Goal: Complete application form: Complete application form

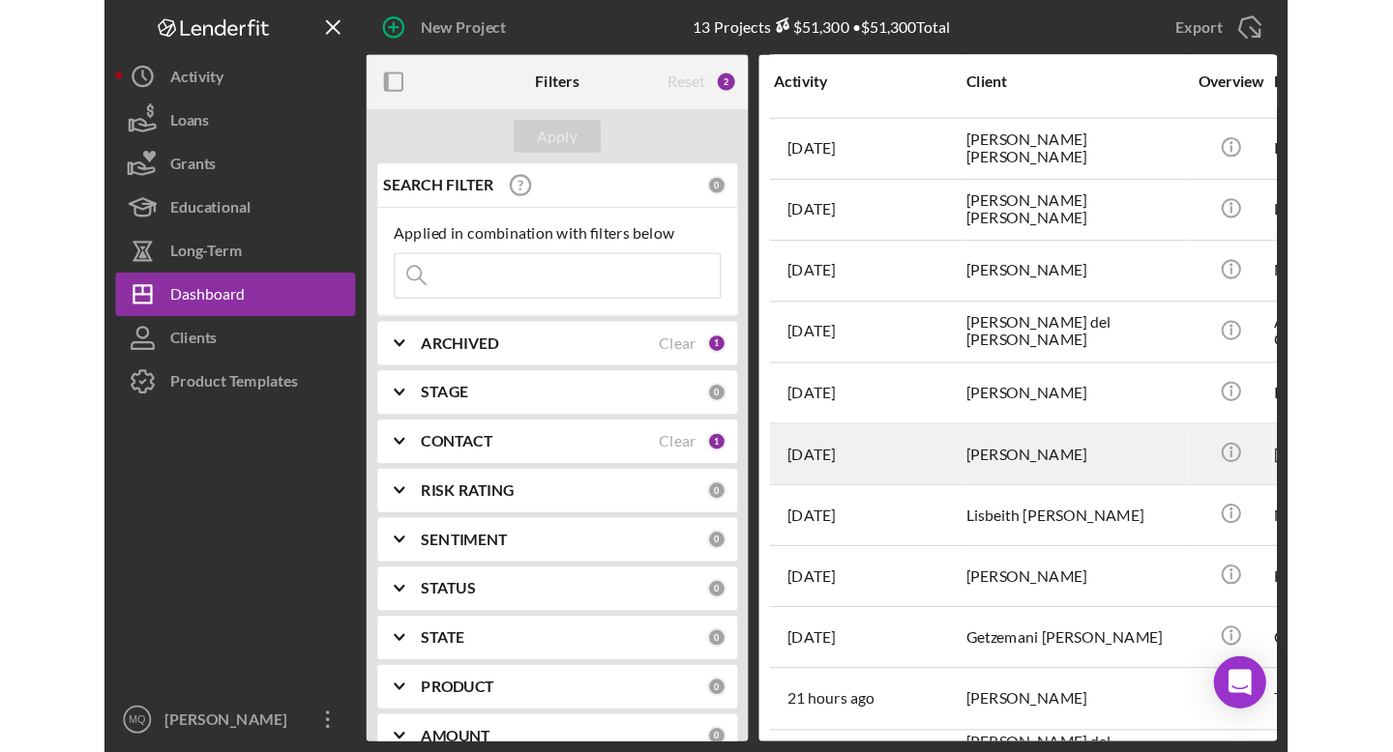
scroll to position [52, 0]
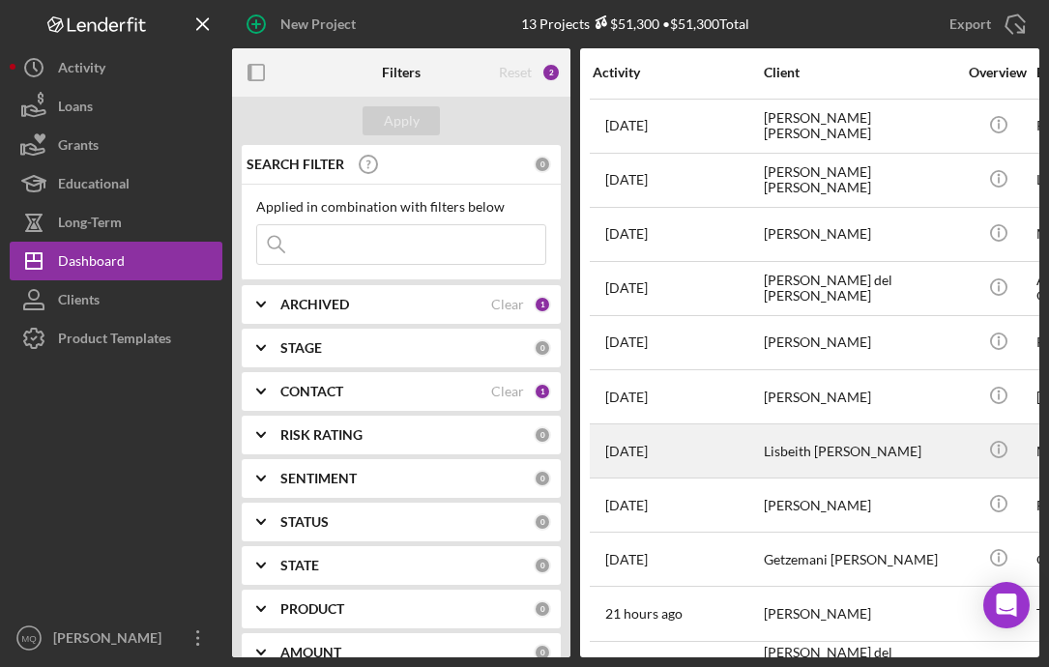
click at [763, 449] on div "Lisbeith [PERSON_NAME]" at bounding box center [860, 451] width 193 height 51
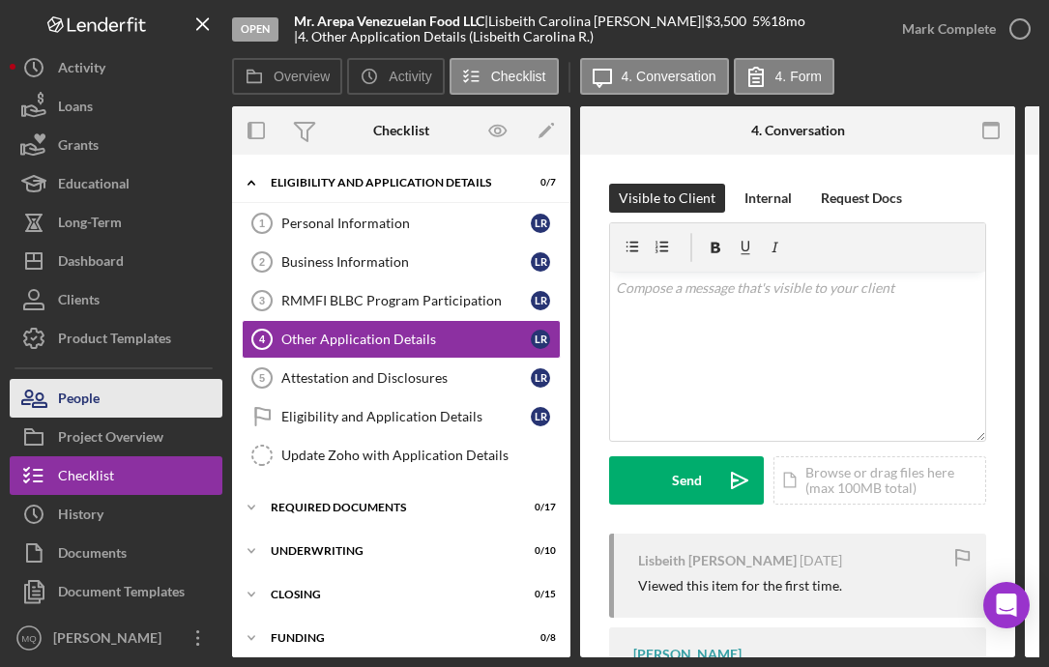
click at [178, 390] on button "People" at bounding box center [116, 398] width 213 height 39
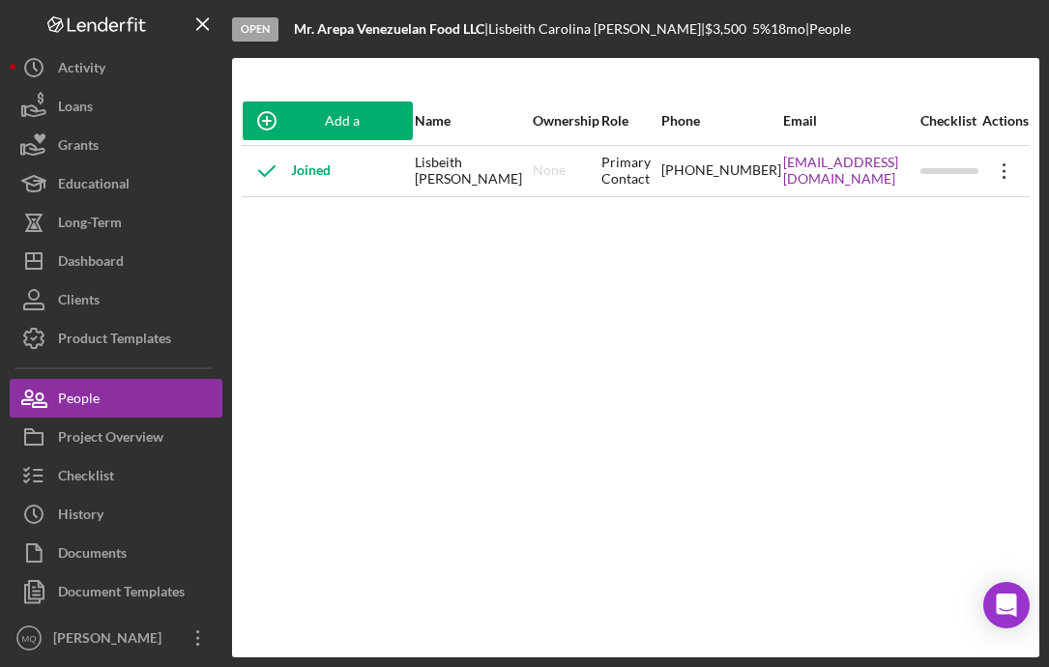
click at [763, 171] on icon "Icon/Overflow" at bounding box center [1005, 171] width 48 height 48
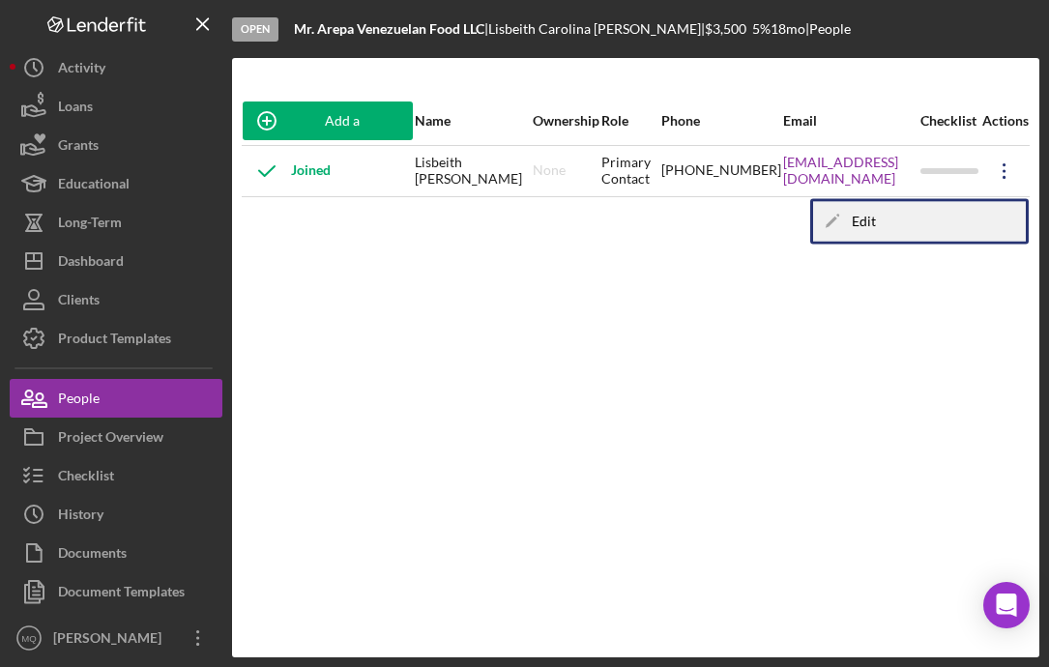
click at [763, 227] on div "Icon/Edit Edit" at bounding box center [919, 222] width 213 height 40
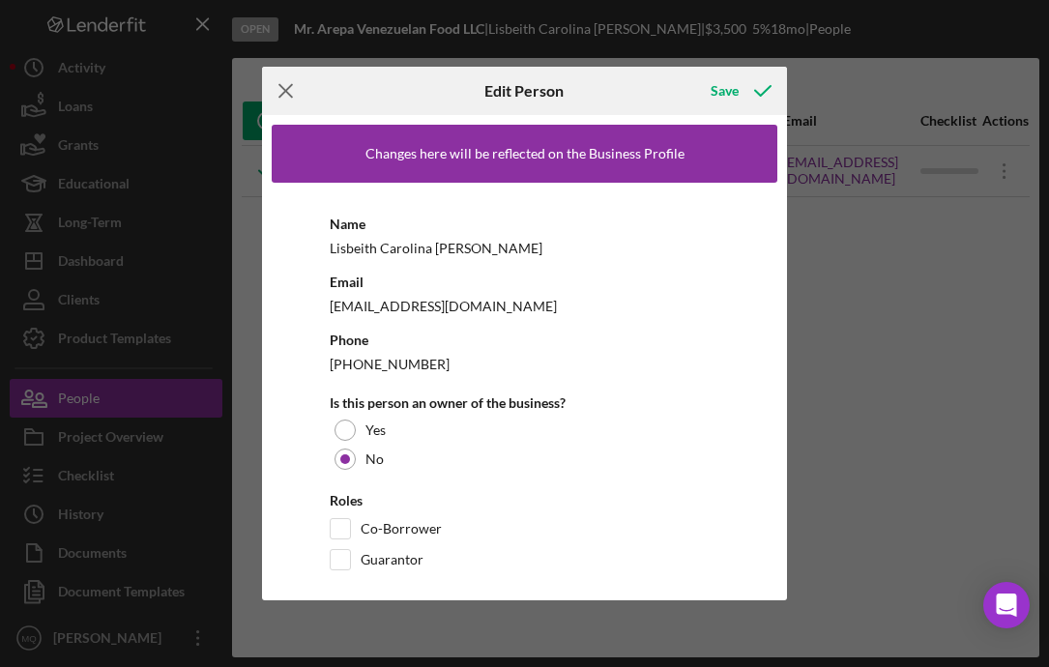
click at [287, 81] on icon "Icon/Menu Close" at bounding box center [286, 91] width 48 height 48
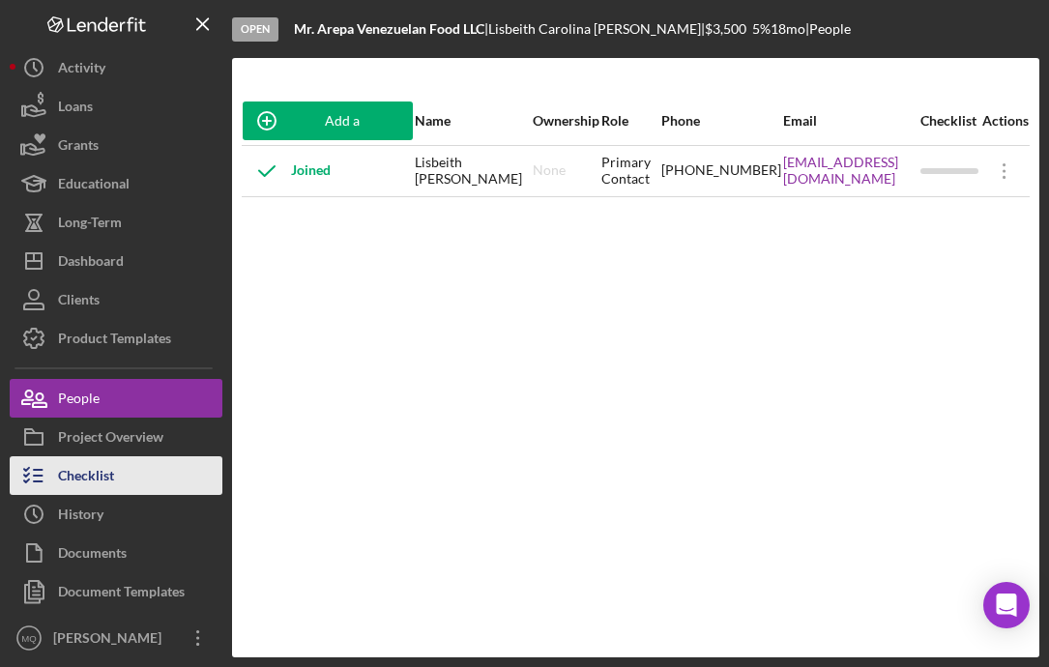
click at [133, 474] on button "Checklist" at bounding box center [116, 476] width 213 height 39
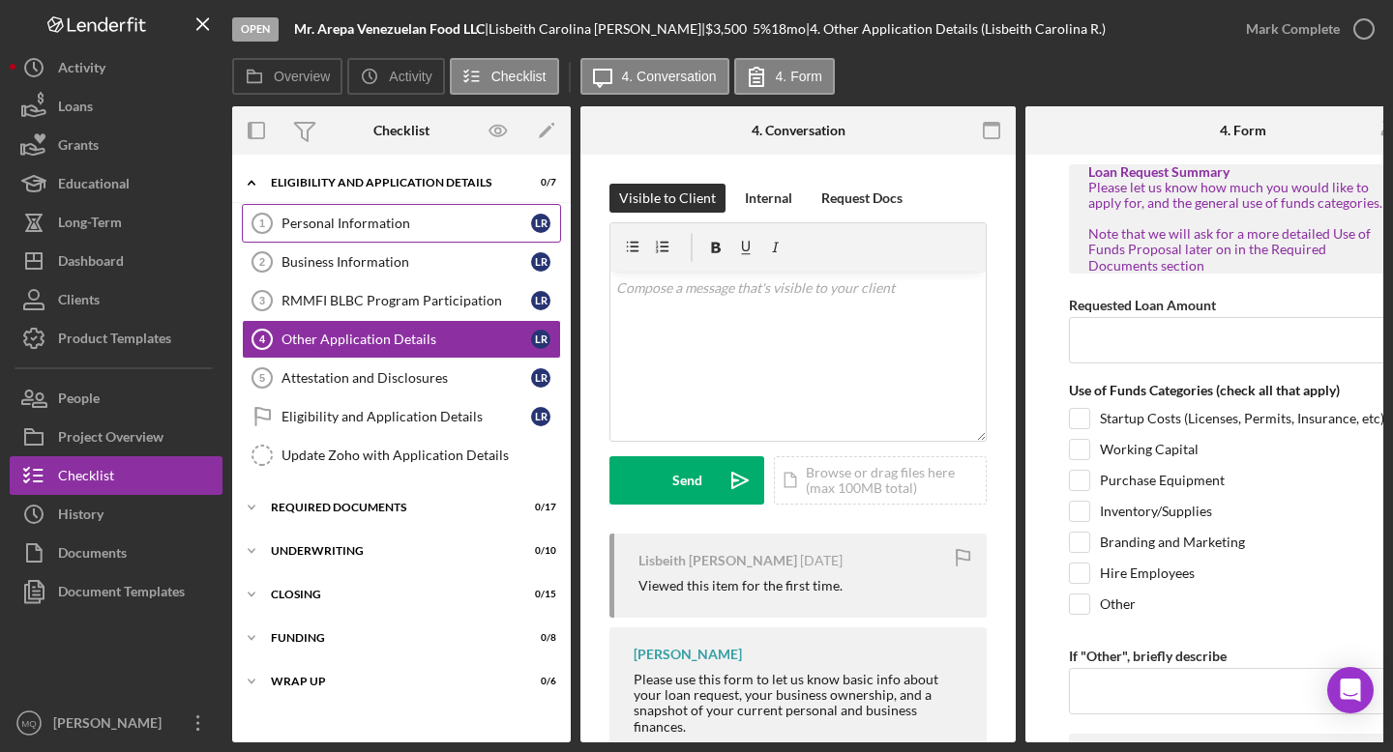
click at [487, 227] on div "Personal Information" at bounding box center [406, 223] width 250 height 15
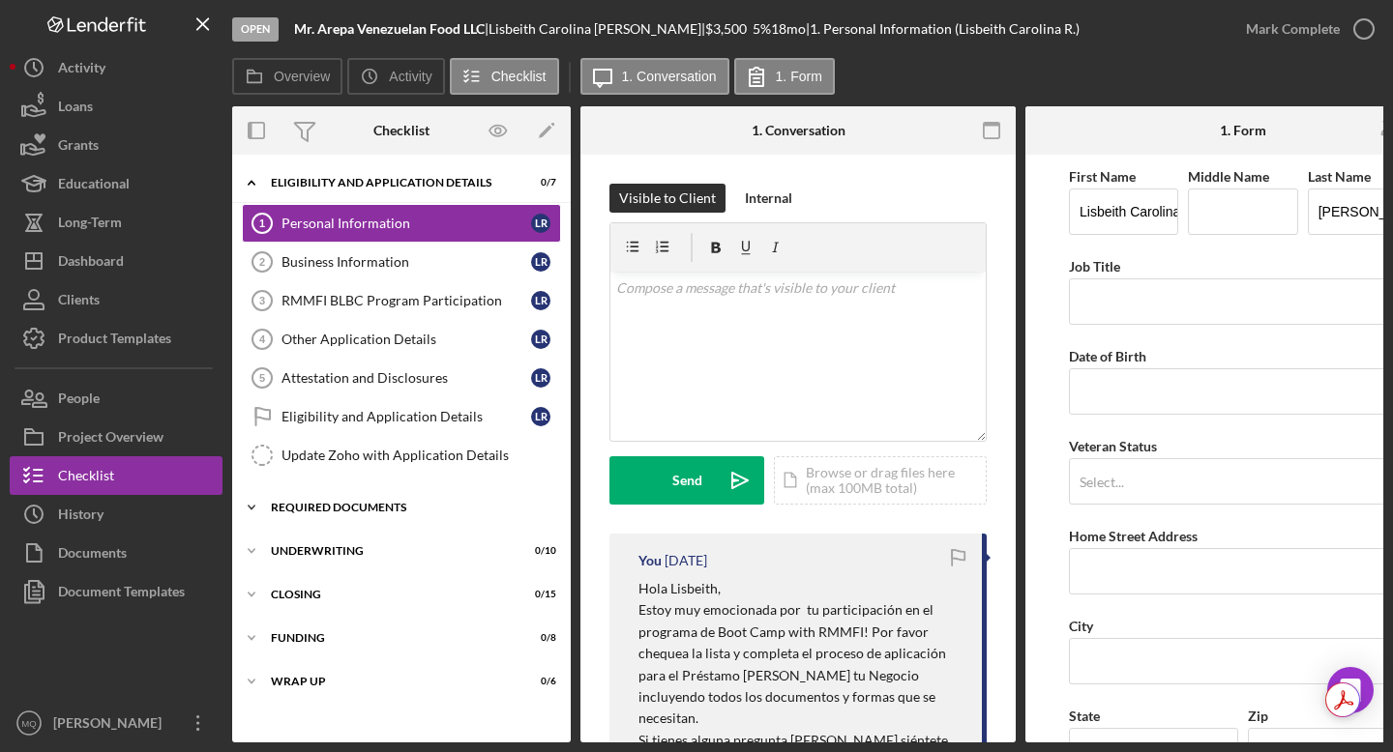
click at [379, 510] on div "Required Documents" at bounding box center [409, 508] width 276 height 12
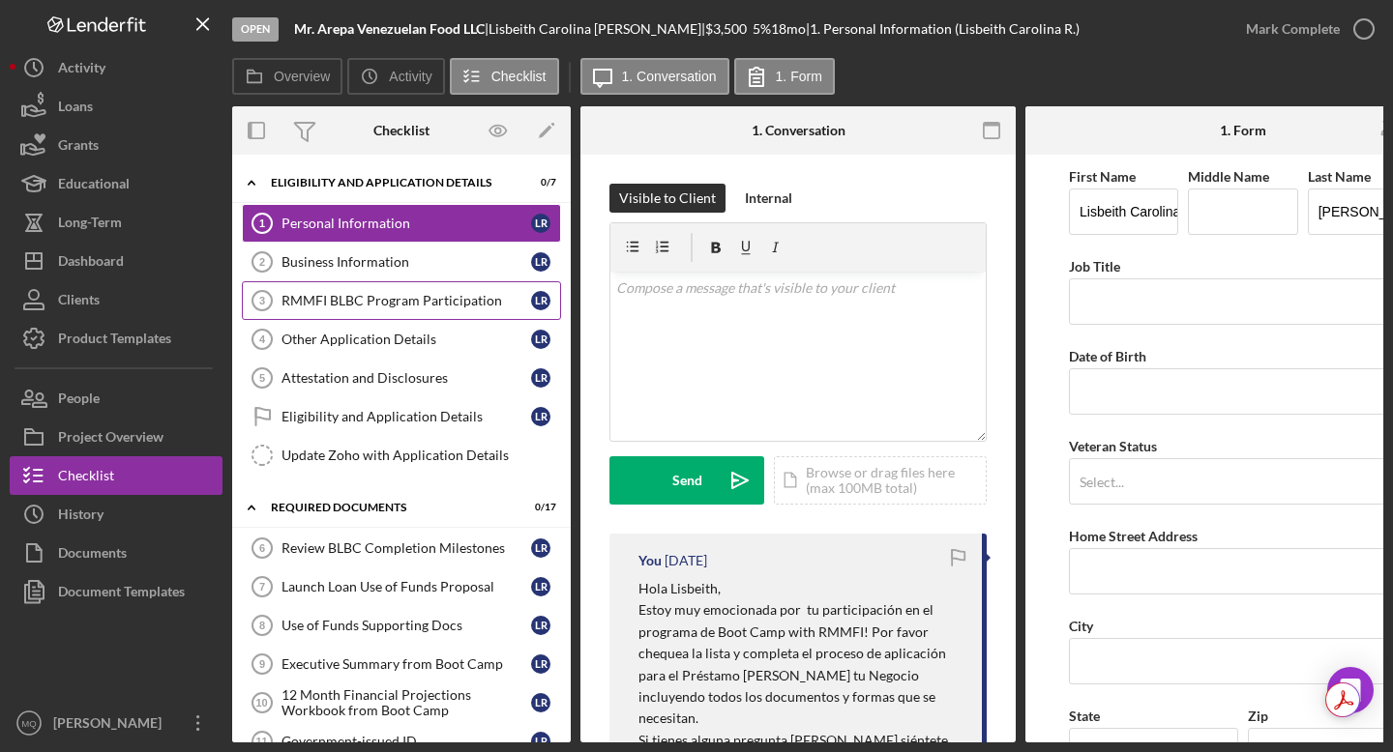
click at [434, 312] on link "RMMFI BLBC Program Participation 3 RMMFI BLBC Program Participation L R" at bounding box center [401, 300] width 319 height 39
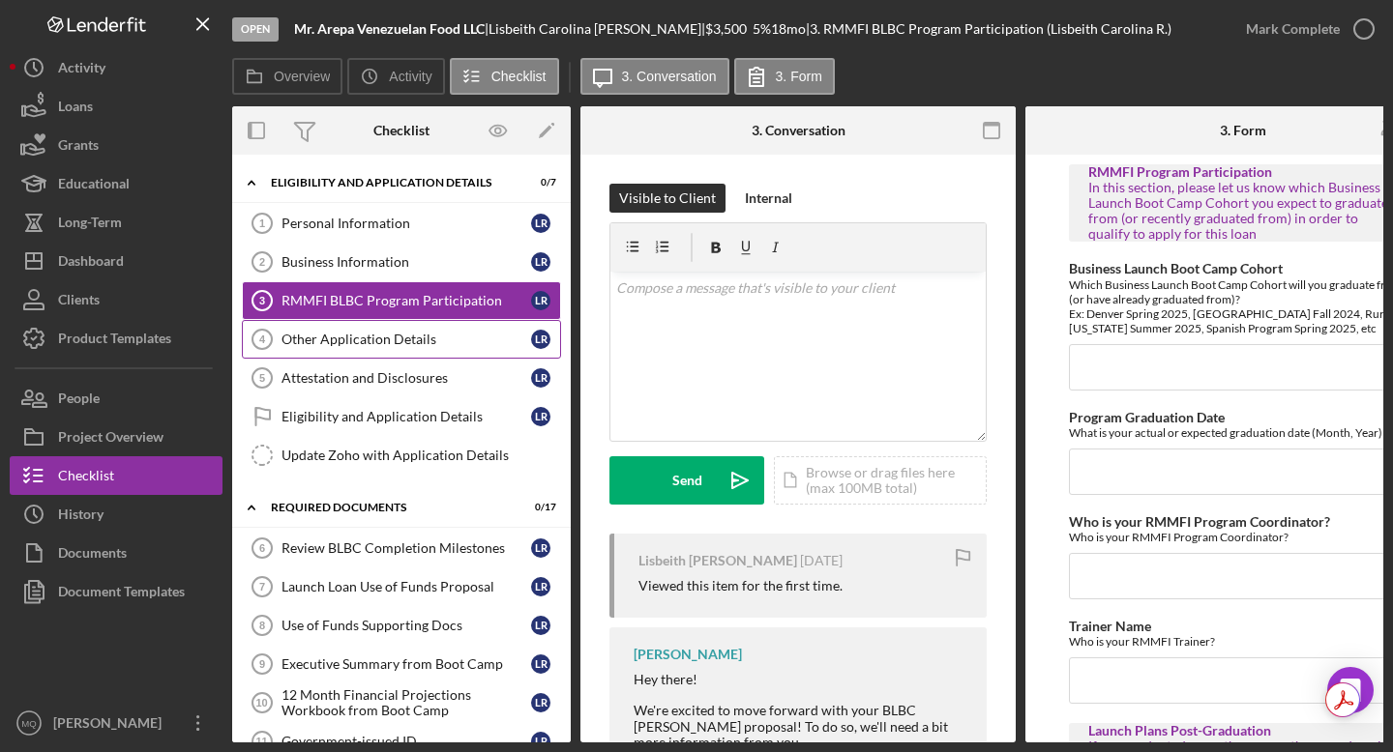
click at [403, 342] on div "Other Application Details" at bounding box center [406, 339] width 250 height 15
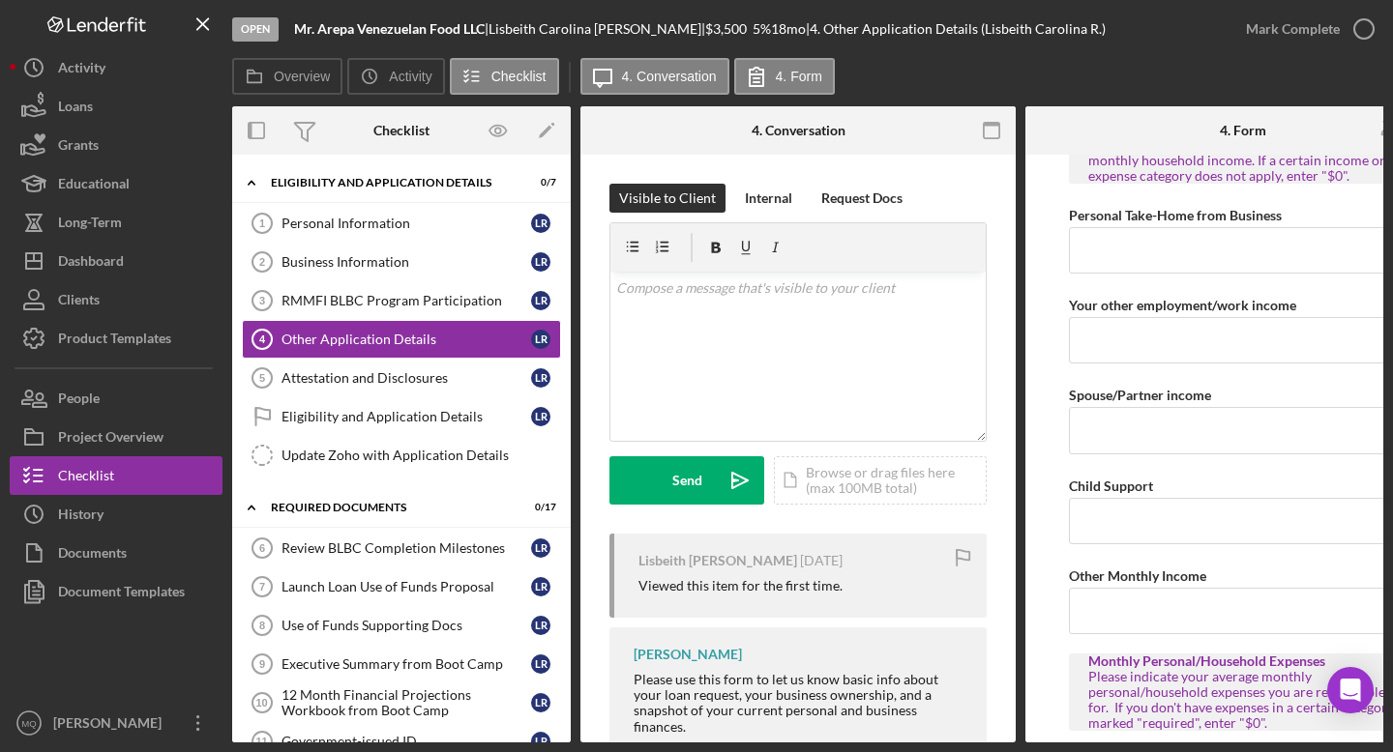
scroll to position [1504, 0]
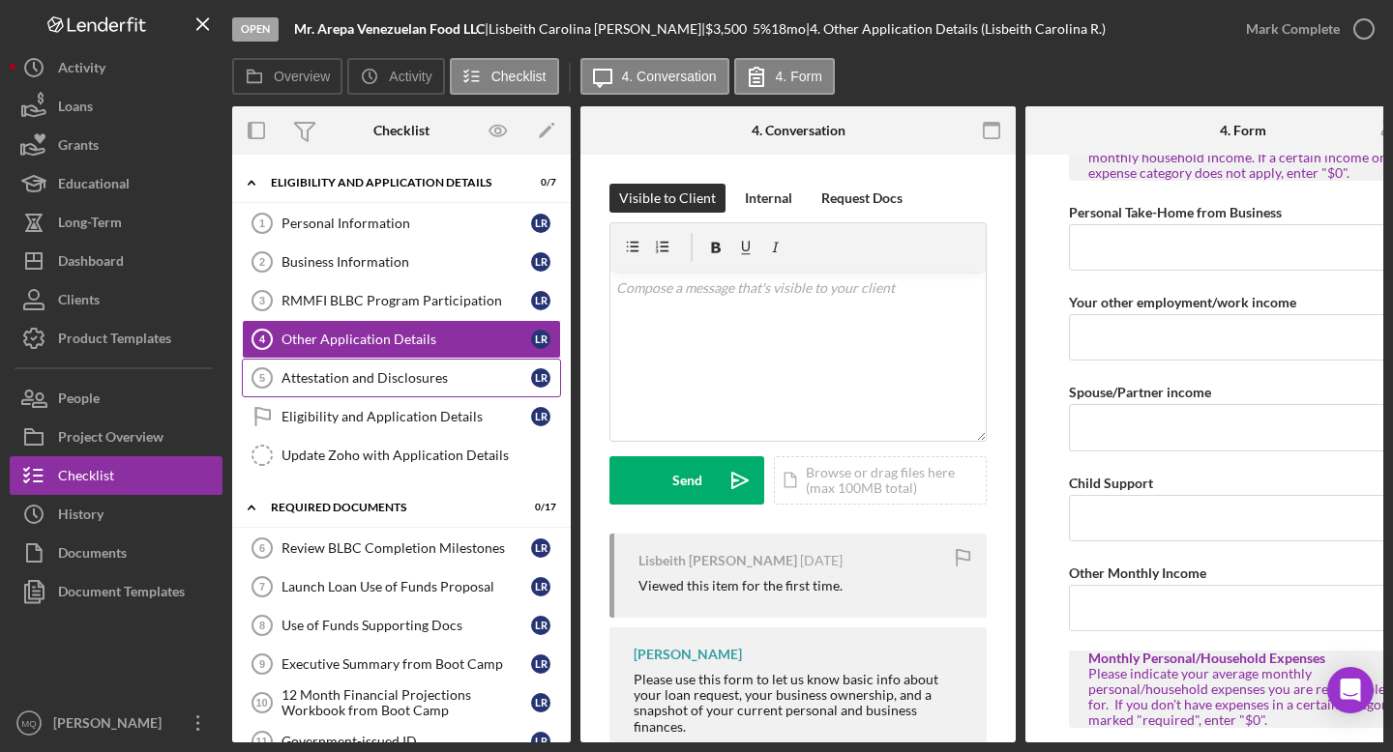
click at [394, 370] on div "Attestation and Disclosures" at bounding box center [406, 377] width 250 height 15
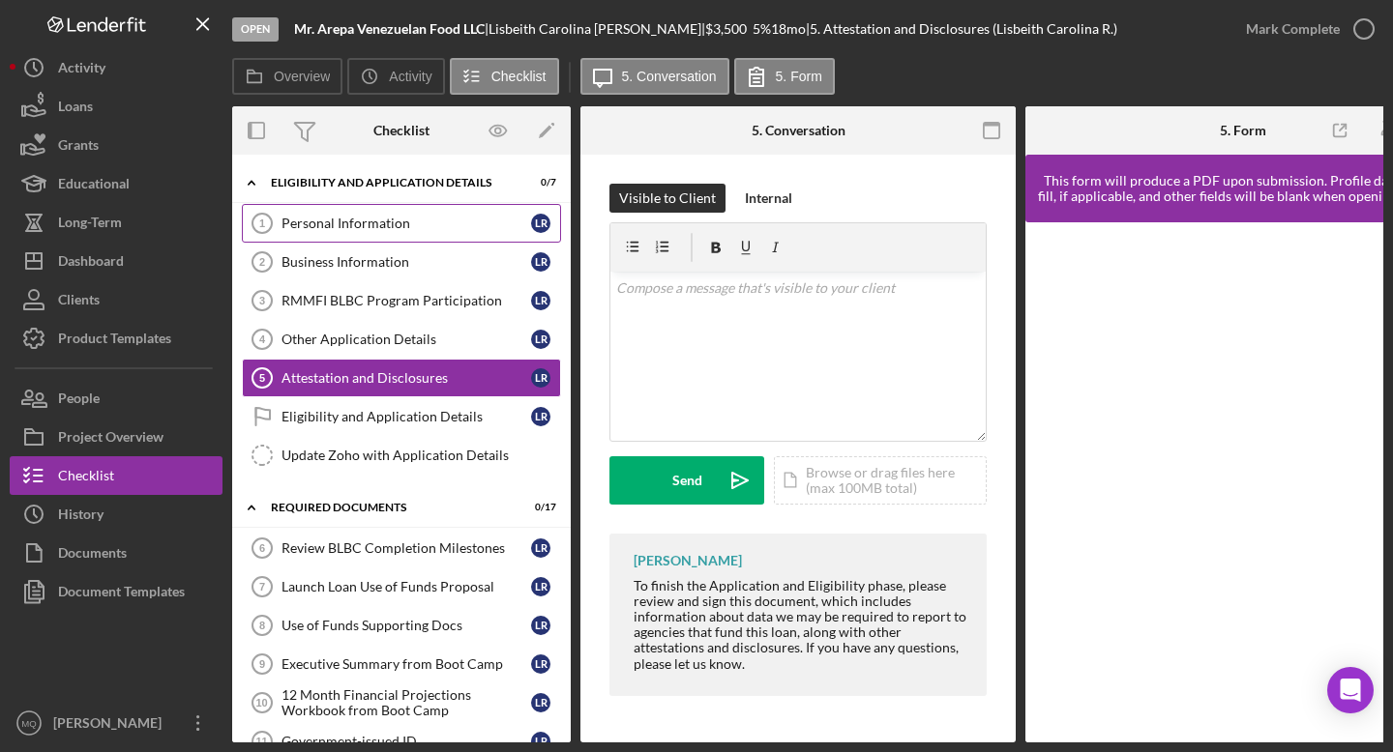
click at [429, 234] on link "Personal Information 1 Personal Information L R" at bounding box center [401, 223] width 319 height 39
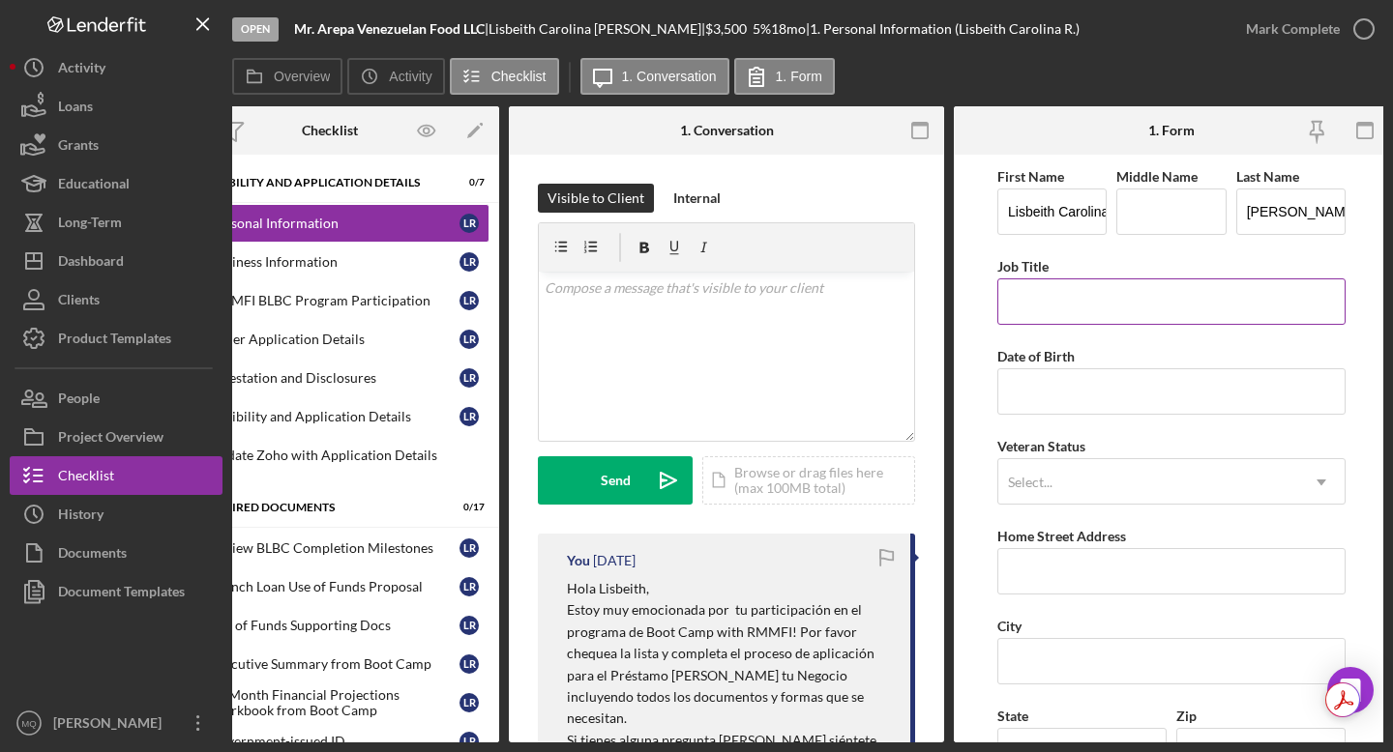
scroll to position [0, 74]
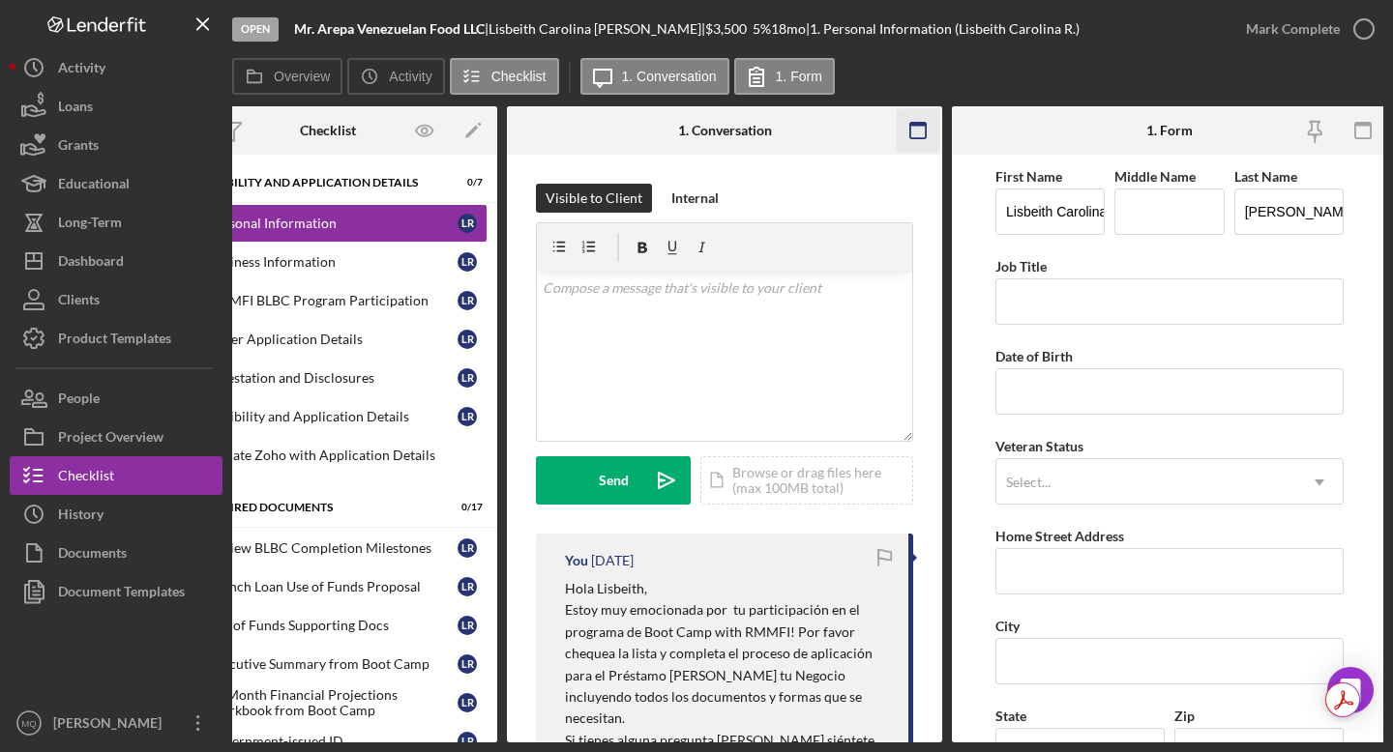
click at [763, 136] on icon "button" at bounding box center [919, 131] width 44 height 44
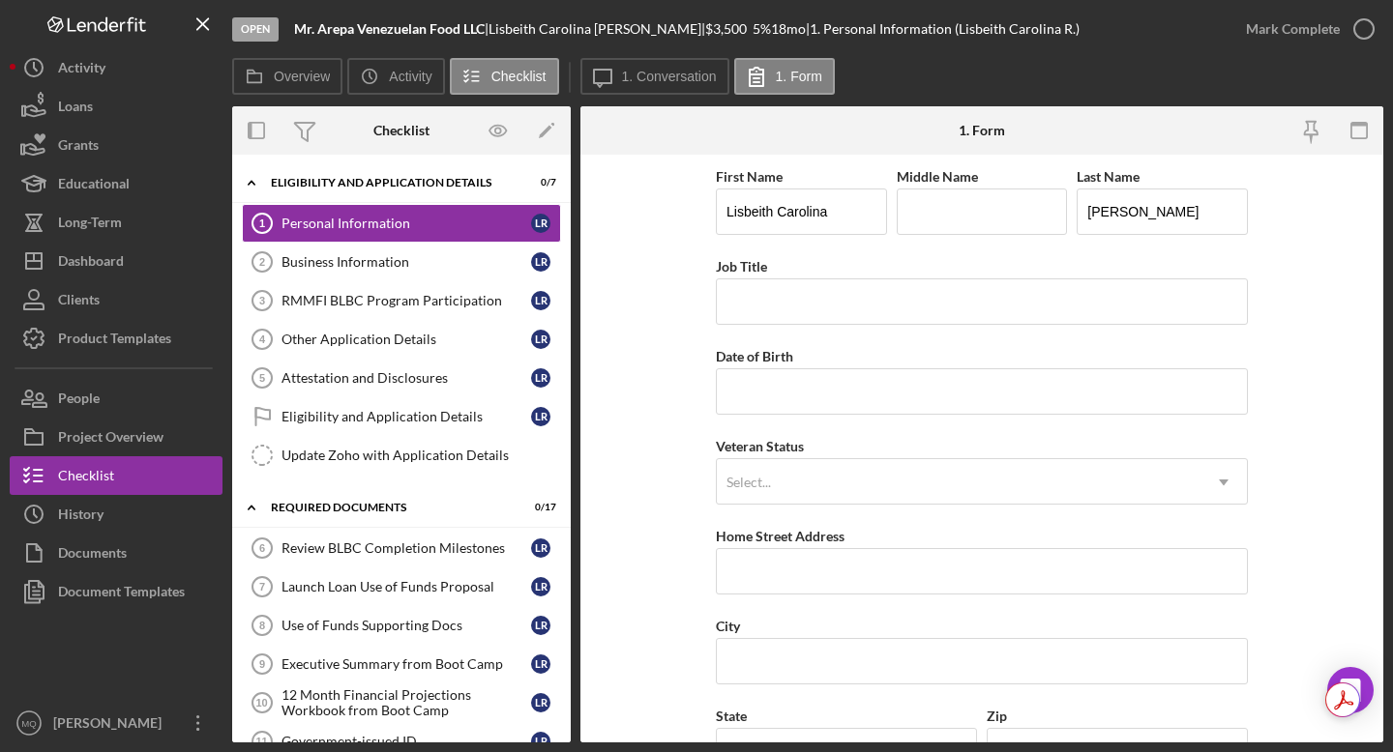
scroll to position [0, 0]
click at [763, 312] on input "Job Title" at bounding box center [982, 302] width 532 height 46
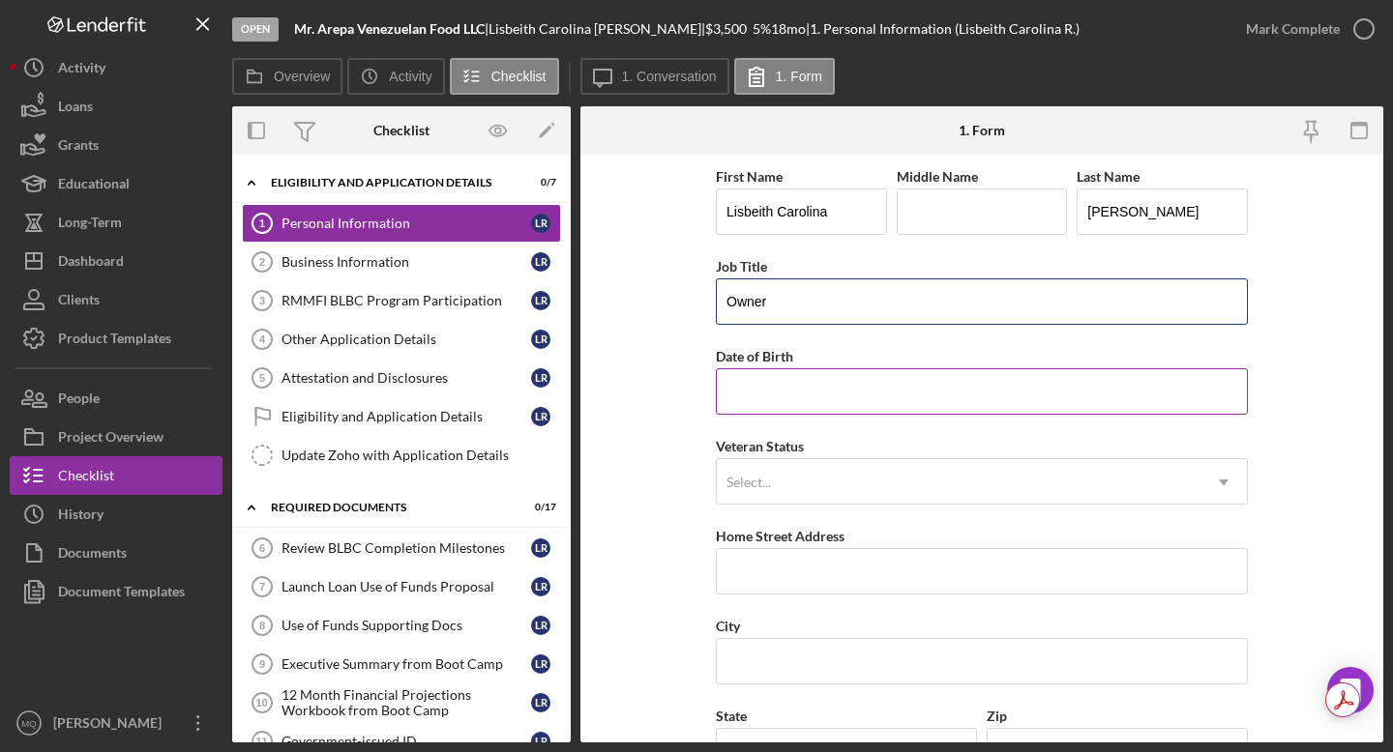
type input "Owner"
click at [753, 388] on input "Date of Birth" at bounding box center [982, 392] width 532 height 46
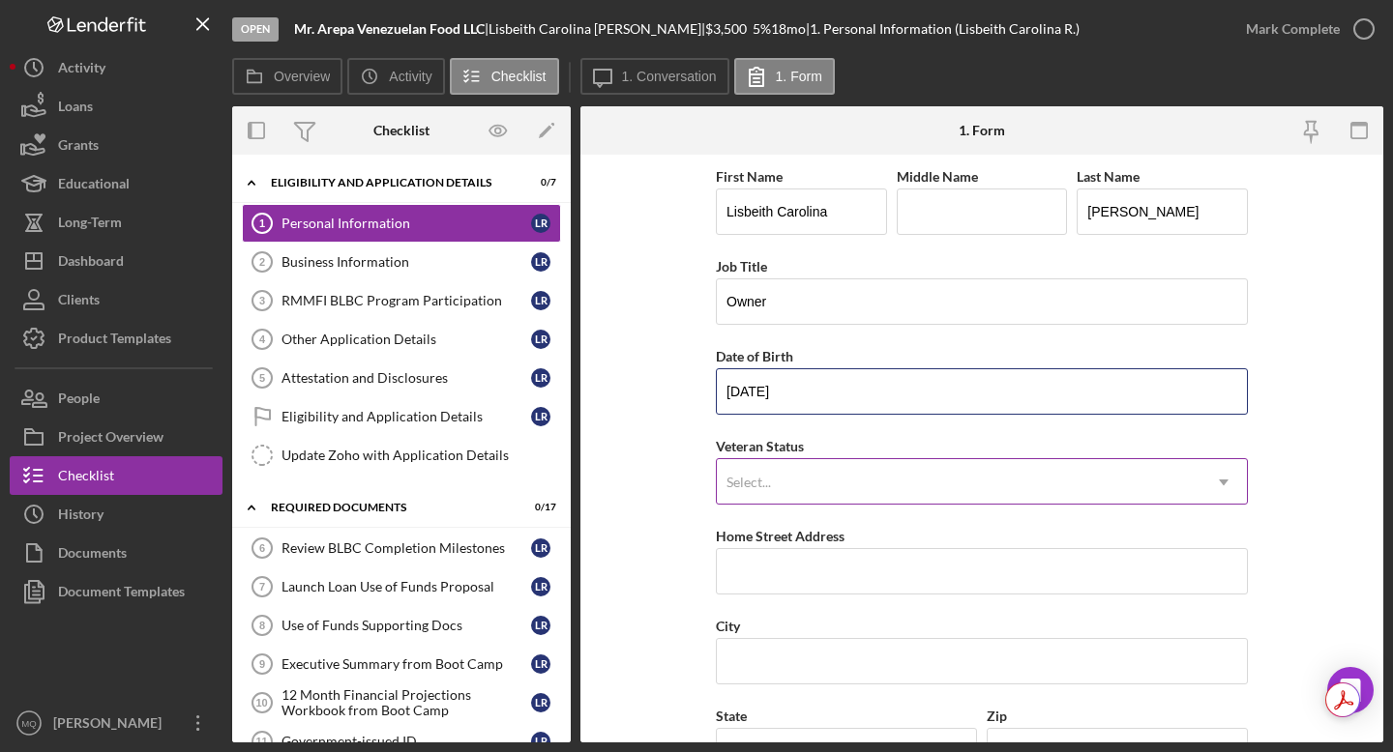
type input "[DATE]"
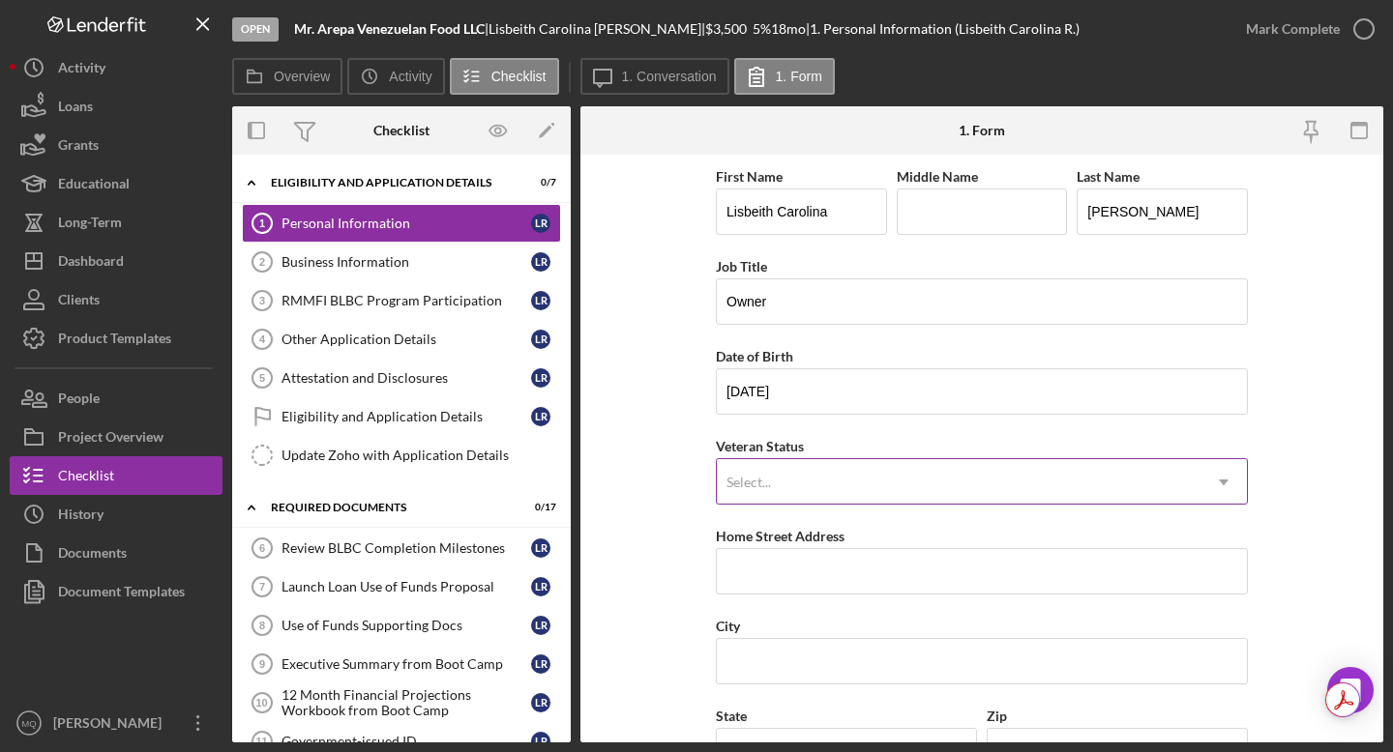
click at [763, 475] on div "Select..." at bounding box center [959, 482] width 484 height 44
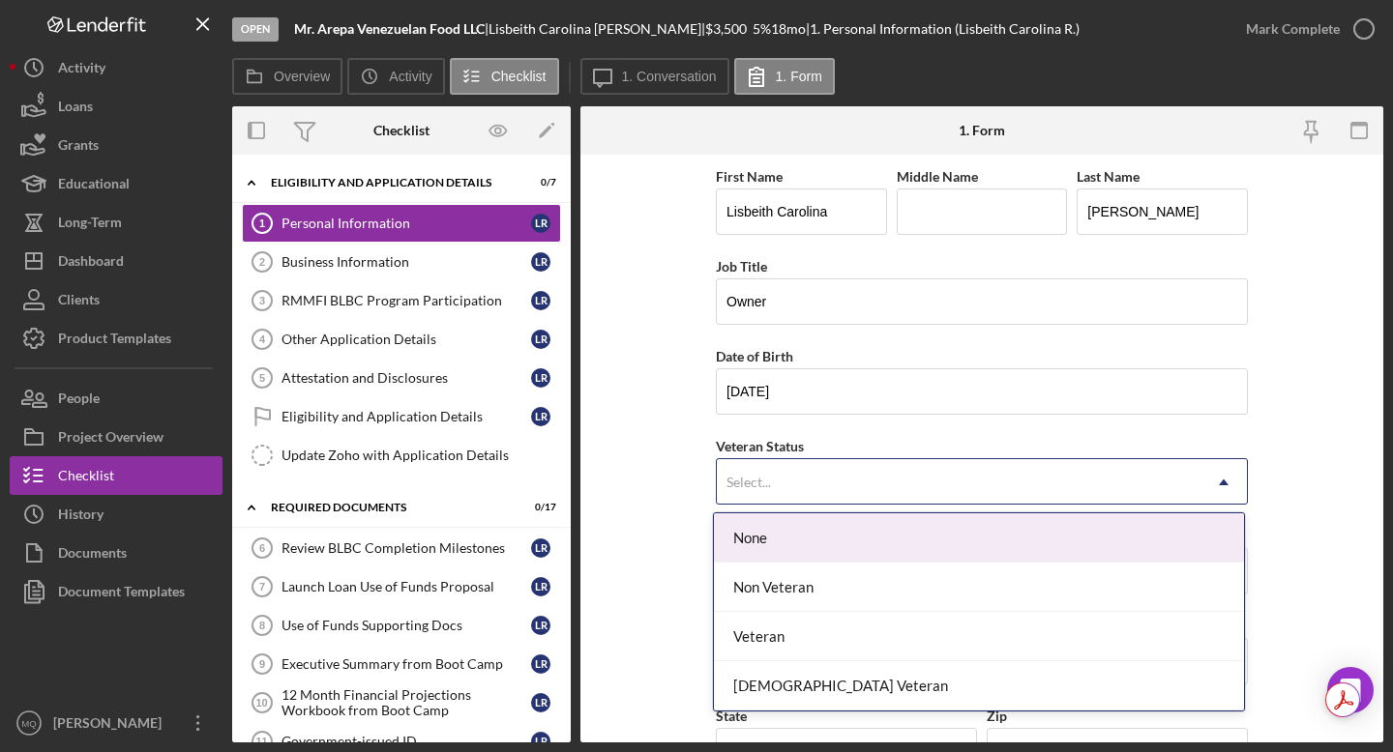
click at [763, 554] on div "None" at bounding box center [979, 538] width 530 height 49
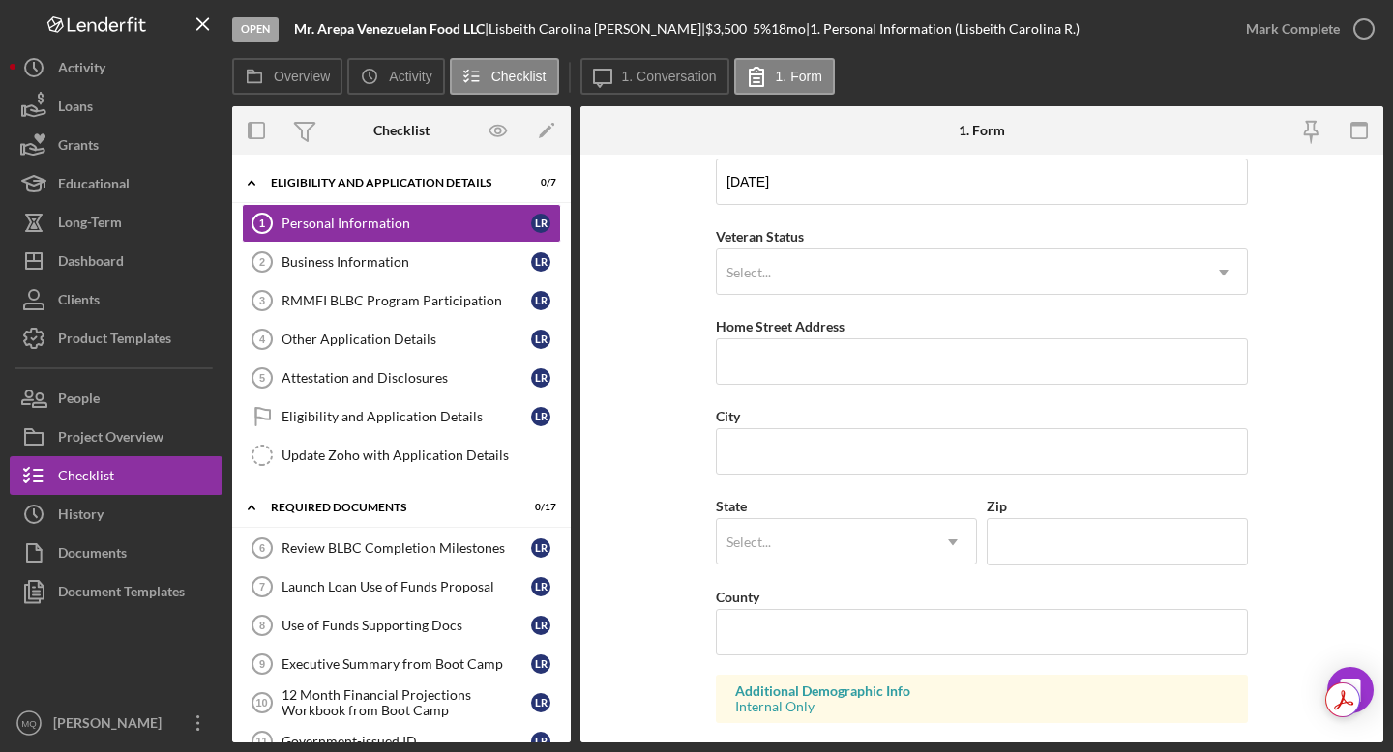
scroll to position [219, 0]
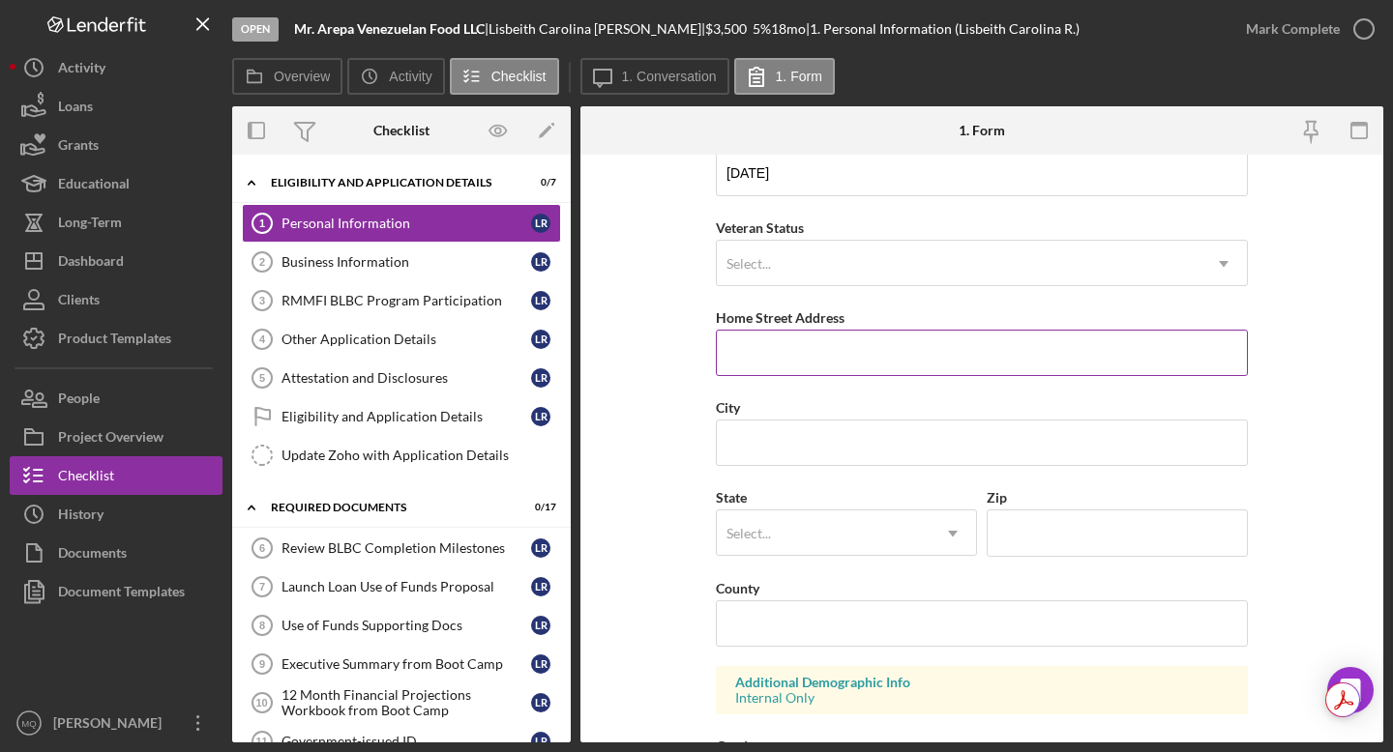
click at [763, 339] on input "Home Street Address" at bounding box center [982, 353] width 532 height 46
paste input "[STREET_ADDRESS]"
type input "[STREET_ADDRESS]"
click at [763, 354] on input "[STREET_ADDRESS]" at bounding box center [982, 353] width 532 height 46
click at [763, 452] on input "City" at bounding box center [982, 443] width 532 height 46
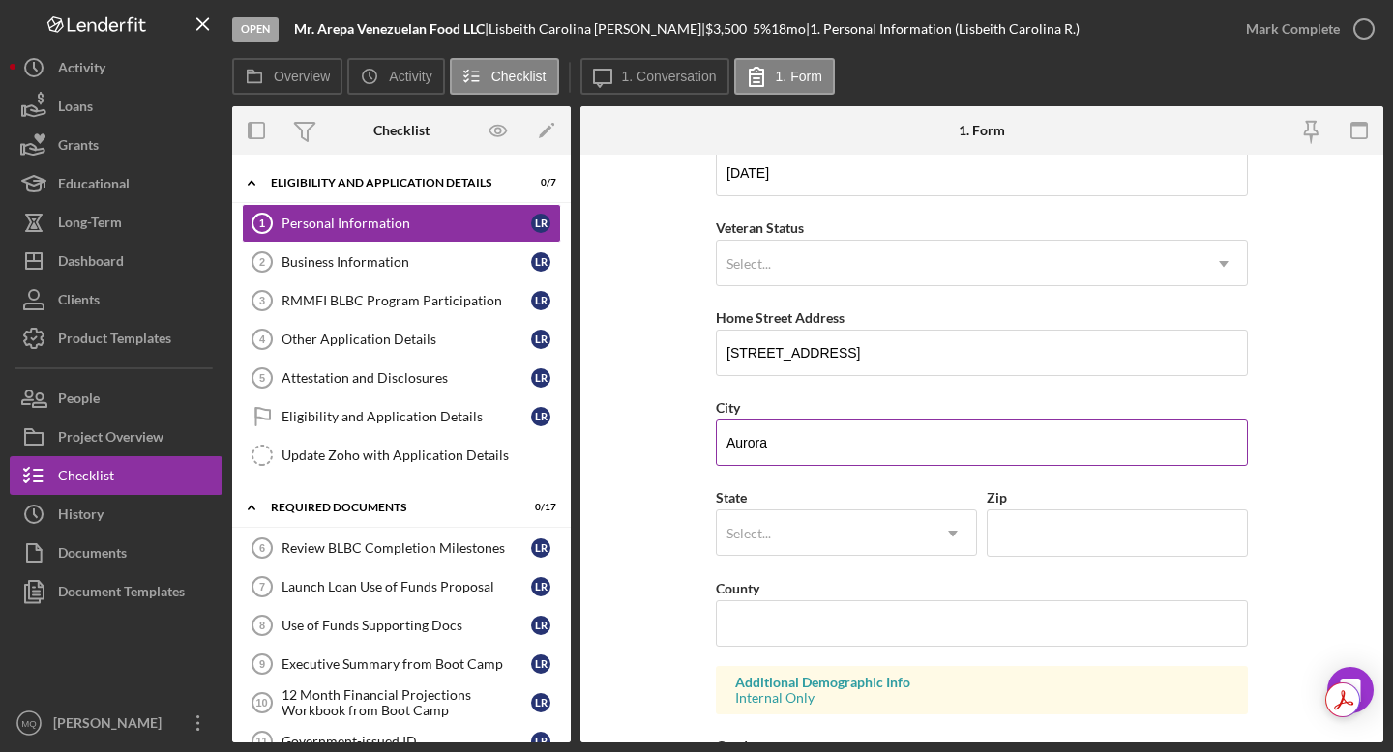
type input "Aurora"
type input "CO"
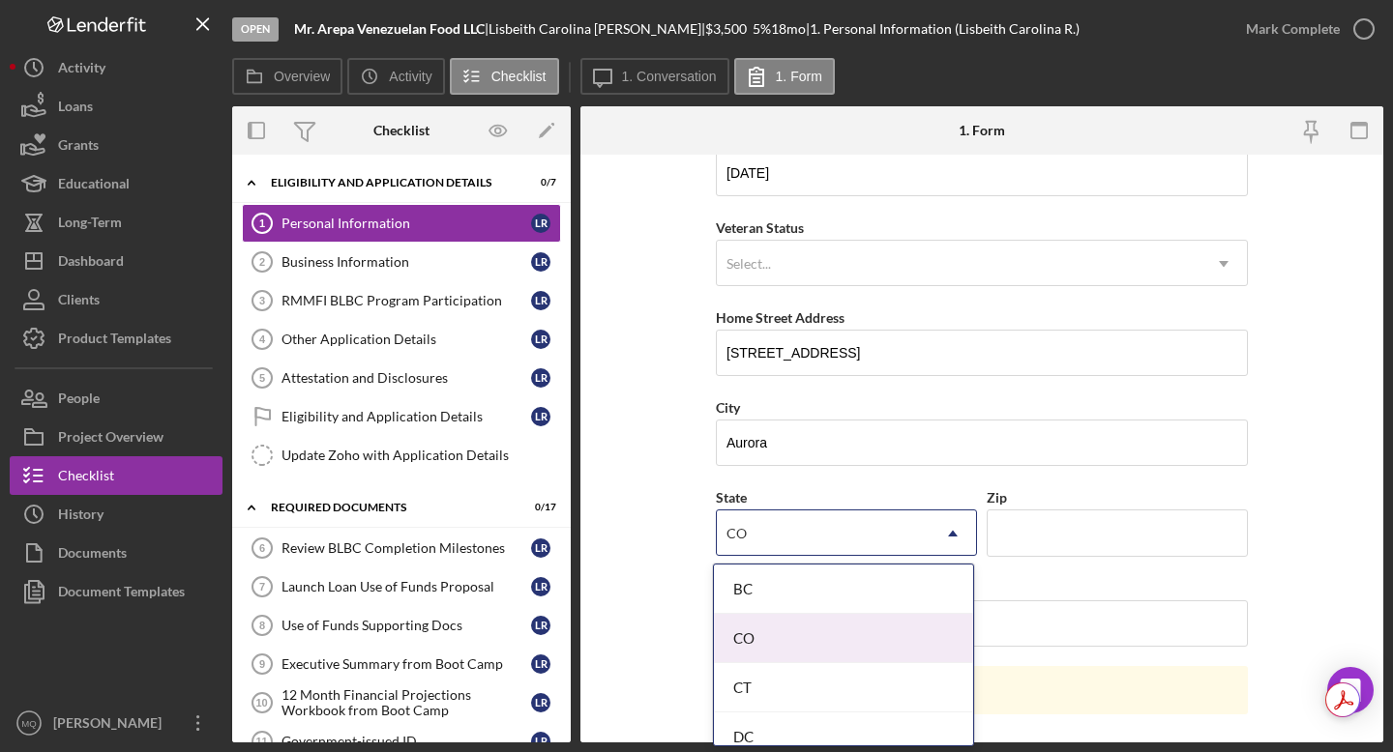
click at [763, 636] on div "CO" at bounding box center [843, 638] width 259 height 49
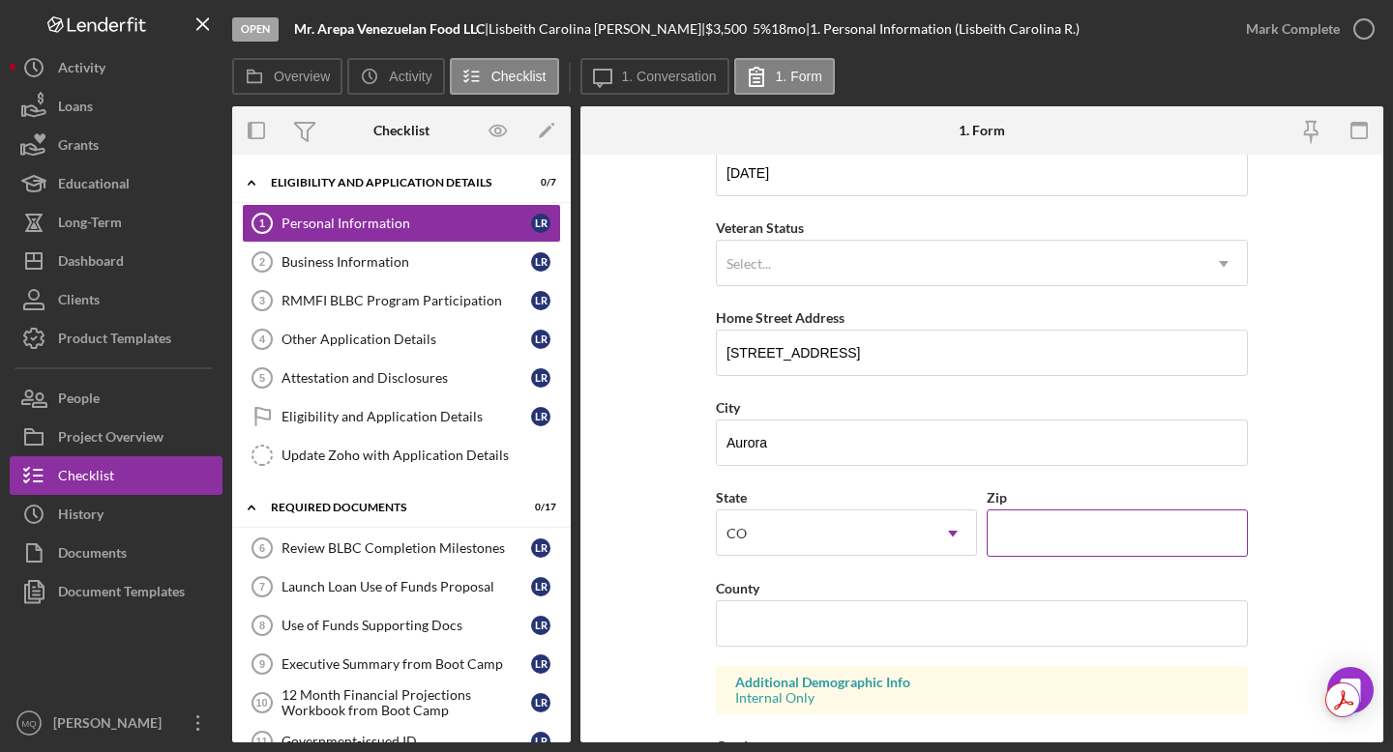
click at [763, 546] on input "Zip" at bounding box center [1117, 533] width 261 height 46
type input "80012"
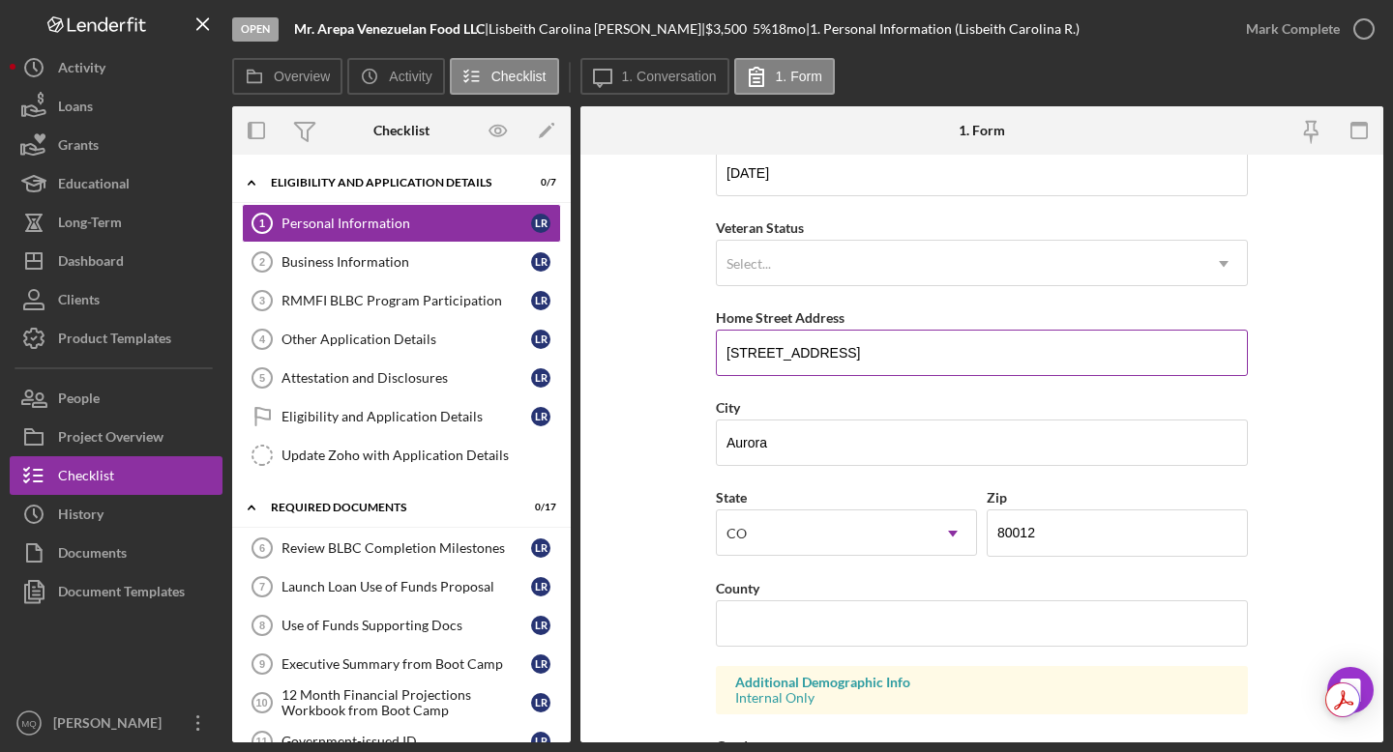
click at [763, 350] on input "[STREET_ADDRESS]" at bounding box center [982, 353] width 532 height 46
click at [763, 420] on form "First Name Lisbeith [GEOGRAPHIC_DATA] Middle Name Last Name [PERSON_NAME] Job T…" at bounding box center [981, 449] width 803 height 588
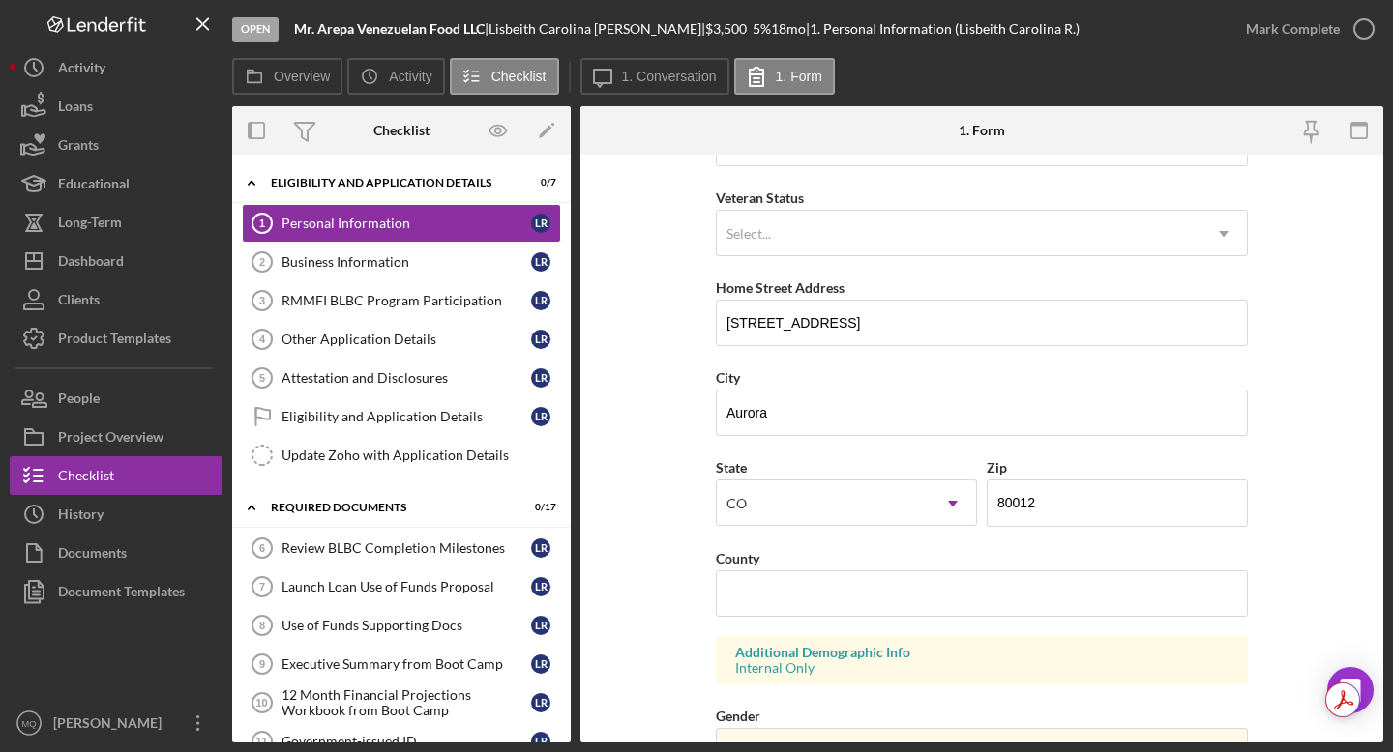
scroll to position [250, 0]
click at [763, 319] on input "[STREET_ADDRESS]" at bounding box center [982, 322] width 532 height 46
type input "[STREET_ADDRESS] B"
click at [763, 351] on form "First Name Lisbeith [GEOGRAPHIC_DATA] Middle Name Last Name [PERSON_NAME] Job T…" at bounding box center [981, 449] width 803 height 588
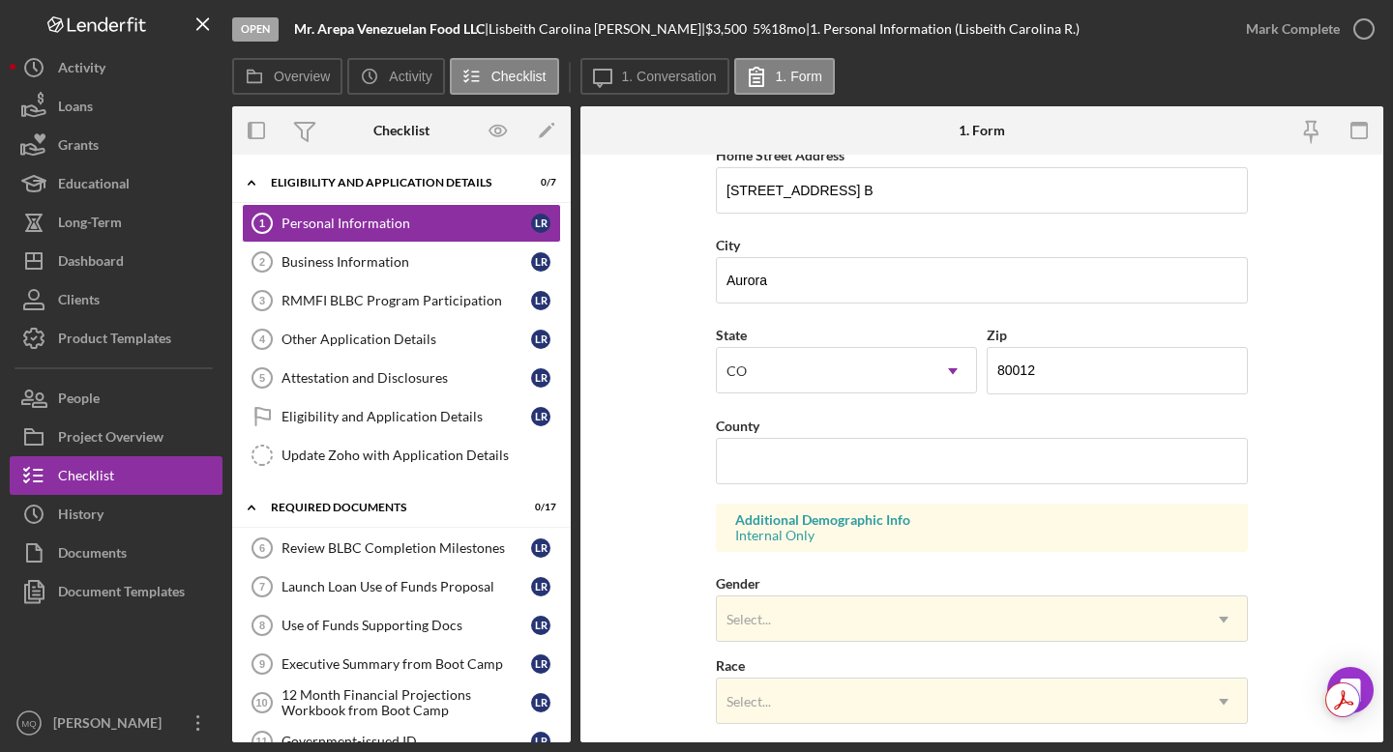
scroll to position [415, 0]
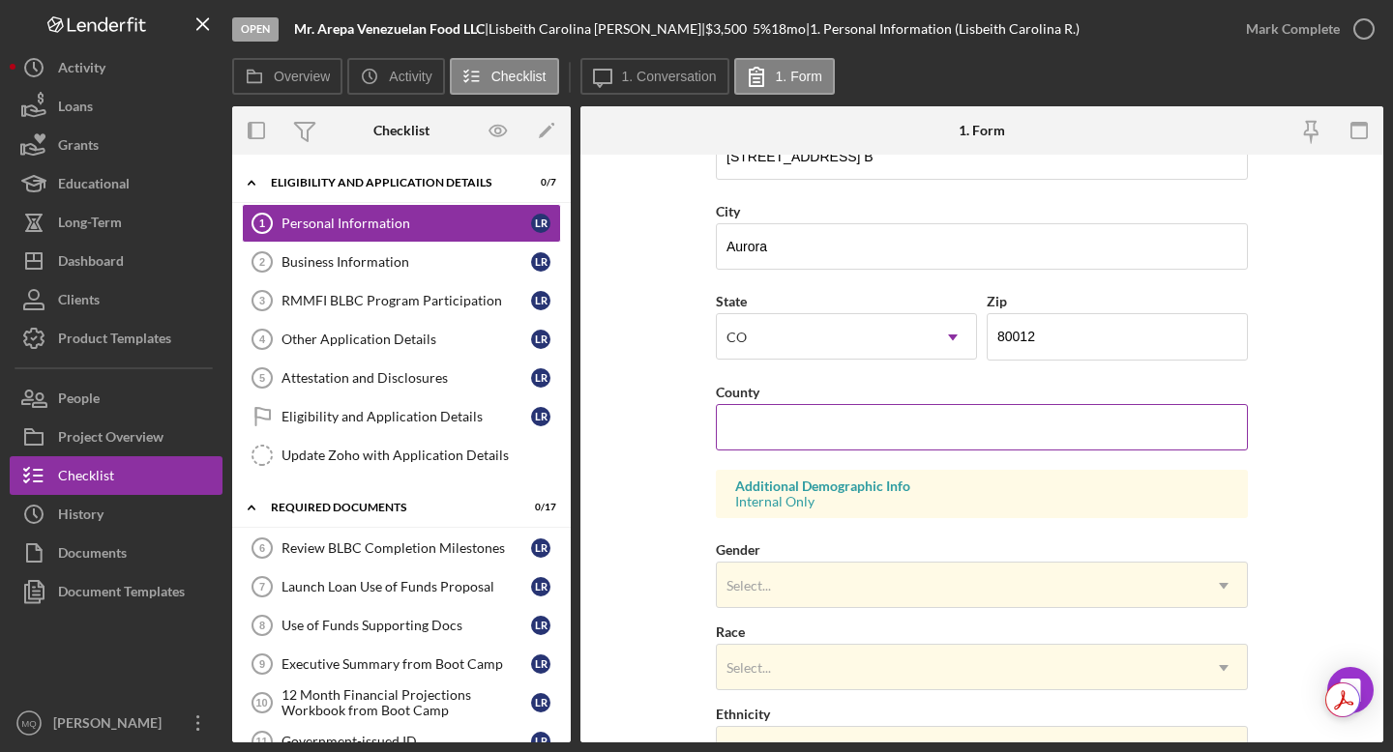
click at [763, 428] on input "County" at bounding box center [982, 427] width 532 height 46
type input "a"
type input "Arapahoe"
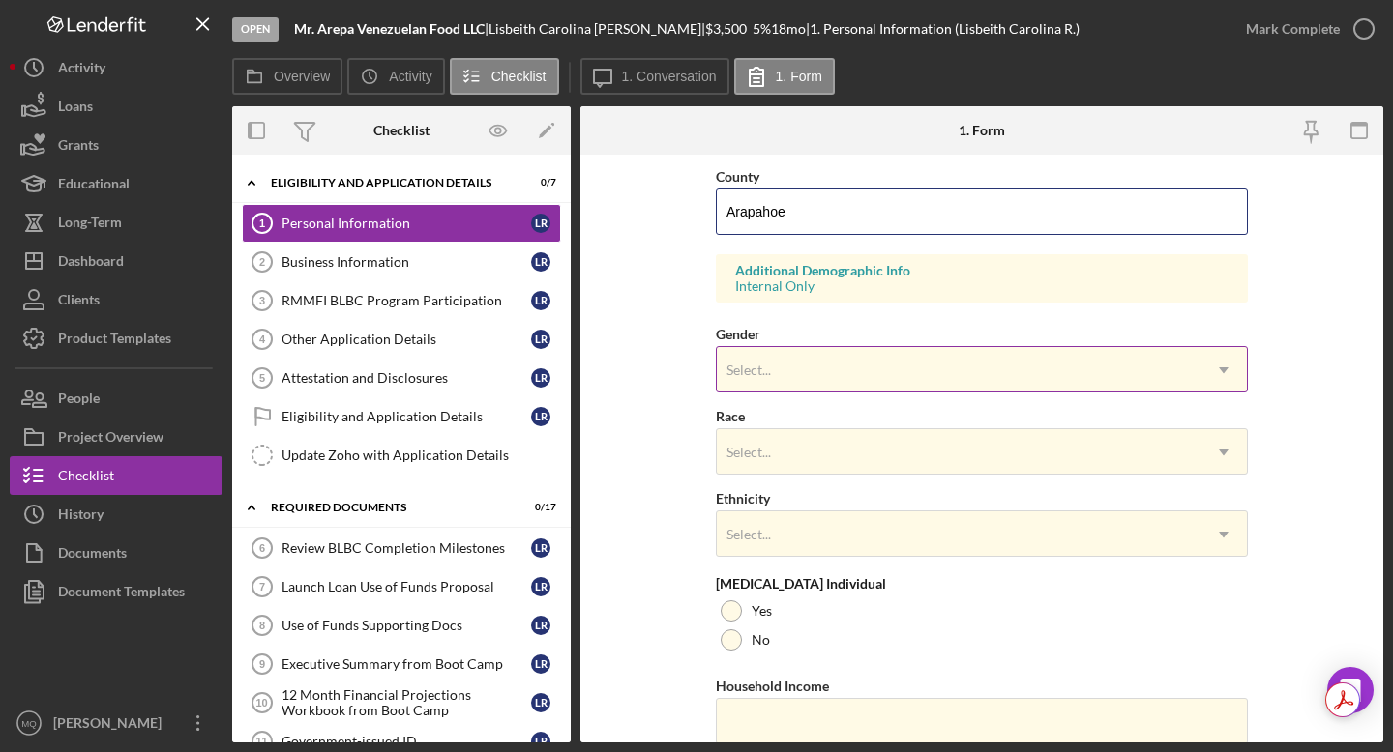
scroll to position [652, 0]
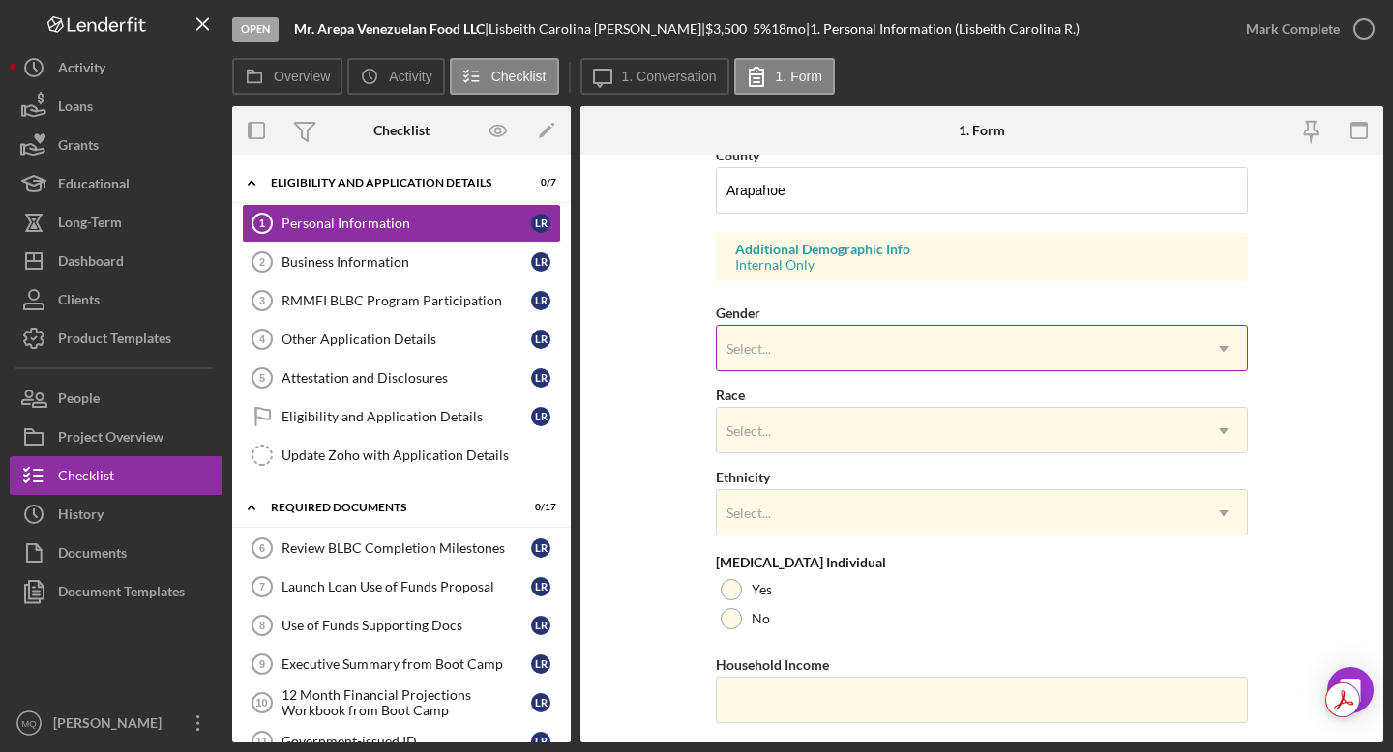
click at [763, 350] on div "Select..." at bounding box center [959, 349] width 484 height 44
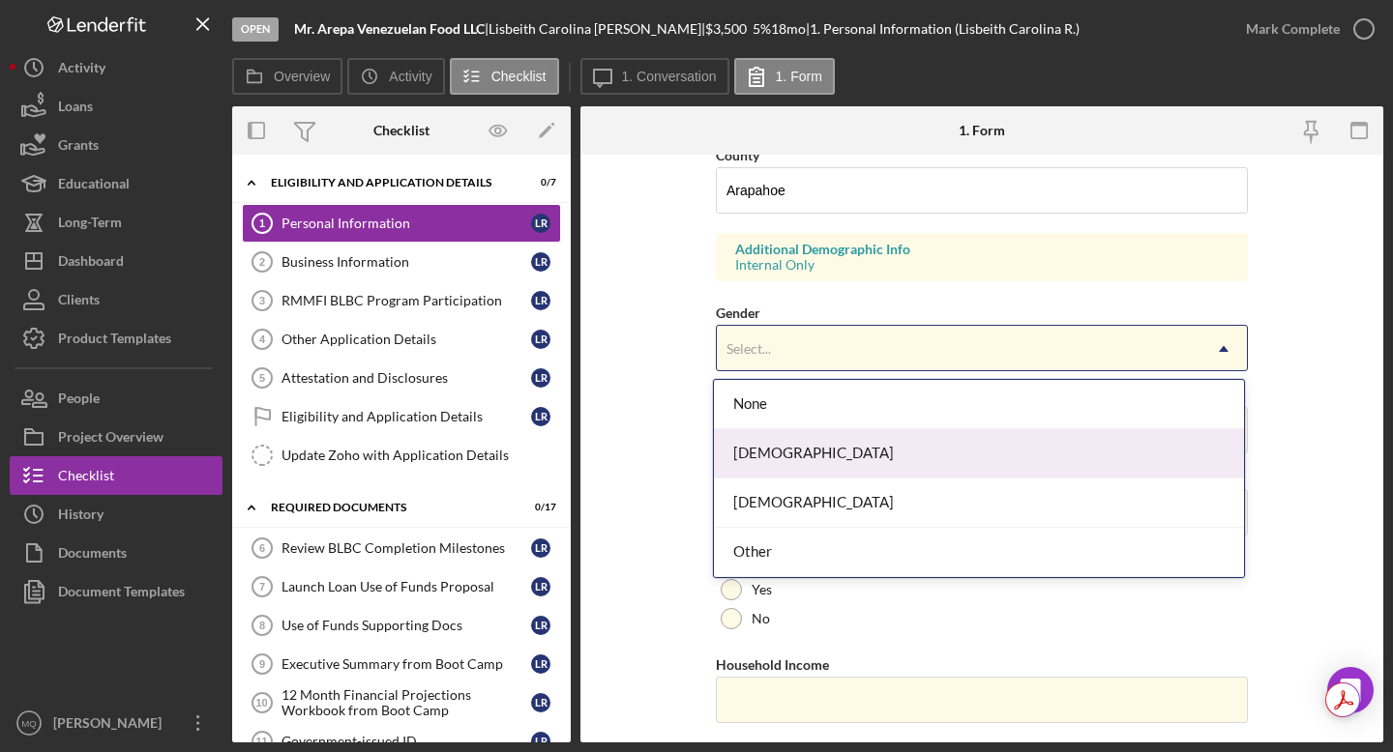
click at [763, 450] on div "[DEMOGRAPHIC_DATA]" at bounding box center [979, 453] width 530 height 49
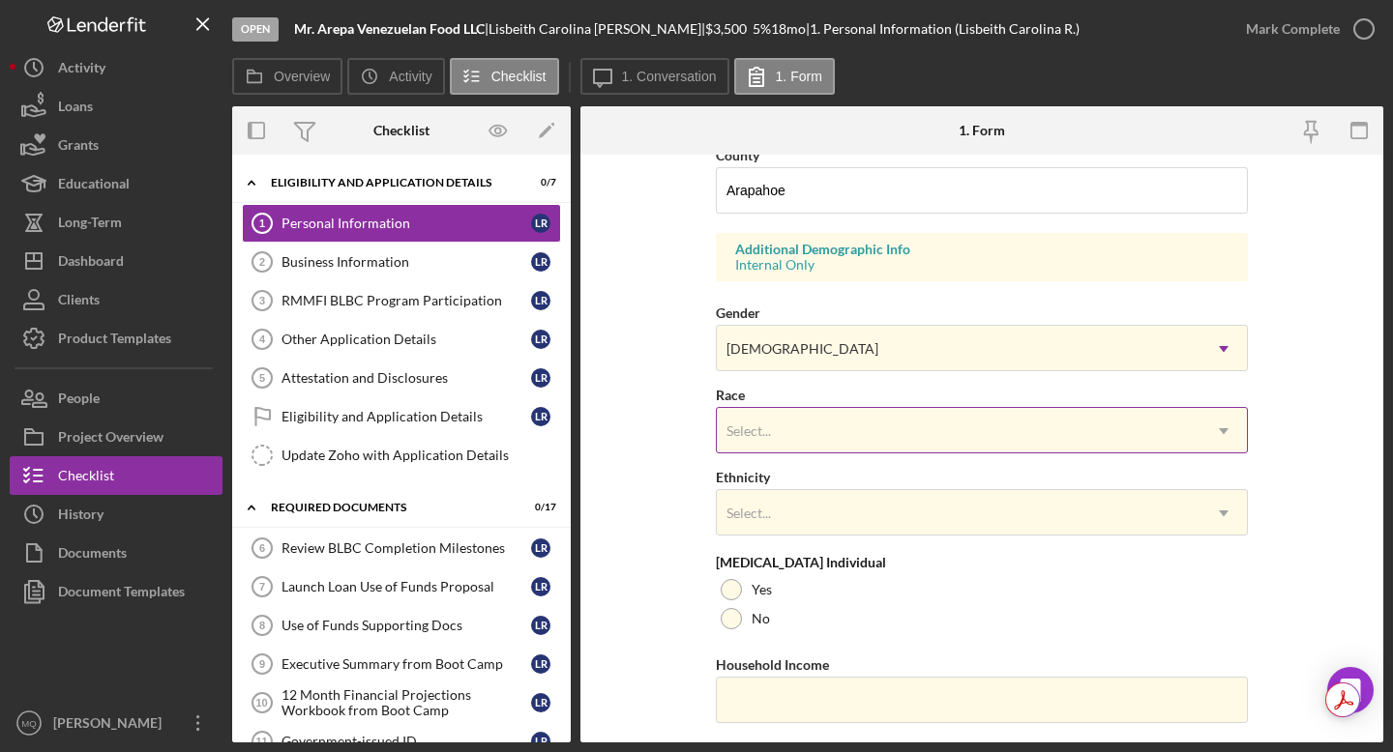
click at [763, 433] on div "Select..." at bounding box center [748, 431] width 44 height 15
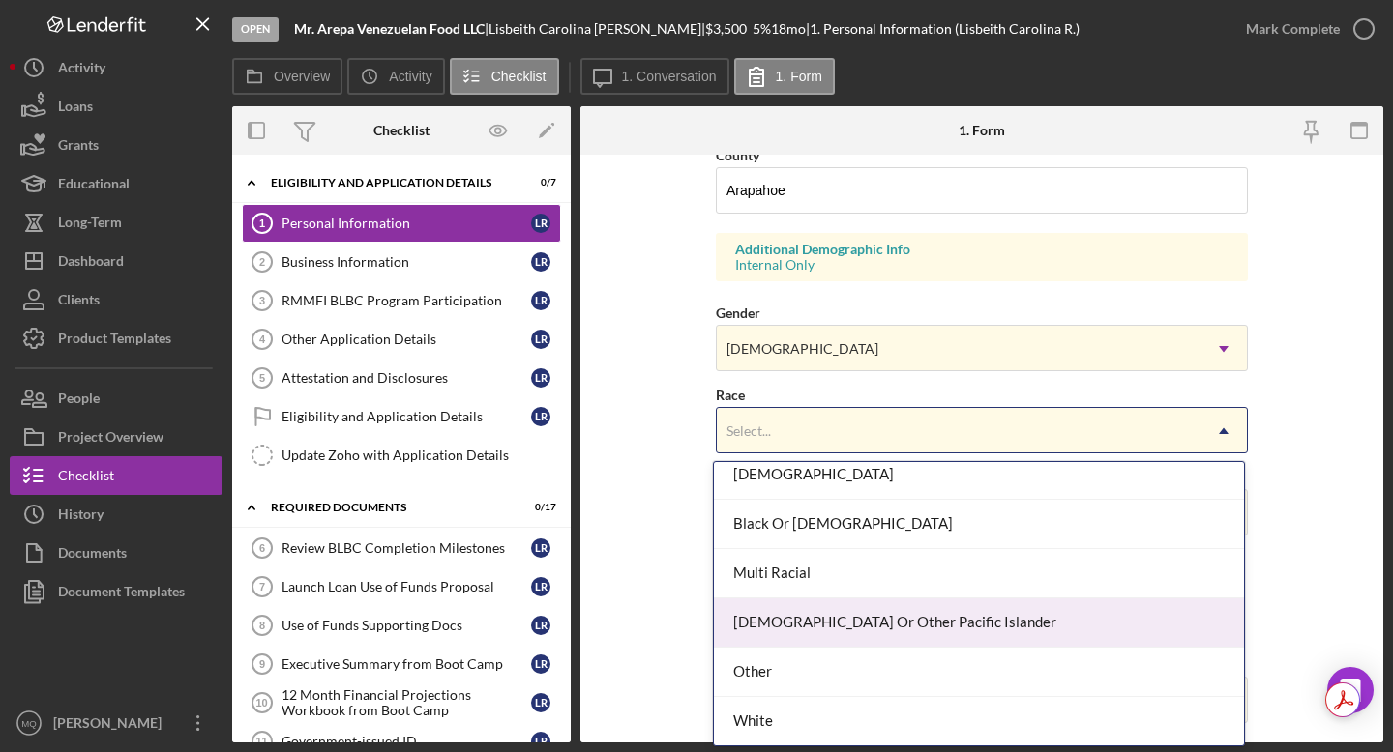
scroll to position [109, 0]
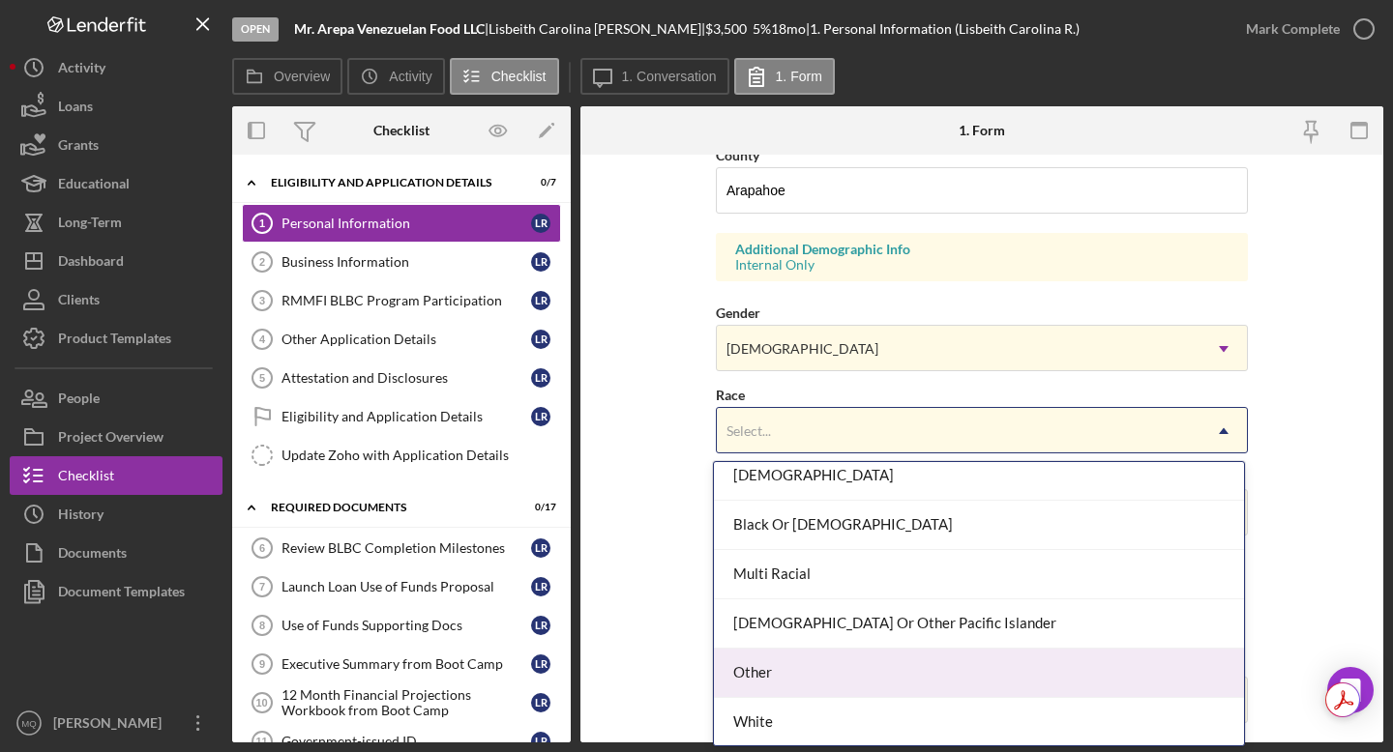
click at [763, 664] on div "Other" at bounding box center [979, 673] width 530 height 49
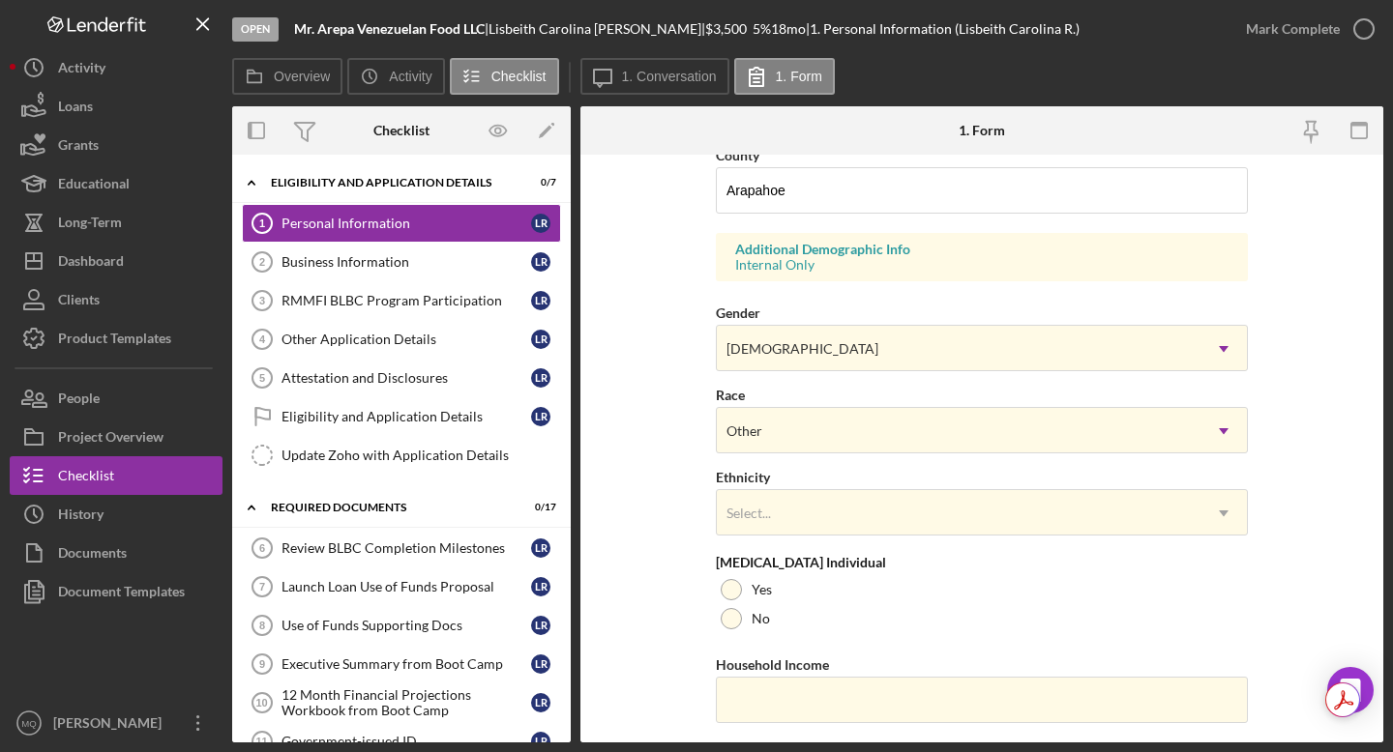
click at [655, 518] on form "First Name Lisbeith [GEOGRAPHIC_DATA] Middle Name Last Name [PERSON_NAME] Job T…" at bounding box center [981, 449] width 803 height 588
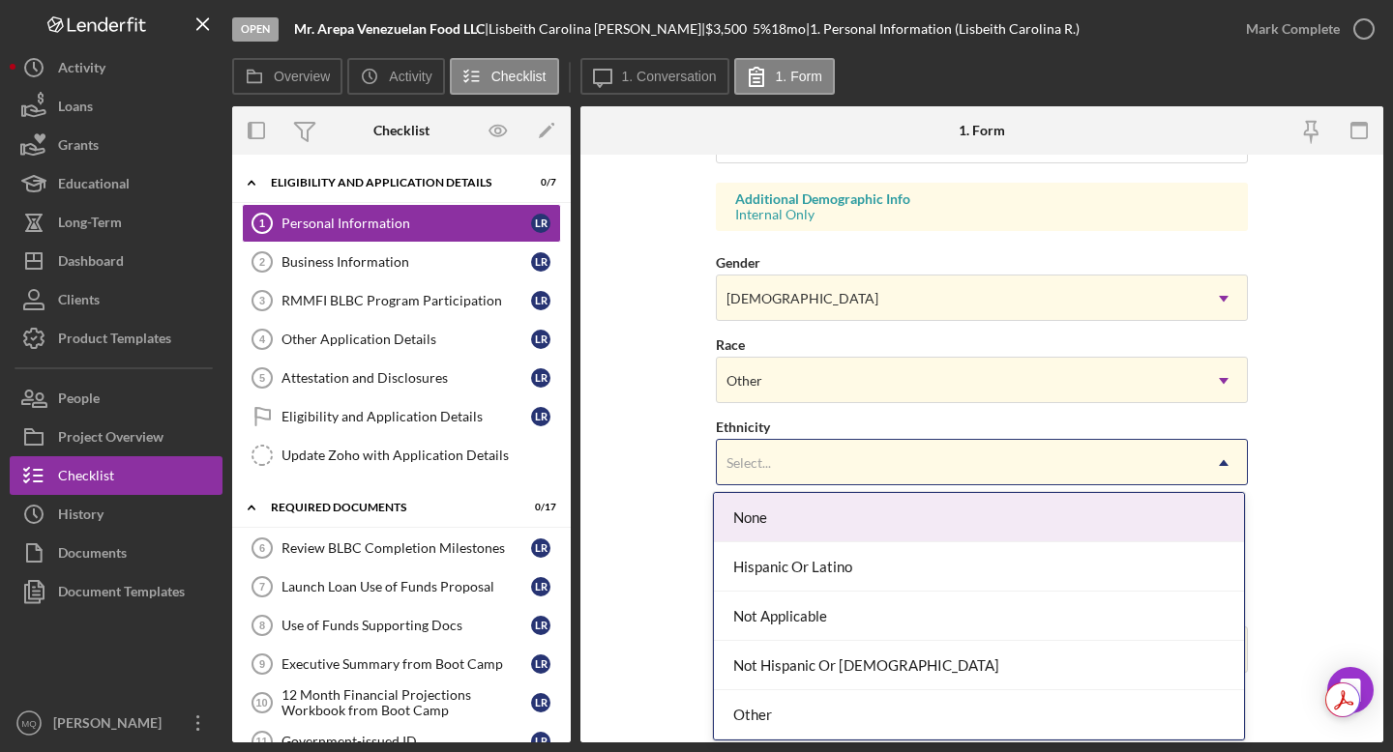
click at [763, 471] on div "Select..." at bounding box center [959, 463] width 484 height 44
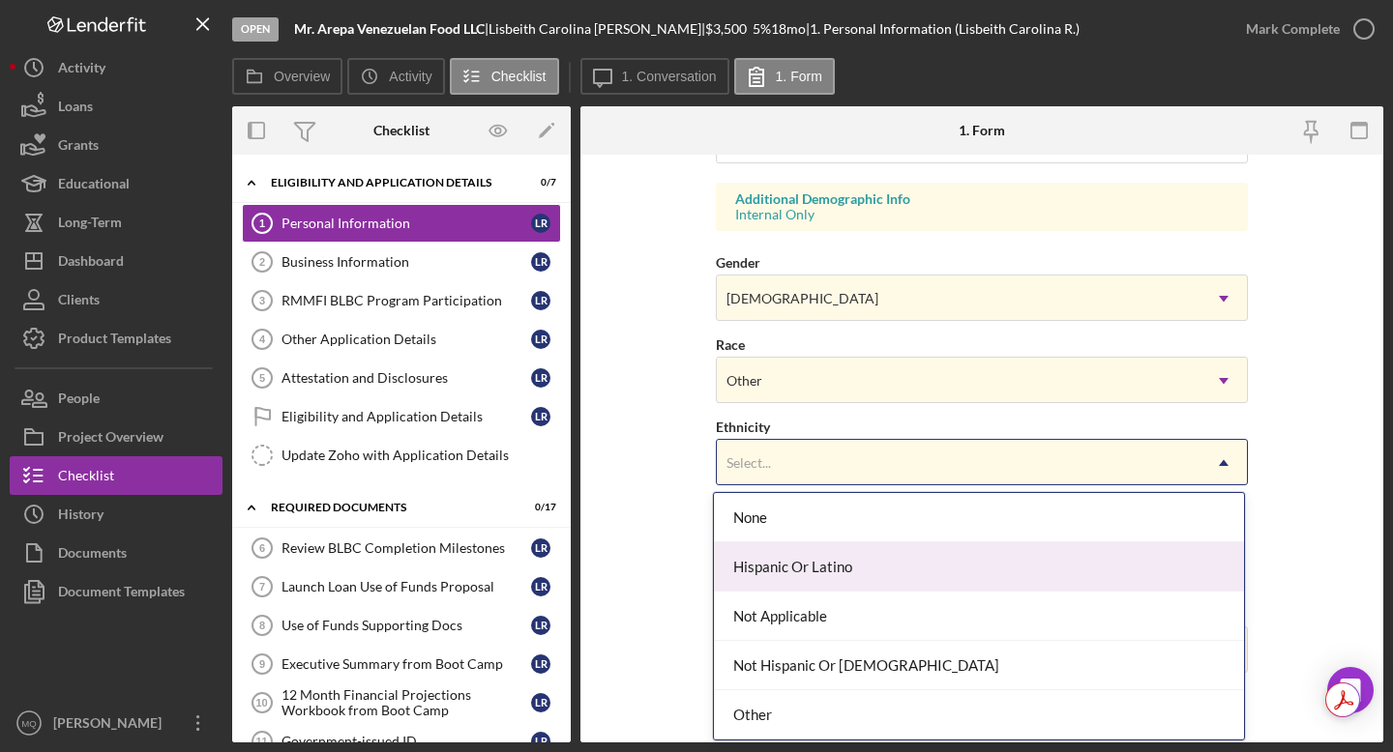
click at [763, 547] on div "Hispanic Or Latino" at bounding box center [979, 567] width 530 height 49
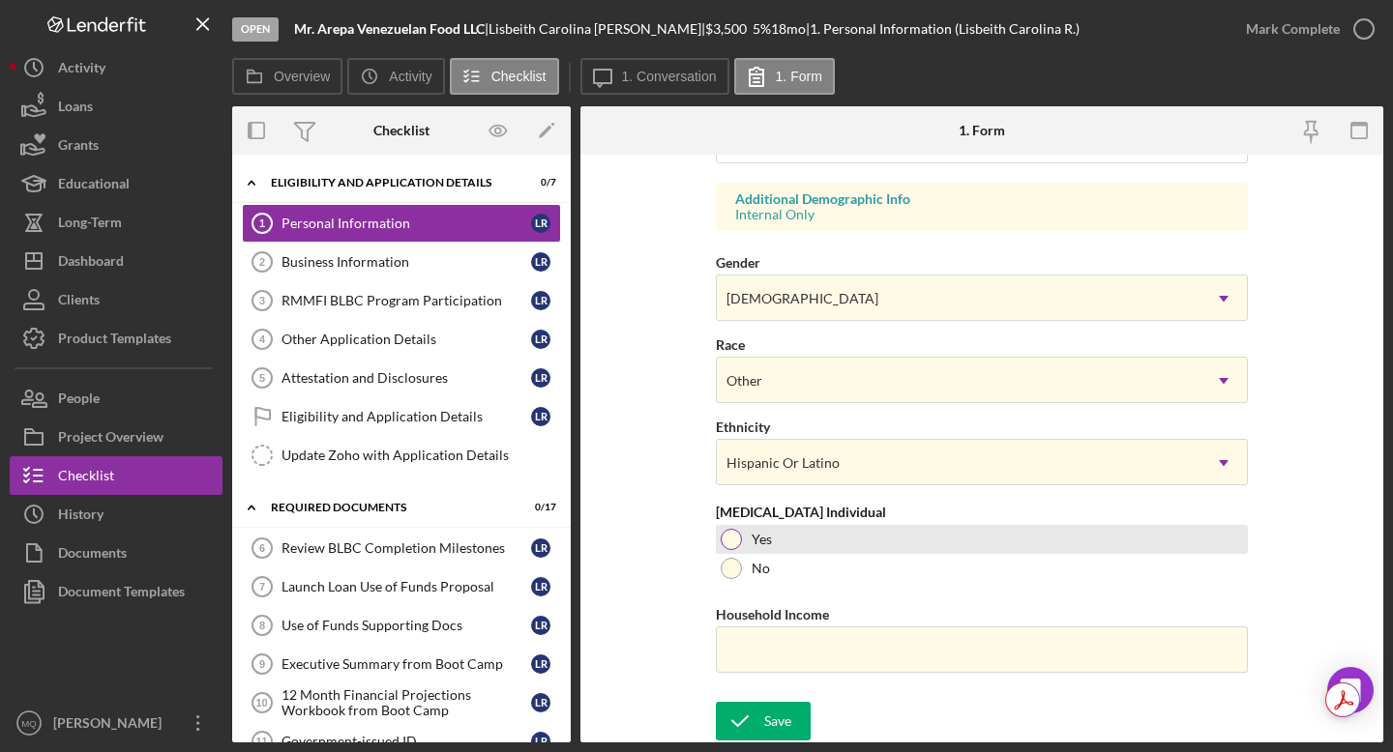
click at [721, 532] on div at bounding box center [731, 539] width 21 height 21
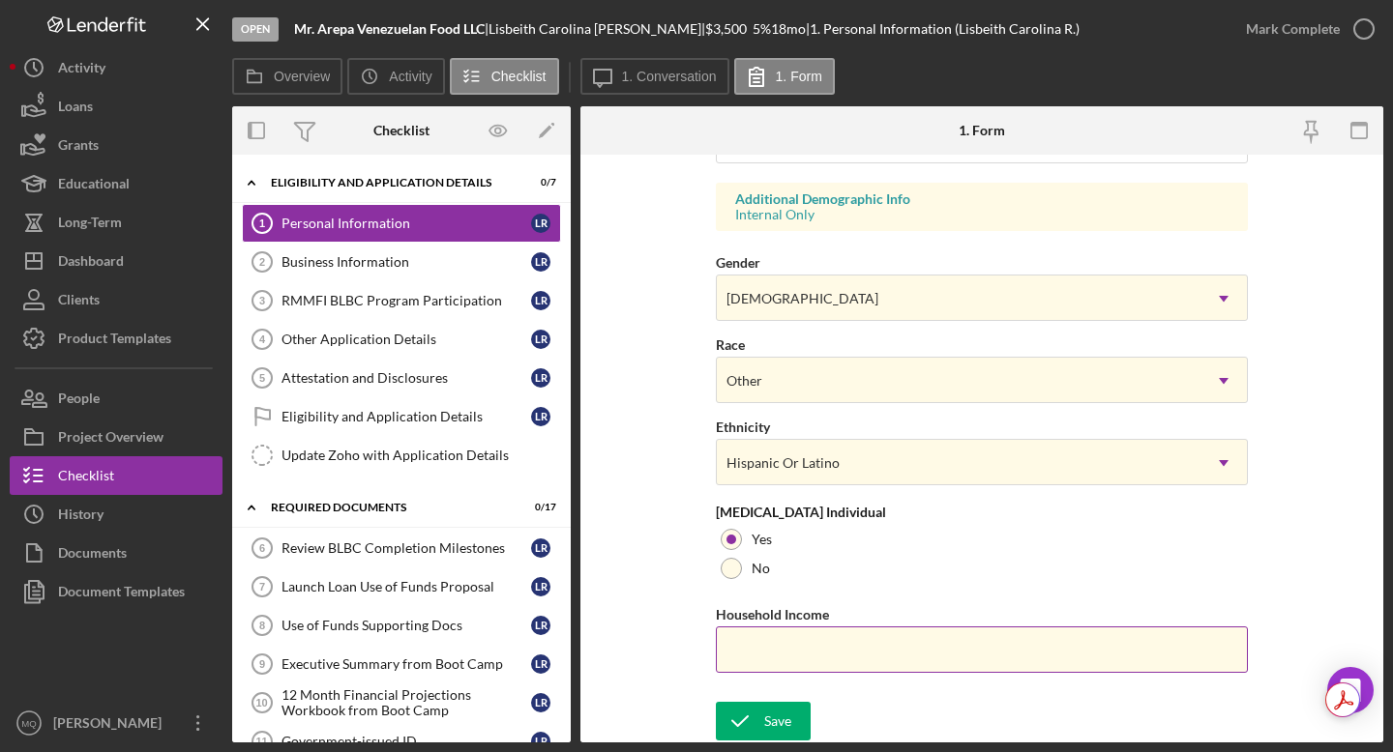
click at [763, 652] on input "Household Income" at bounding box center [982, 650] width 532 height 46
type input "$60,000"
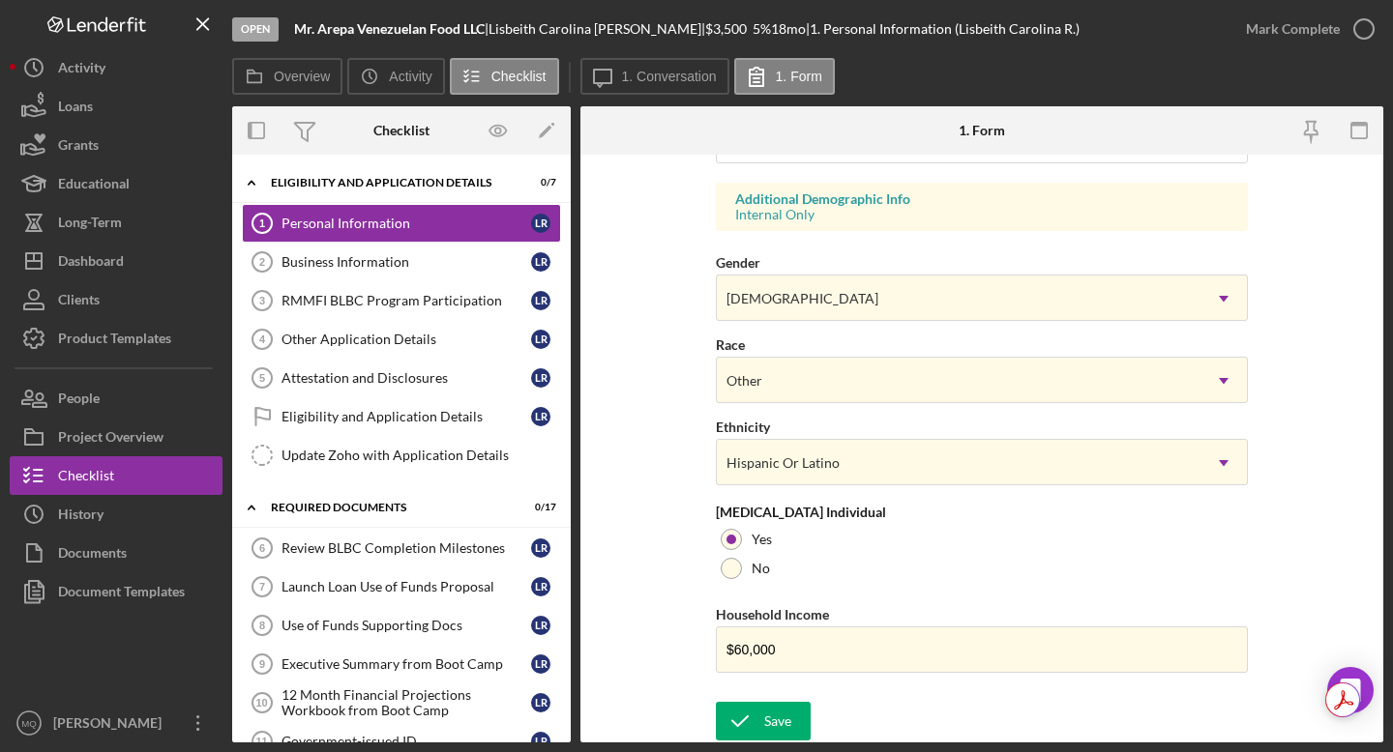
click at [763, 575] on form "First Name Lisbeith [GEOGRAPHIC_DATA] Middle Name Last Name [PERSON_NAME] Job T…" at bounding box center [981, 449] width 803 height 588
click at [763, 666] on div "Save" at bounding box center [777, 721] width 27 height 39
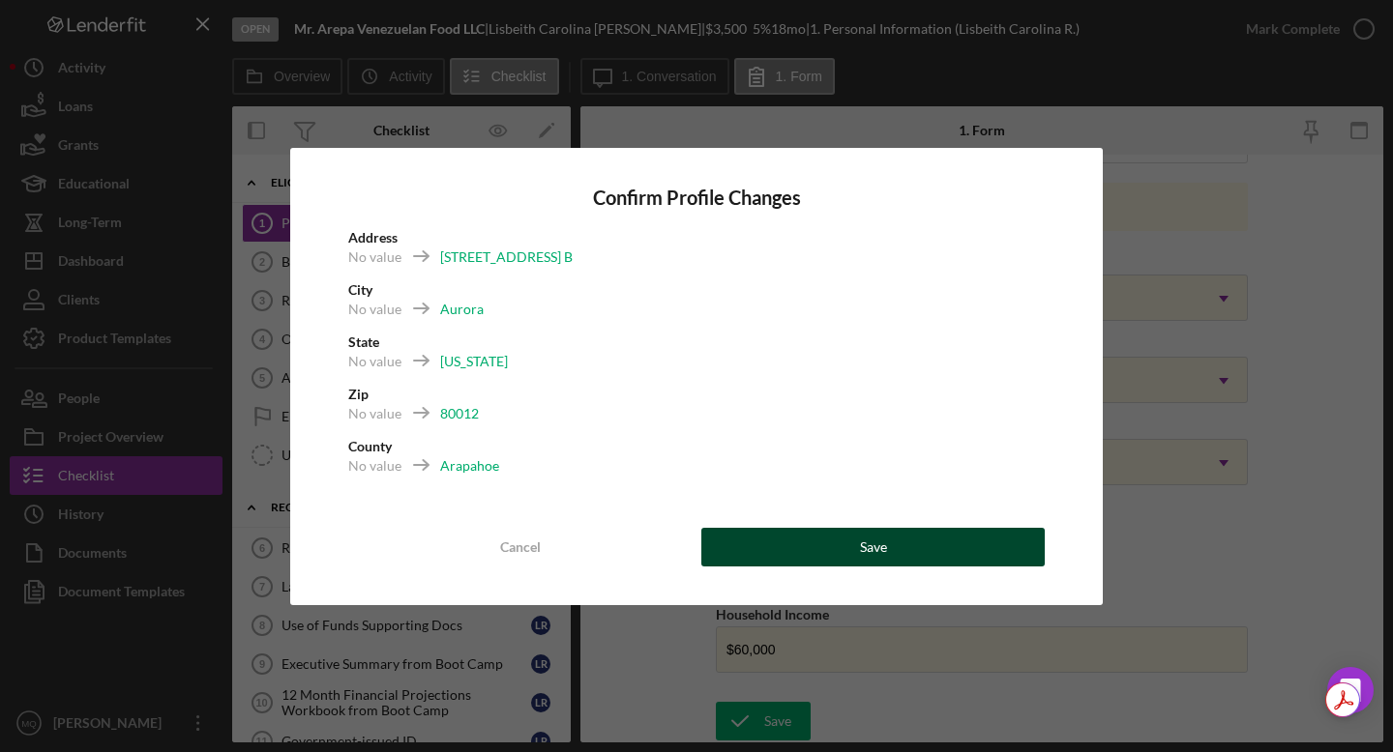
click at [763, 543] on button "Save" at bounding box center [872, 547] width 343 height 39
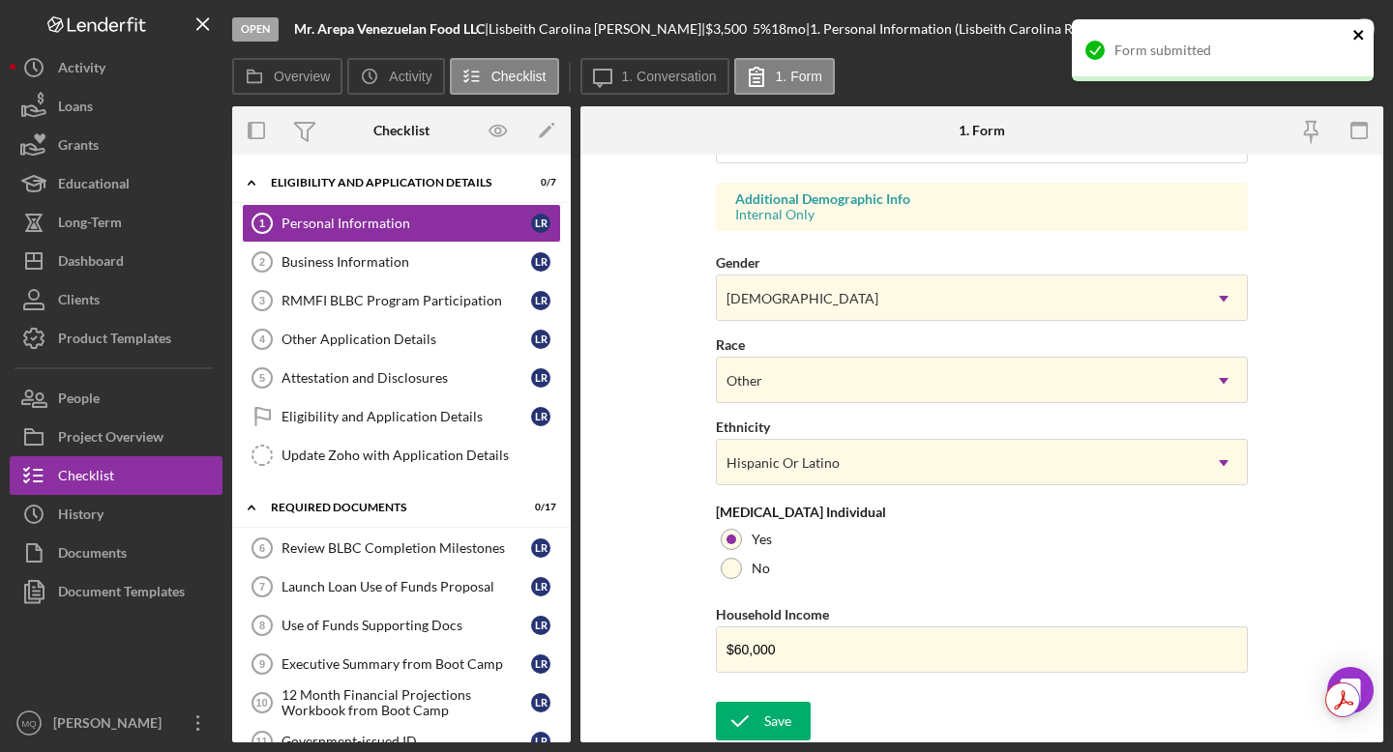
click at [763, 30] on icon "close" at bounding box center [1359, 34] width 14 height 15
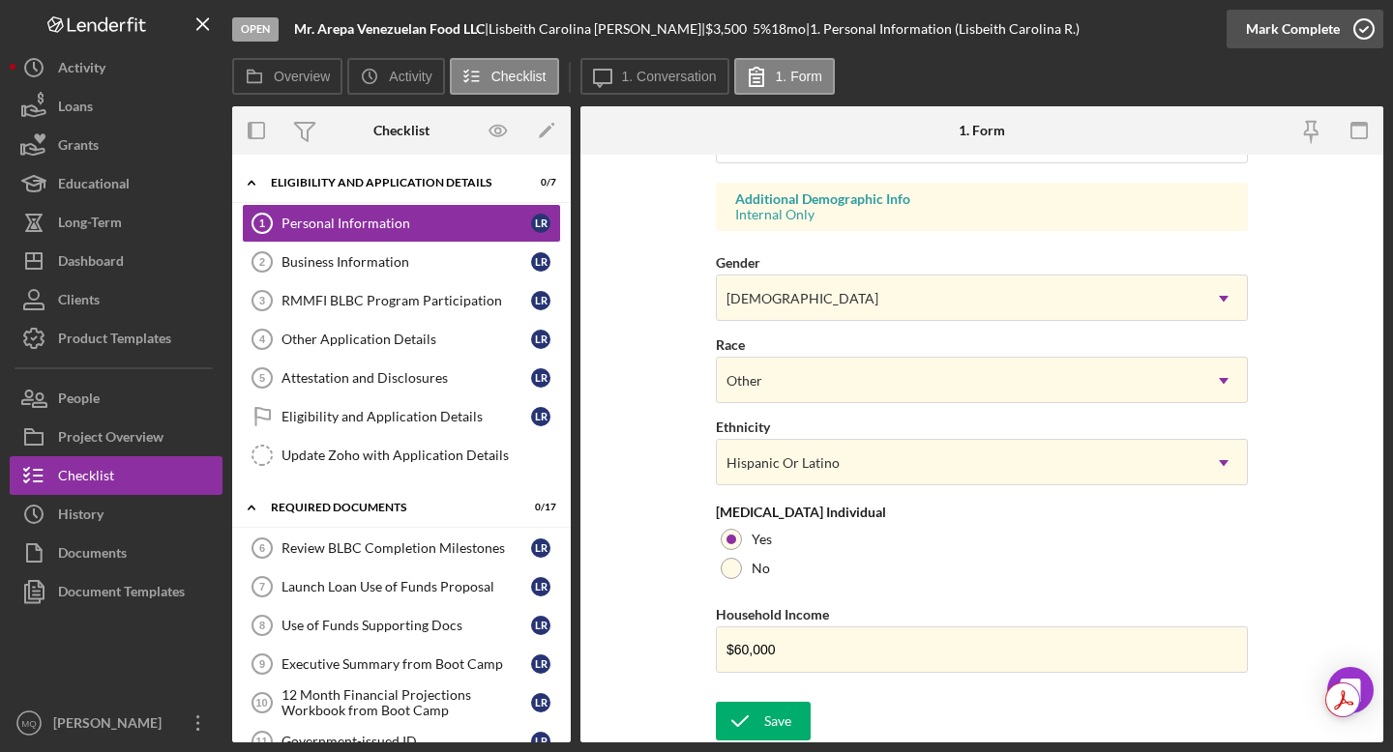
click at [763, 35] on icon "button" at bounding box center [1364, 29] width 48 height 48
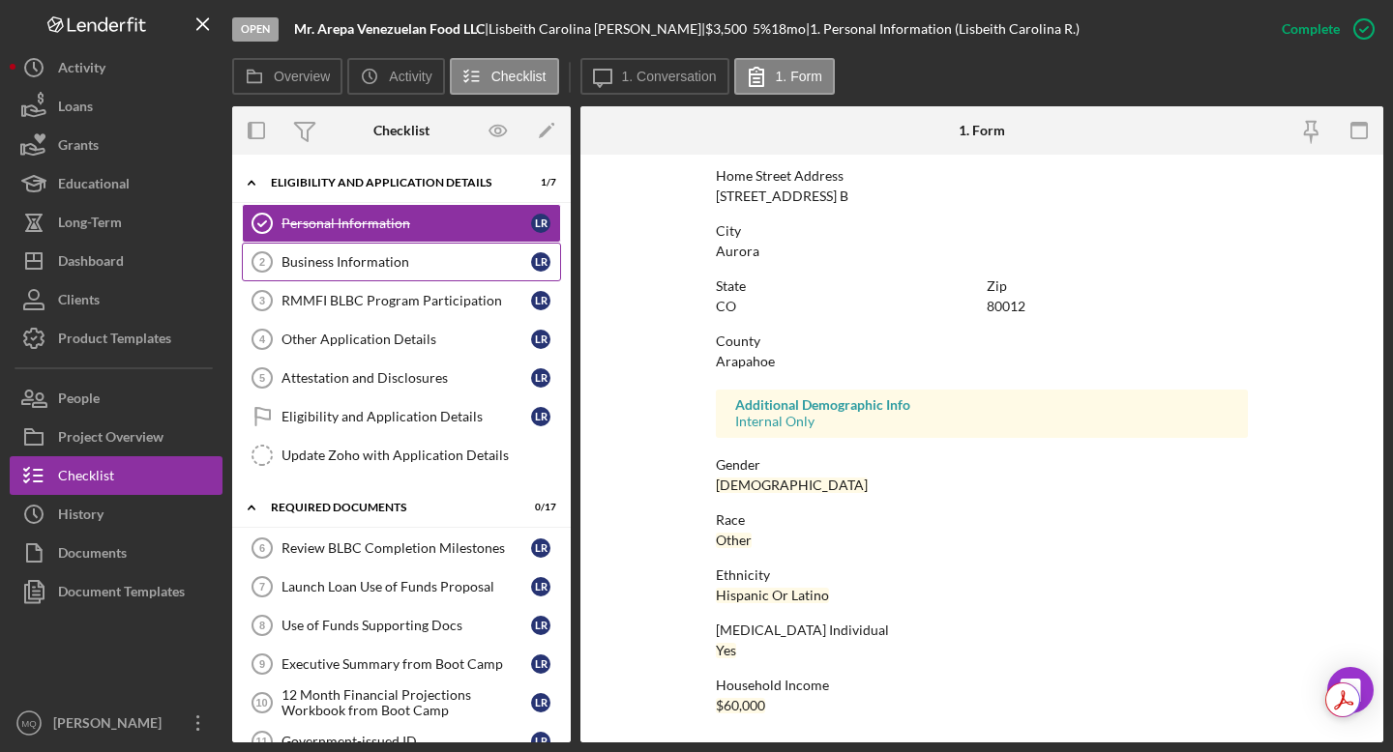
scroll to position [314, 0]
click at [428, 252] on link "Business Information 2 Business Information L R" at bounding box center [401, 262] width 319 height 39
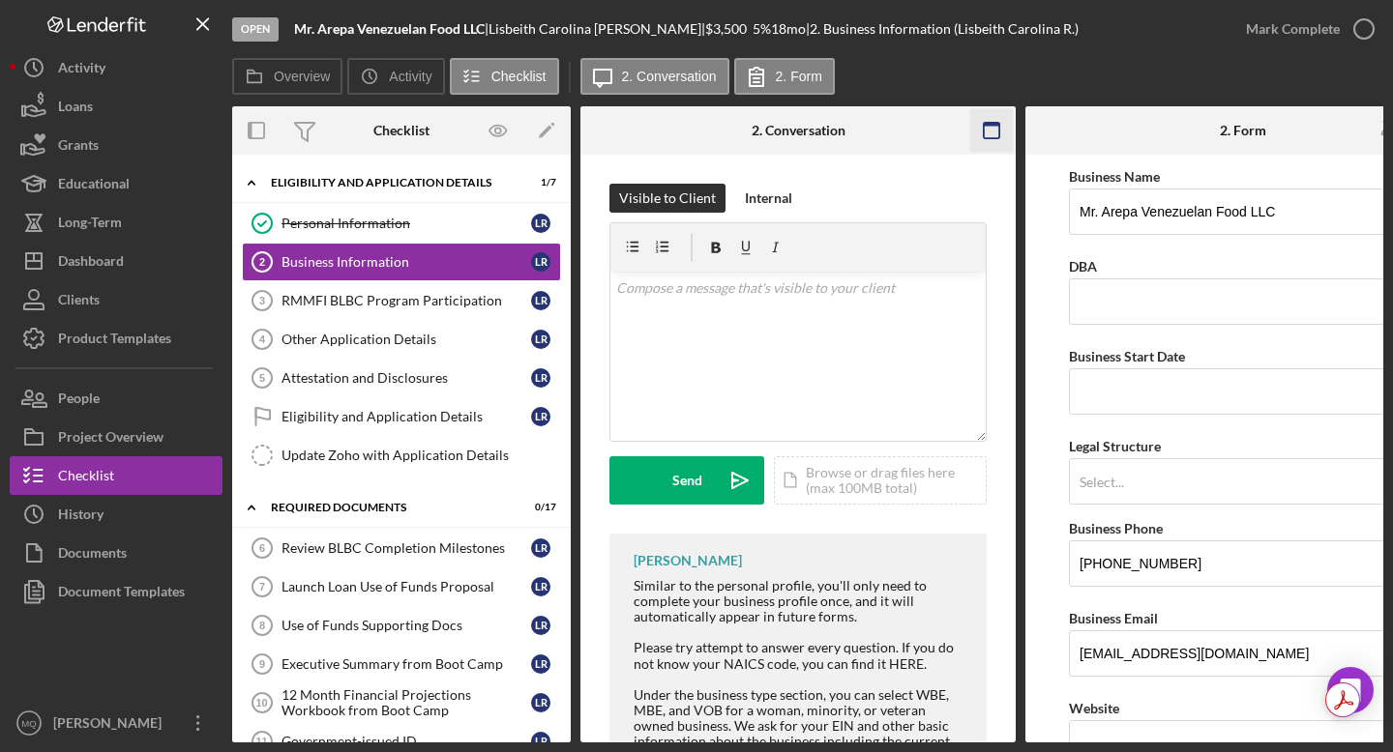
click at [763, 127] on icon "button" at bounding box center [992, 131] width 44 height 44
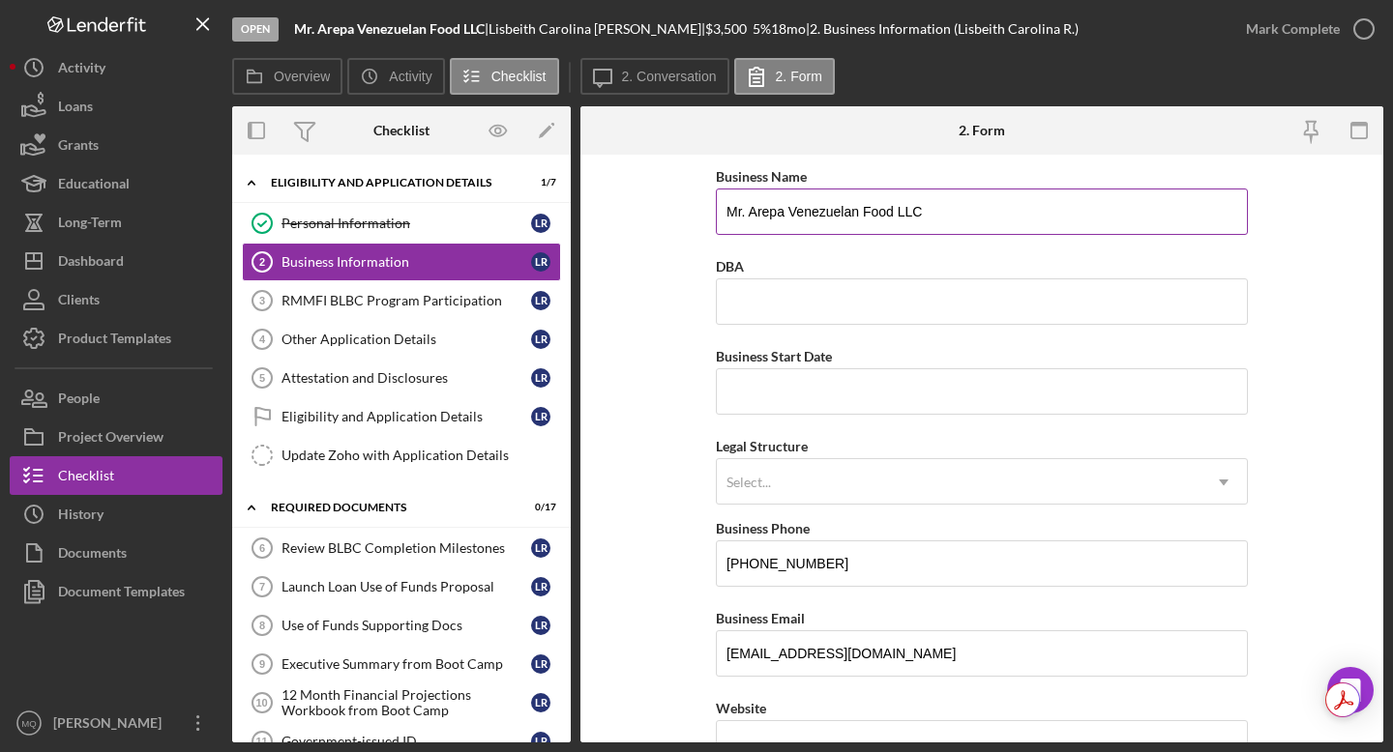
drag, startPoint x: 933, startPoint y: 227, endPoint x: 715, endPoint y: 214, distance: 219.0
click at [716, 214] on input "Mr. Arepa Venezuelan Food LLC" at bounding box center [982, 212] width 532 height 46
paste input
click at [752, 211] on input "Mr. Arepa Venezuelan Food LLC" at bounding box center [982, 212] width 532 height 46
type input "Mr. Arepa Venezuelan Food LLC"
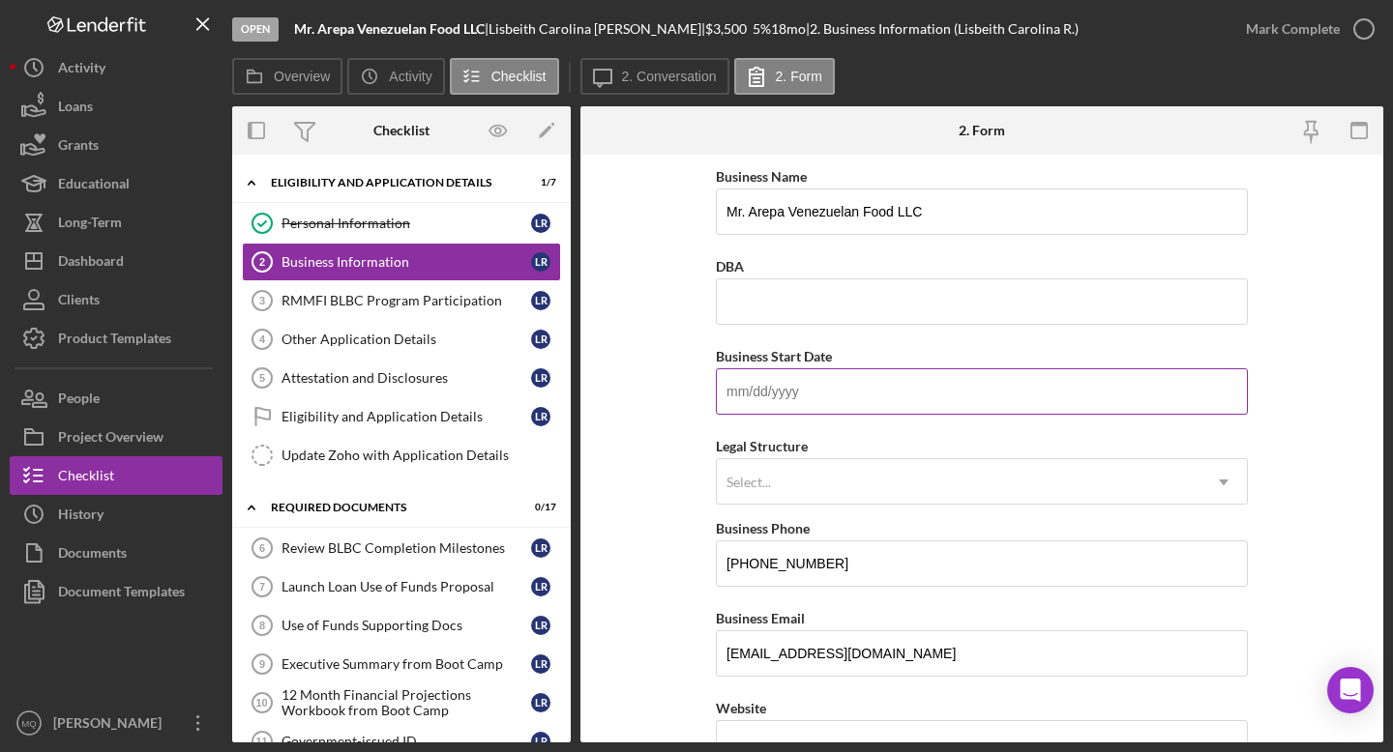
click at [763, 404] on input "Business Start Date" at bounding box center [982, 392] width 532 height 46
paste input "[DATE]"
type input "[DATE]"
click at [763, 443] on form "Business Name Mr. Arepa Venezuelan Food LLC DBA Business Start Date [DATE] Lega…" at bounding box center [981, 449] width 803 height 588
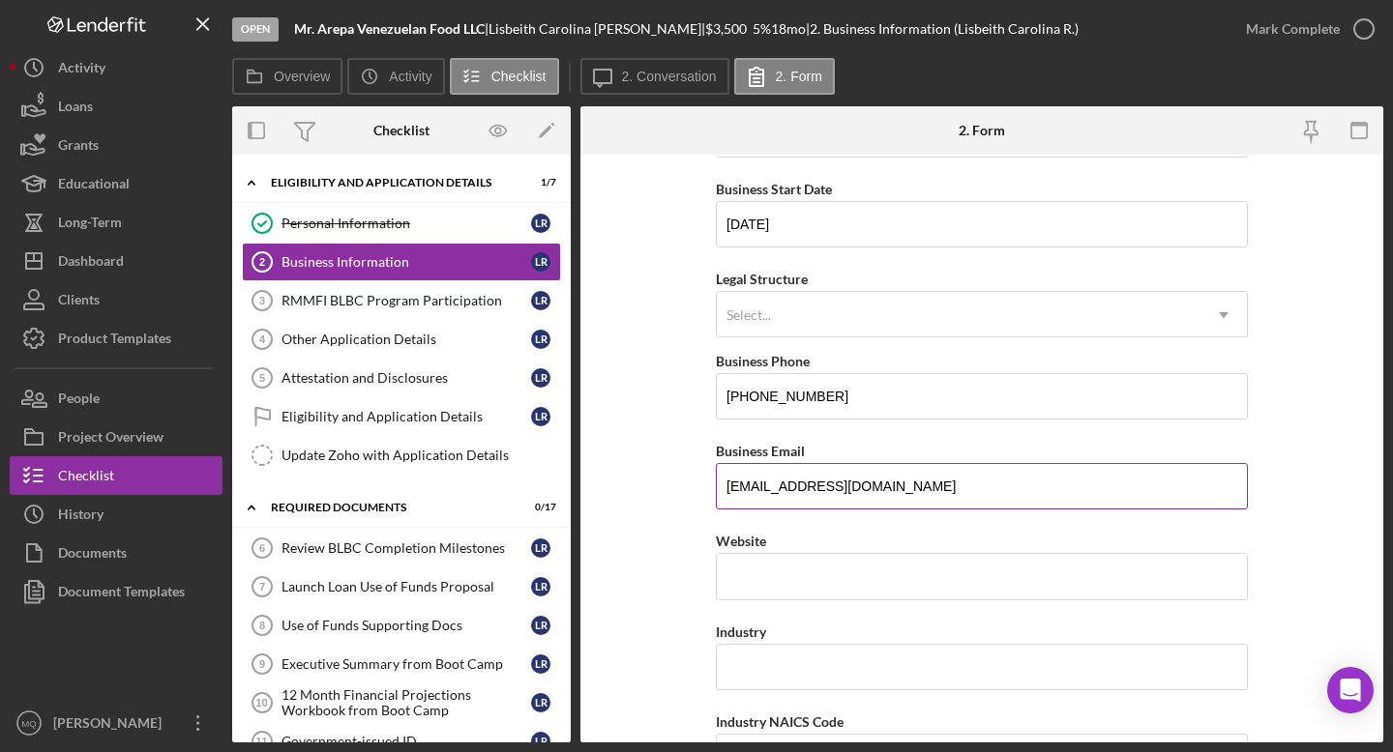
scroll to position [161, 0]
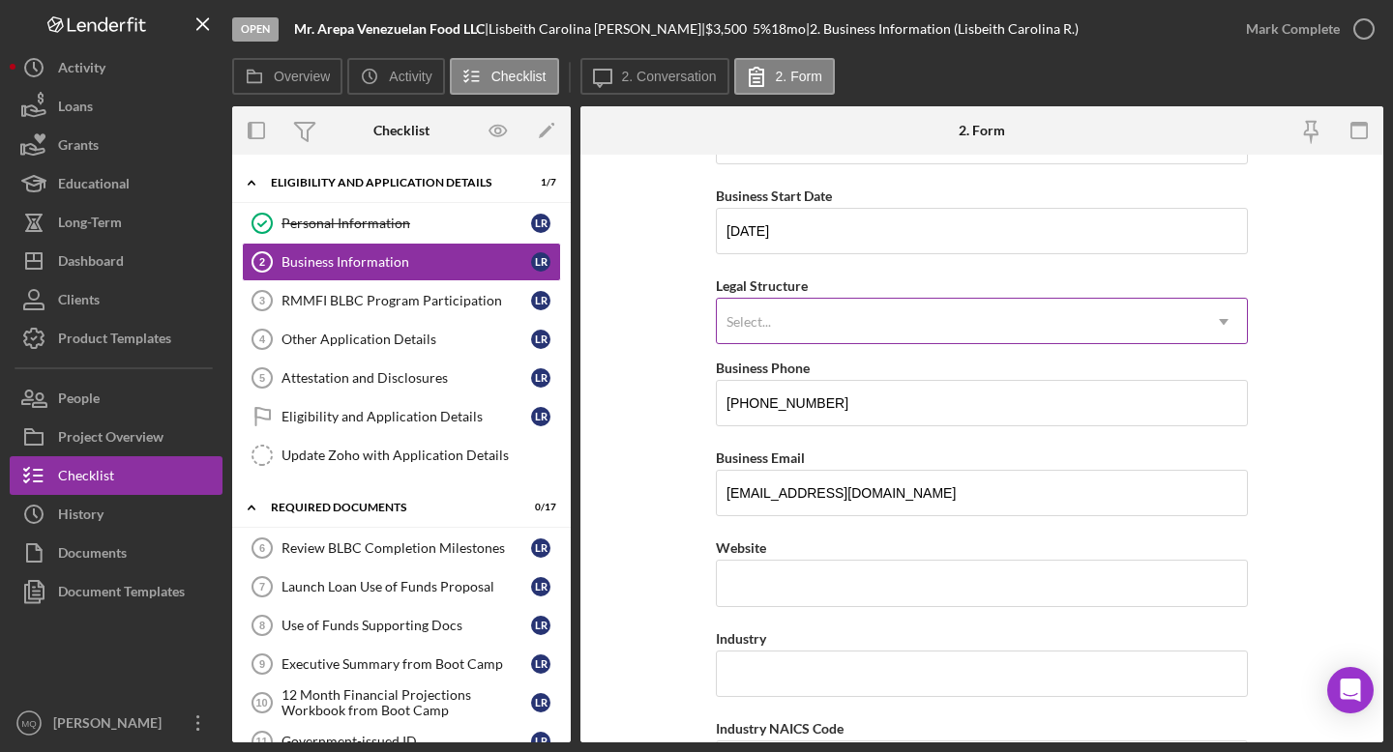
click at [763, 327] on icon "Icon/Dropdown Arrow" at bounding box center [1223, 322] width 46 height 46
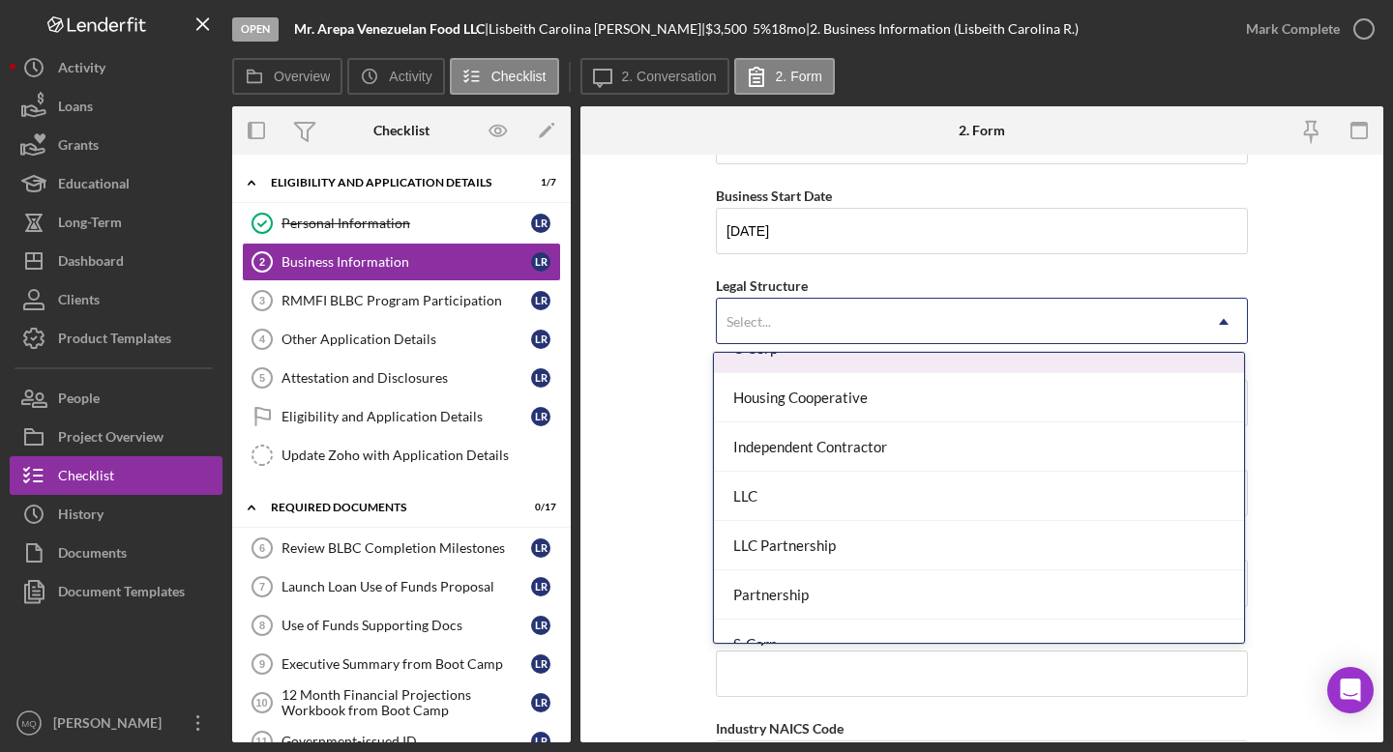
scroll to position [230, 0]
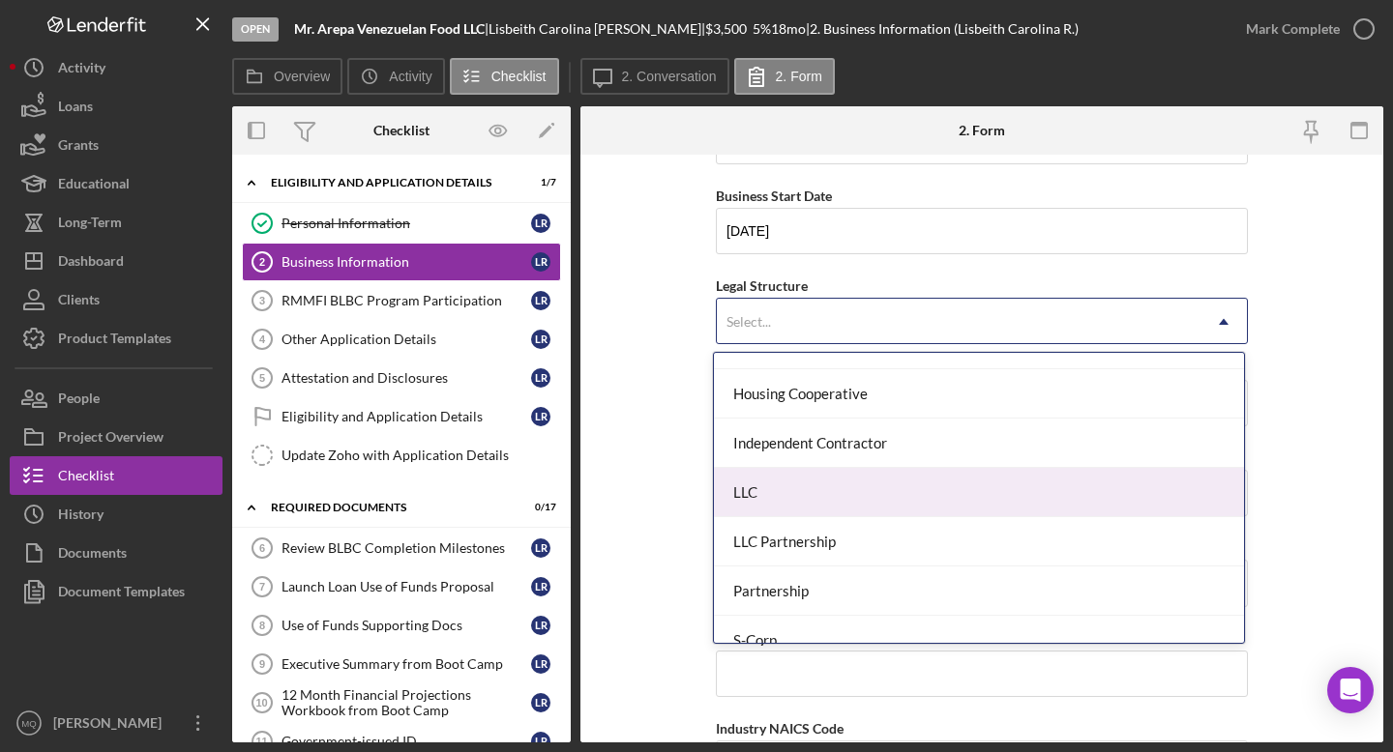
click at [763, 497] on div "LLC" at bounding box center [979, 492] width 530 height 49
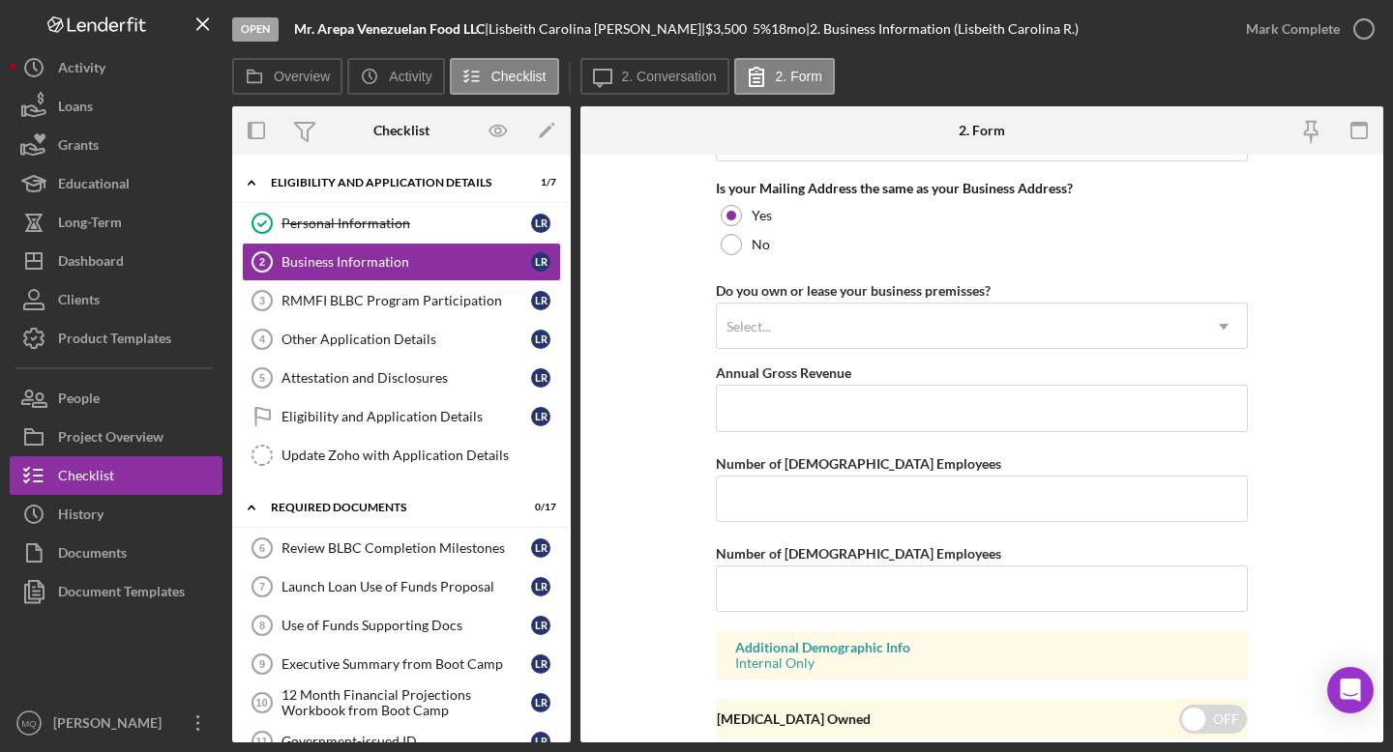
scroll to position [1558, 0]
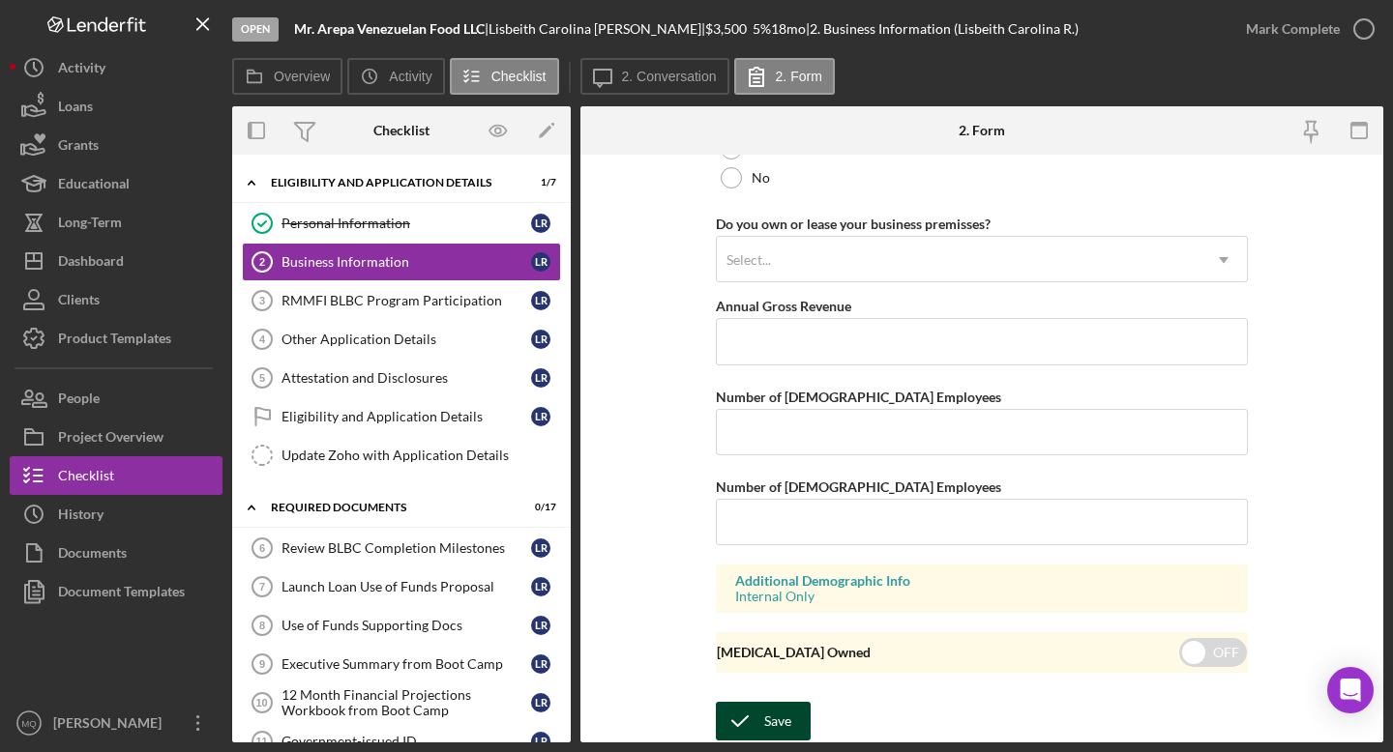
click at [763, 666] on div "Save" at bounding box center [777, 721] width 27 height 39
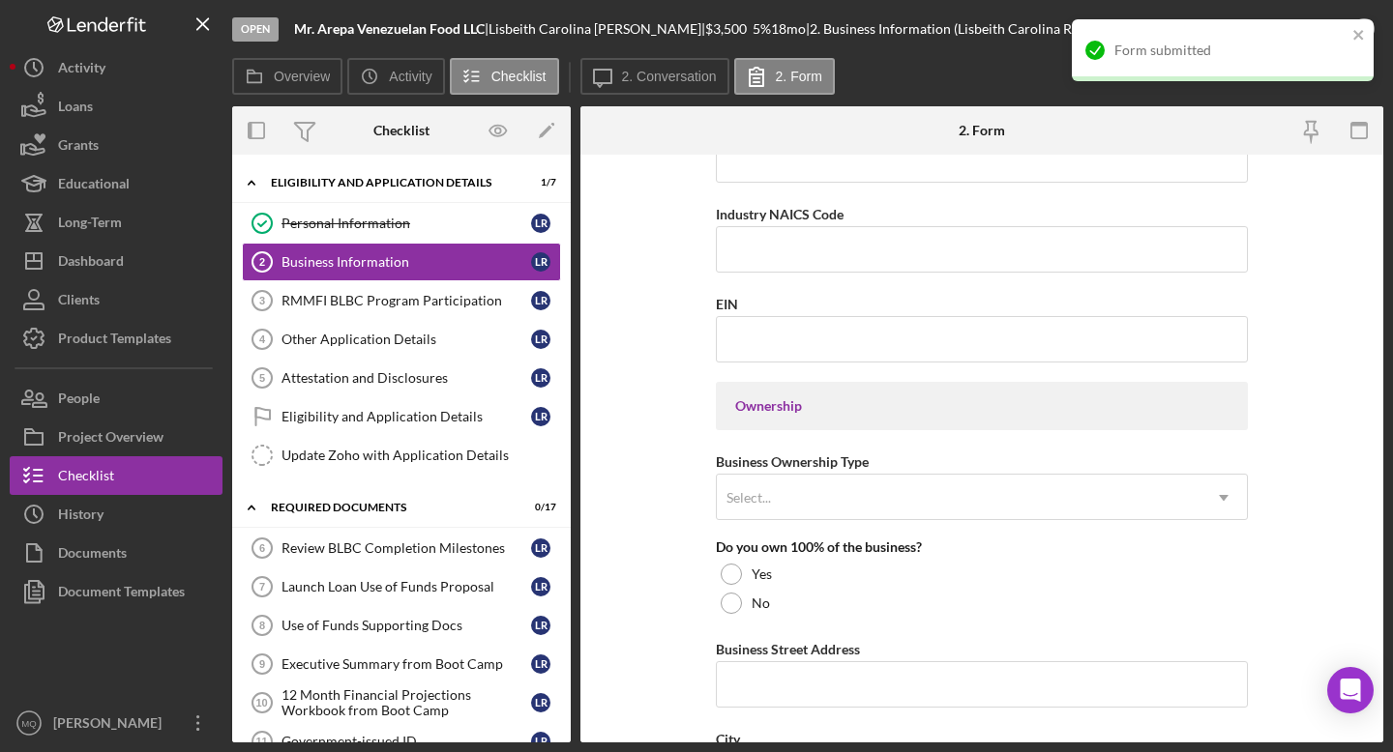
scroll to position [672, 0]
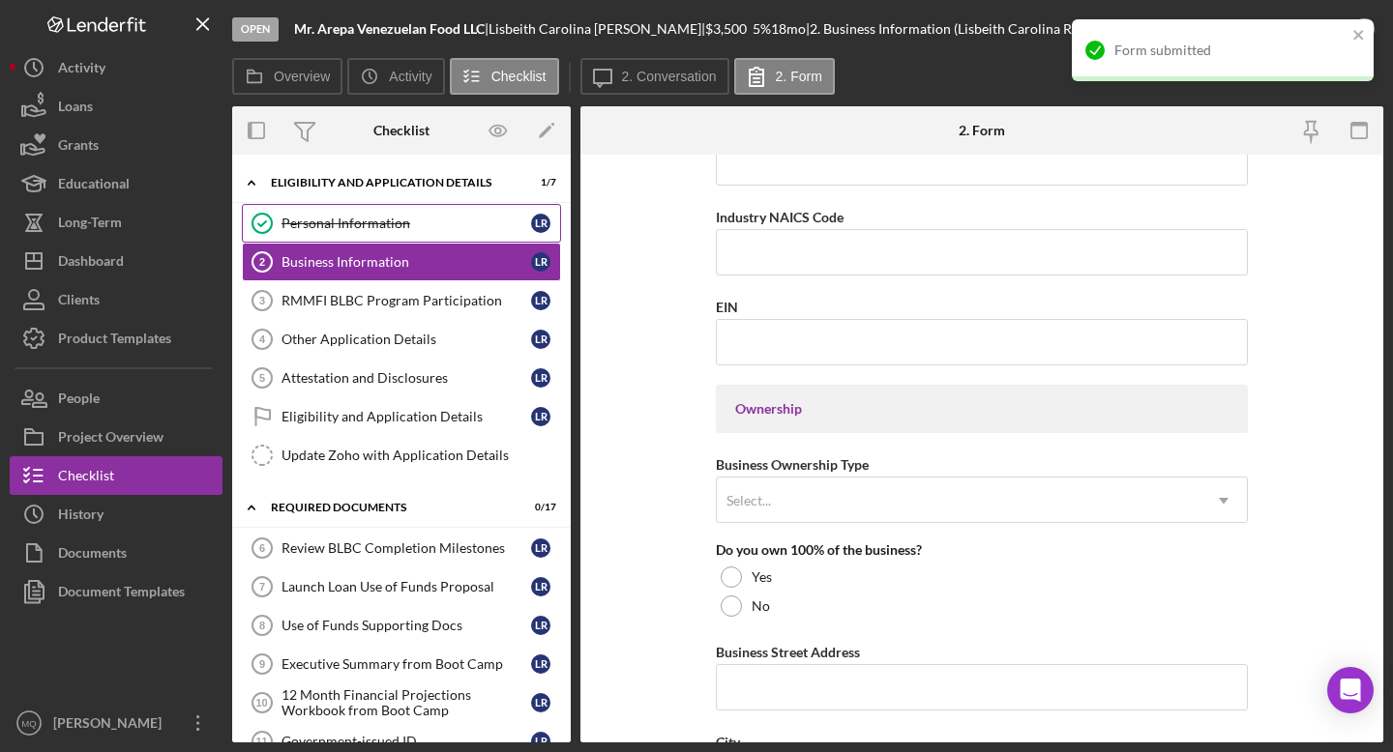
click at [400, 232] on link "Personal Information Personal Information L R" at bounding box center [401, 223] width 319 height 39
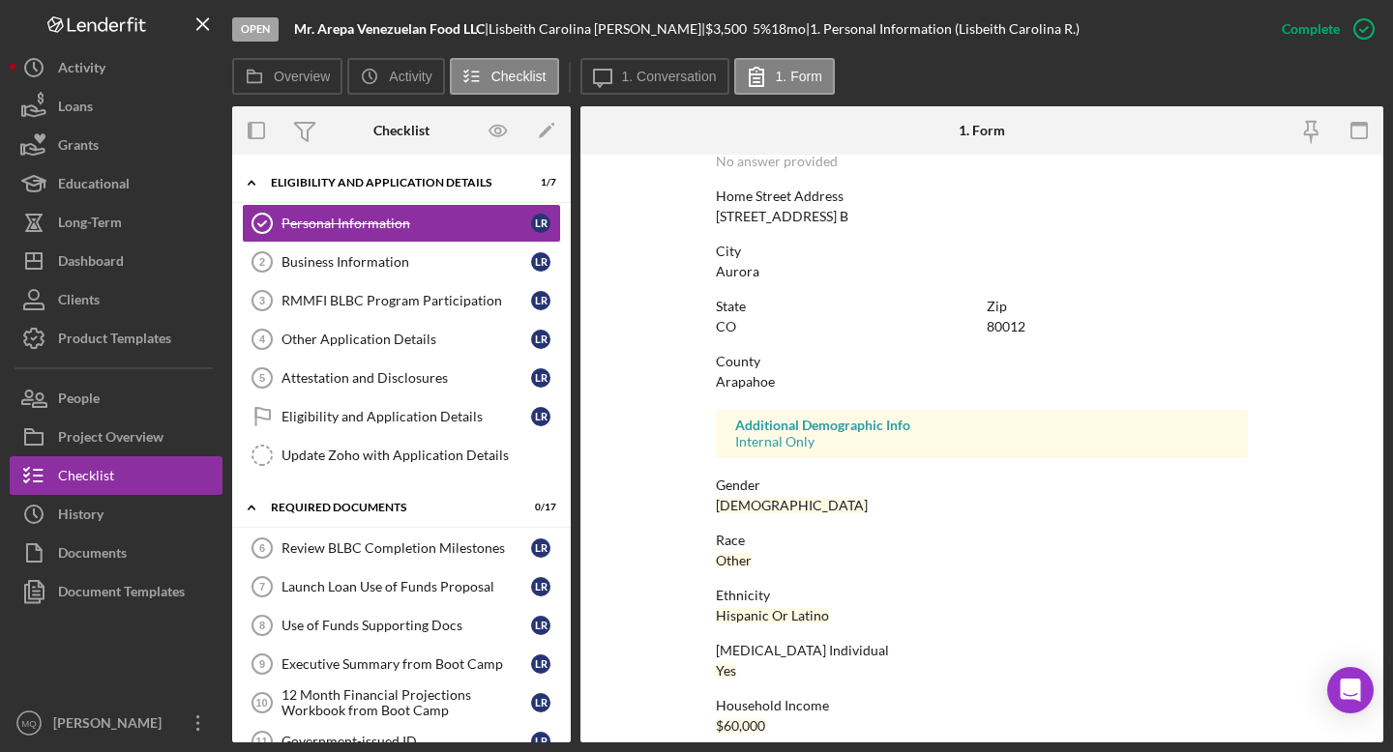
scroll to position [314, 0]
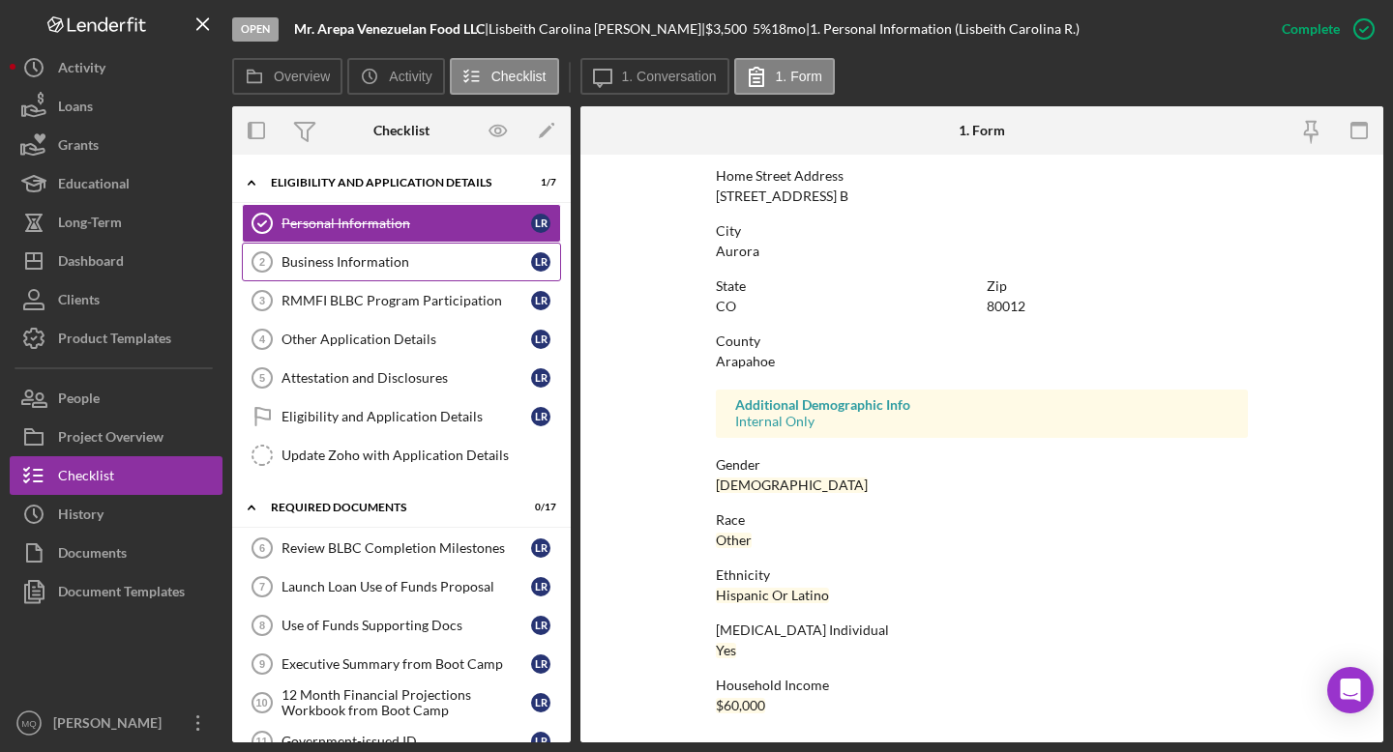
click at [379, 269] on div "Business Information" at bounding box center [406, 261] width 250 height 15
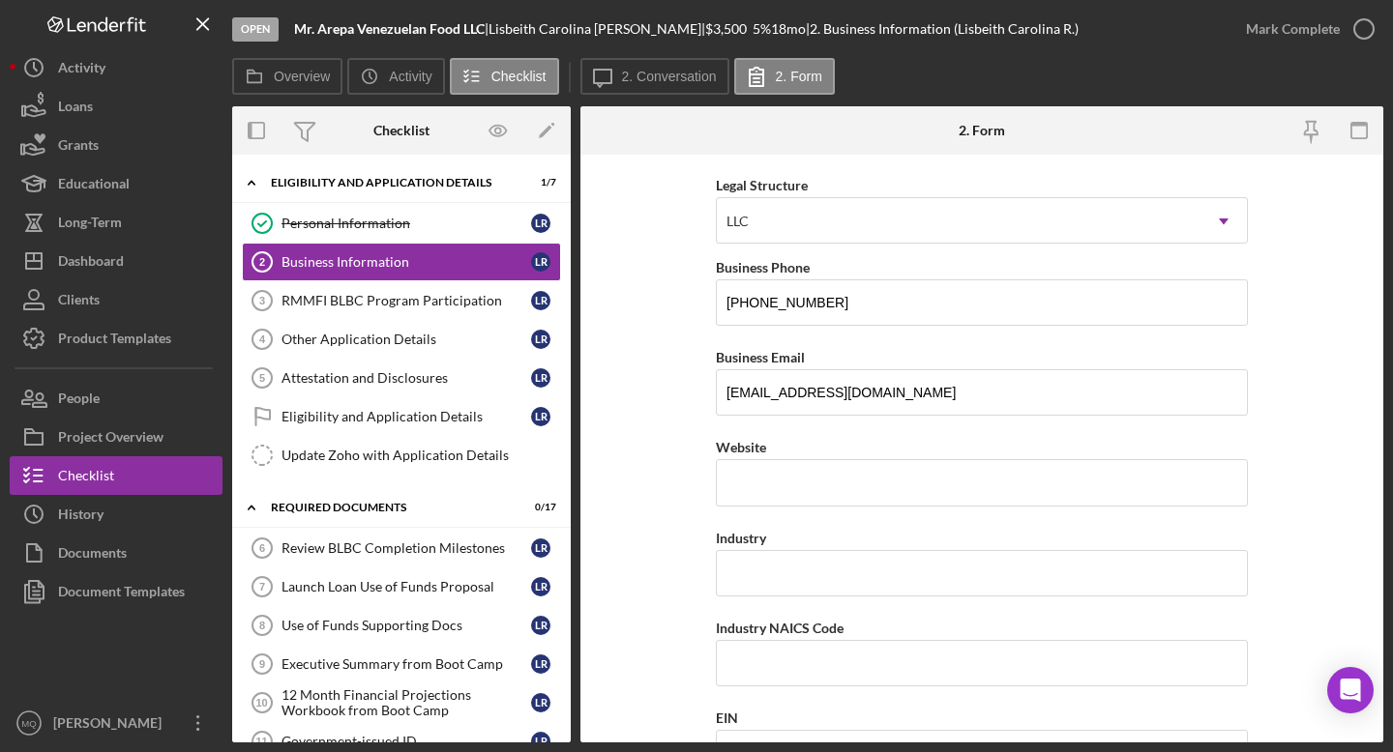
scroll to position [261, 0]
drag, startPoint x: 824, startPoint y: 394, endPoint x: 647, endPoint y: 392, distance: 177.0
click at [647, 393] on form "Business Name Mr. Arepa Venezuelan Food LLC DBA Business Start Date [DATE] Lega…" at bounding box center [981, 449] width 803 height 588
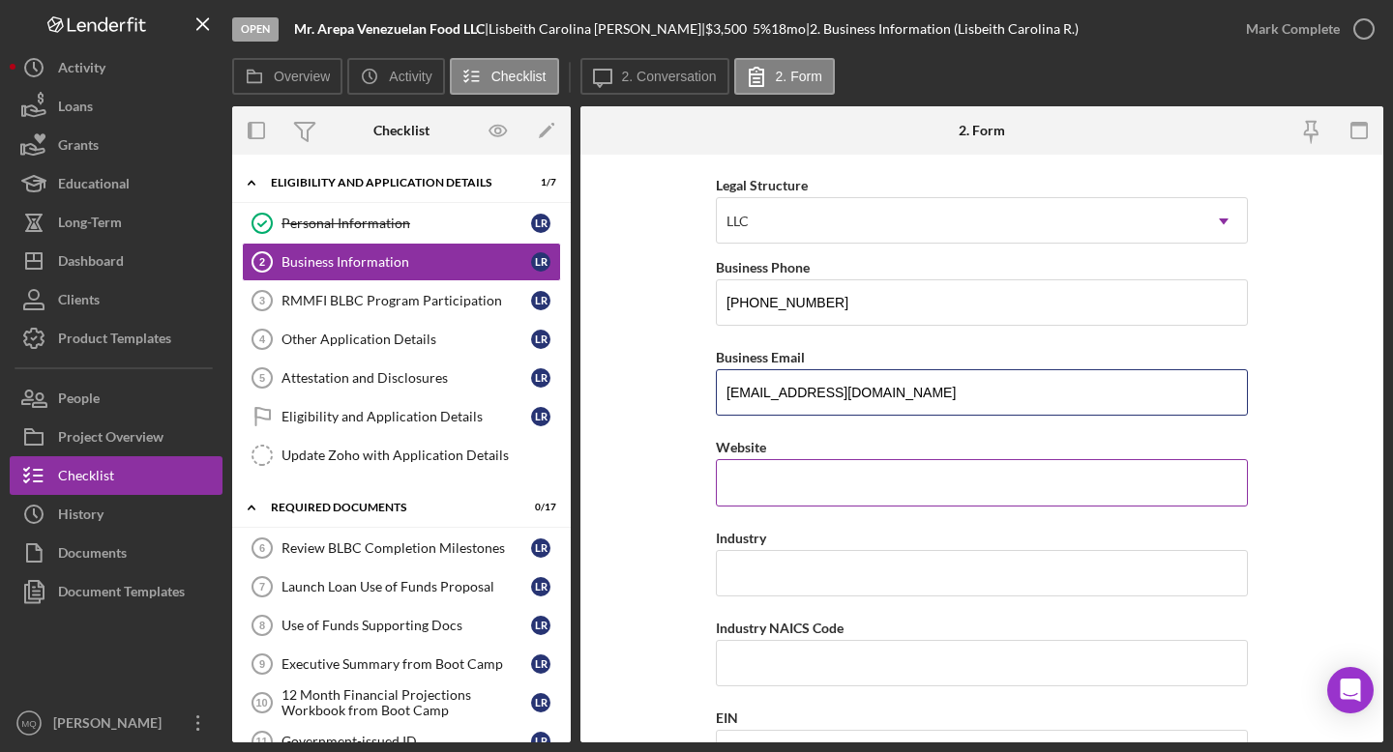
type input "[EMAIL_ADDRESS][DOMAIN_NAME]"
click at [763, 485] on input "Website" at bounding box center [982, 482] width 532 height 46
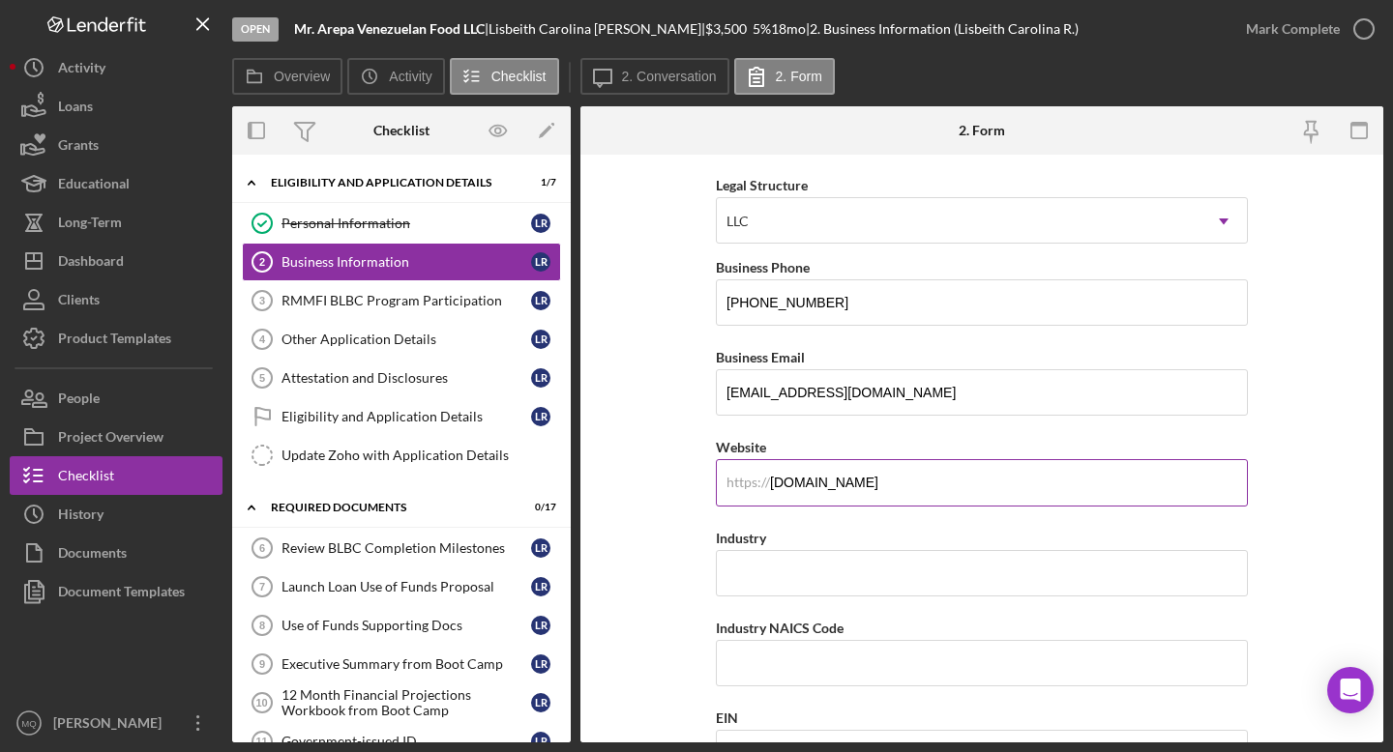
click at [763, 476] on input "[DOMAIN_NAME]" at bounding box center [982, 482] width 532 height 46
drag, startPoint x: 883, startPoint y: 488, endPoint x: 768, endPoint y: 469, distance: 116.7
click at [763, 470] on input "[DOMAIN_NAME]" at bounding box center [982, 482] width 532 height 46
paste input "[DOMAIN_NAME][URL]"
type input "[DOMAIN_NAME][URL]"
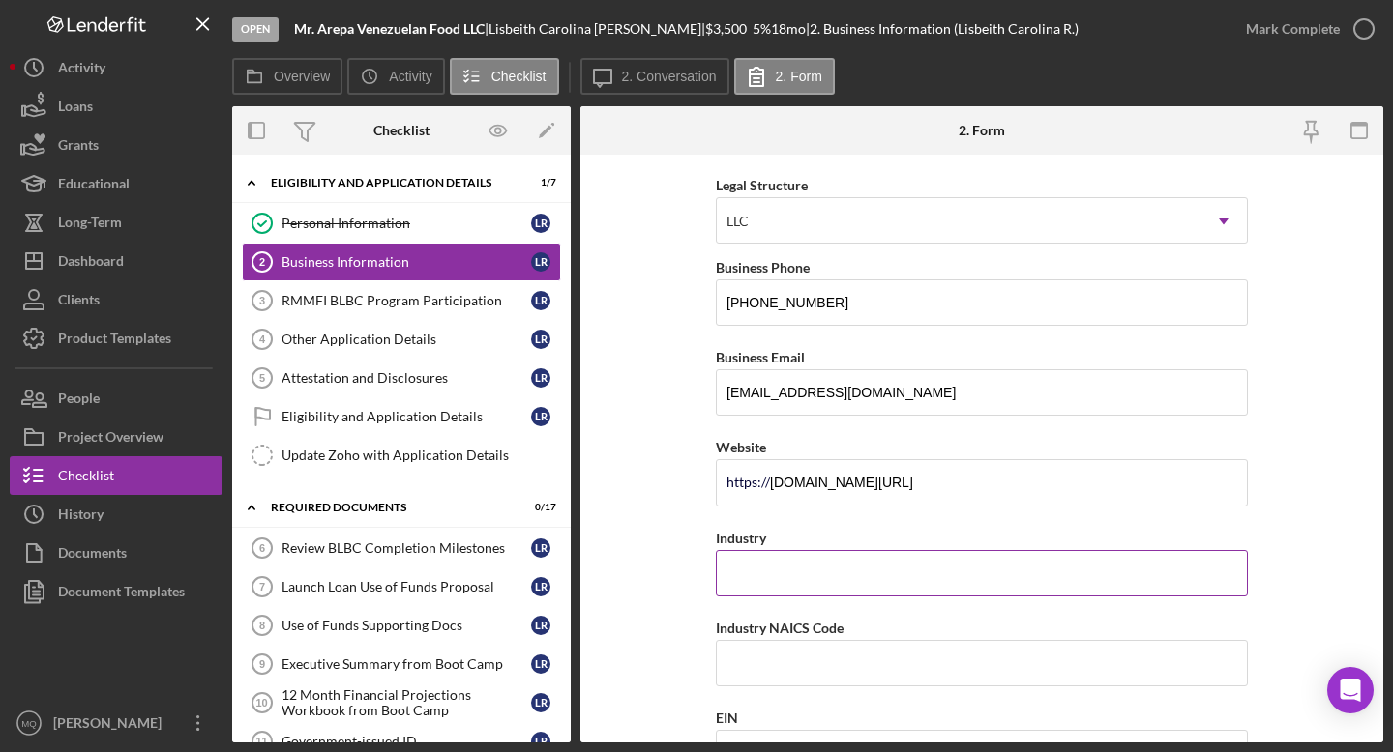
click at [763, 566] on input "Industry" at bounding box center [982, 573] width 532 height 46
type input "Food Services"
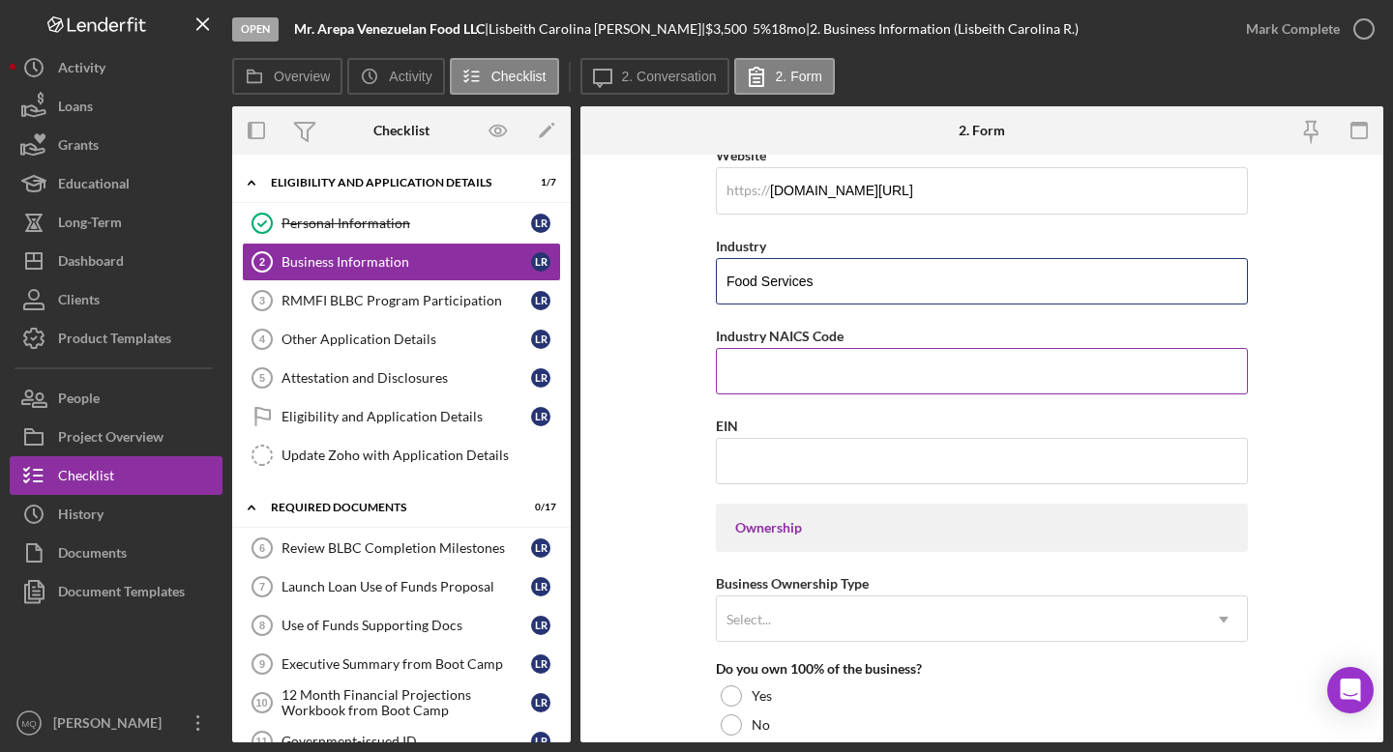
scroll to position [558, 0]
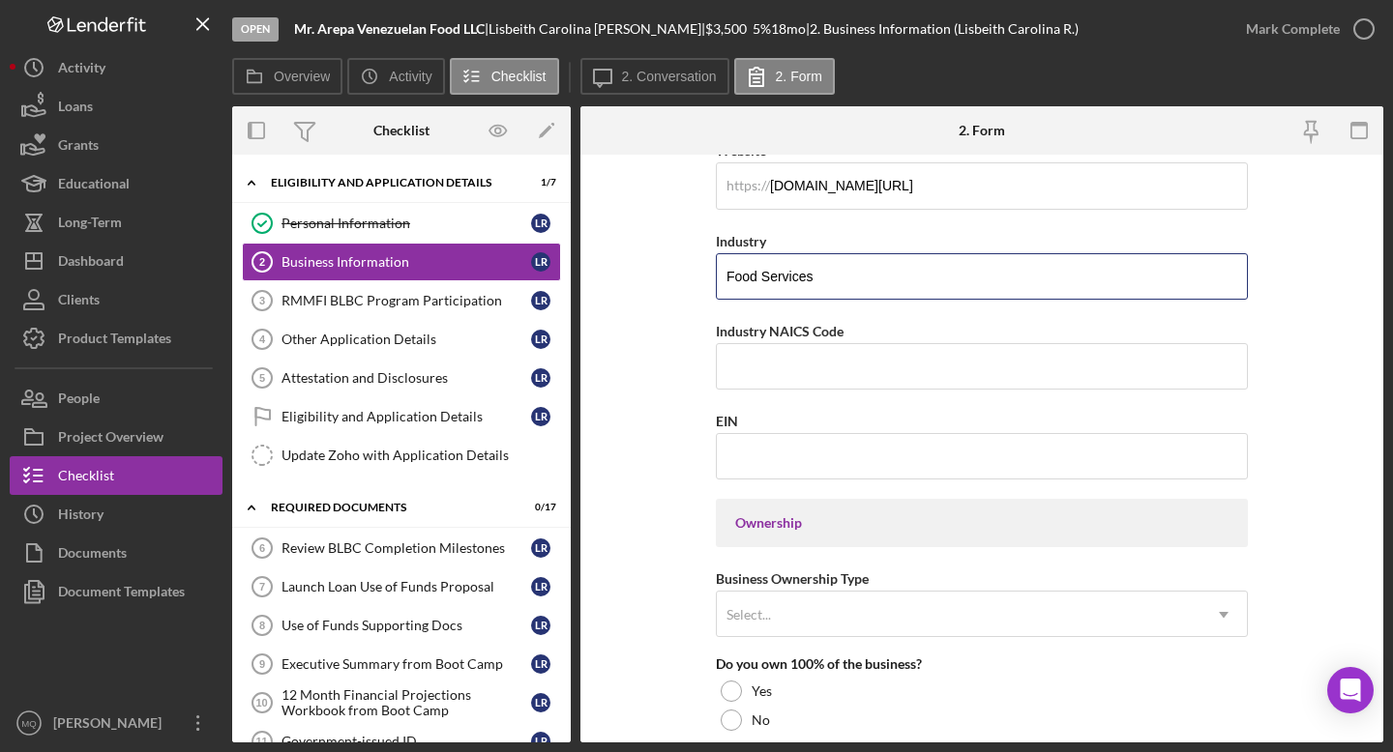
drag, startPoint x: 825, startPoint y: 280, endPoint x: 709, endPoint y: 280, distance: 116.1
click at [709, 280] on form "Business Name Mr. Arepa Venezuelan Food LLC DBA Business Start Date [DATE] Lega…" at bounding box center [981, 449] width 803 height 588
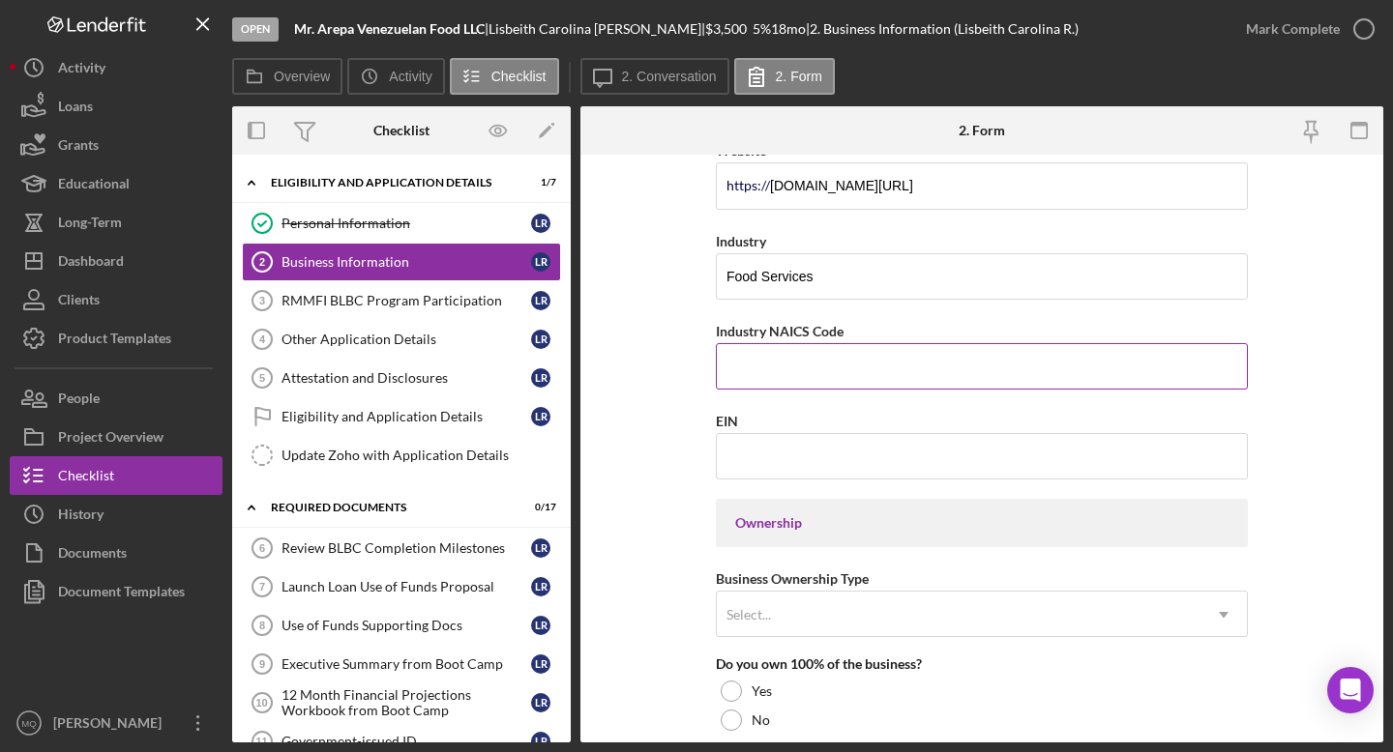
click at [763, 367] on input "Industry NAICS Code" at bounding box center [982, 366] width 532 height 46
paste input "722330"
type input "722330"
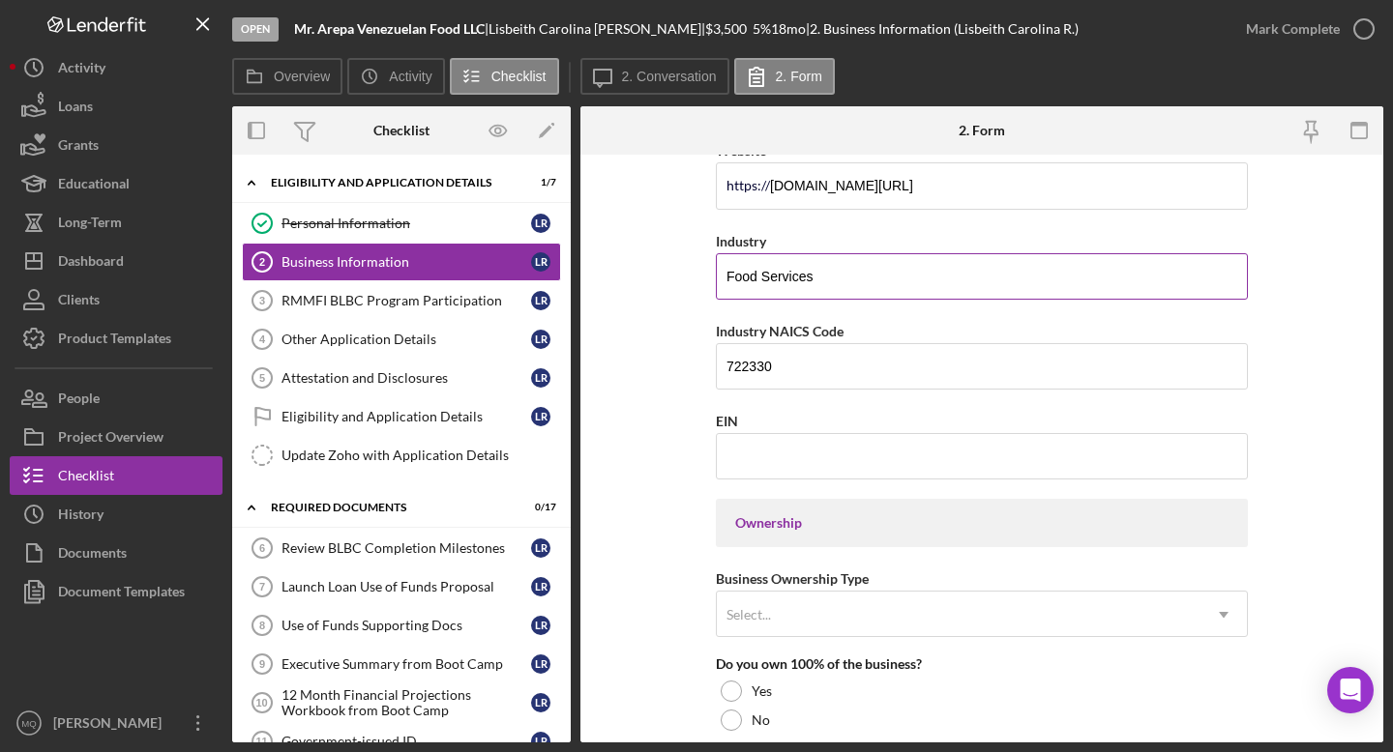
click at [726, 278] on input "Food Services" at bounding box center [982, 276] width 532 height 46
type input "Mobile Food Services"
click at [686, 430] on form "Business Name Mr. Arepa Venezuelan Food LLC DBA Business Start Date [DATE] Lega…" at bounding box center [981, 449] width 803 height 588
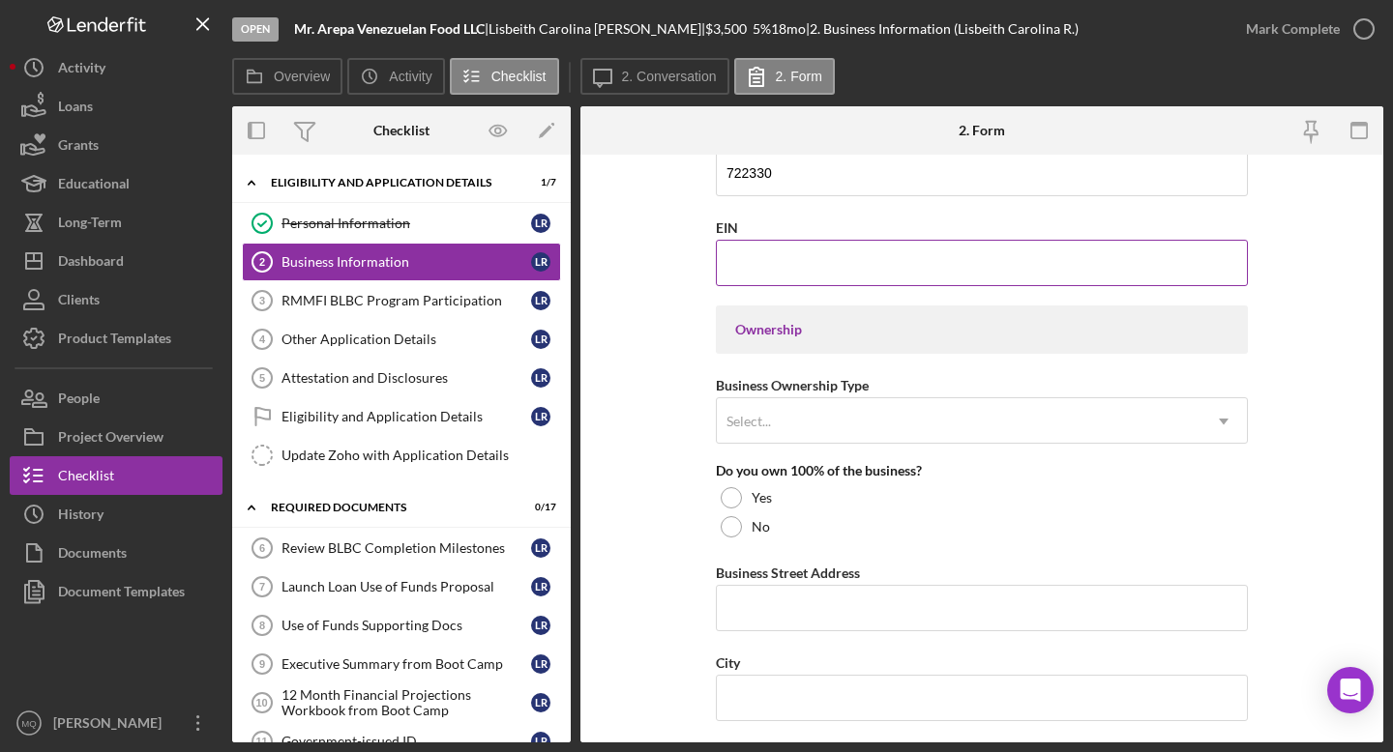
click at [763, 262] on input "EIN" at bounding box center [982, 263] width 532 height 46
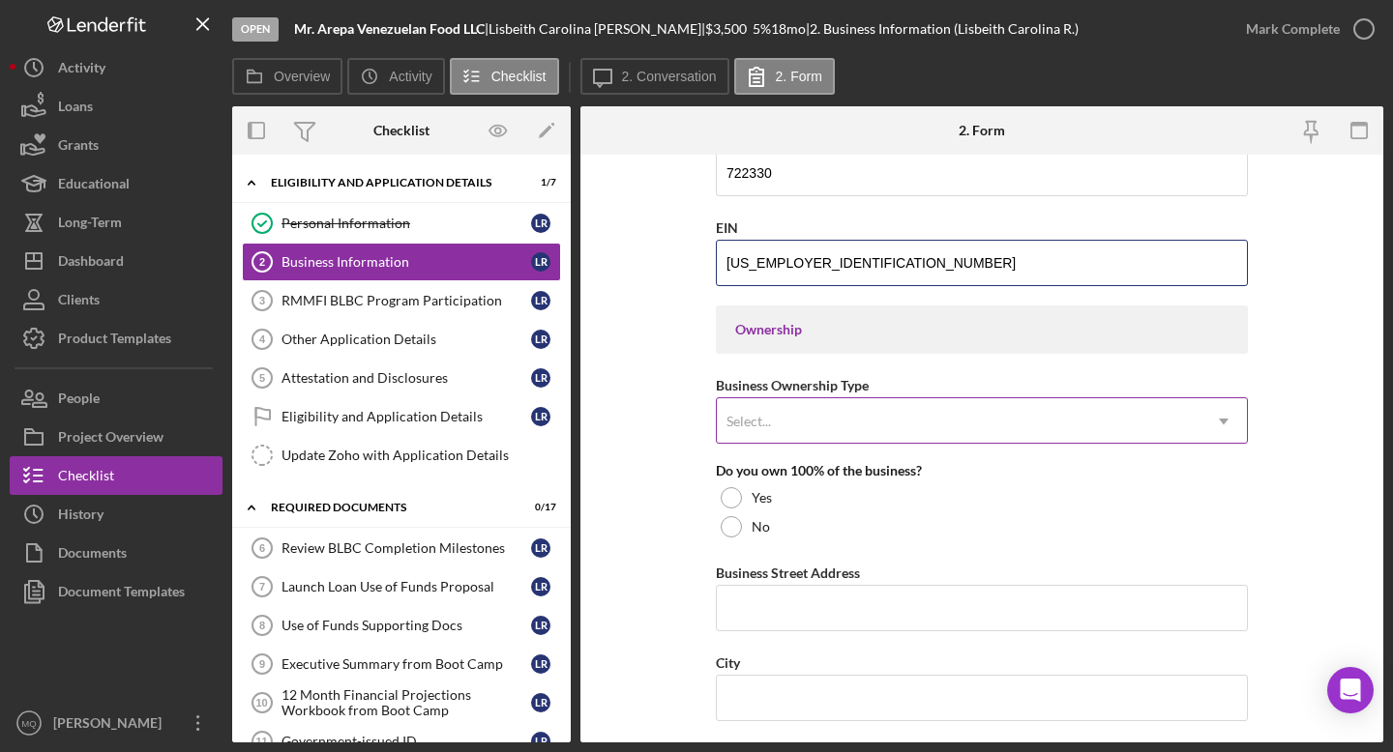
type input "[US_EMPLOYER_IDENTIFICATION_NUMBER]"
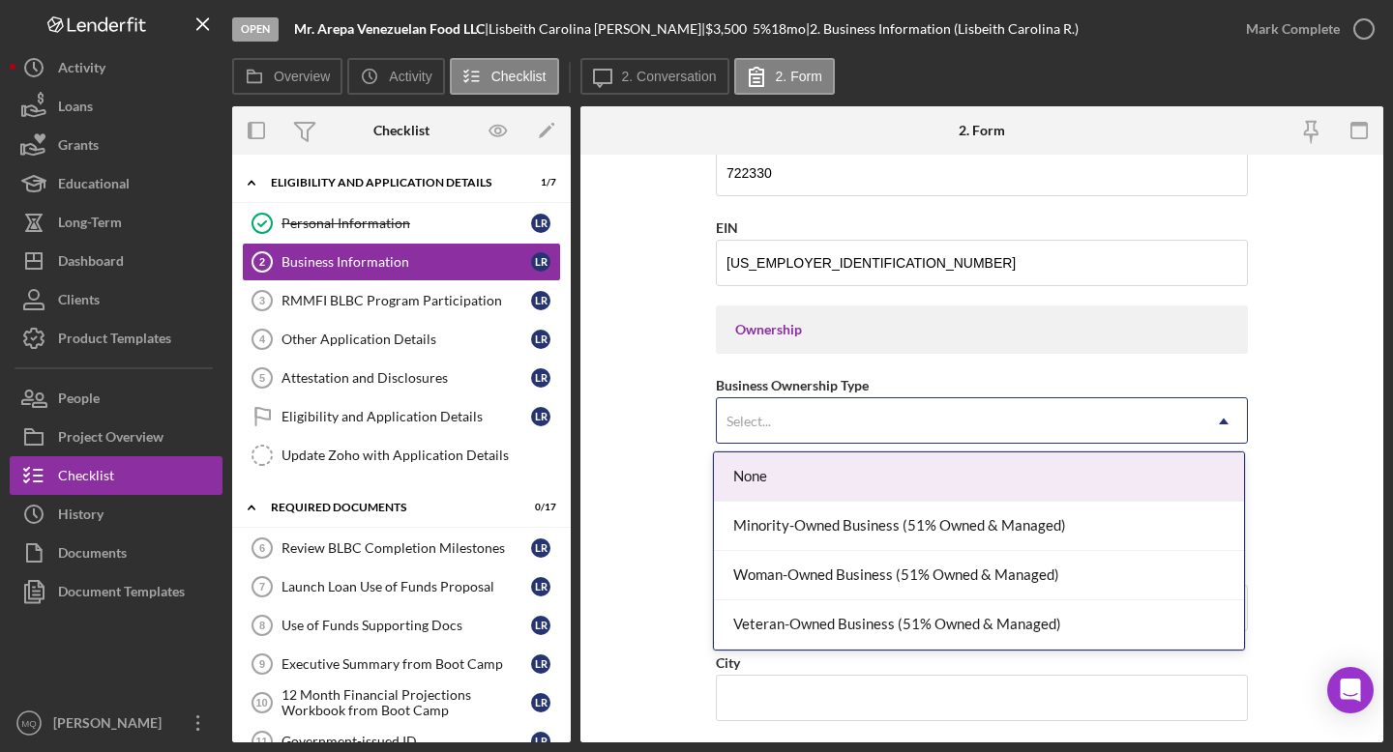
click at [763, 401] on div "Select..." at bounding box center [959, 421] width 484 height 44
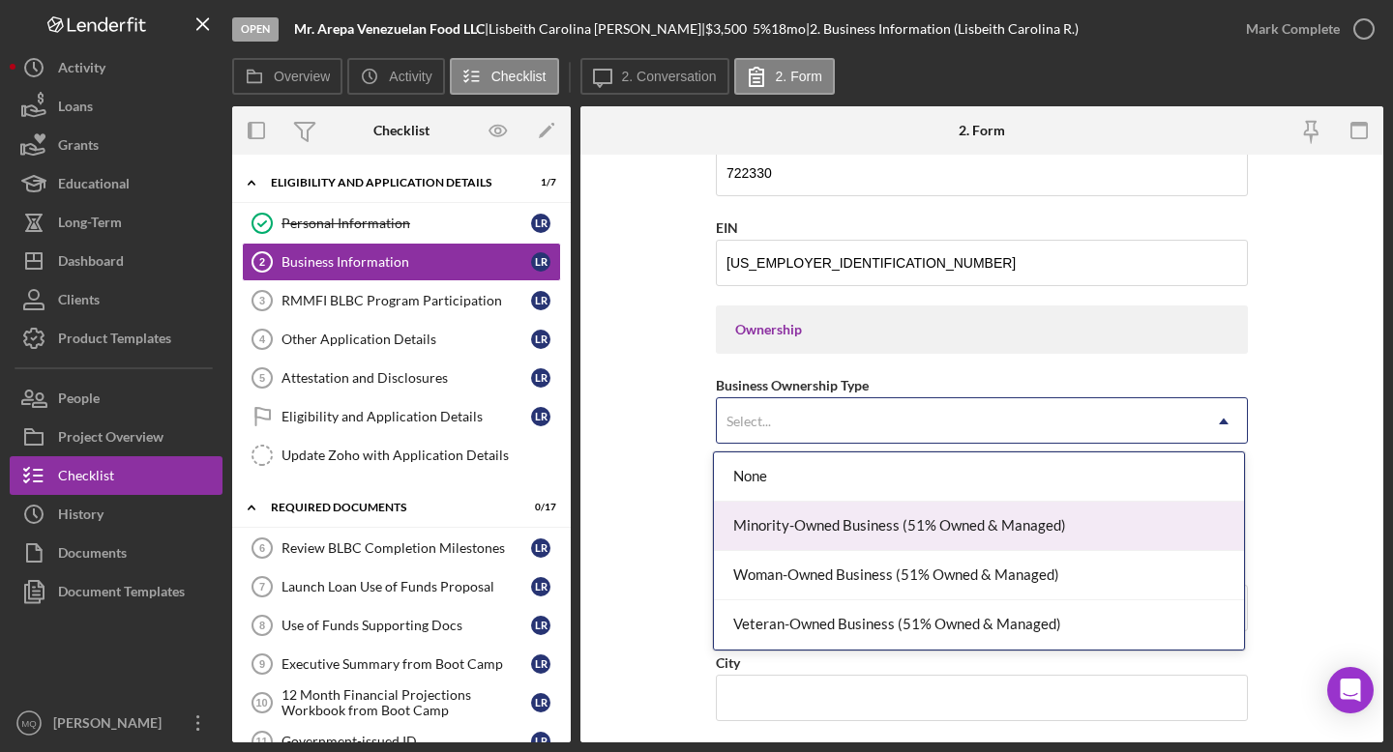
click at [763, 524] on div "Minority-Owned Business (51% Owned & Managed)" at bounding box center [979, 526] width 530 height 49
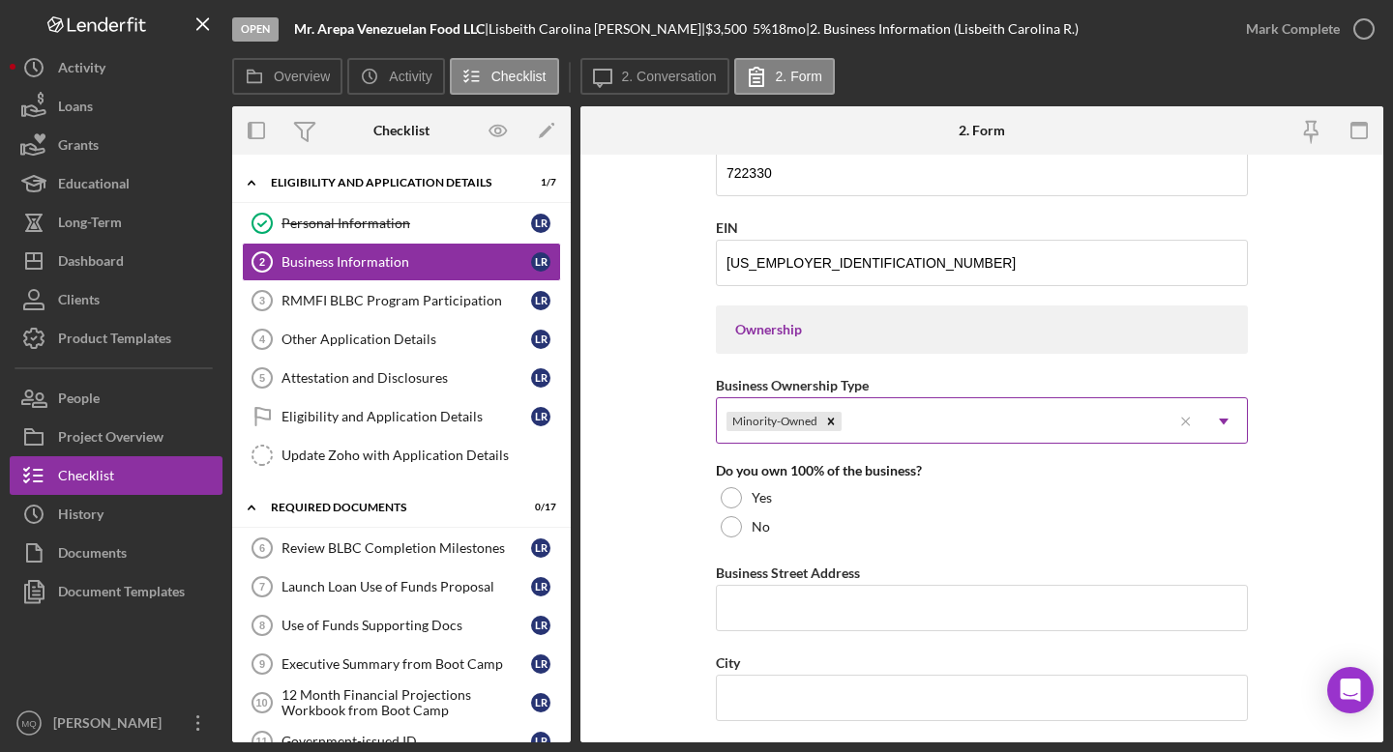
click at [763, 424] on div "Minority-Owned" at bounding box center [944, 421] width 455 height 44
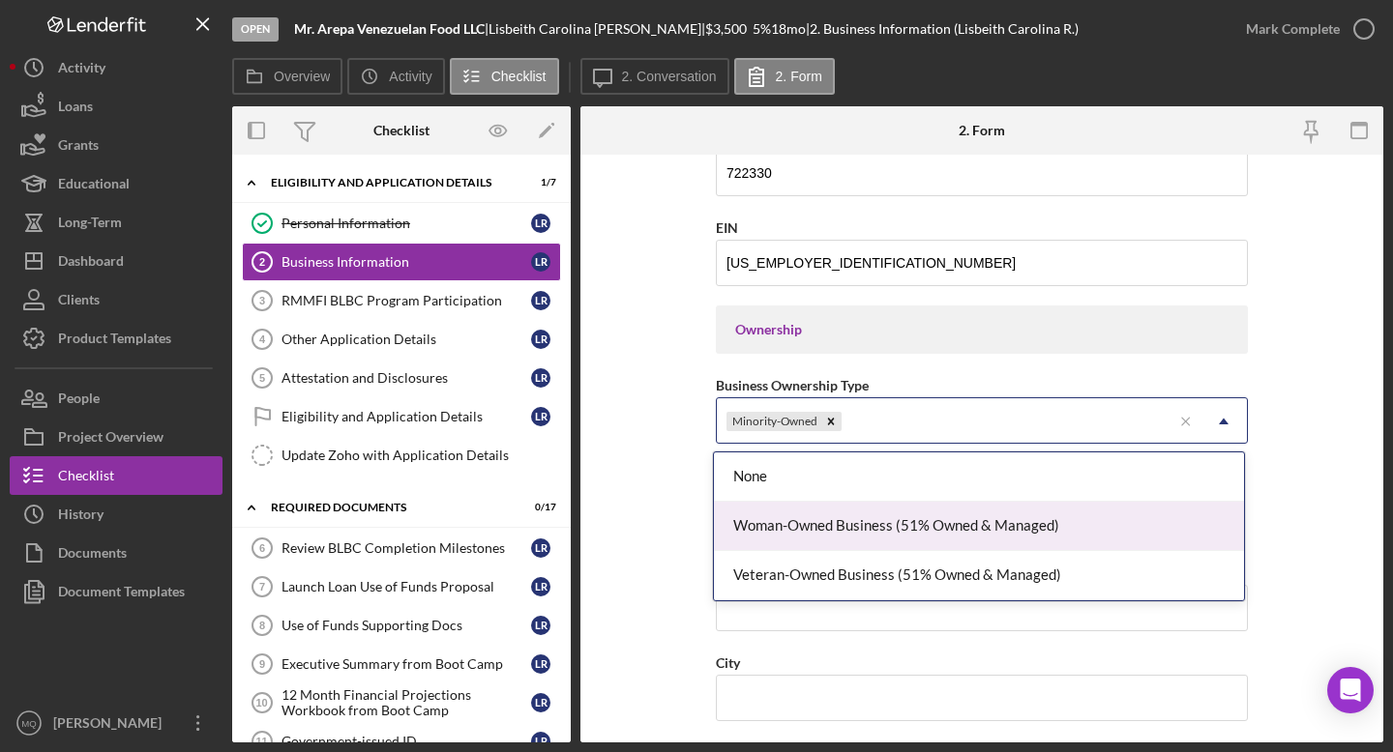
click at [763, 528] on div "Woman-Owned Business (51% Owned & Managed)" at bounding box center [979, 526] width 530 height 49
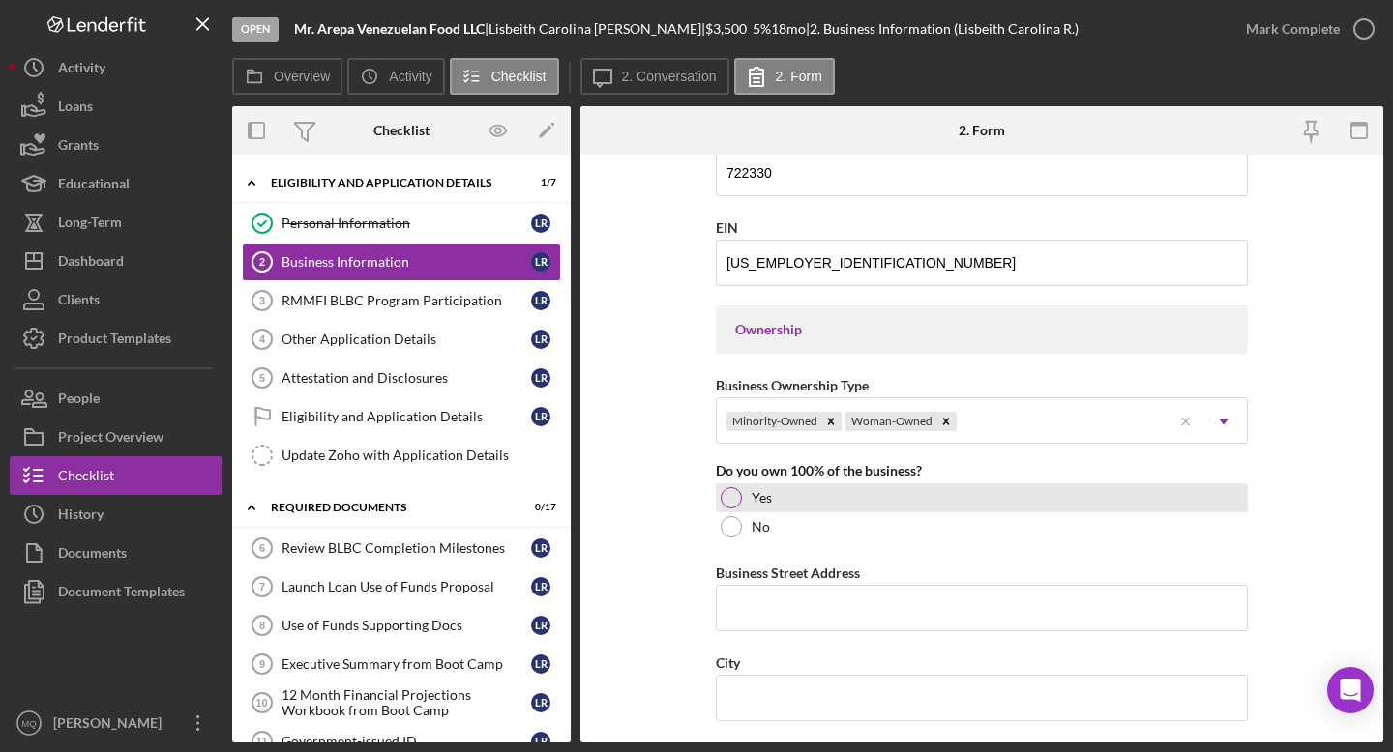
click at [727, 495] on div at bounding box center [731, 497] width 21 height 21
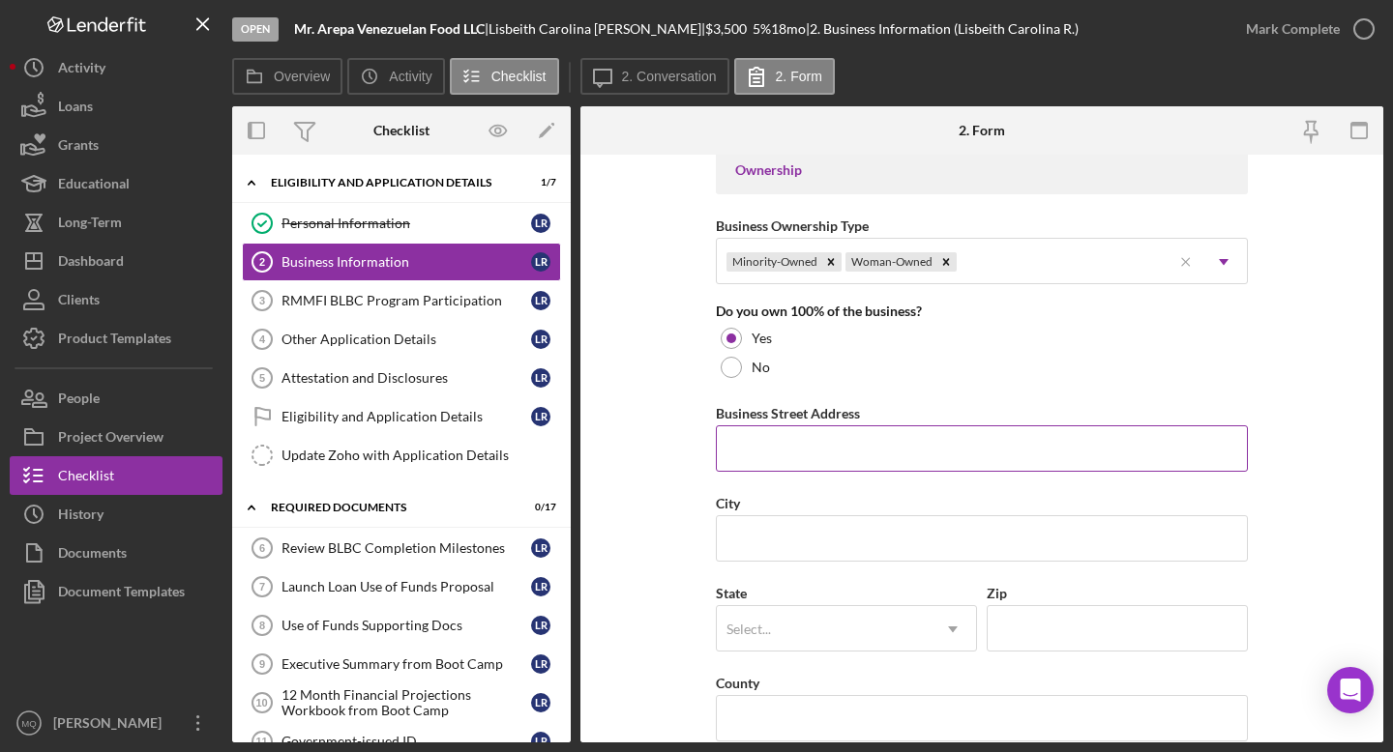
scroll to position [916, 0]
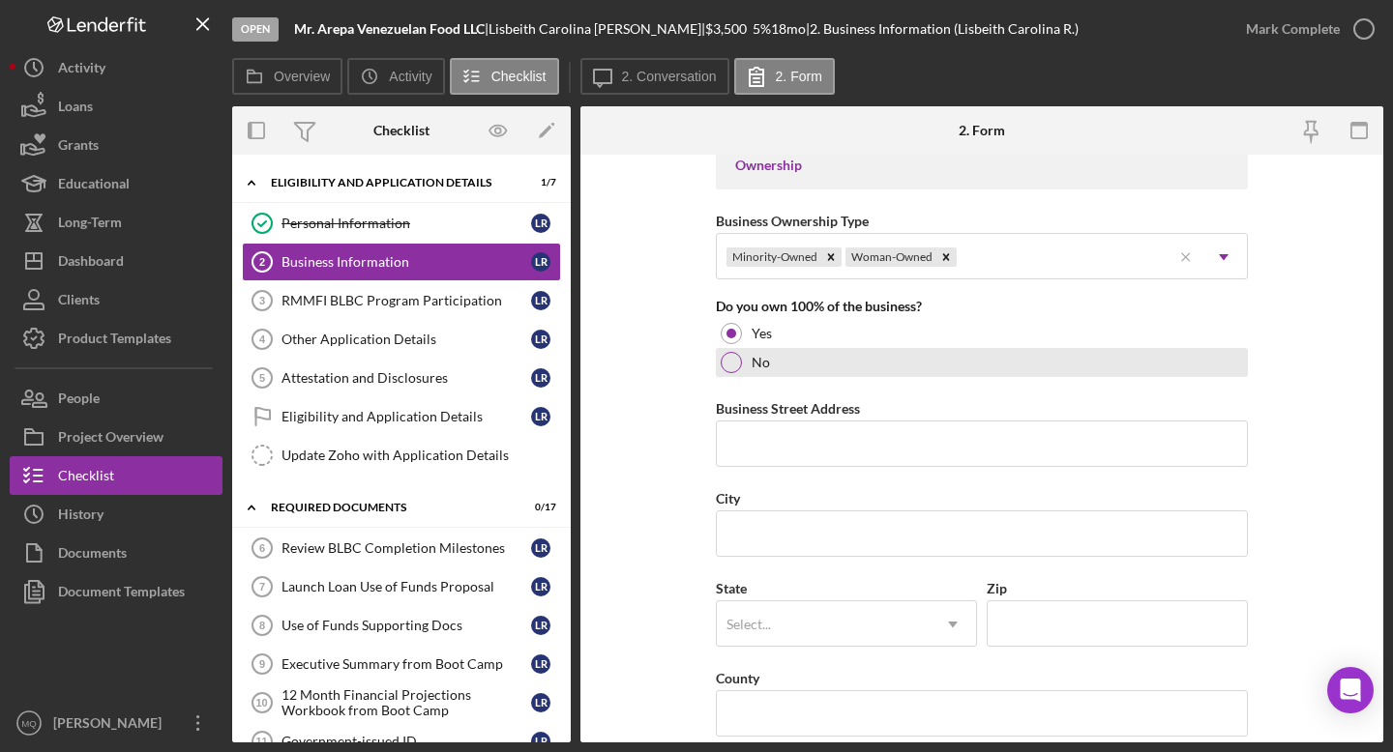
click at [729, 367] on div at bounding box center [731, 362] width 21 height 21
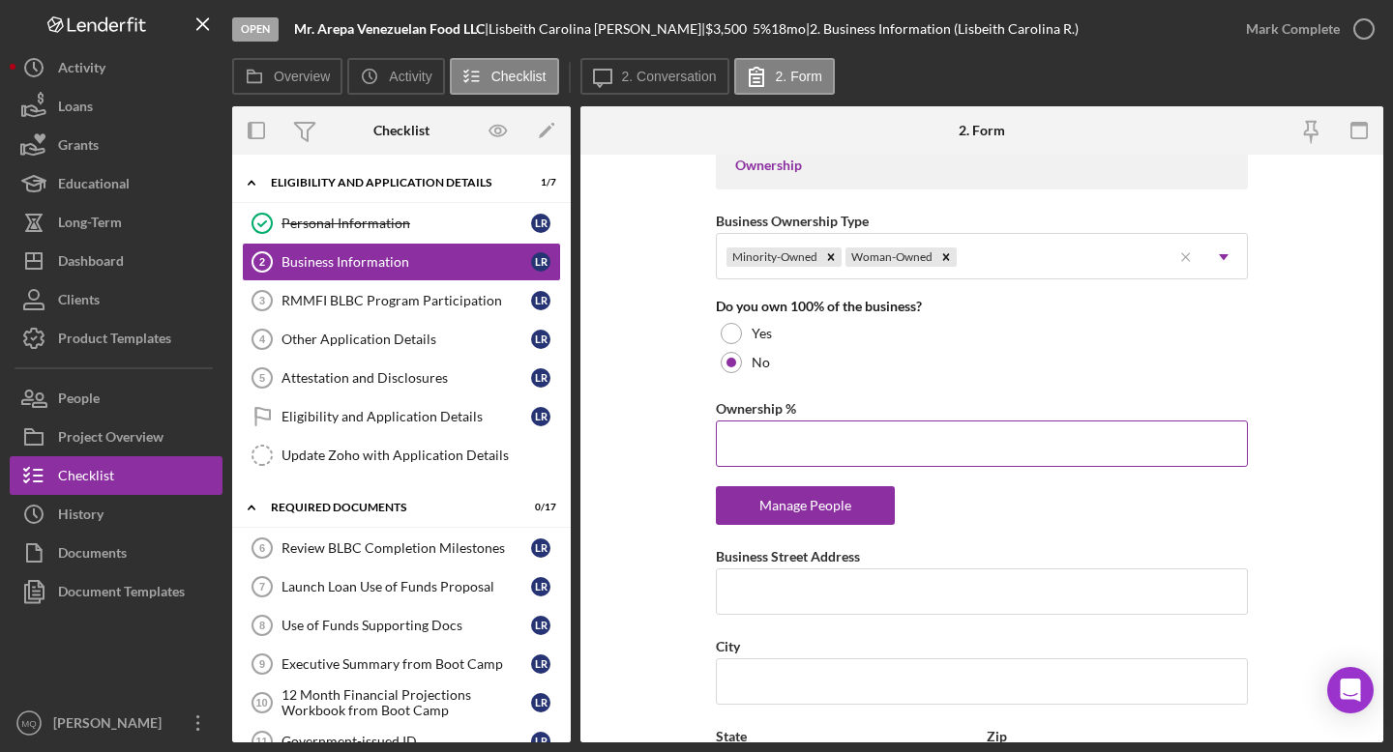
click at [763, 435] on input "Ownership %" at bounding box center [982, 444] width 532 height 46
type input "50.00%"
click at [763, 520] on div "Business Name Mr. Arepa Venezuelan Food LLC DBA Business Start Date [DATE] Lega…" at bounding box center [982, 365] width 532 height 2234
click at [763, 512] on div "Manage People" at bounding box center [805, 506] width 160 height 39
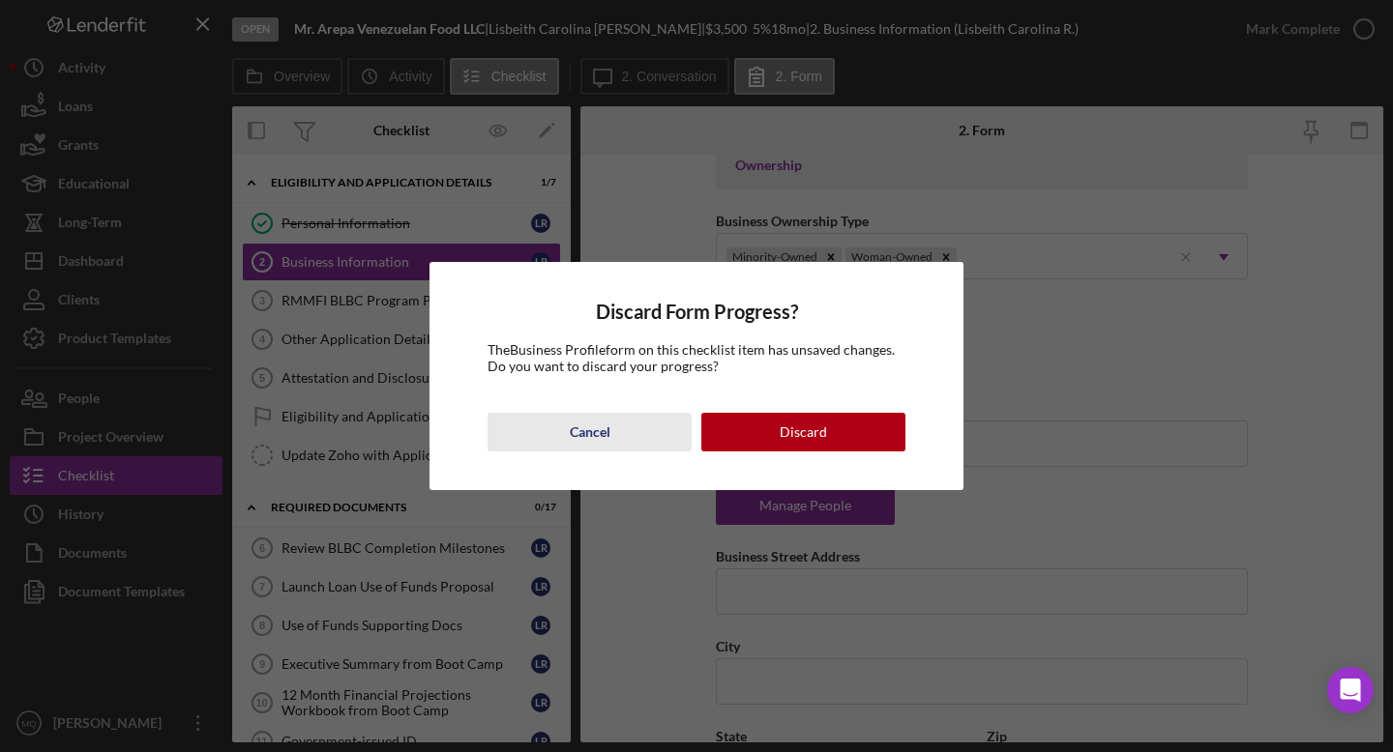
click at [628, 433] on button "Cancel" at bounding box center [589, 432] width 204 height 39
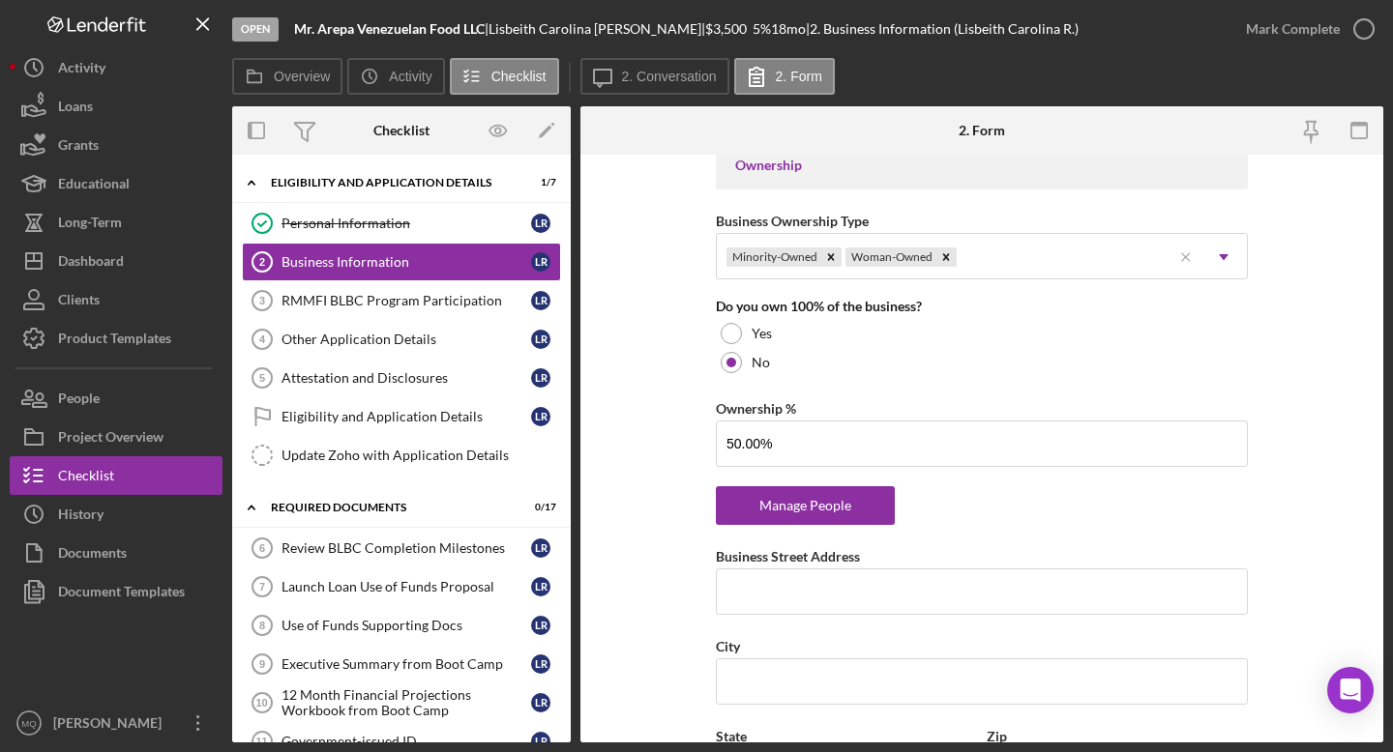
scroll to position [1706, 0]
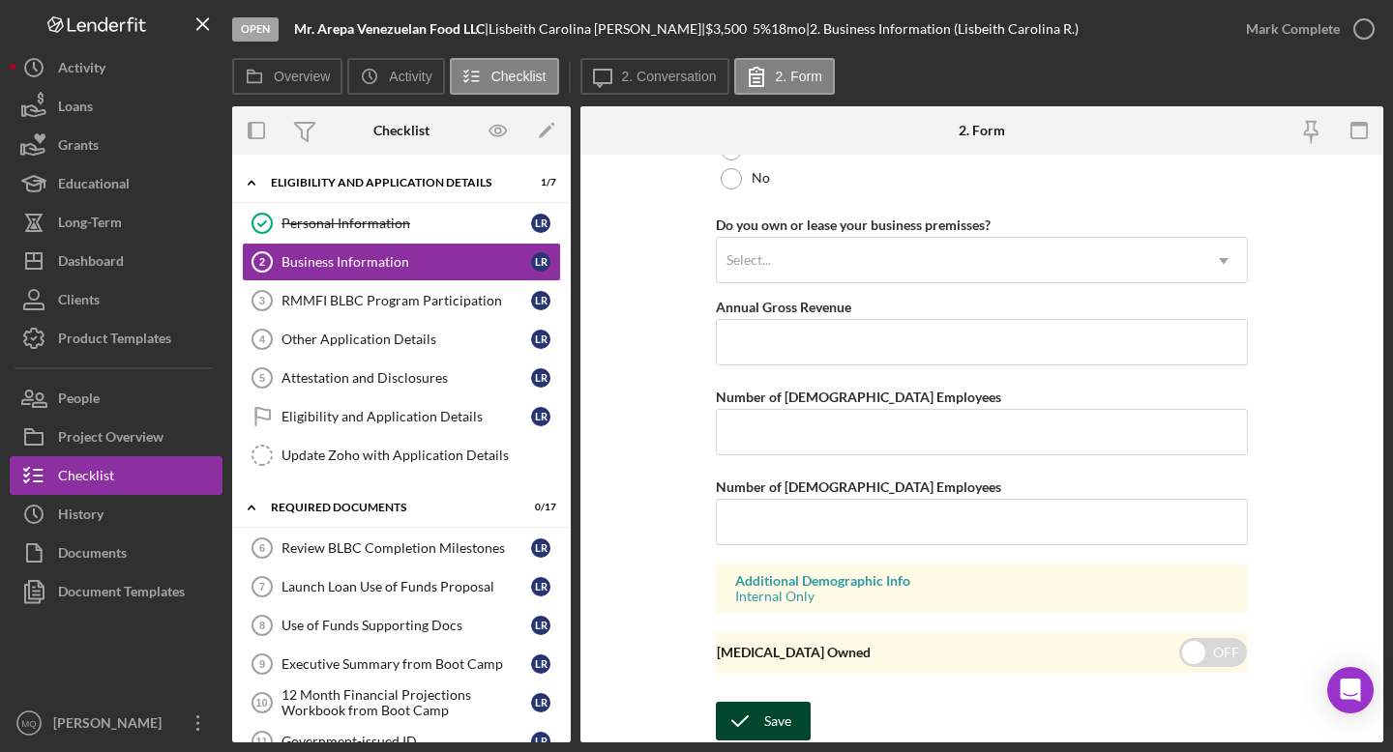
click at [763, 666] on div "Save" at bounding box center [777, 721] width 27 height 39
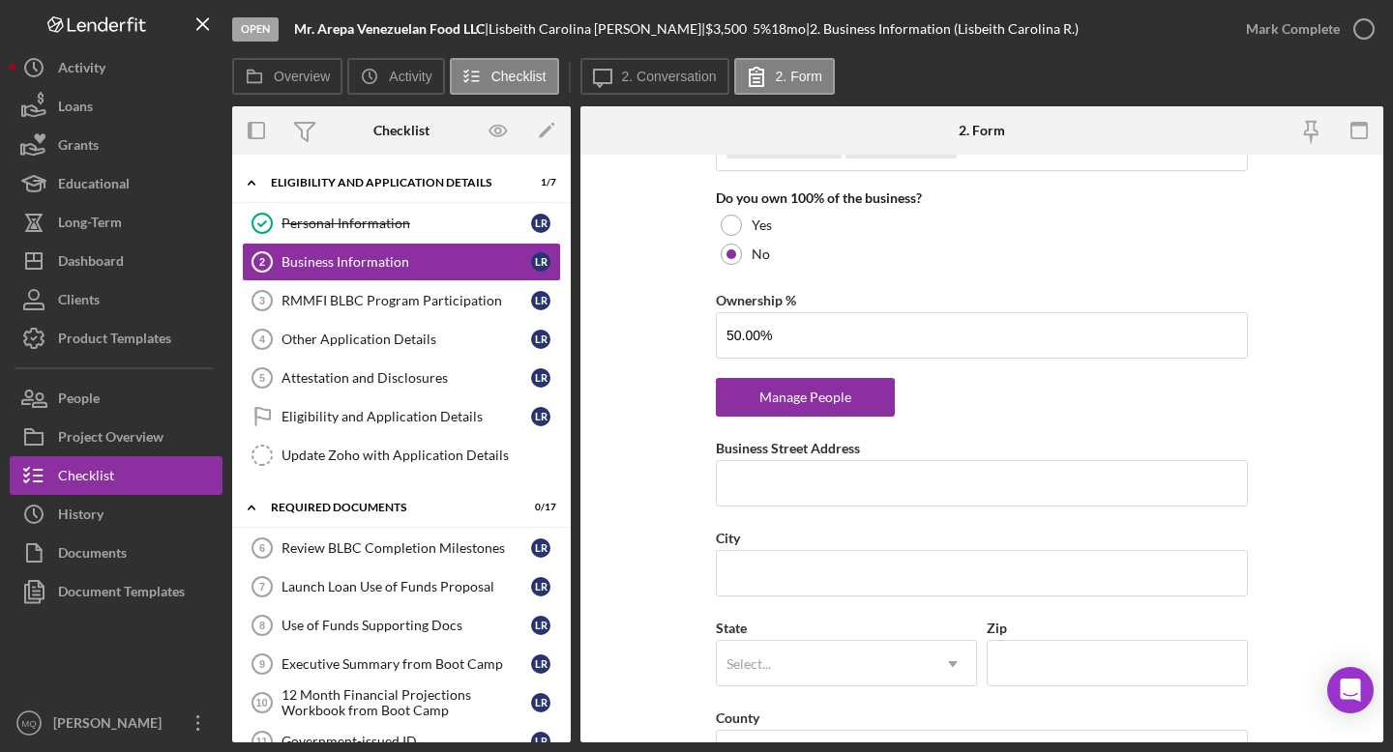
scroll to position [1015, 0]
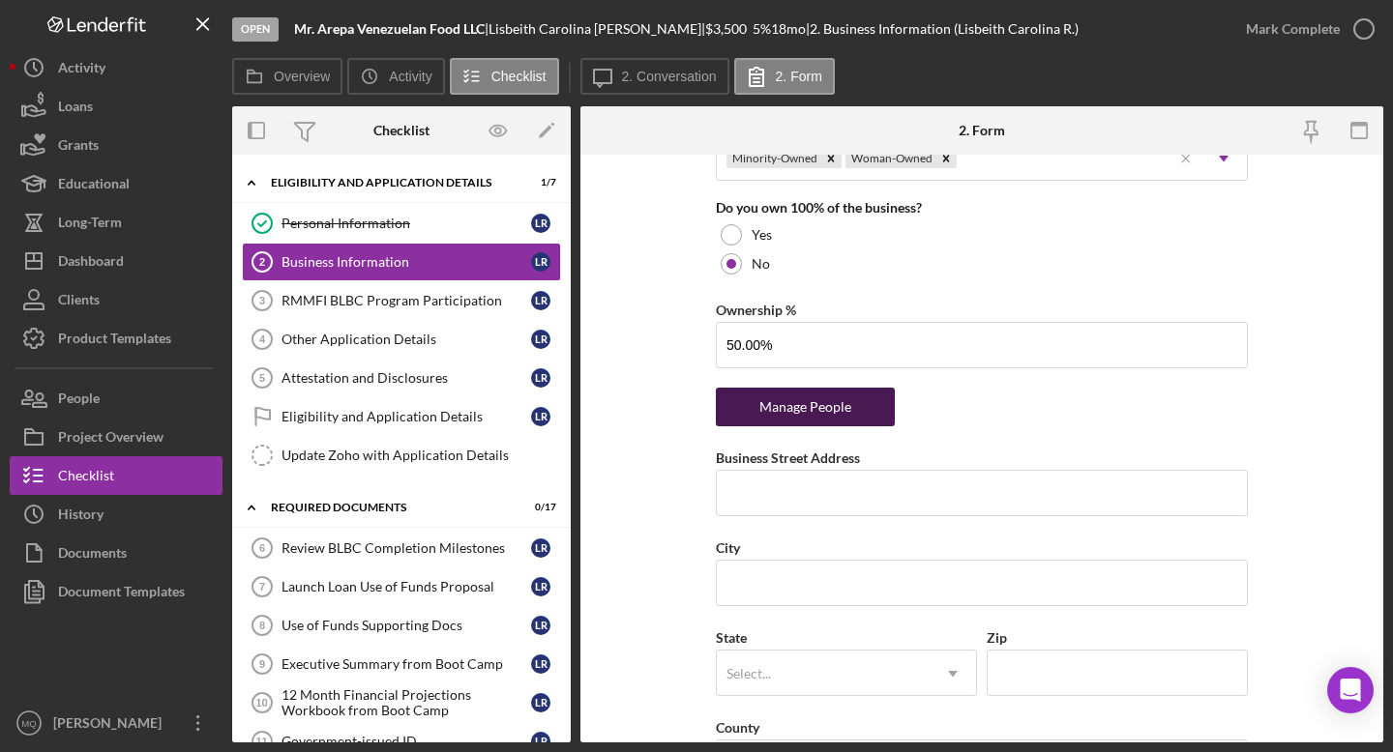
click at [763, 408] on div "Manage People" at bounding box center [805, 407] width 160 height 39
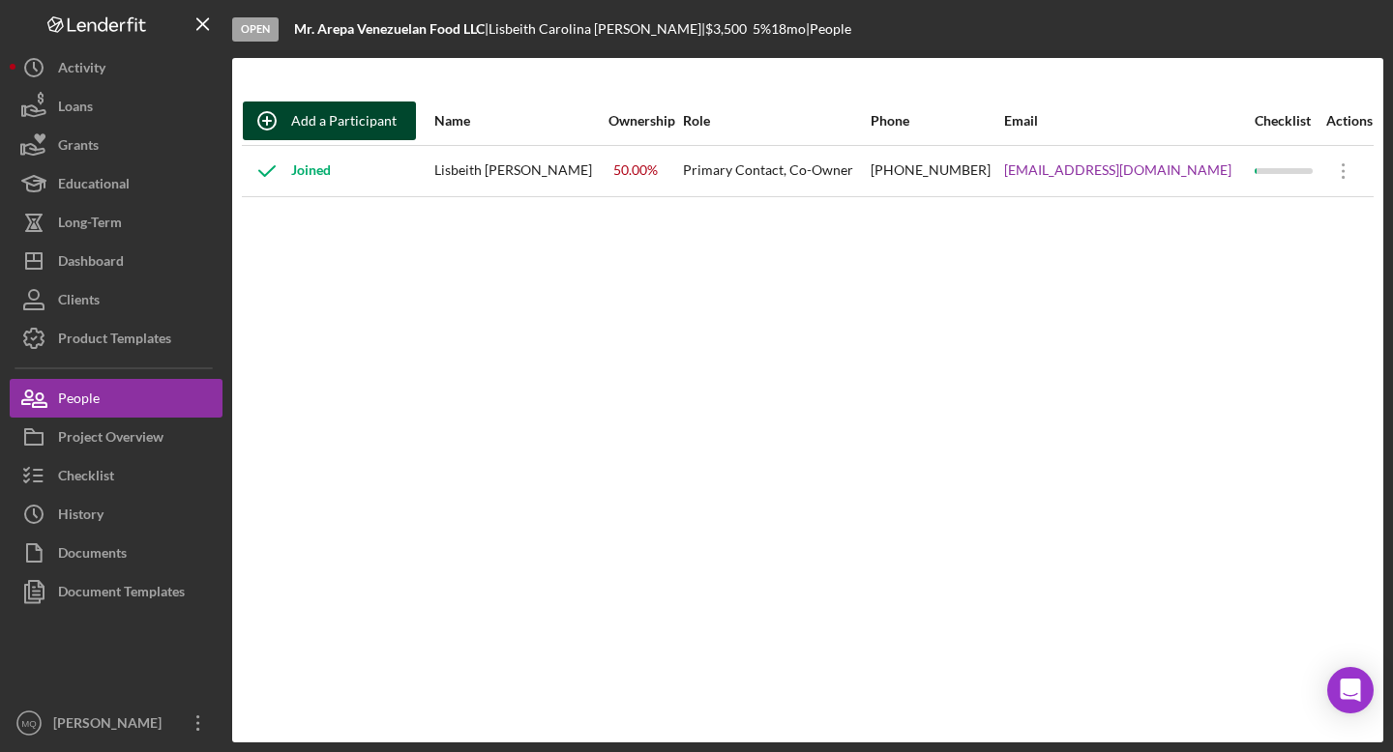
click at [369, 129] on div "Add a Participant" at bounding box center [343, 121] width 105 height 39
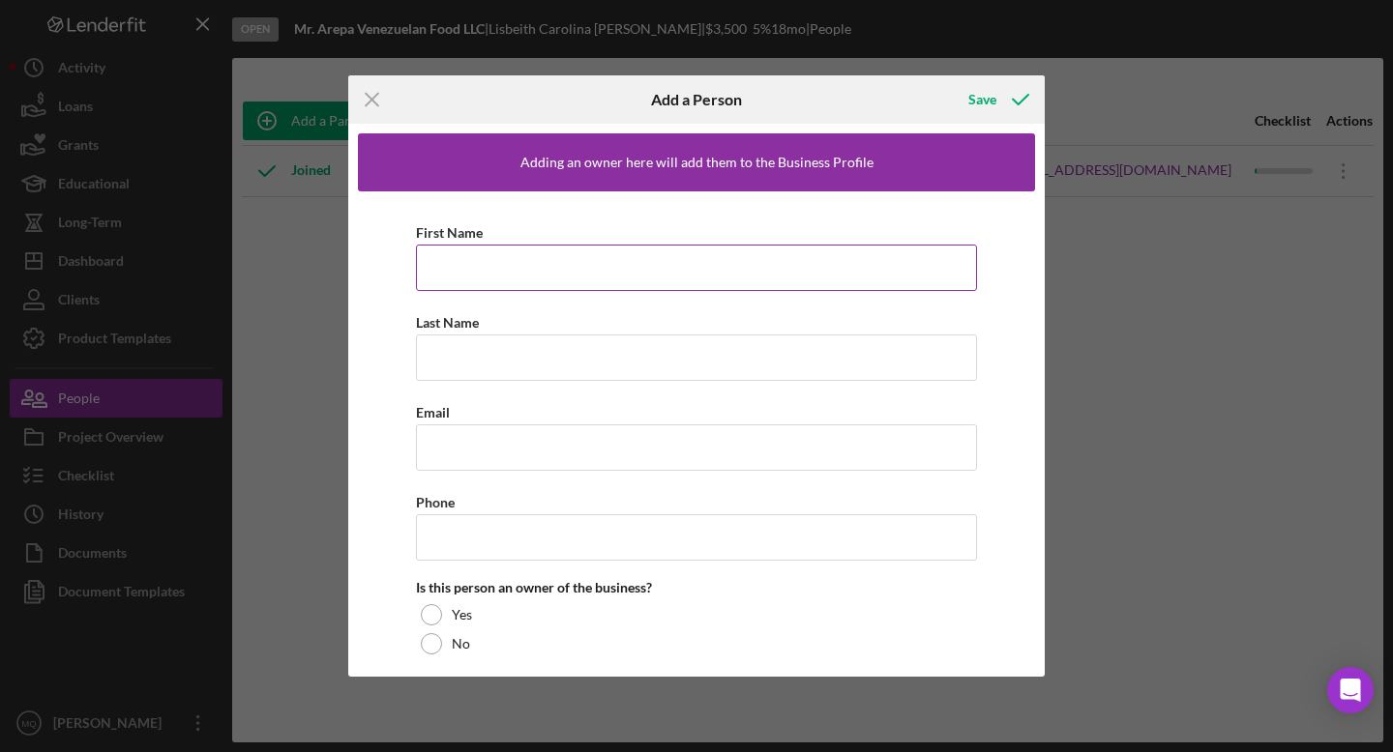
click at [551, 273] on input "First Name" at bounding box center [696, 268] width 561 height 46
type input "[PERSON_NAME]"
click at [537, 361] on input "Last Name" at bounding box center [696, 358] width 561 height 46
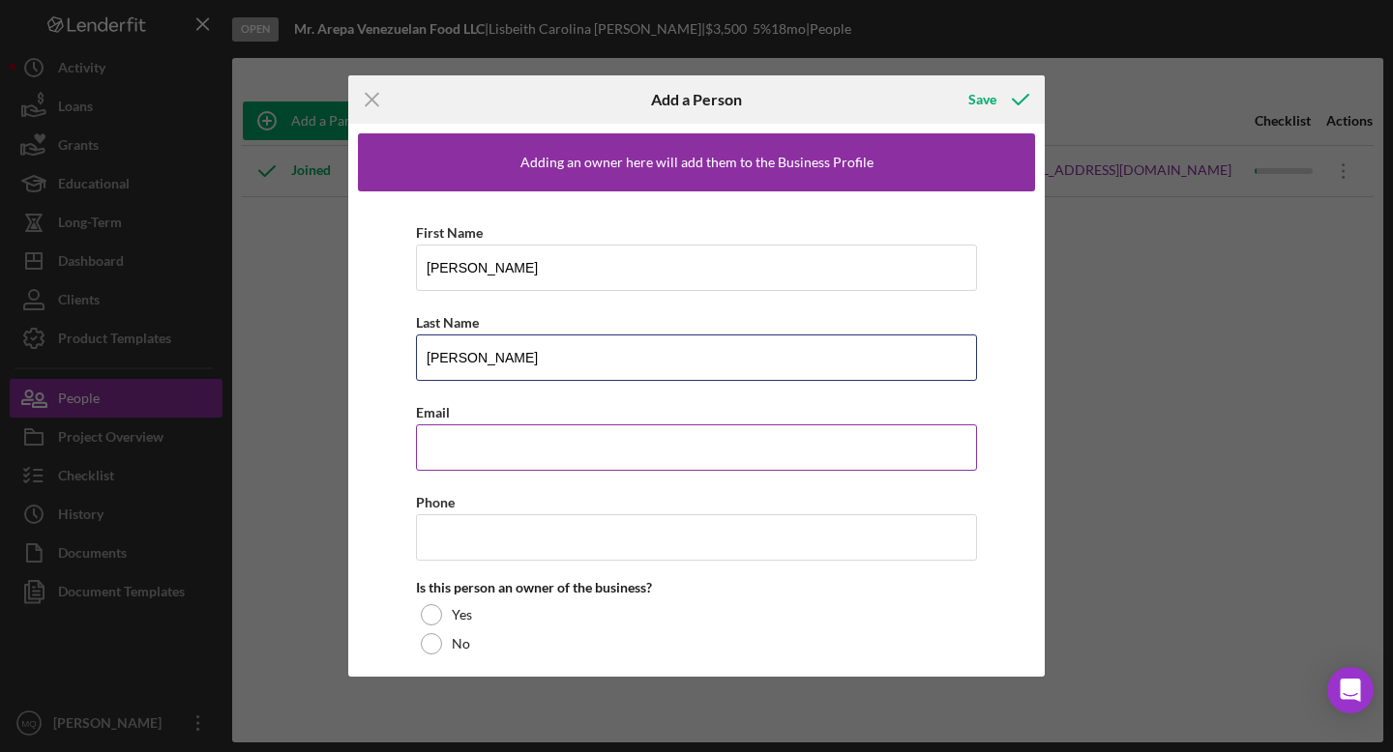
type input "[PERSON_NAME]"
click at [530, 431] on input "Email" at bounding box center [696, 448] width 561 height 46
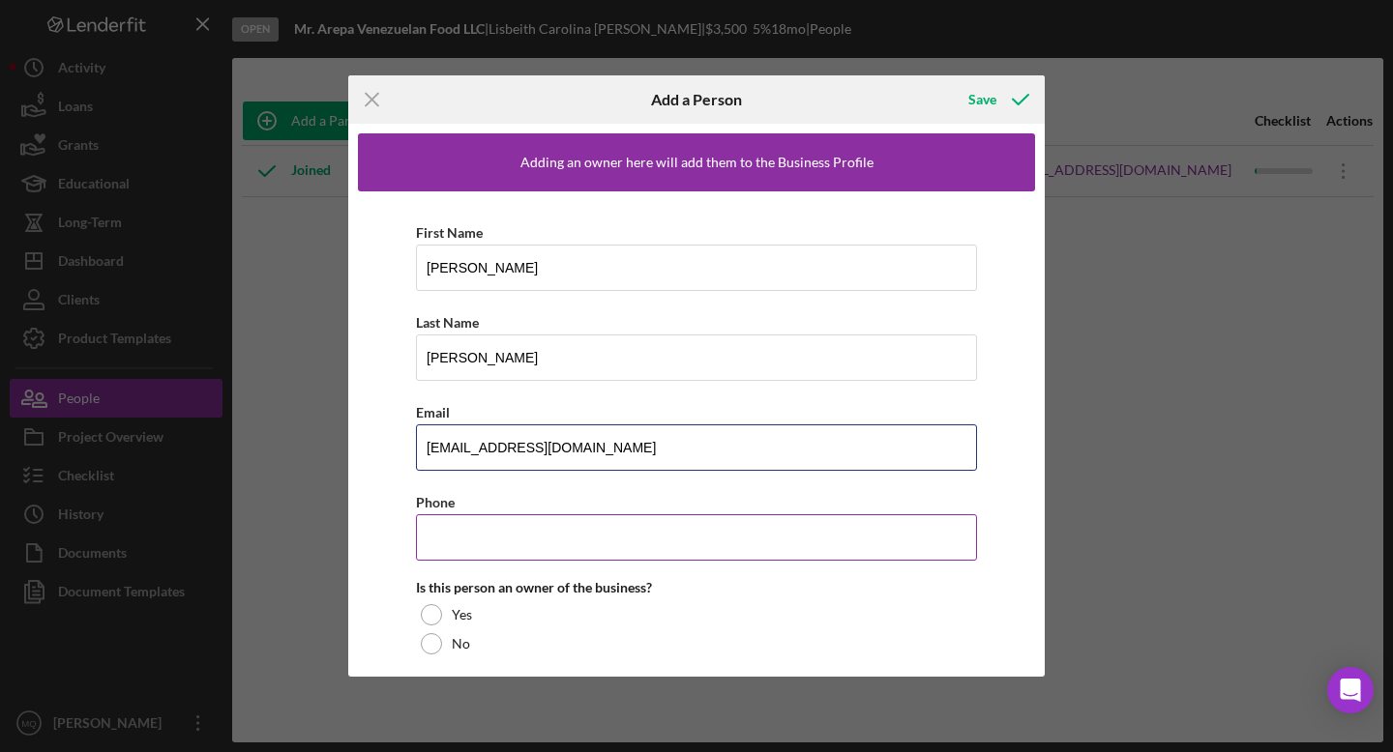
type input "[EMAIL_ADDRESS][DOMAIN_NAME]"
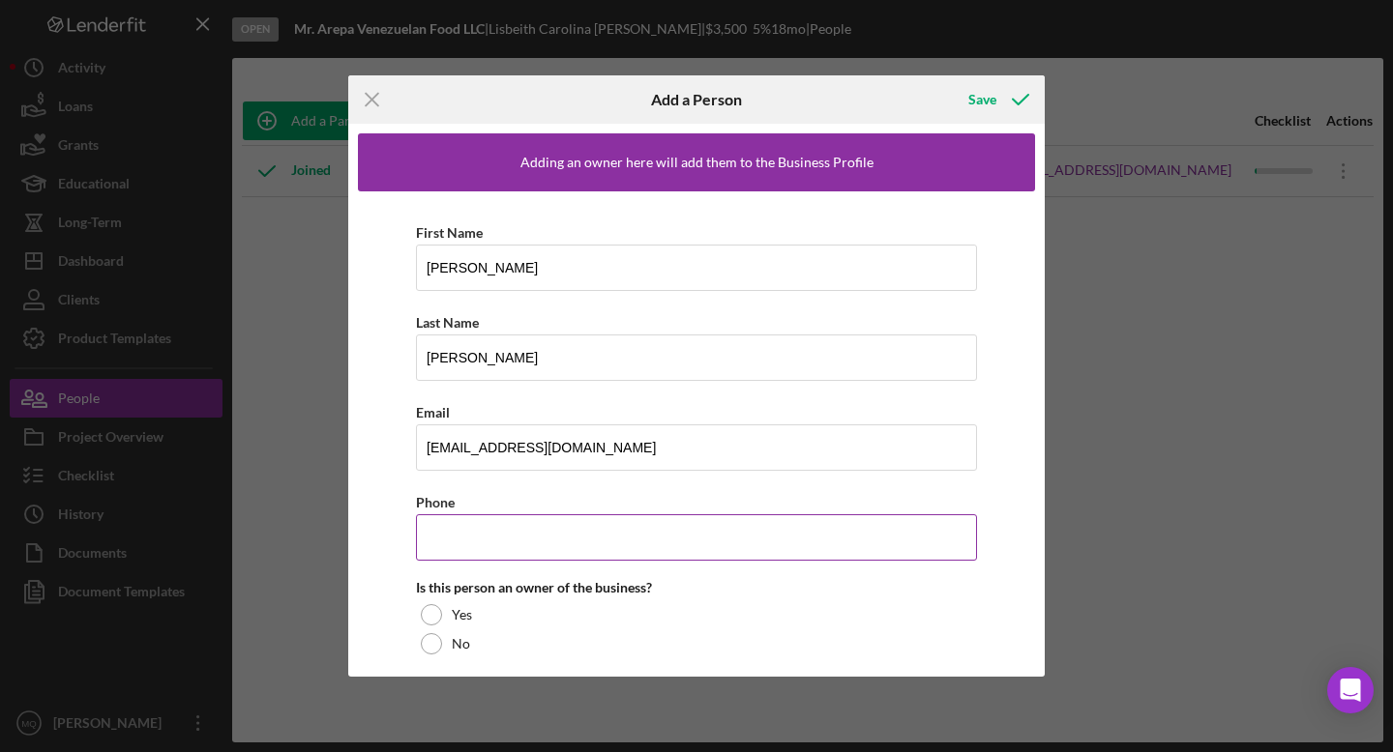
click at [562, 538] on input "Phone" at bounding box center [696, 538] width 561 height 46
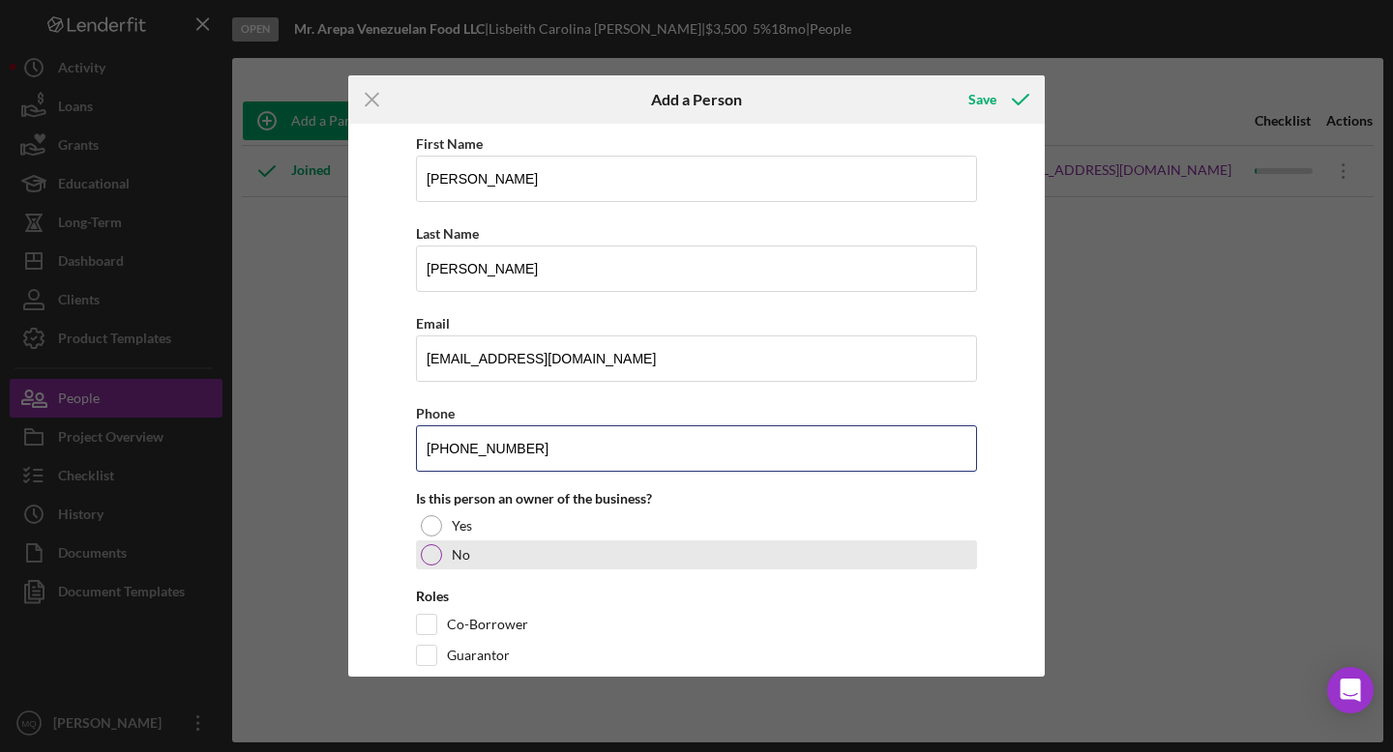
scroll to position [127, 0]
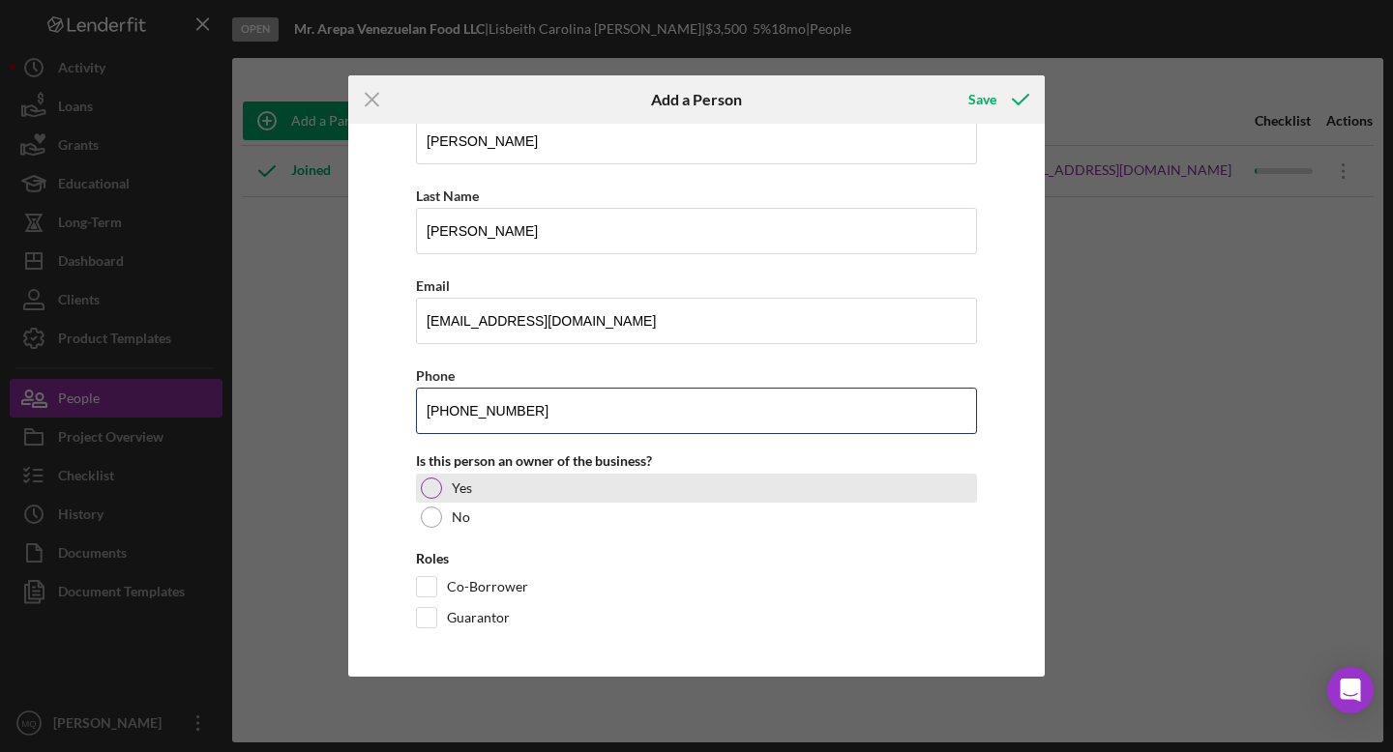
type input "[PHONE_NUMBER]"
click at [431, 487] on div at bounding box center [431, 488] width 21 height 21
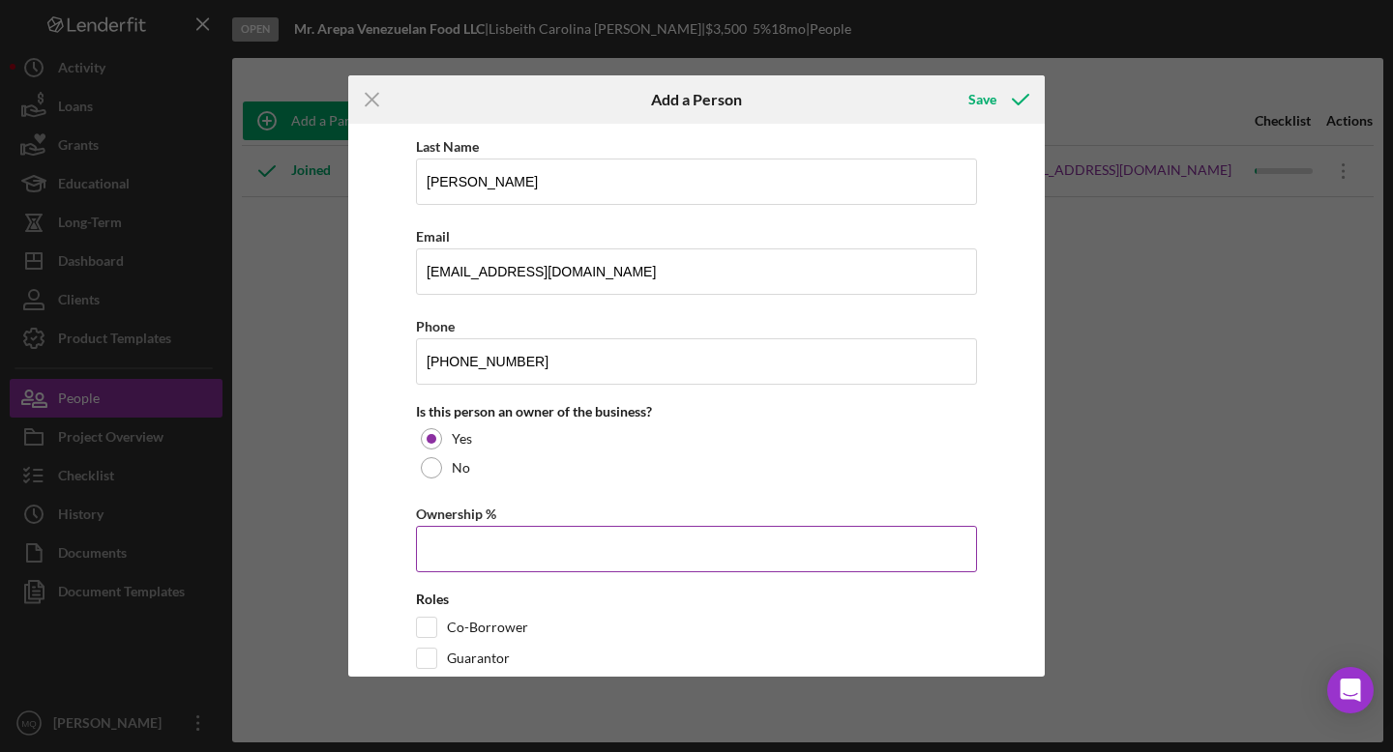
scroll to position [178, 0]
click at [517, 560] on input "Ownership %" at bounding box center [696, 547] width 561 height 46
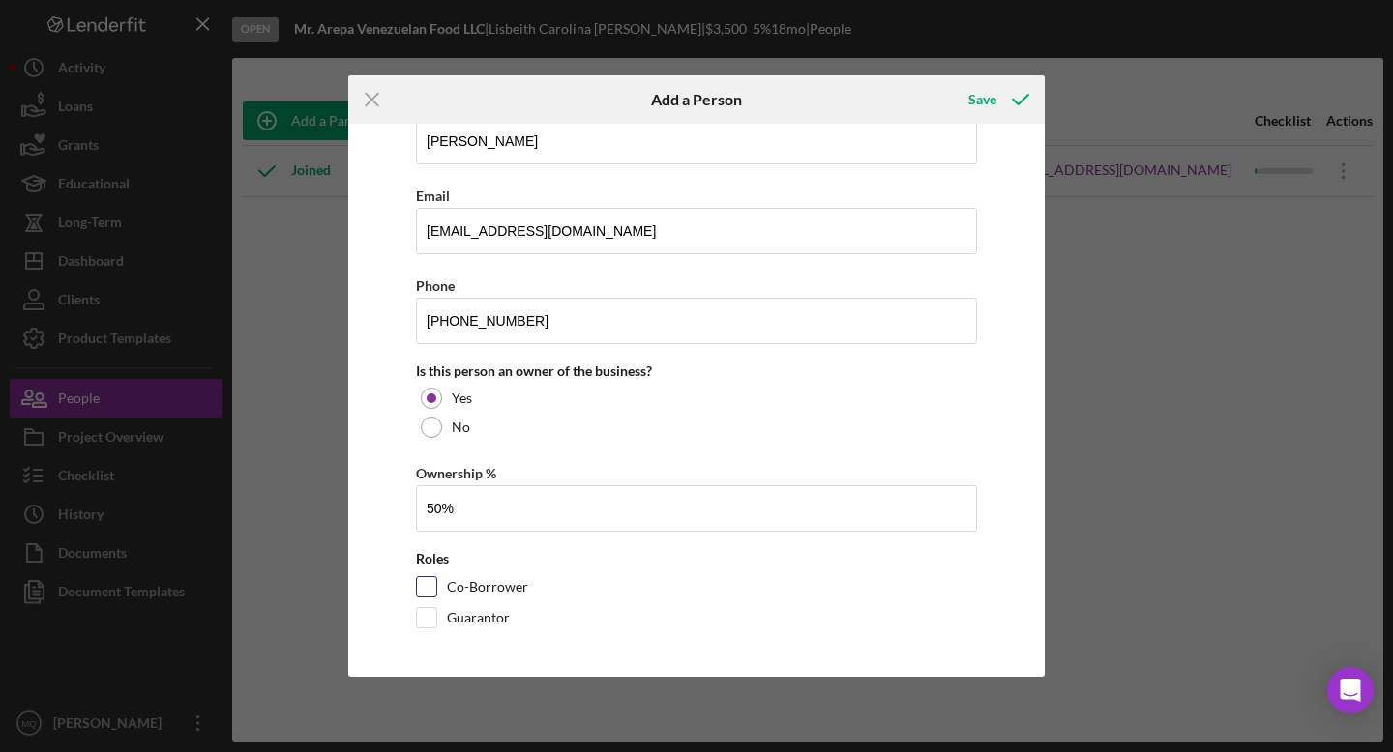
type input "50.00%"
click at [428, 586] on input "Co-Borrower" at bounding box center [426, 586] width 19 height 19
checkbox input "true"
click at [763, 104] on div "Save" at bounding box center [982, 99] width 28 height 39
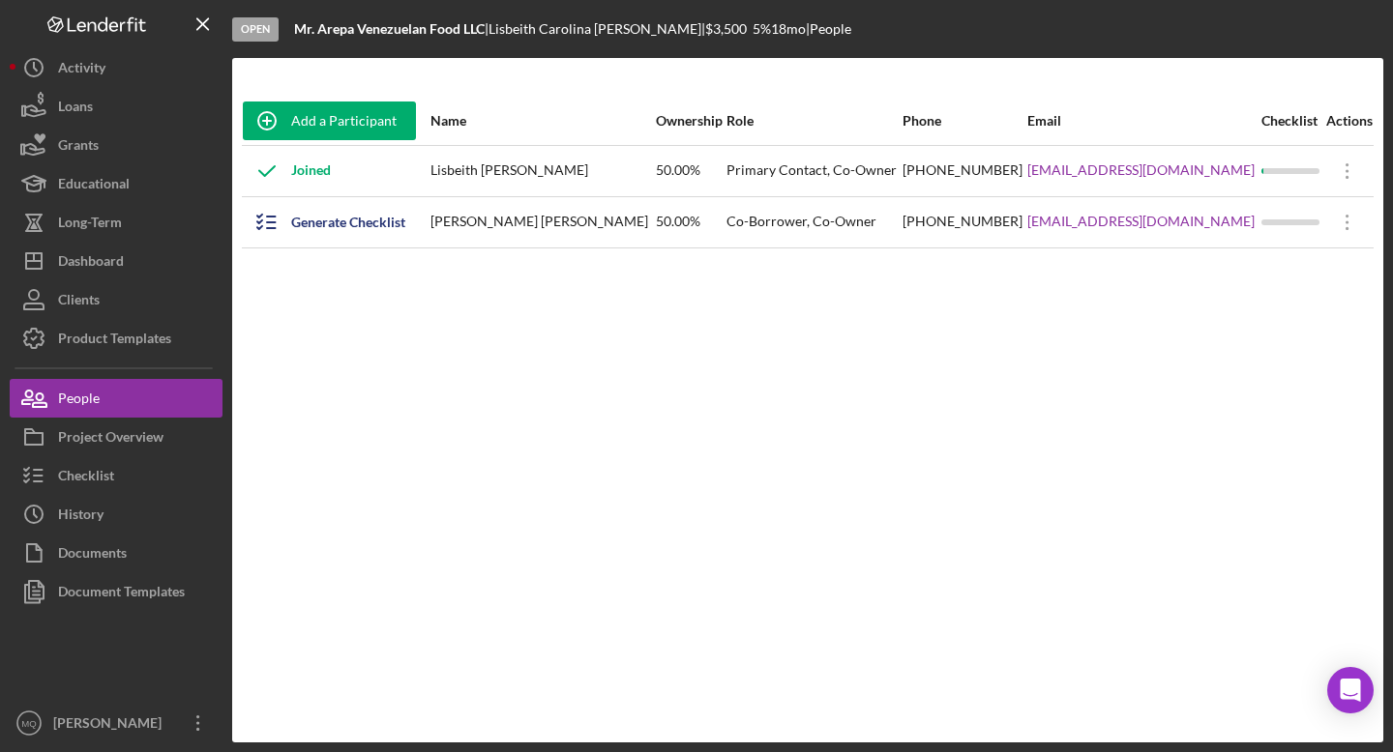
click at [530, 170] on div "Lisbeith [PERSON_NAME]" at bounding box center [541, 171] width 222 height 48
click at [83, 474] on div "Checklist" at bounding box center [86, 479] width 56 height 44
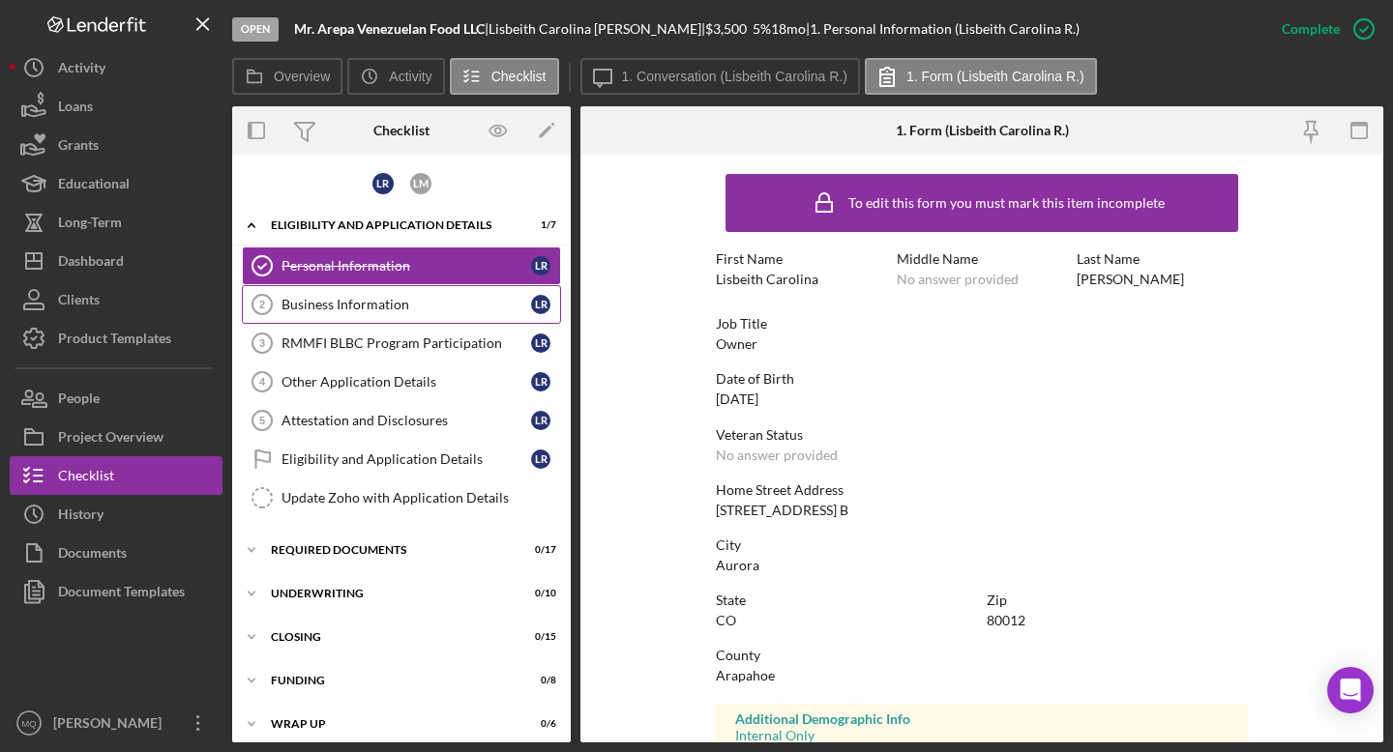
click at [425, 301] on div "Business Information" at bounding box center [406, 304] width 250 height 15
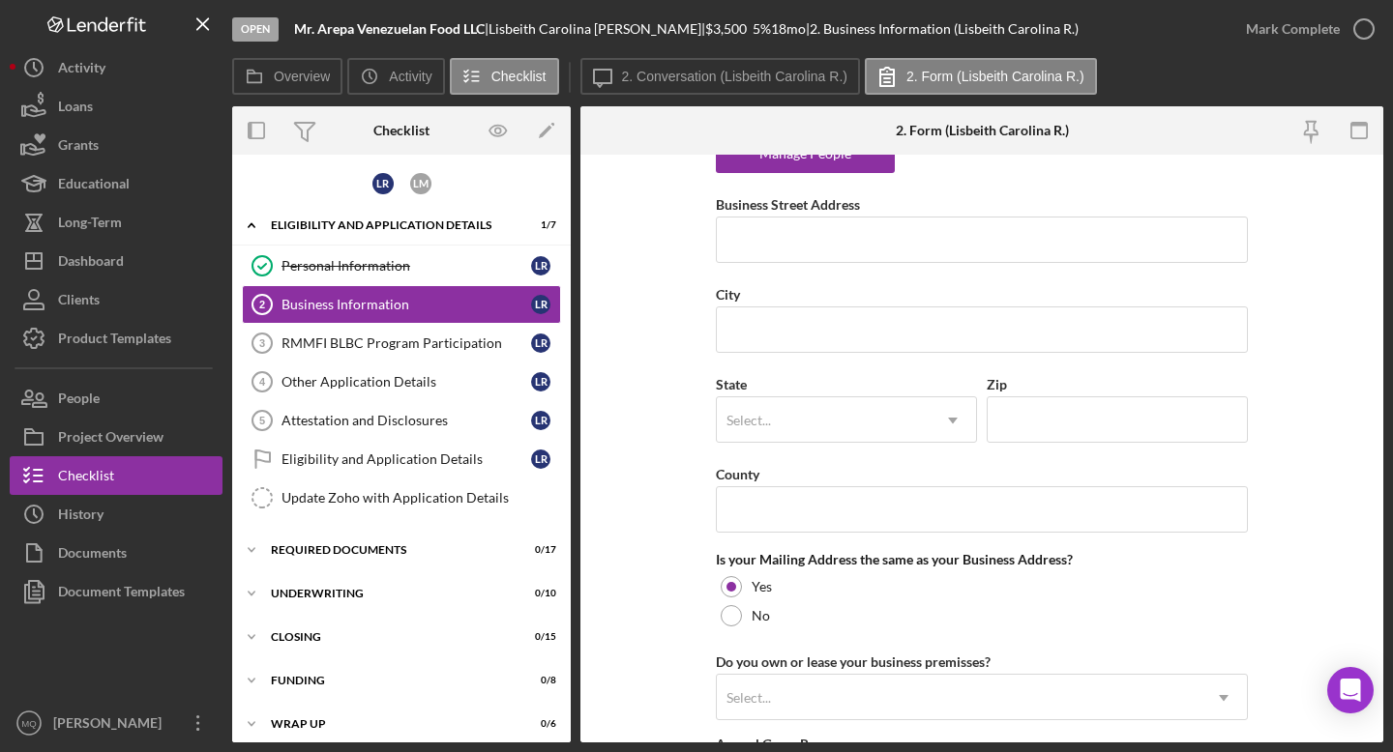
scroll to position [1376, 0]
click at [763, 234] on input "Business Street Address" at bounding box center [982, 239] width 532 height 46
paste input "[STREET_ADDRESS][US_STATE]"
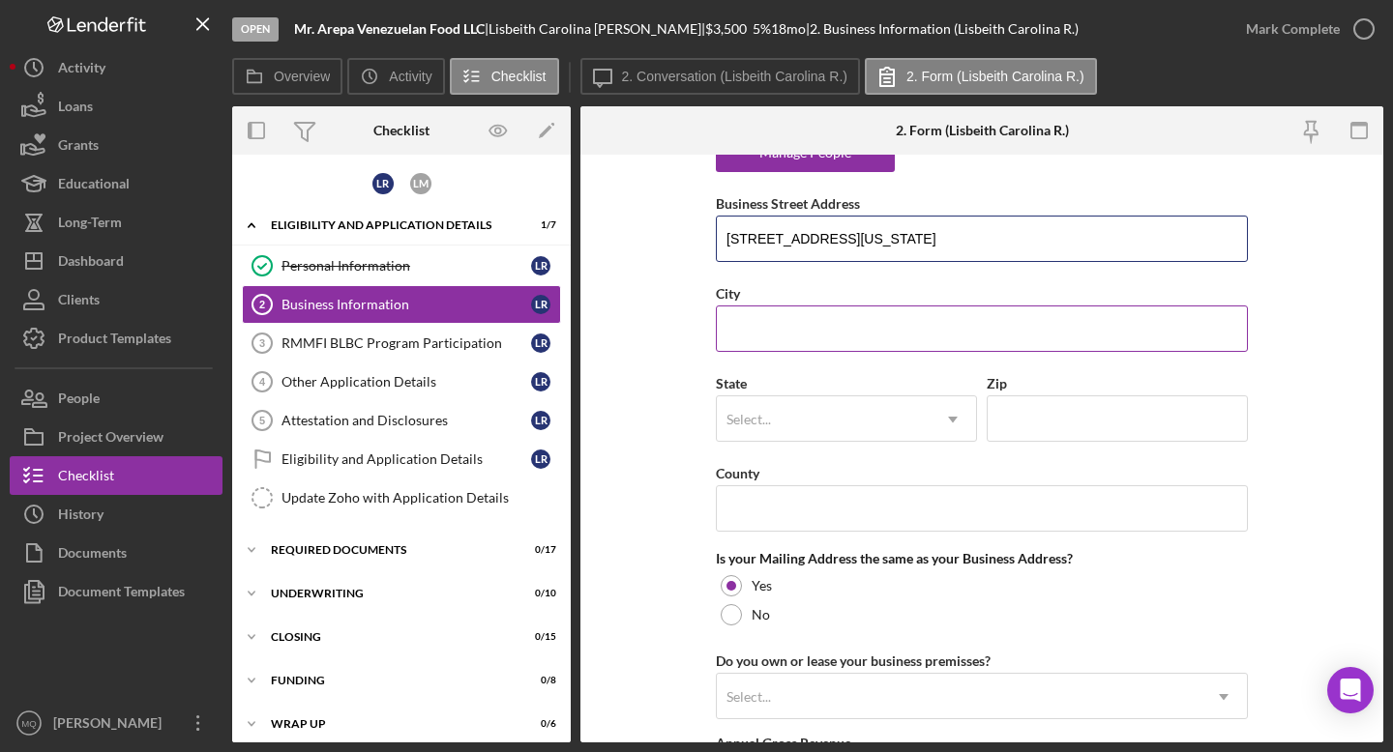
type input "[STREET_ADDRESS][US_STATE]"
click at [763, 324] on input "City" at bounding box center [982, 329] width 532 height 46
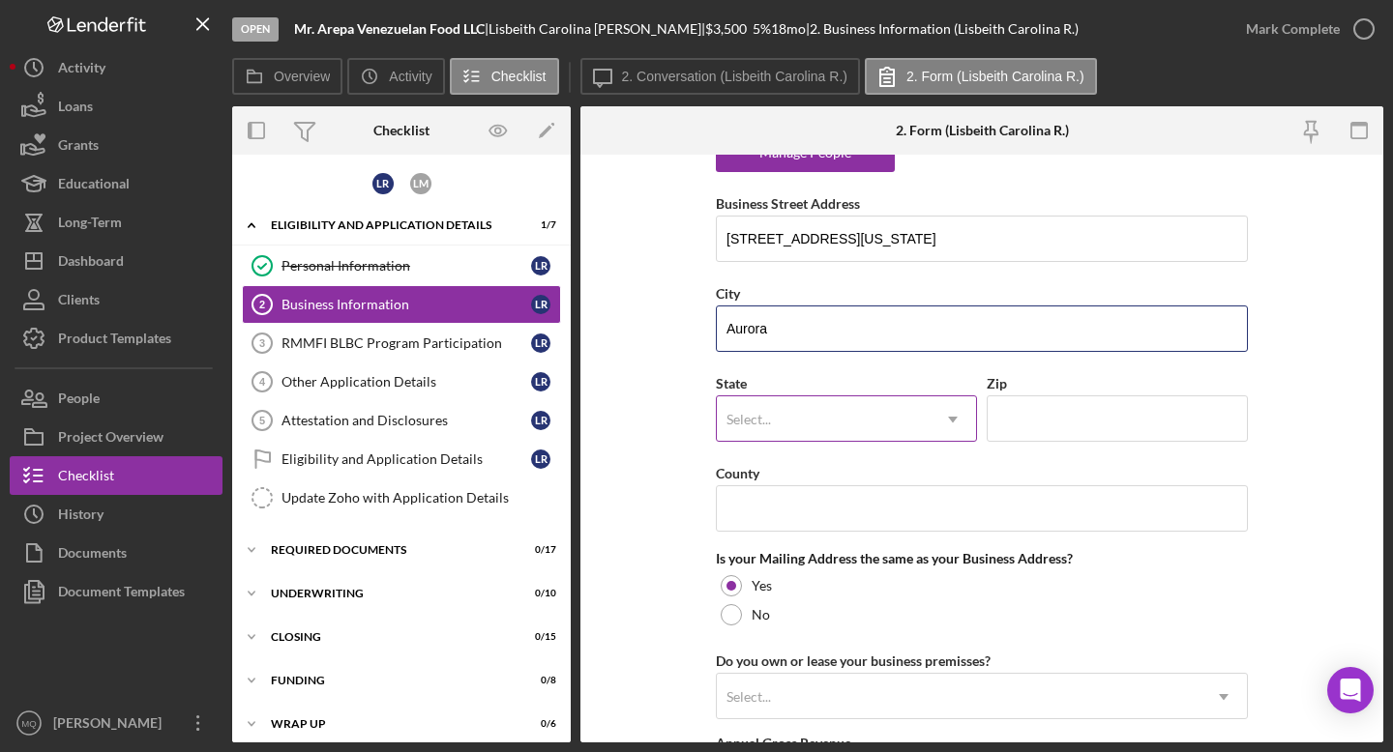
type input "Aurora"
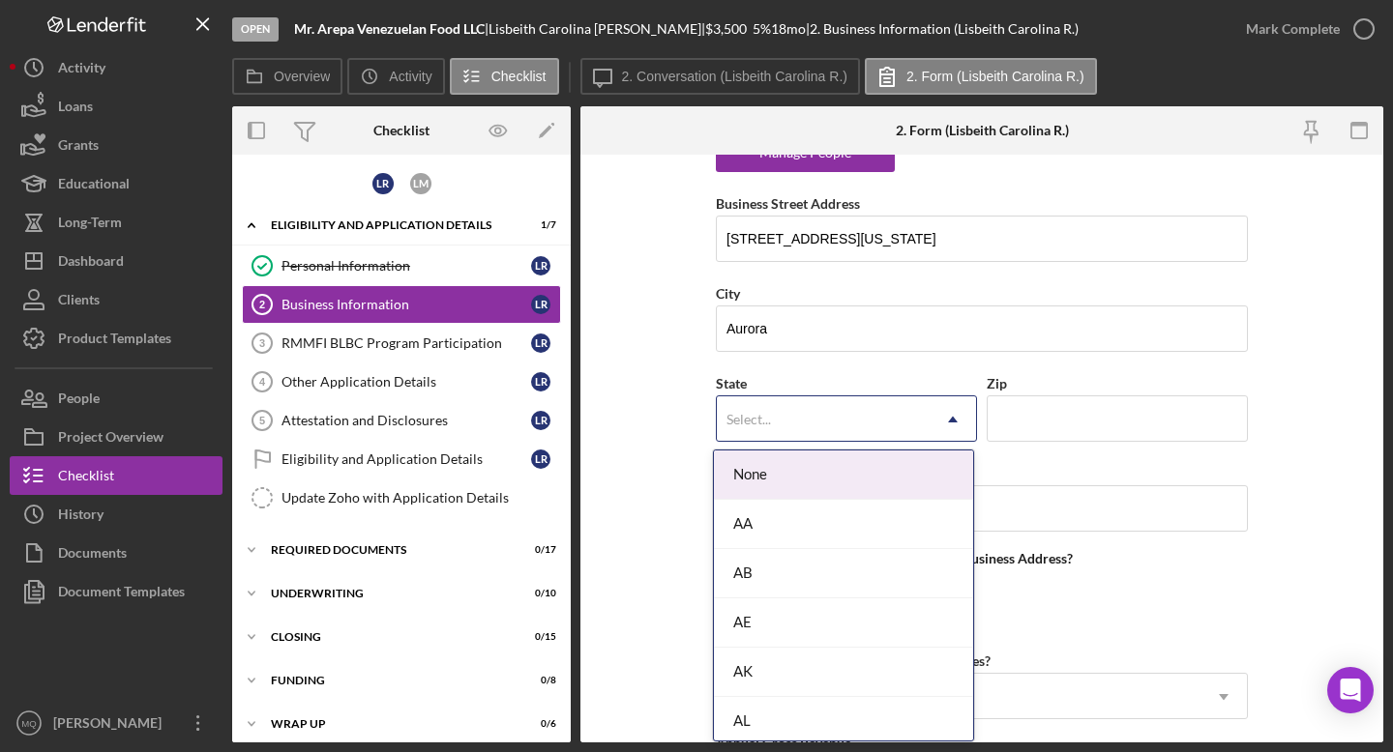
click at [763, 419] on div "Select..." at bounding box center [823, 420] width 213 height 44
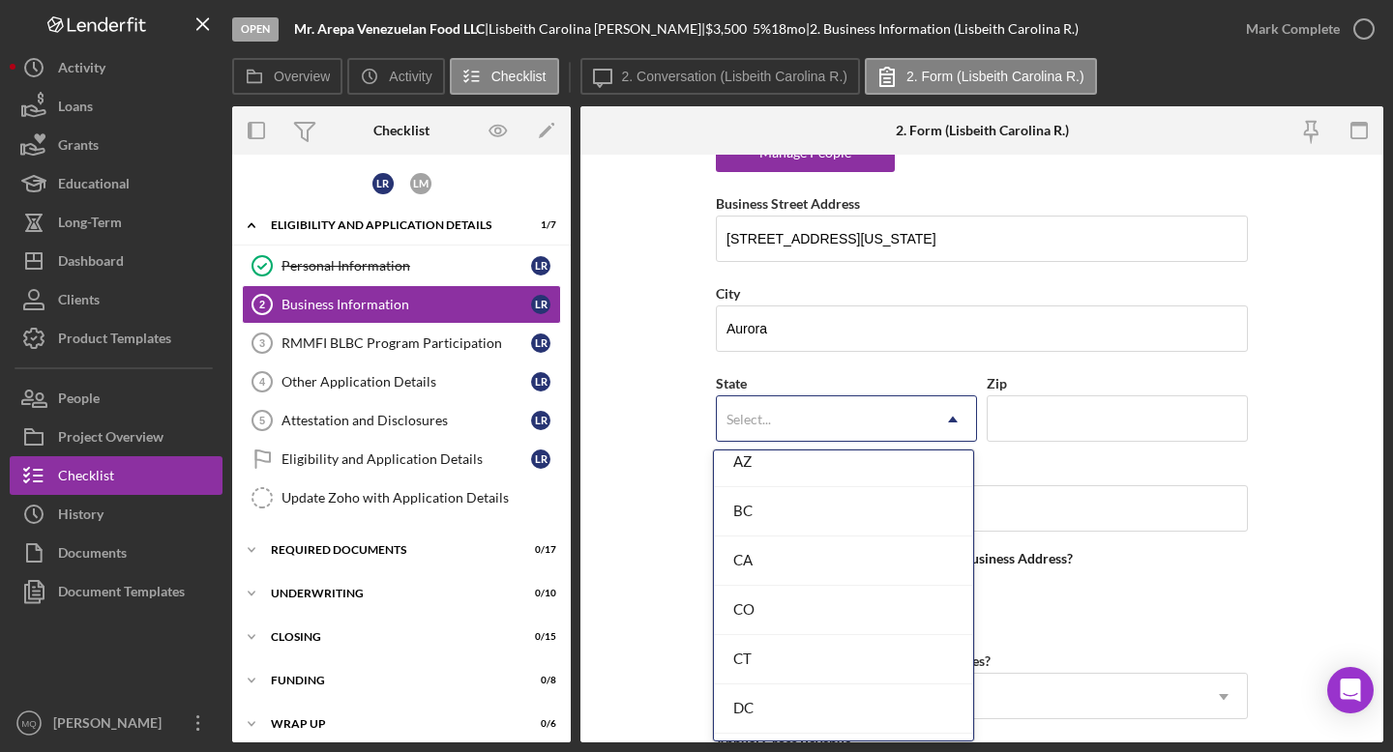
scroll to position [459, 0]
click at [763, 602] on div "CO" at bounding box center [843, 607] width 259 height 49
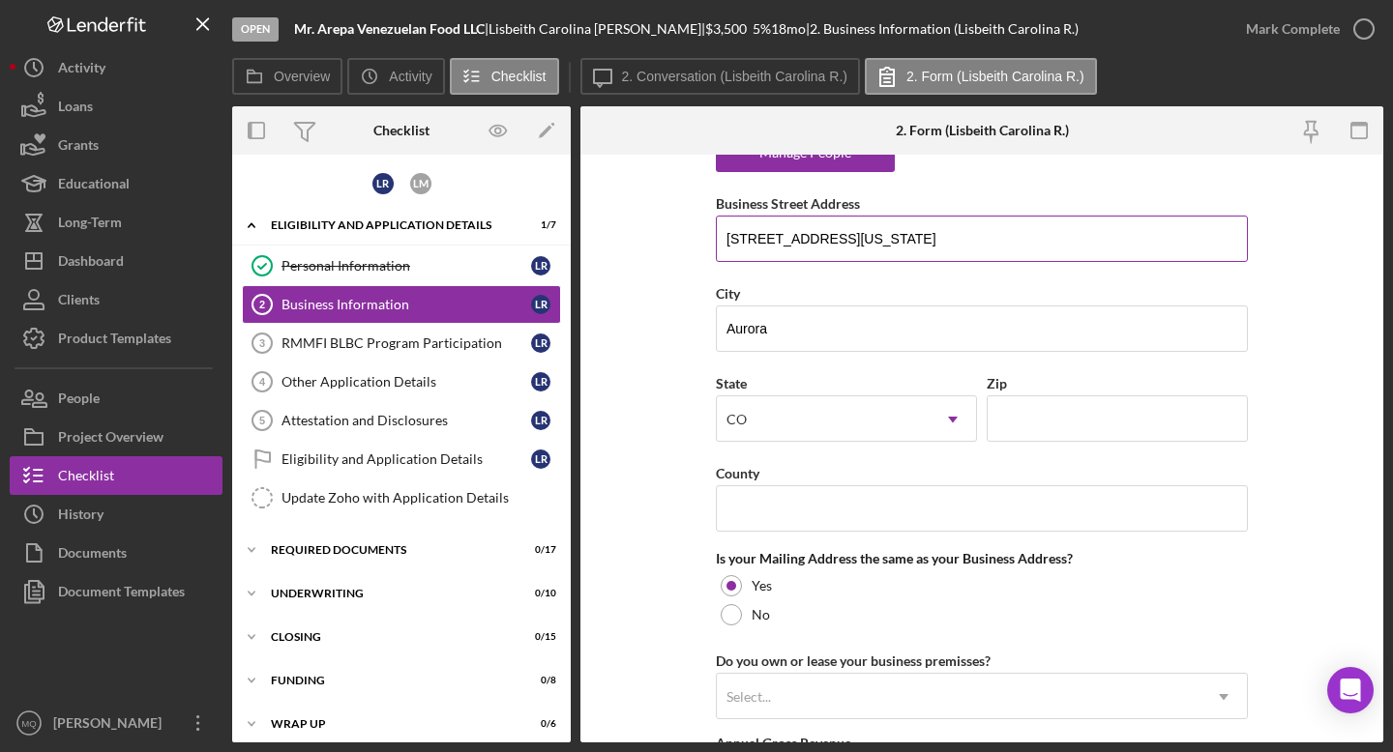
drag, startPoint x: 1004, startPoint y: 238, endPoint x: 870, endPoint y: 239, distance: 134.4
click at [763, 239] on input "[STREET_ADDRESS][US_STATE]" at bounding box center [982, 239] width 532 height 46
type input "[STREET_ADDRESS][US_STATE]"
click at [763, 421] on input "Zip" at bounding box center [1117, 419] width 261 height 46
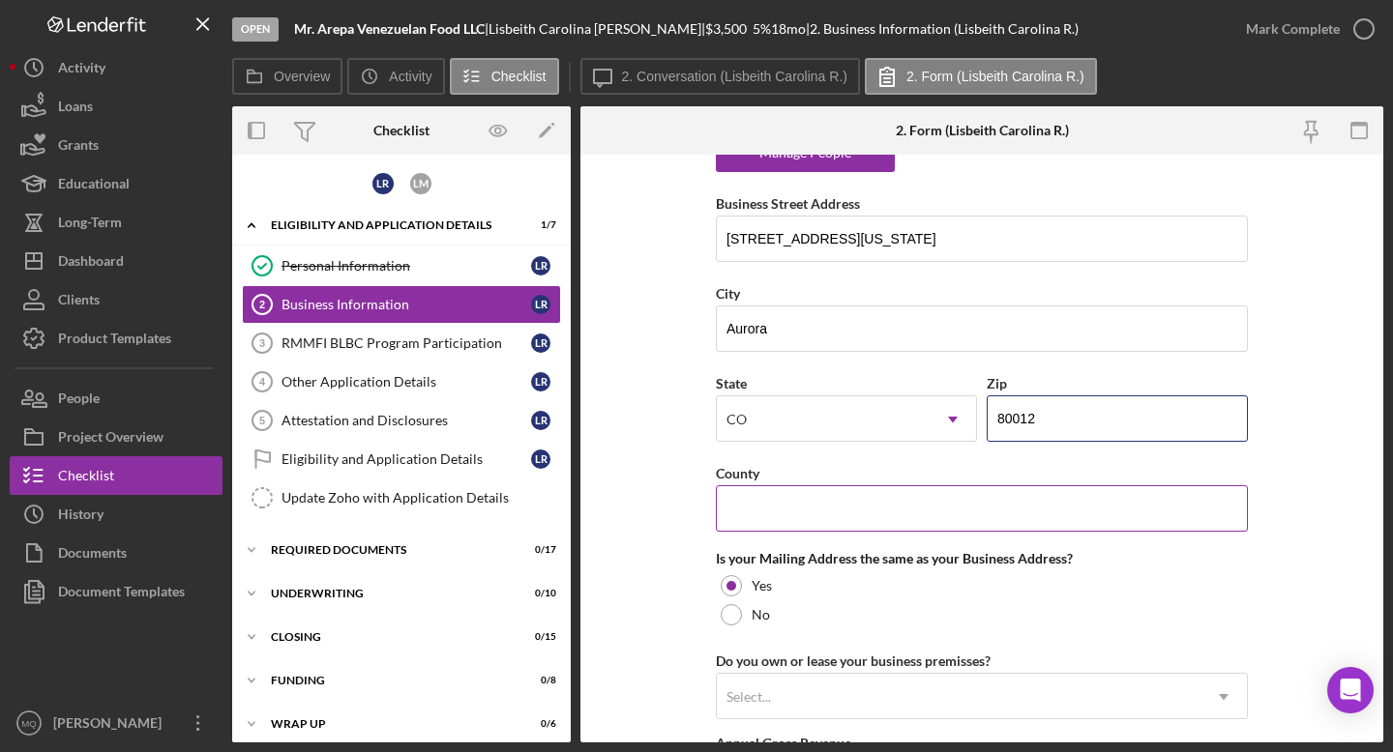
type input "80012"
click at [763, 501] on input "County" at bounding box center [982, 509] width 532 height 46
type input "Arapahoe"
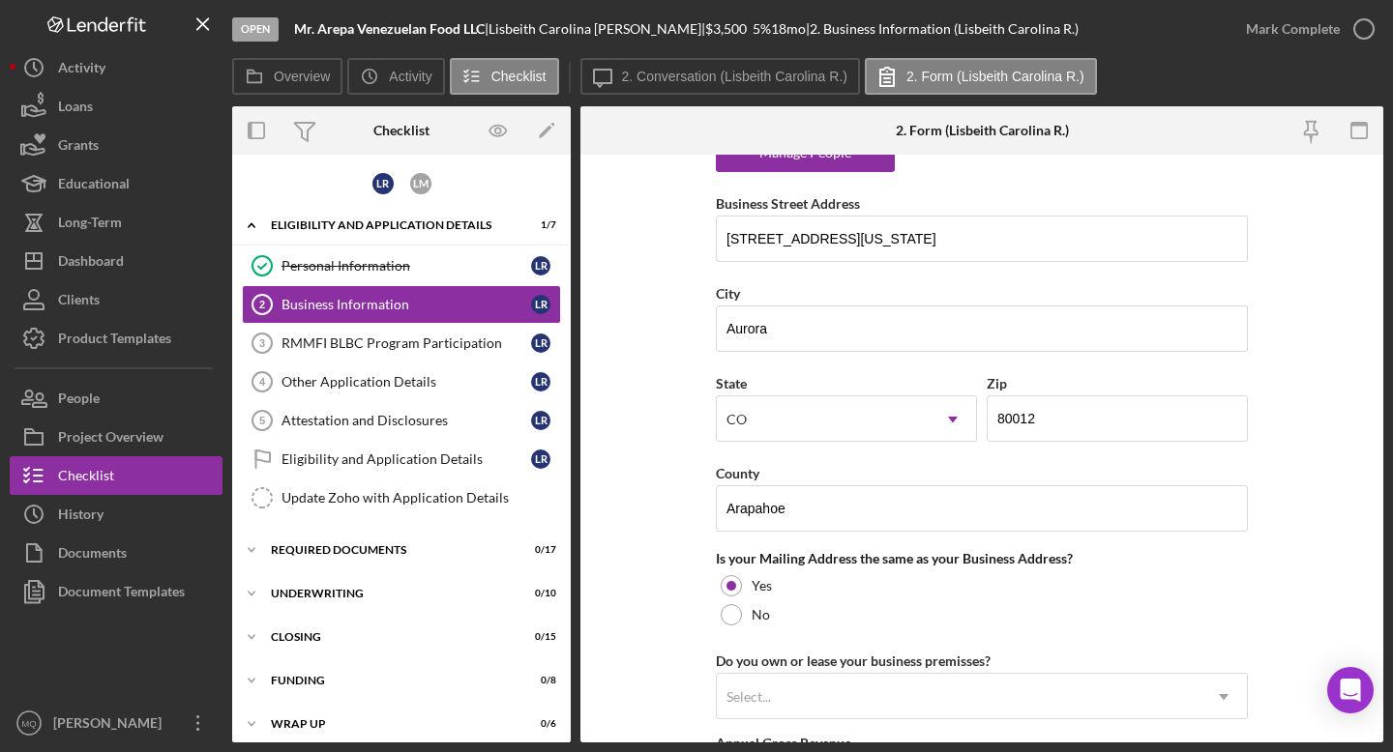
click at [611, 547] on form "Business Name Mr. Arepa Venezuelan Food LLC DBA Business Start Date [DATE] Lega…" at bounding box center [981, 449] width 803 height 588
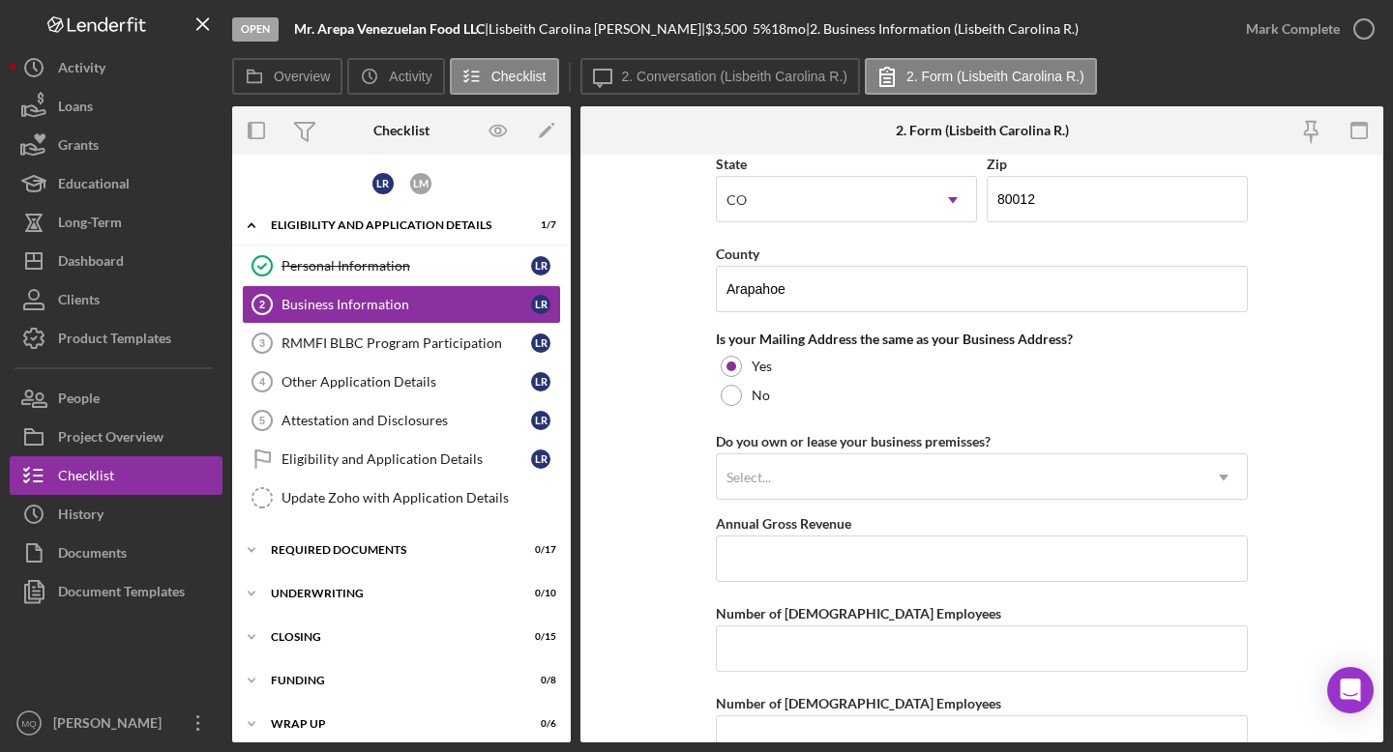
scroll to position [1620, 0]
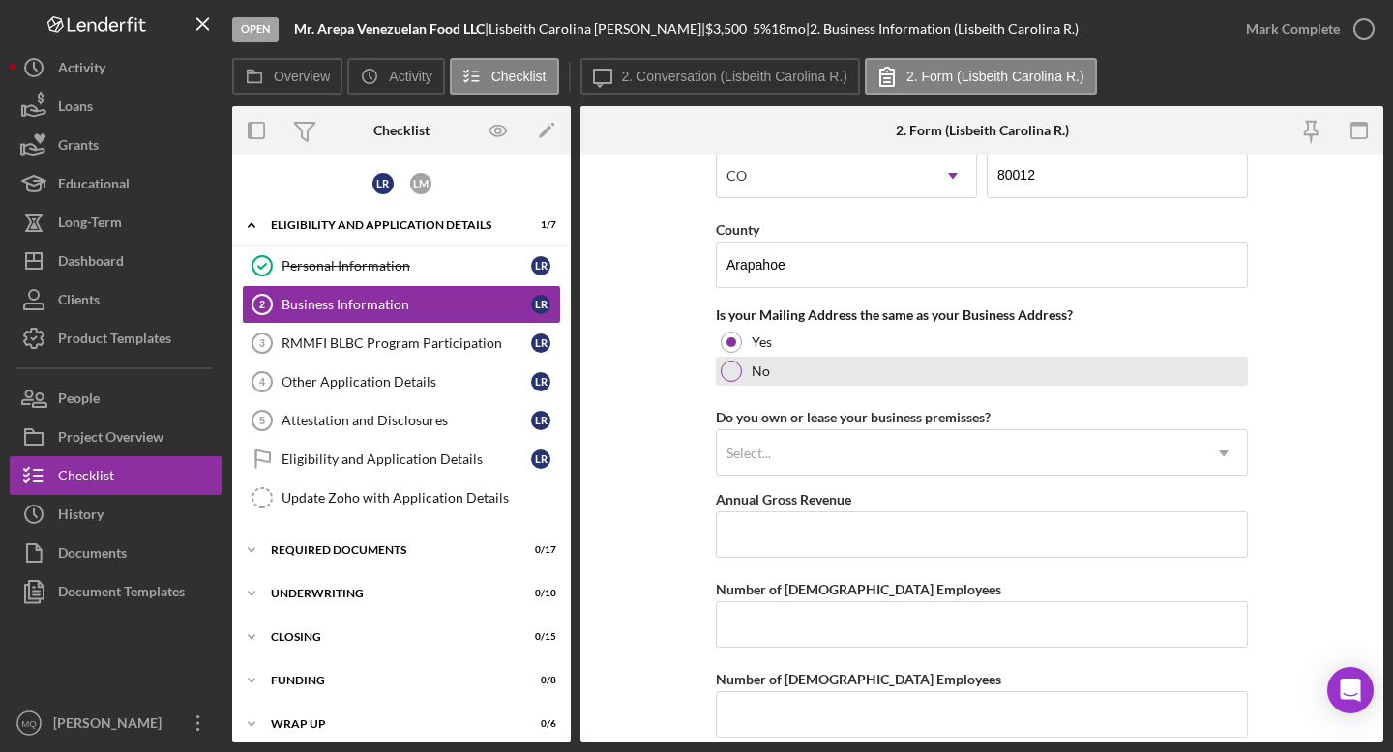
click at [730, 373] on div at bounding box center [731, 371] width 21 height 21
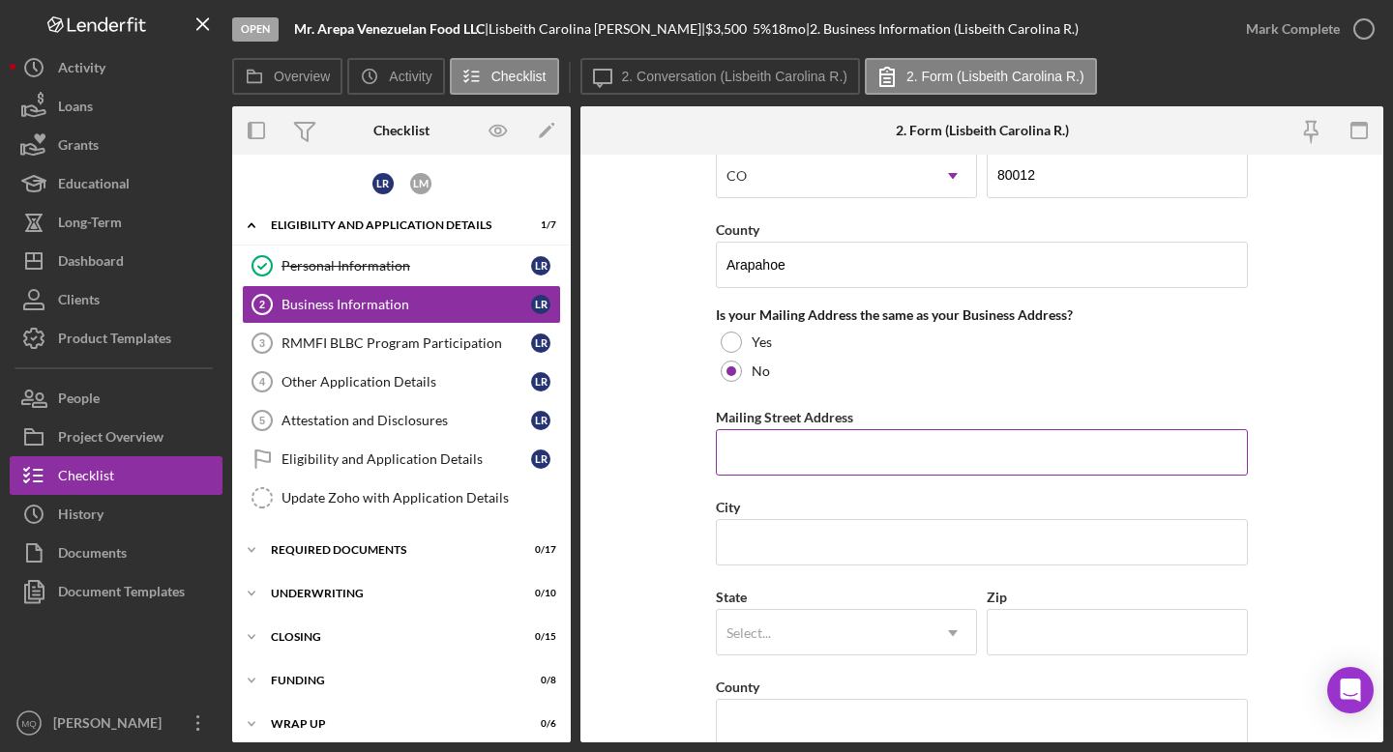
click at [763, 460] on input "Mailing Street Address" at bounding box center [982, 452] width 532 height 46
paste input "[STREET_ADDRESS]"
drag, startPoint x: 988, startPoint y: 457, endPoint x: 840, endPoint y: 458, distance: 148.0
click at [763, 458] on input "[STREET_ADDRESS]" at bounding box center [982, 452] width 532 height 46
type input "[STREET_ADDRESS] B"
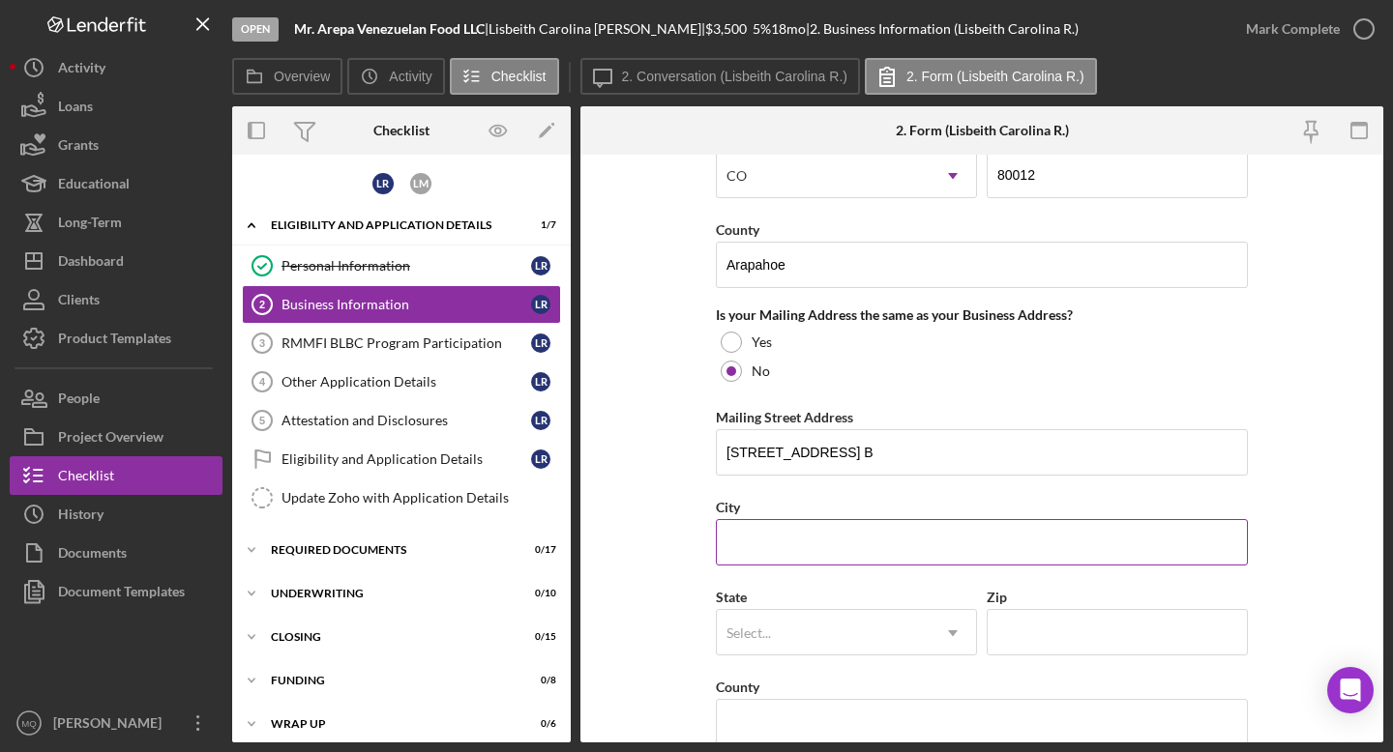
click at [763, 541] on input "City" at bounding box center [982, 542] width 532 height 46
type input "a"
type input "Aurora"
click at [763, 639] on div "Select..." at bounding box center [823, 633] width 213 height 44
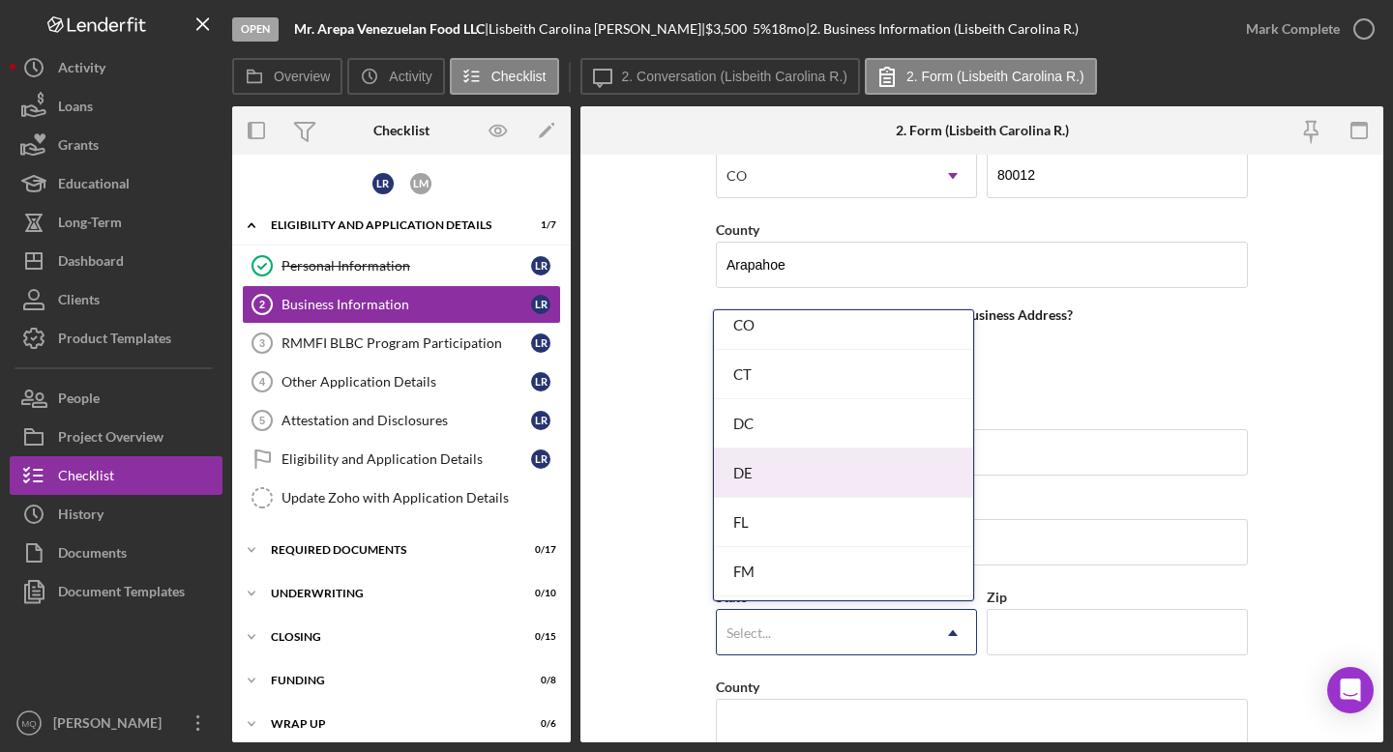
scroll to position [600, 0]
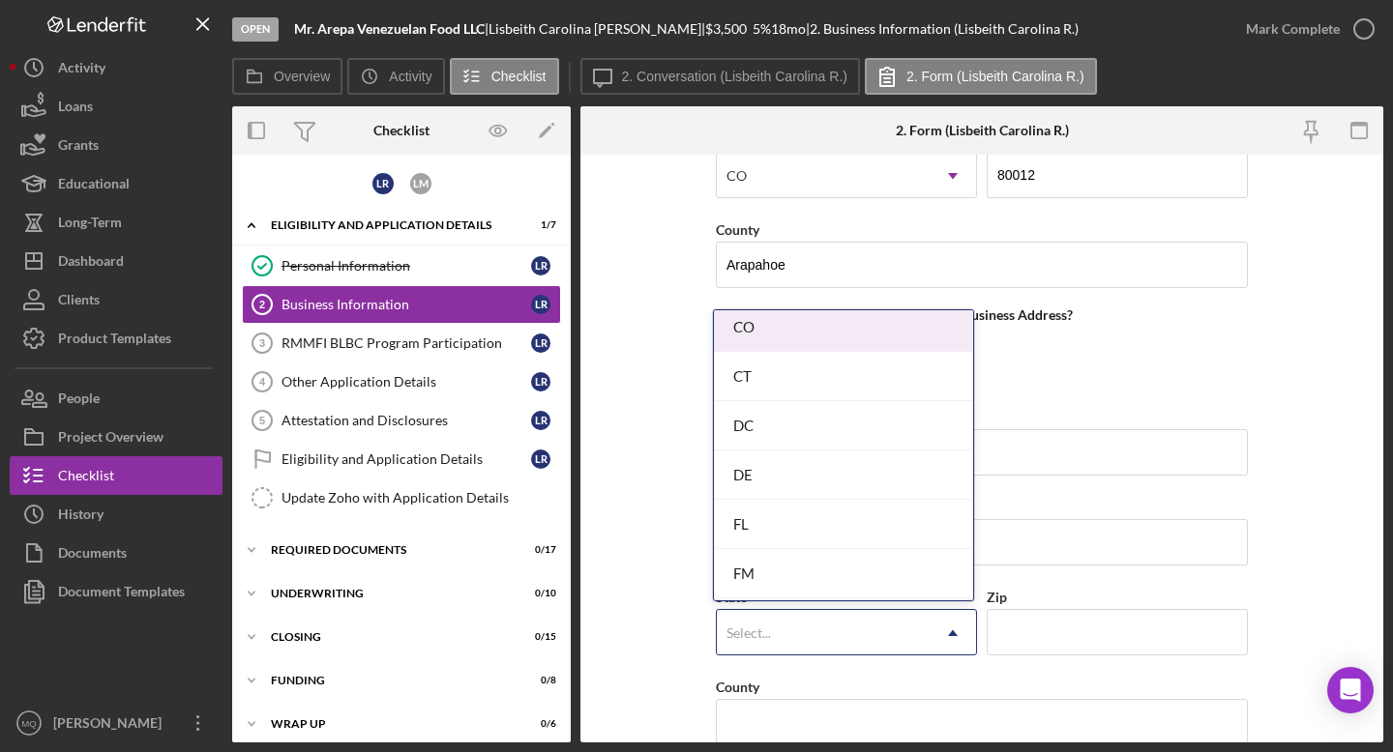
click at [763, 331] on div "CO" at bounding box center [843, 327] width 259 height 49
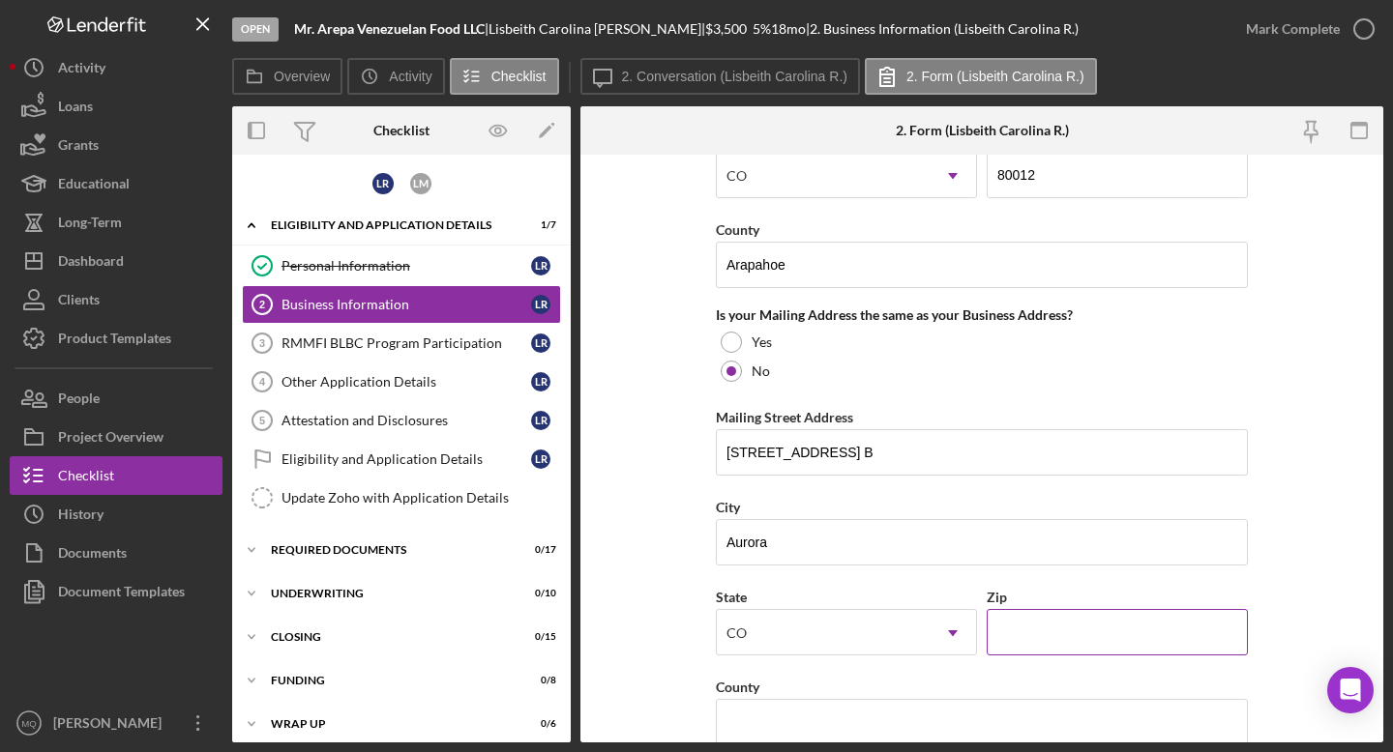
click at [763, 650] on input "Zip" at bounding box center [1117, 632] width 261 height 46
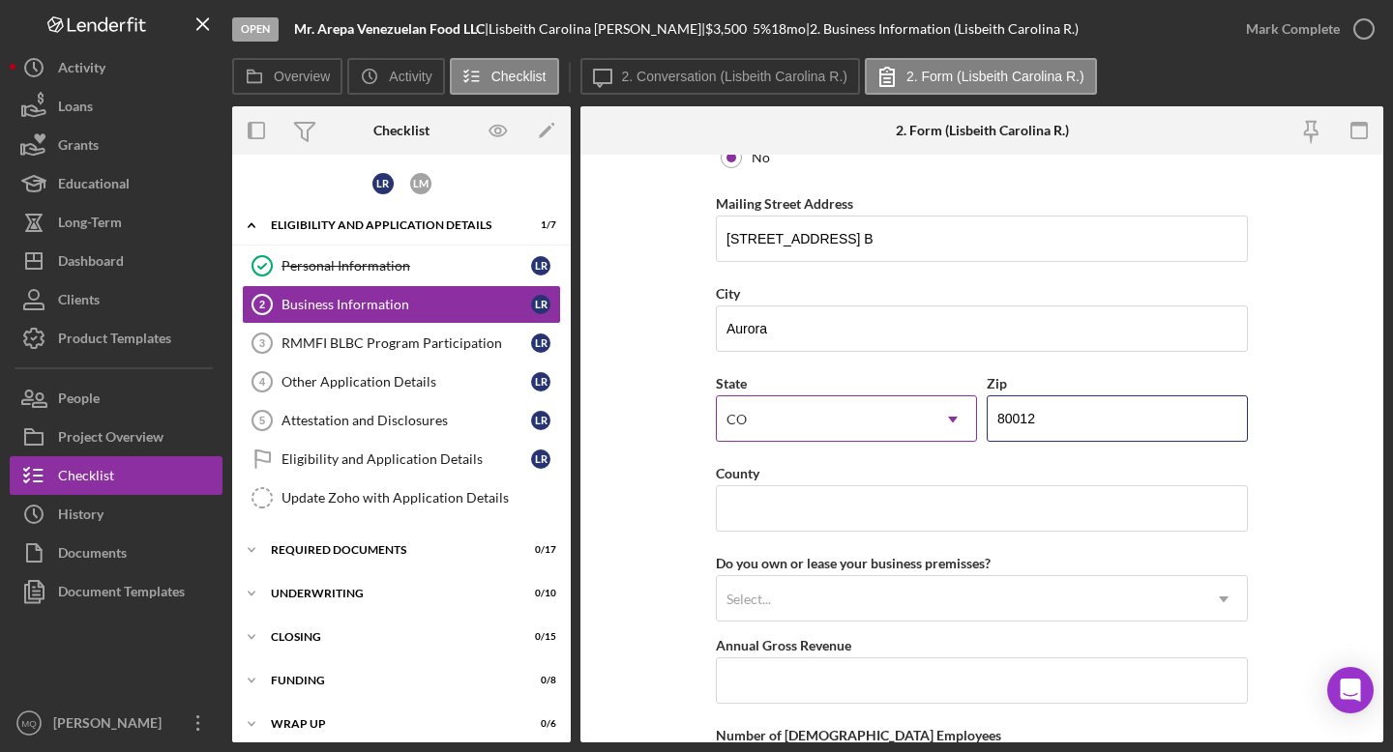
scroll to position [1916, 0]
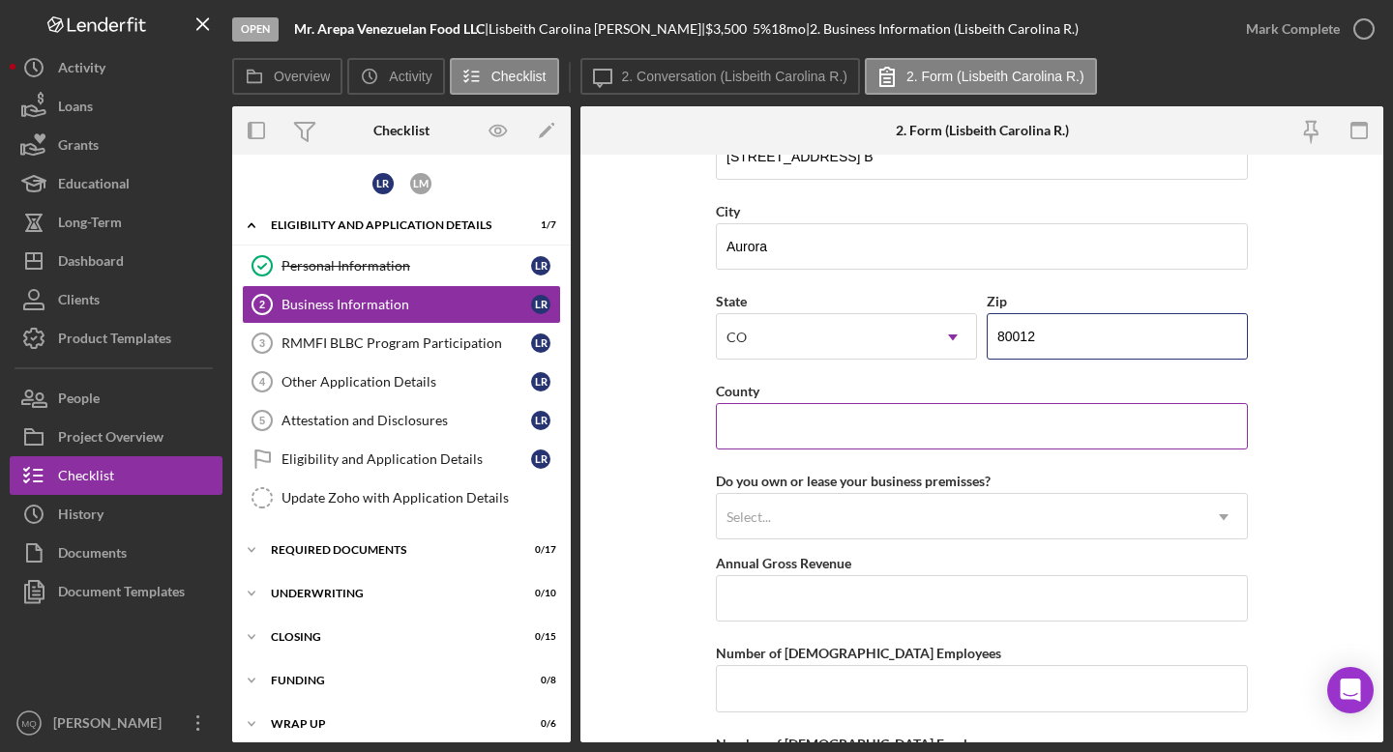
type input "80012"
click at [763, 435] on input "County" at bounding box center [982, 426] width 532 height 46
type input "Arapahoe"
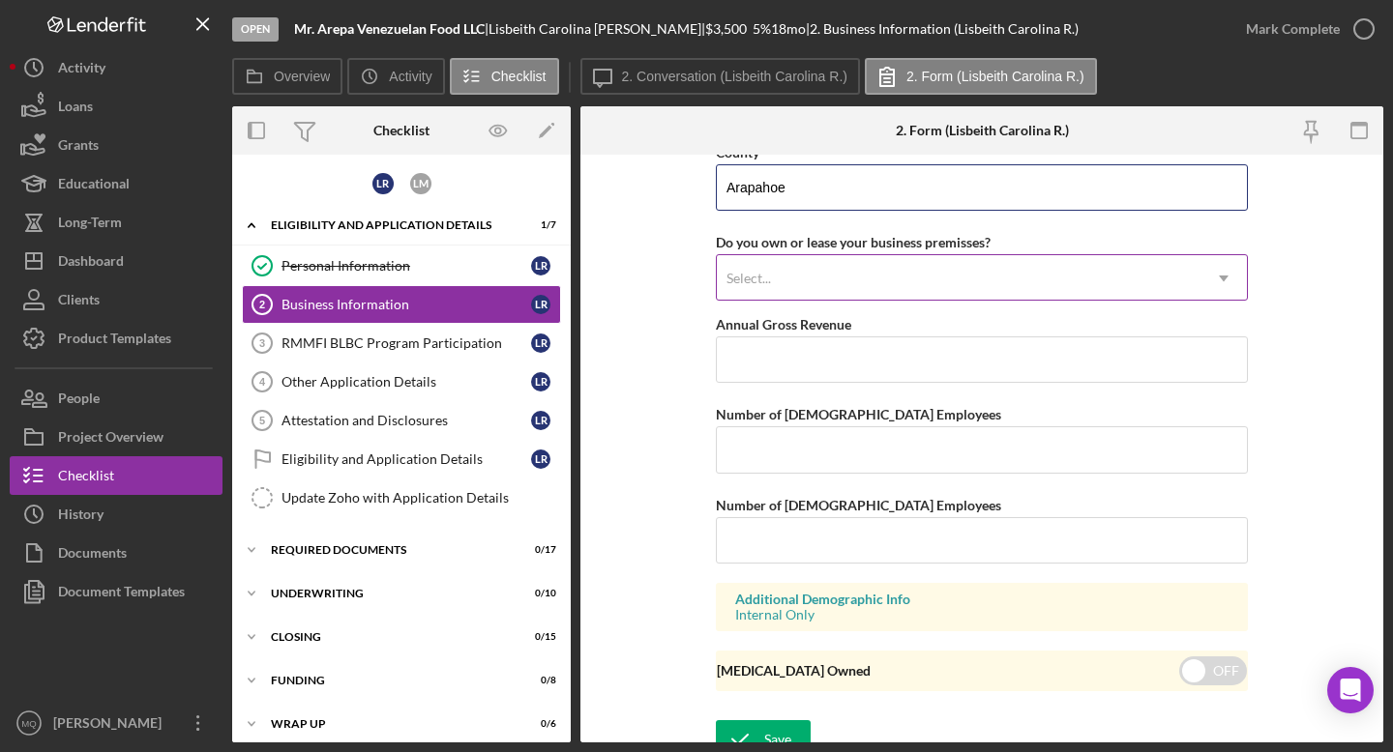
scroll to position [2160, 0]
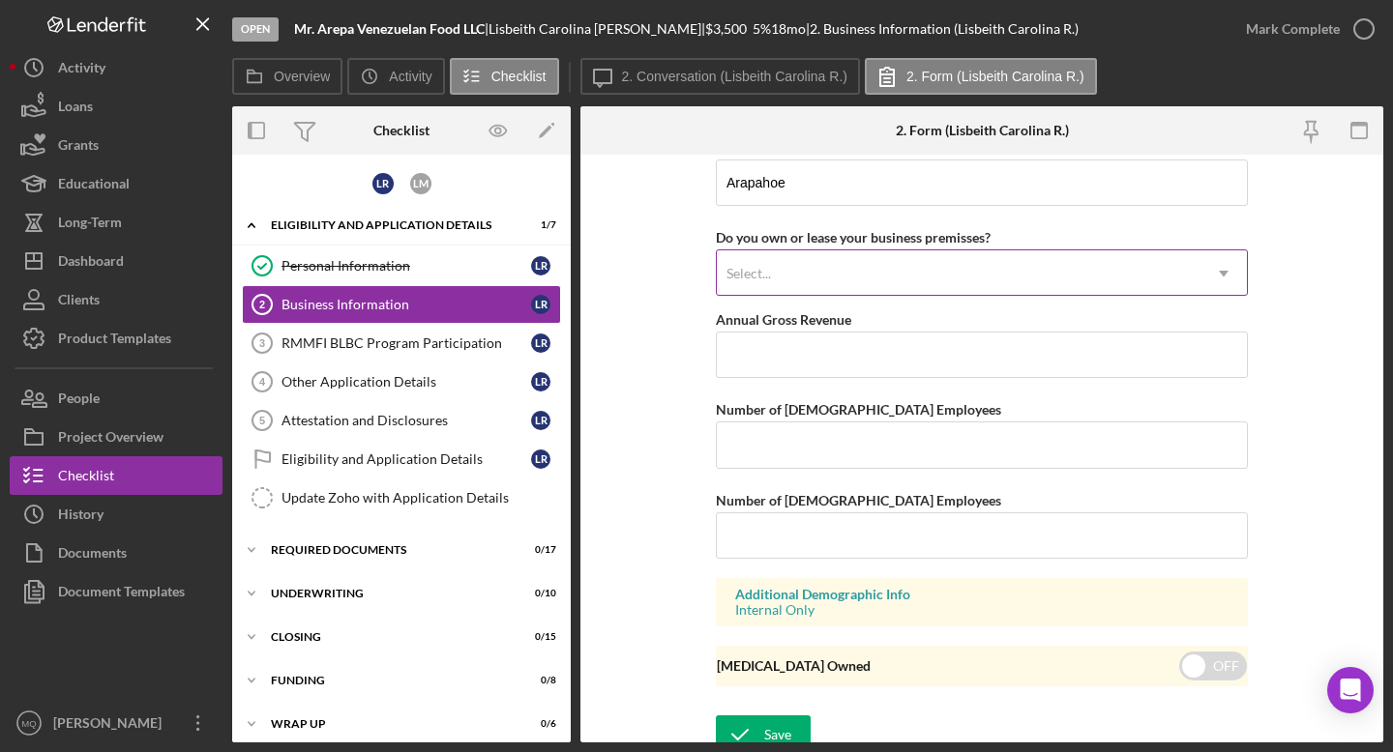
click at [763, 280] on div "Select..." at bounding box center [959, 273] width 484 height 44
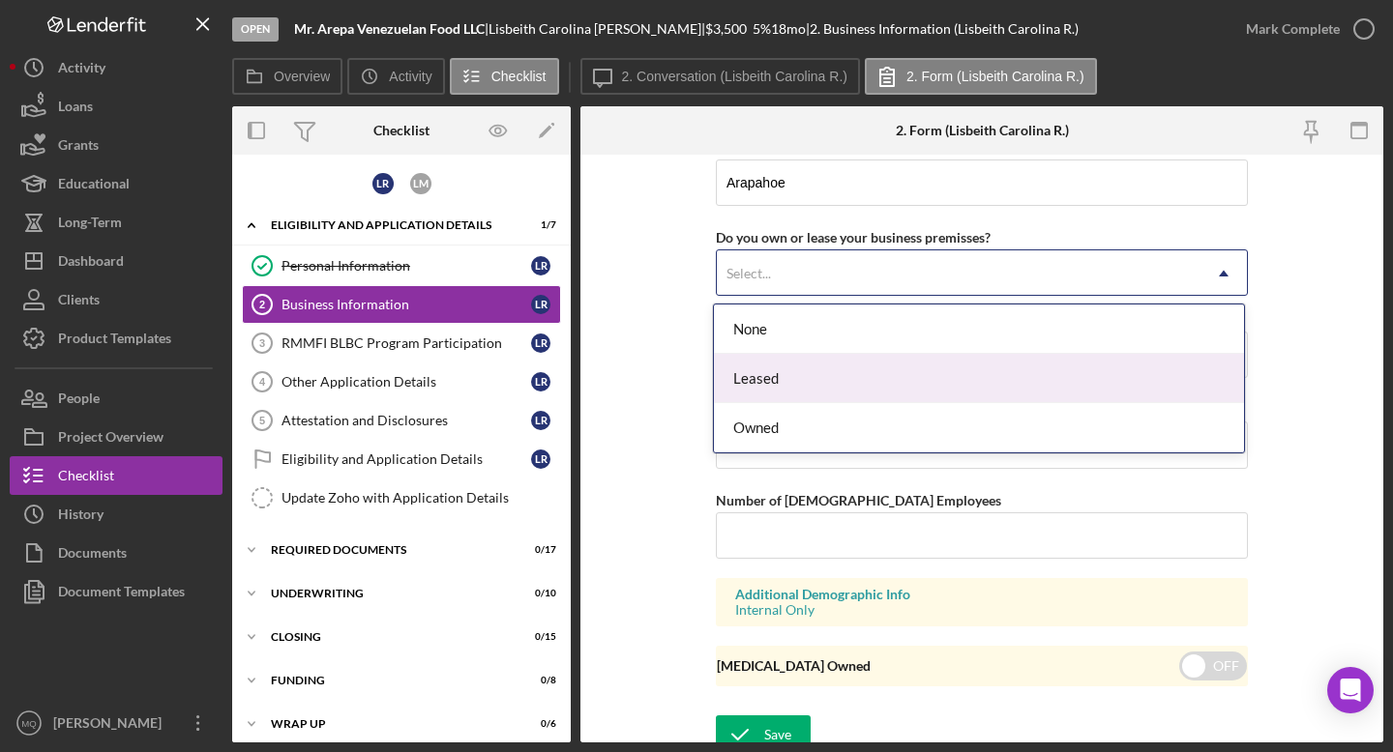
click at [763, 382] on div "Leased" at bounding box center [979, 378] width 530 height 49
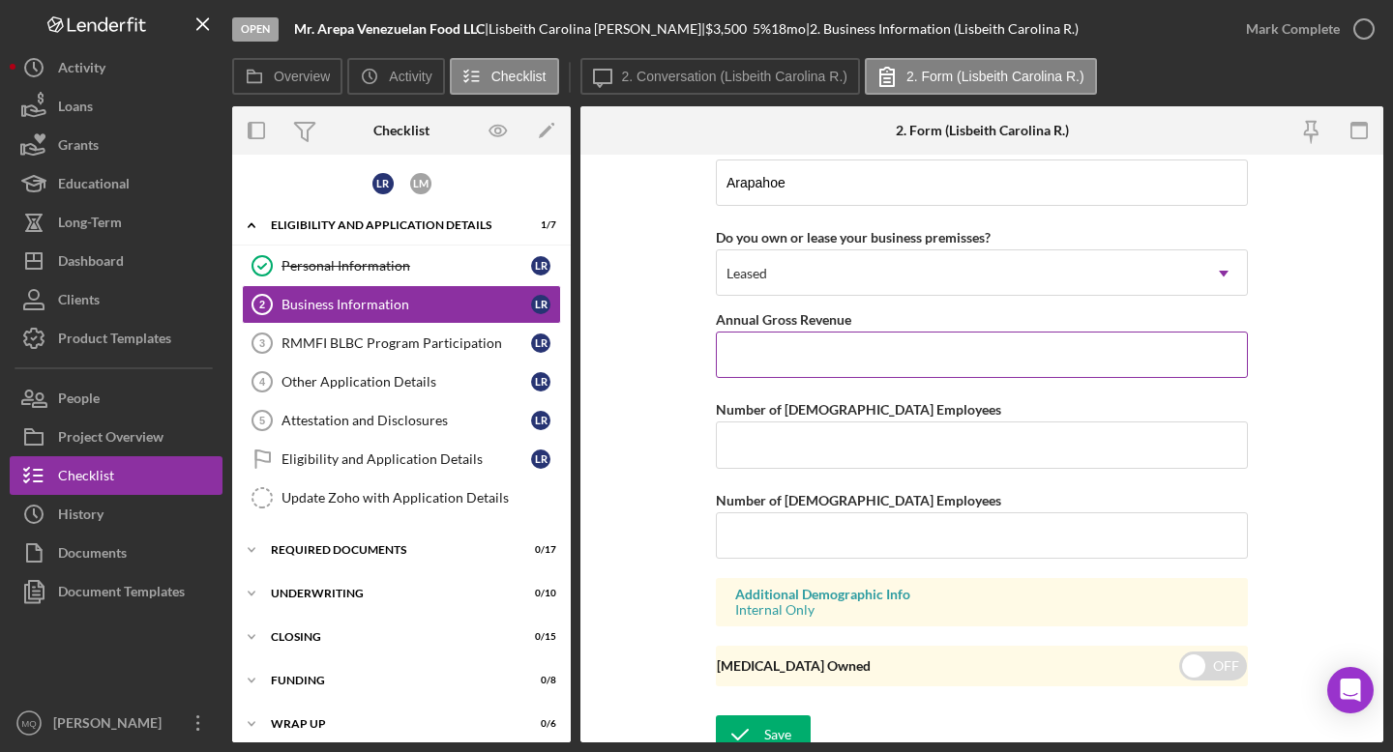
click at [763, 363] on input "Annual Gross Revenue" at bounding box center [982, 355] width 532 height 46
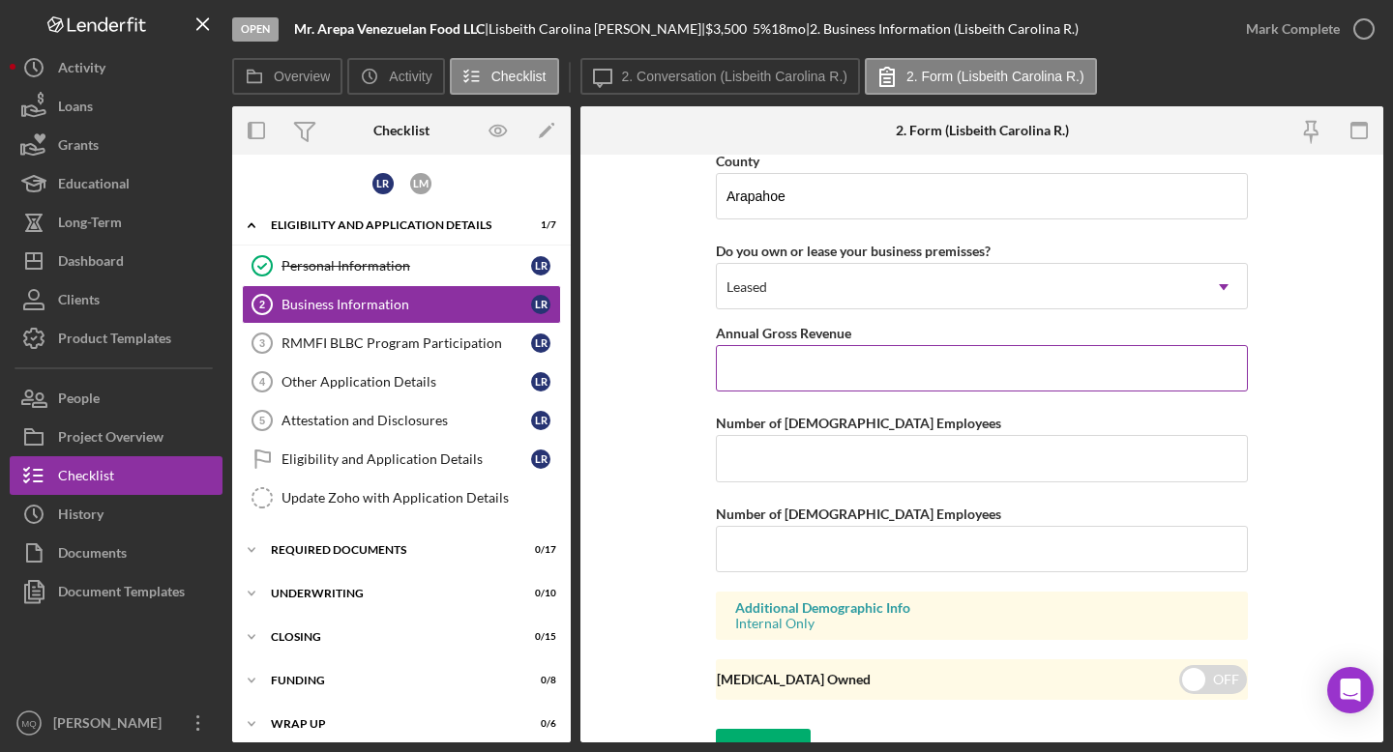
scroll to position [2173, 0]
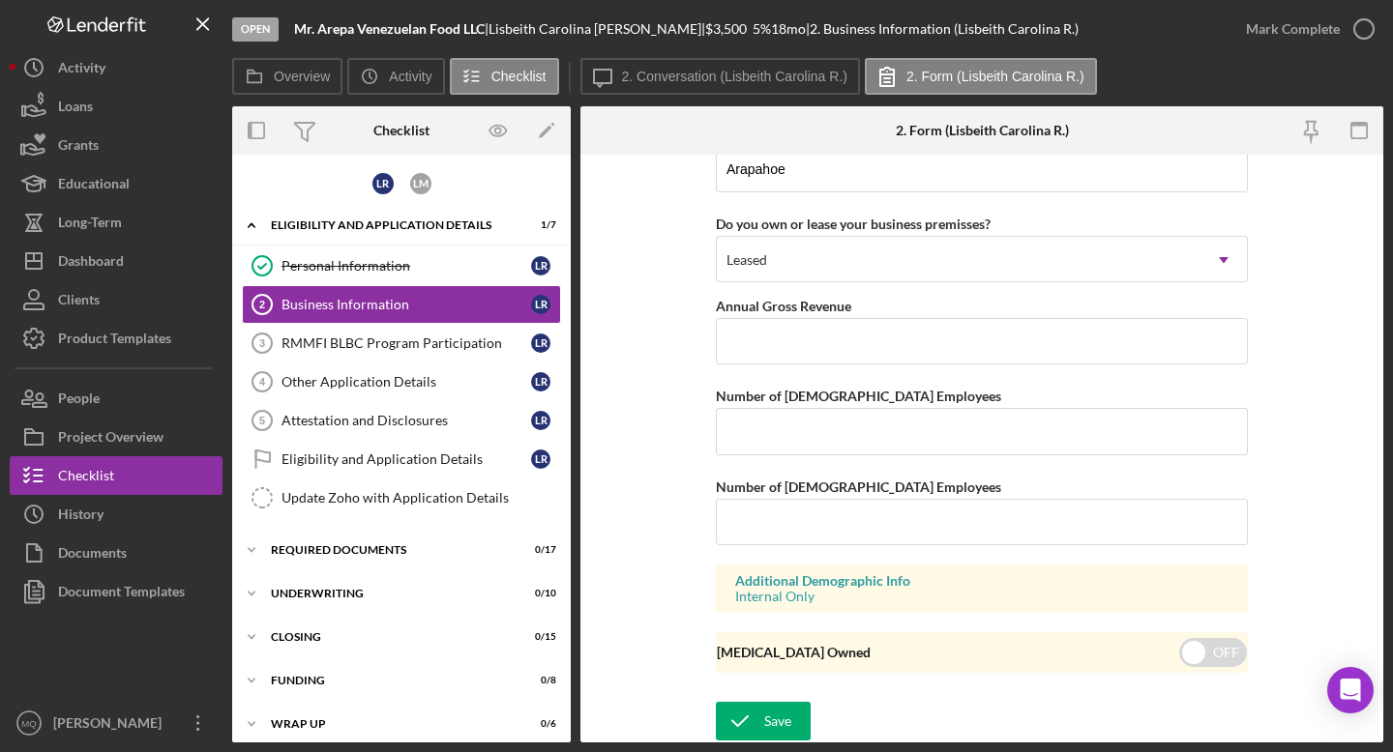
click at [654, 370] on form "Business Name Mr. Arepa Venezuelan Food LLC DBA Business Start Date [DATE] Lega…" at bounding box center [981, 449] width 803 height 588
click at [763, 341] on input "Annual Gross Revenue" at bounding box center [982, 341] width 532 height 46
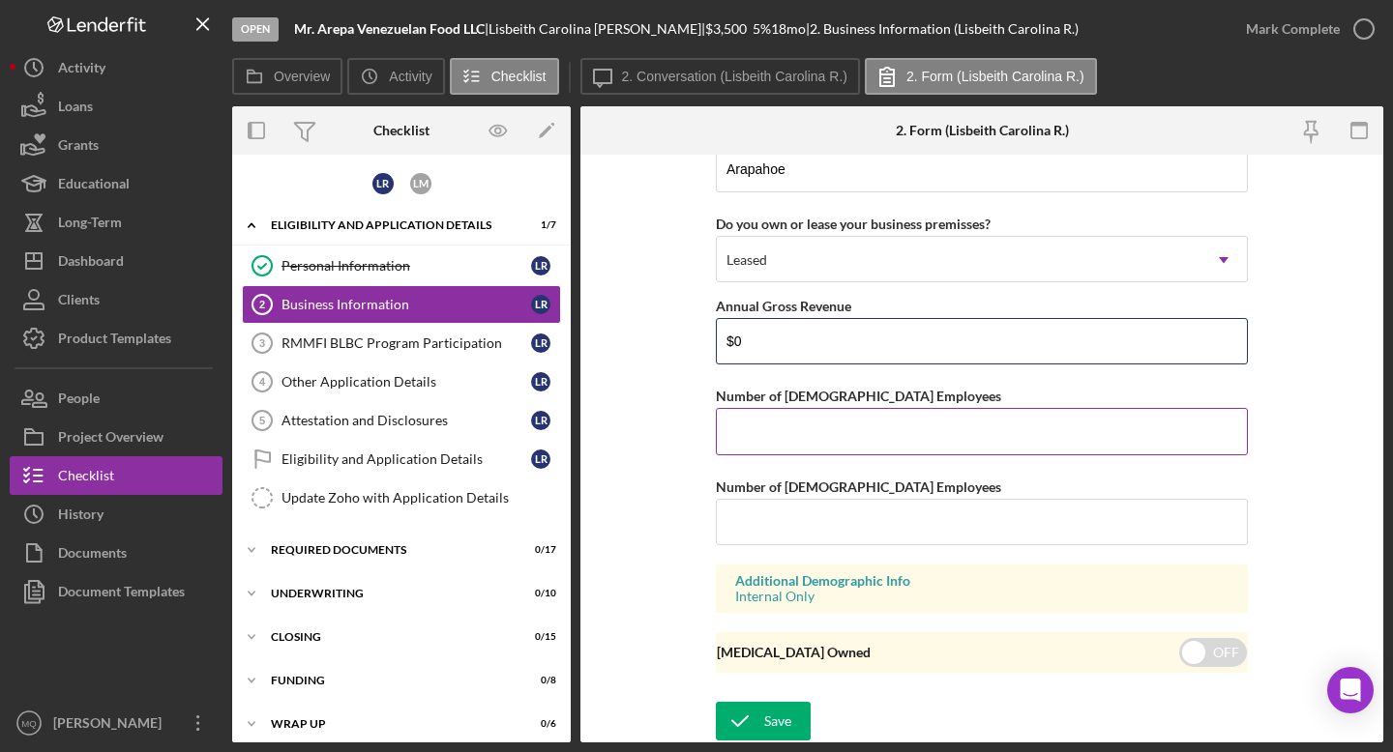
type input "$0"
click at [763, 433] on input "Number of [DEMOGRAPHIC_DATA] Employees" at bounding box center [982, 431] width 532 height 46
click at [763, 440] on input "Number of [DEMOGRAPHIC_DATA] Employees" at bounding box center [982, 431] width 532 height 46
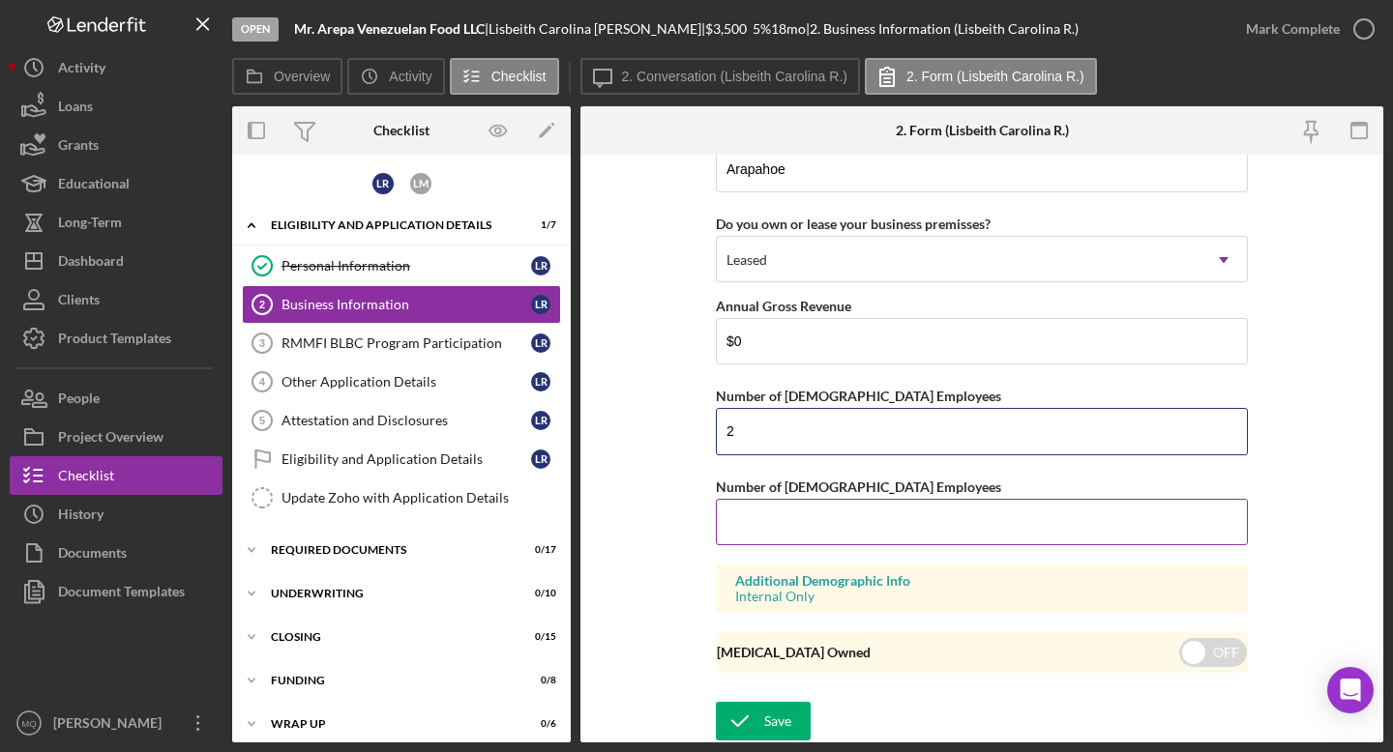
type input "2"
click at [763, 524] on input "Number of [DEMOGRAPHIC_DATA] Employees" at bounding box center [982, 522] width 532 height 46
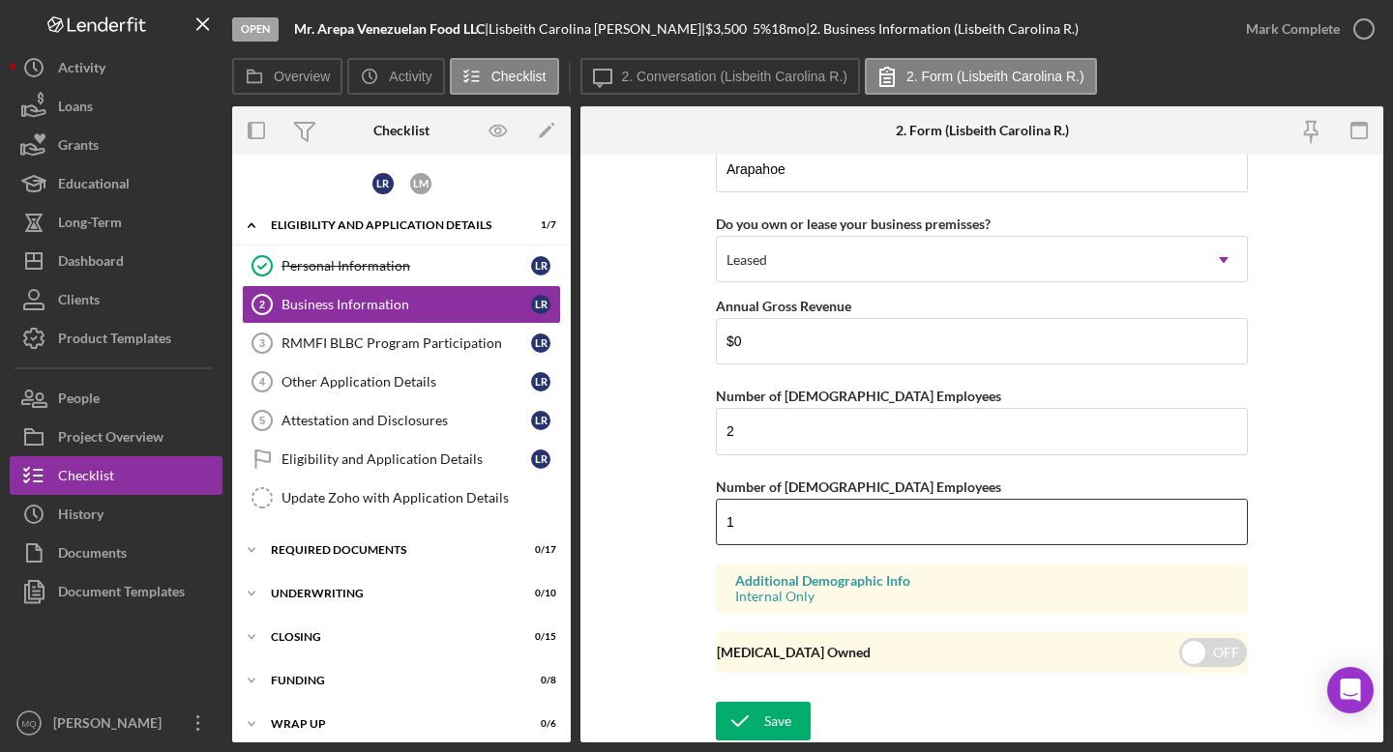
type input "1"
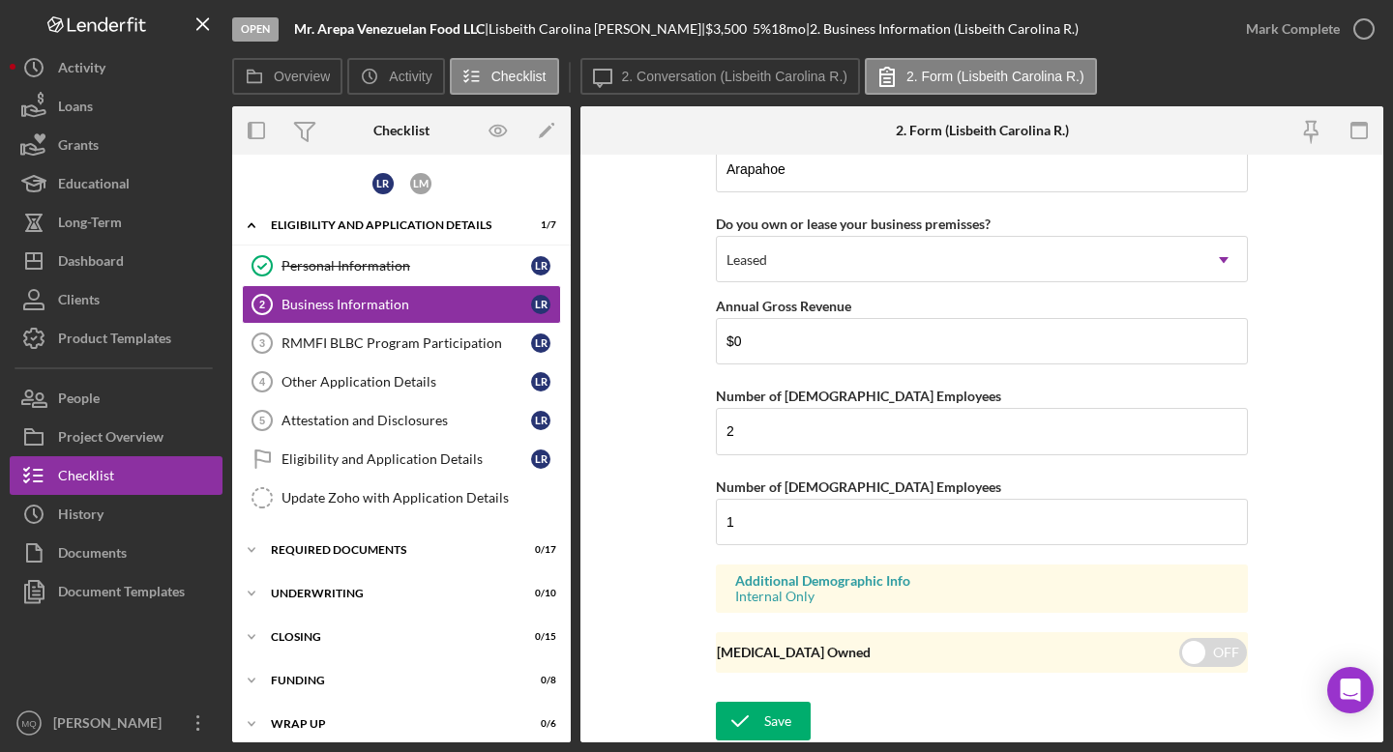
click at [697, 597] on form "Business Name Mr. Arepa Venezuelan Food LLC DBA Business Start Date [DATE] Lega…" at bounding box center [981, 449] width 803 height 588
click at [763, 635] on div "[MEDICAL_DATA] Owned OFF" at bounding box center [982, 653] width 532 height 41
checkbox input "true"
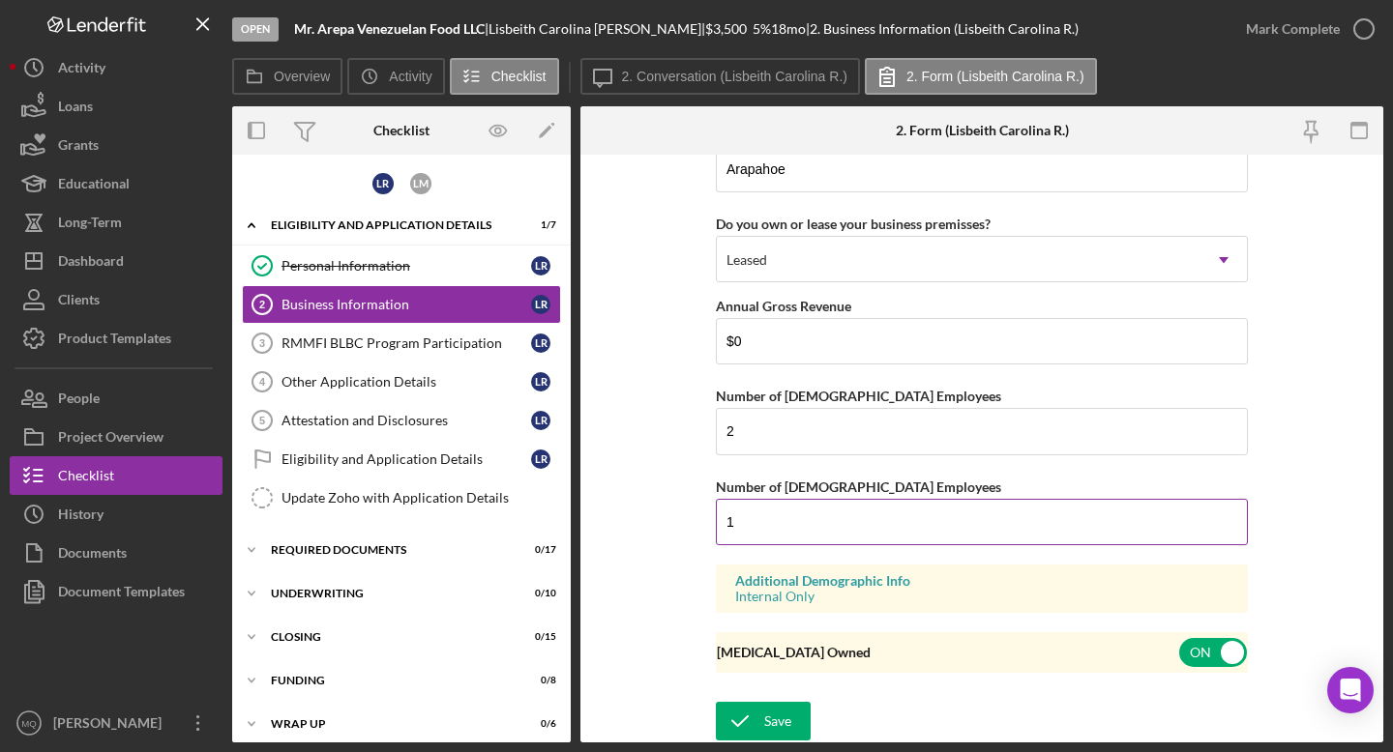
click at [757, 527] on input "1" at bounding box center [982, 522] width 532 height 46
type input "2"
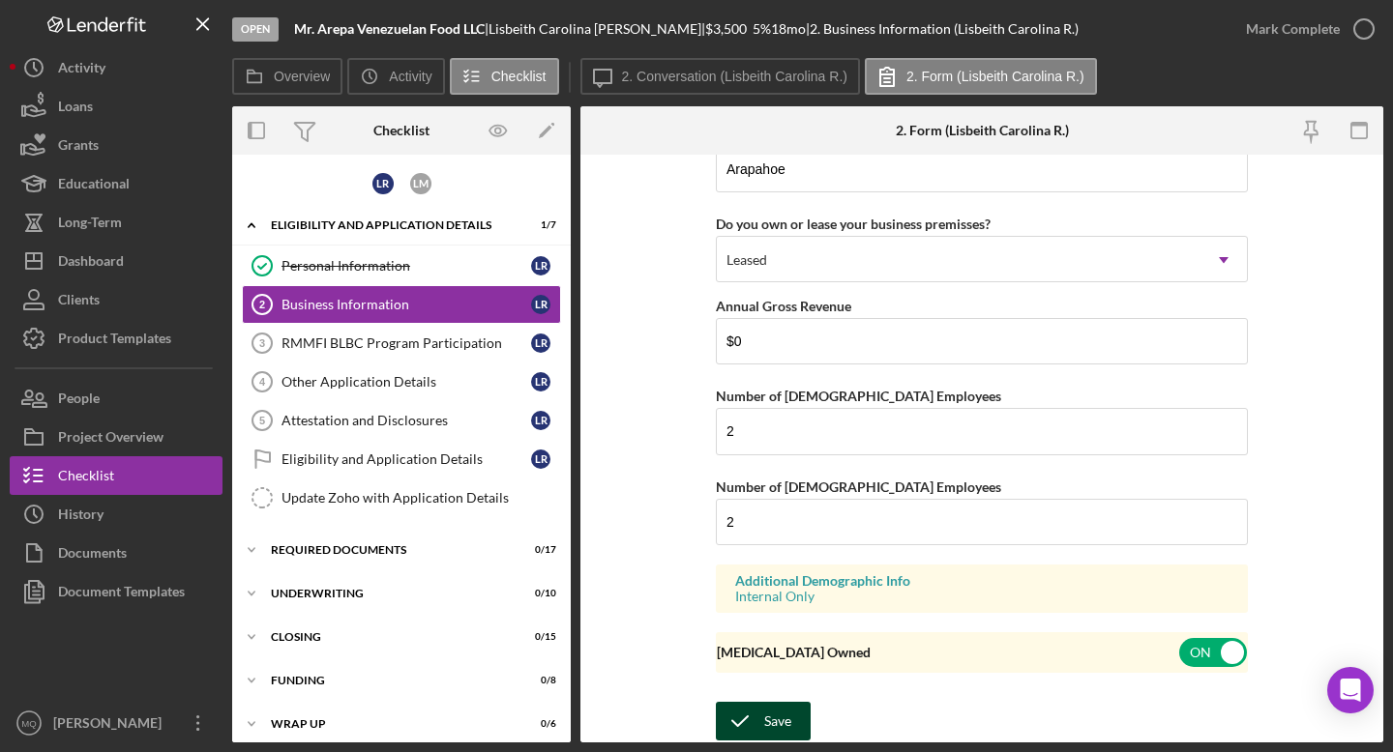
click at [763, 666] on button "Save" at bounding box center [763, 721] width 95 height 39
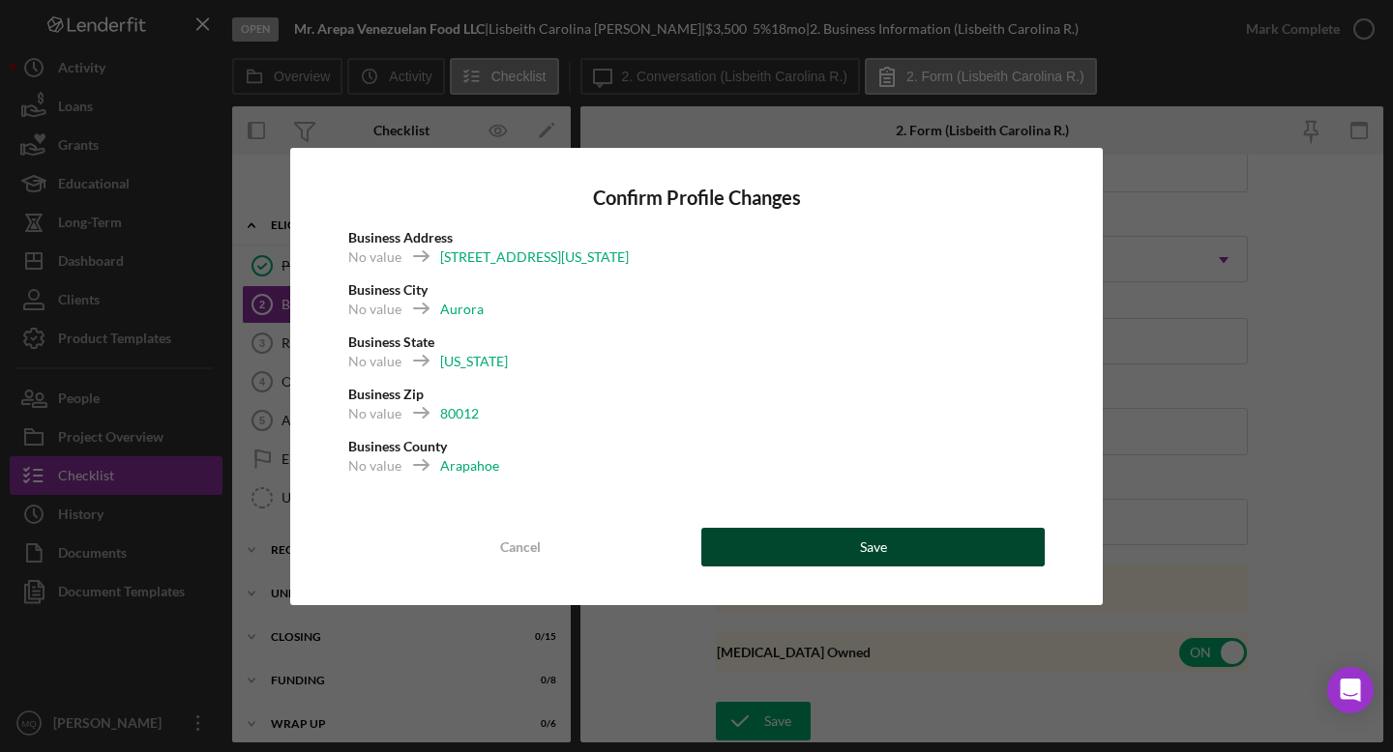
click at [763, 546] on button "Save" at bounding box center [872, 547] width 343 height 39
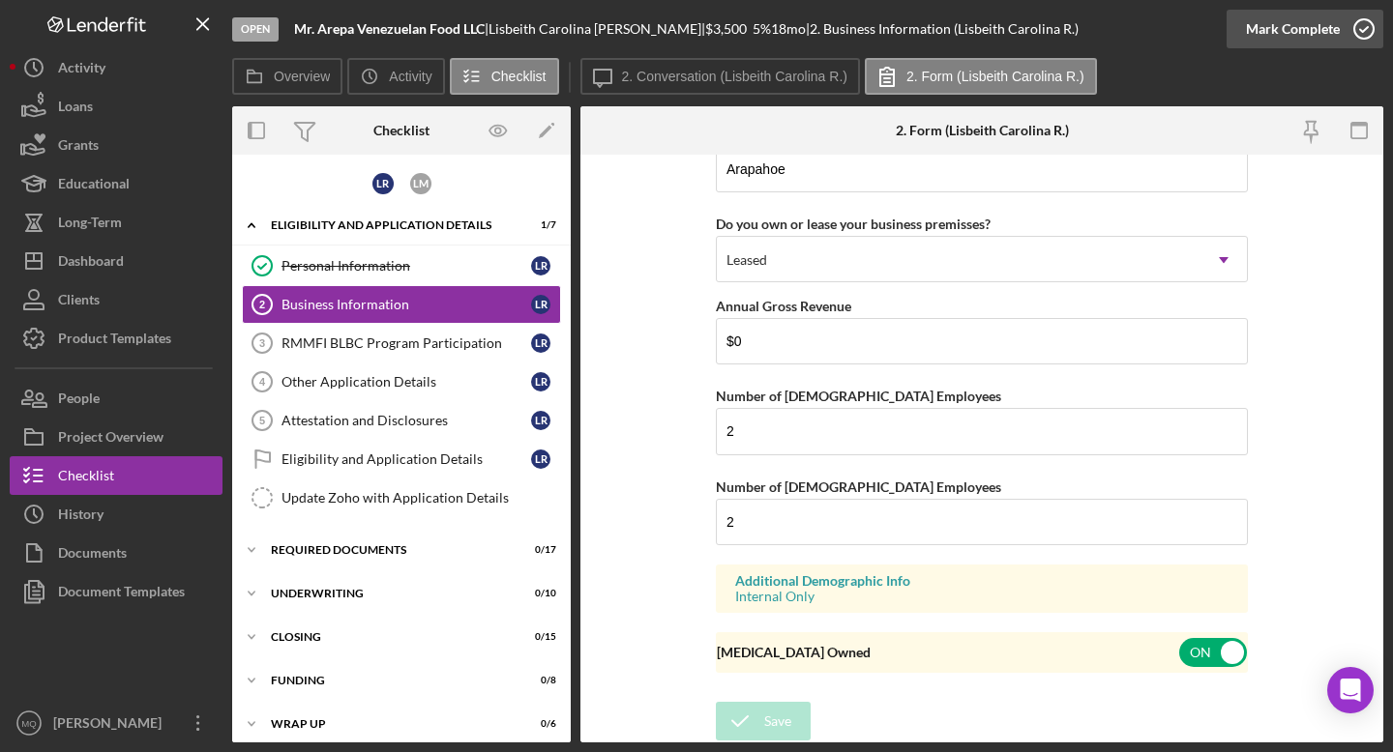
click at [763, 34] on icon "button" at bounding box center [1364, 29] width 48 height 48
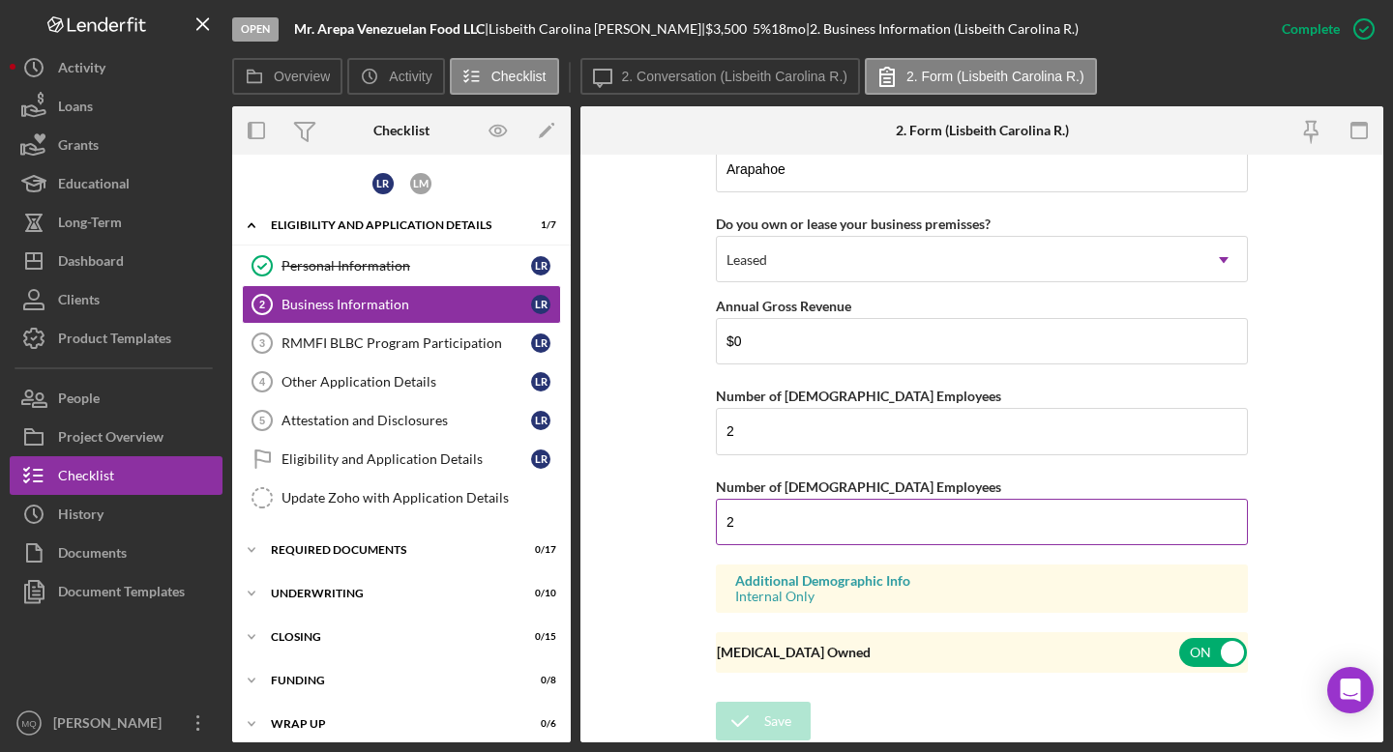
scroll to position [1312, 0]
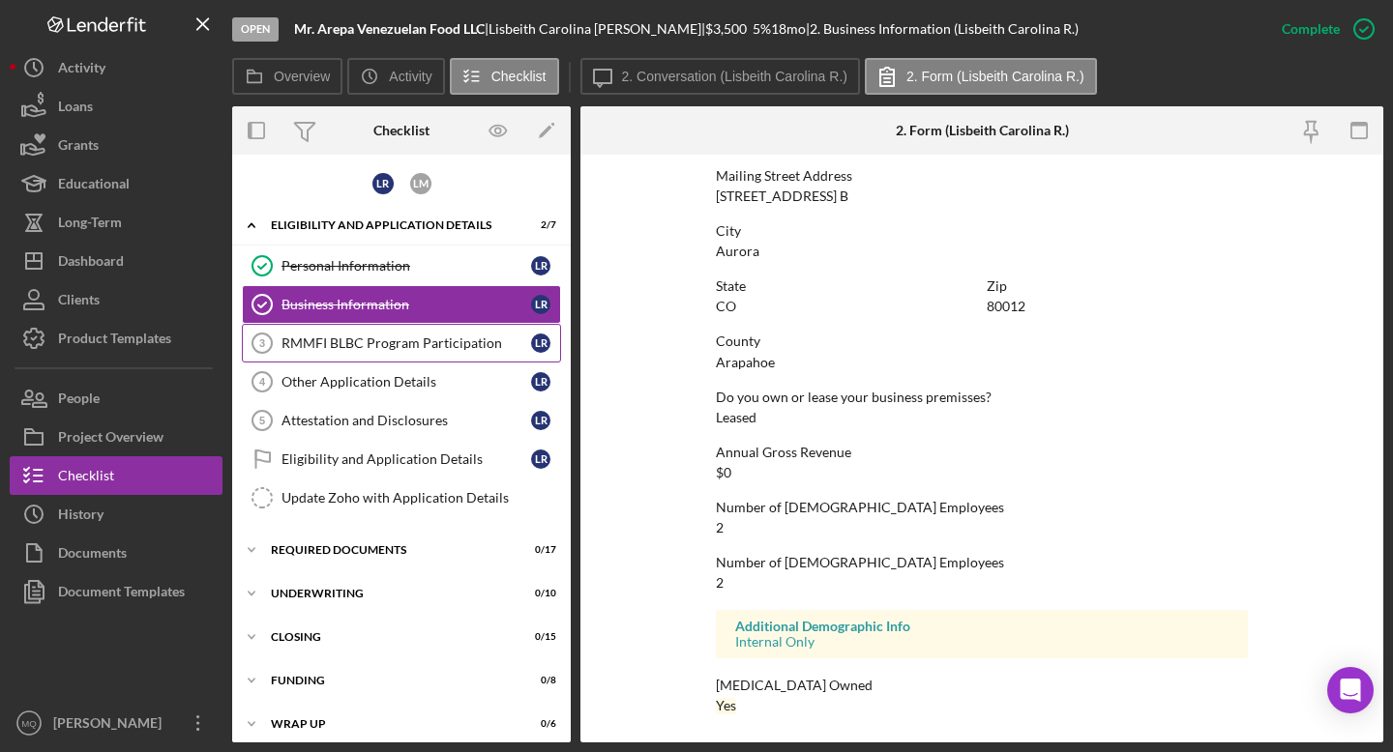
click at [429, 358] on link "RMMFI BLBC Program Participation 3 RMMFI BLBC Program Participation L R" at bounding box center [401, 343] width 319 height 39
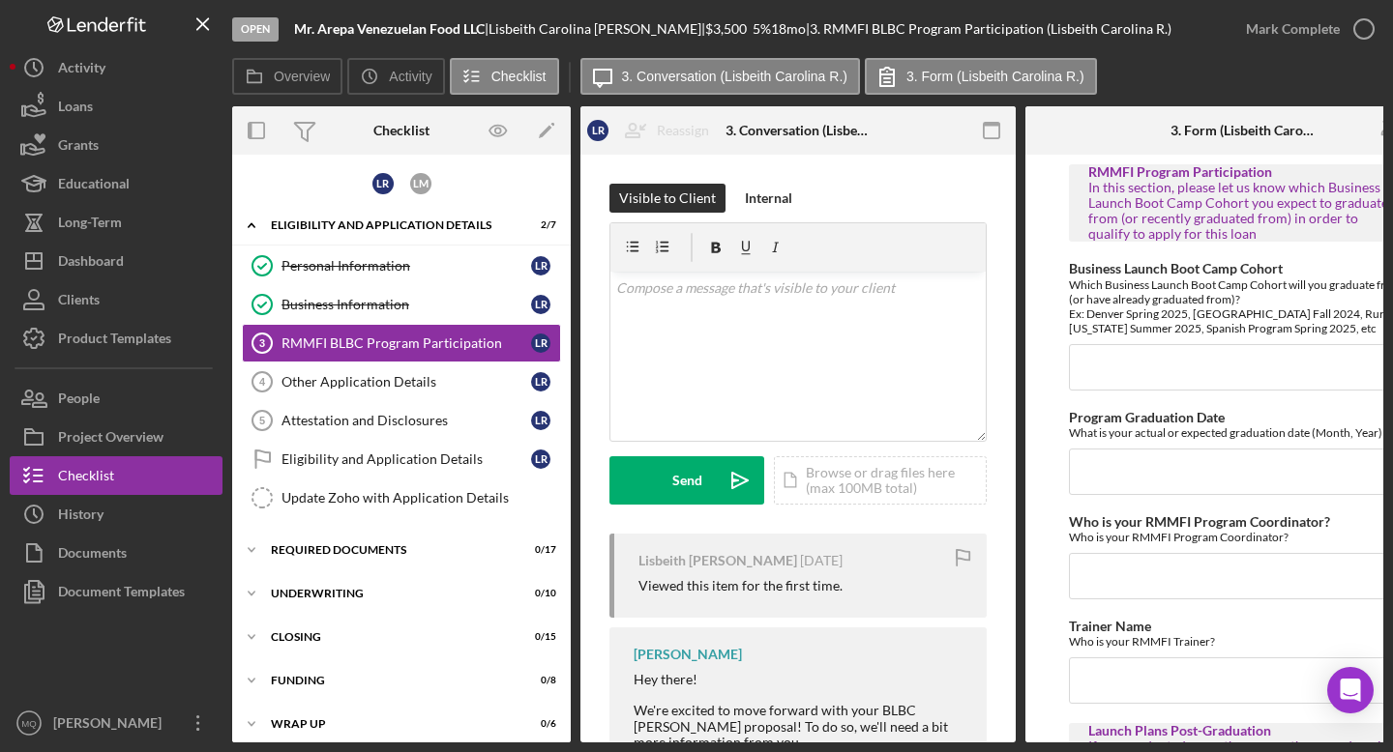
click at [621, 666] on div "Open Mr. Arepa Venezuelan Food LLC | Lisbeith [PERSON_NAME] | $3,500 $3,500 5 %…" at bounding box center [696, 376] width 1393 height 752
click at [763, 351] on input "Business Launch Boot Camp Cohort" at bounding box center [1243, 367] width 348 height 46
paste input "BLBC-SP-20-2025-1"
type input "BLBC-SP-20-2025-1"
click at [763, 471] on input "Program Graduation Date" at bounding box center [1243, 472] width 348 height 46
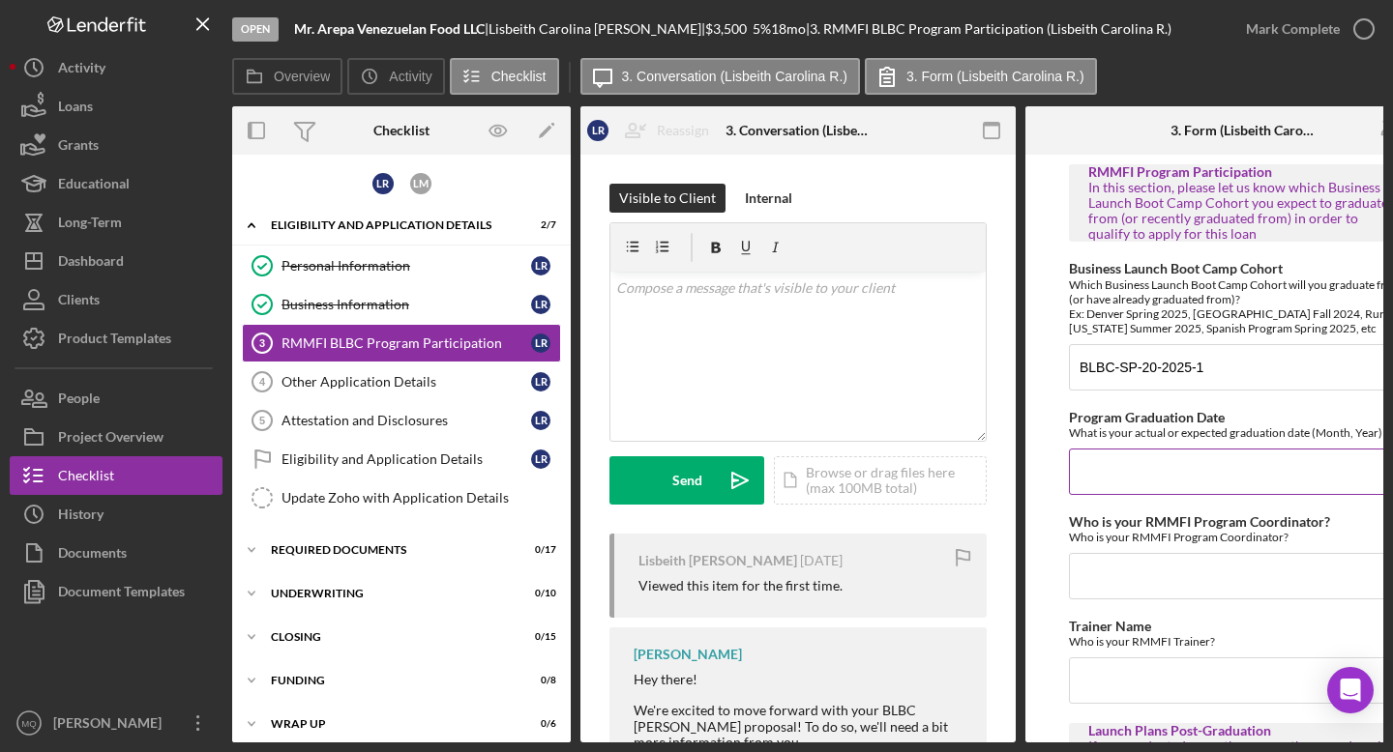
paste input "[DATE]"
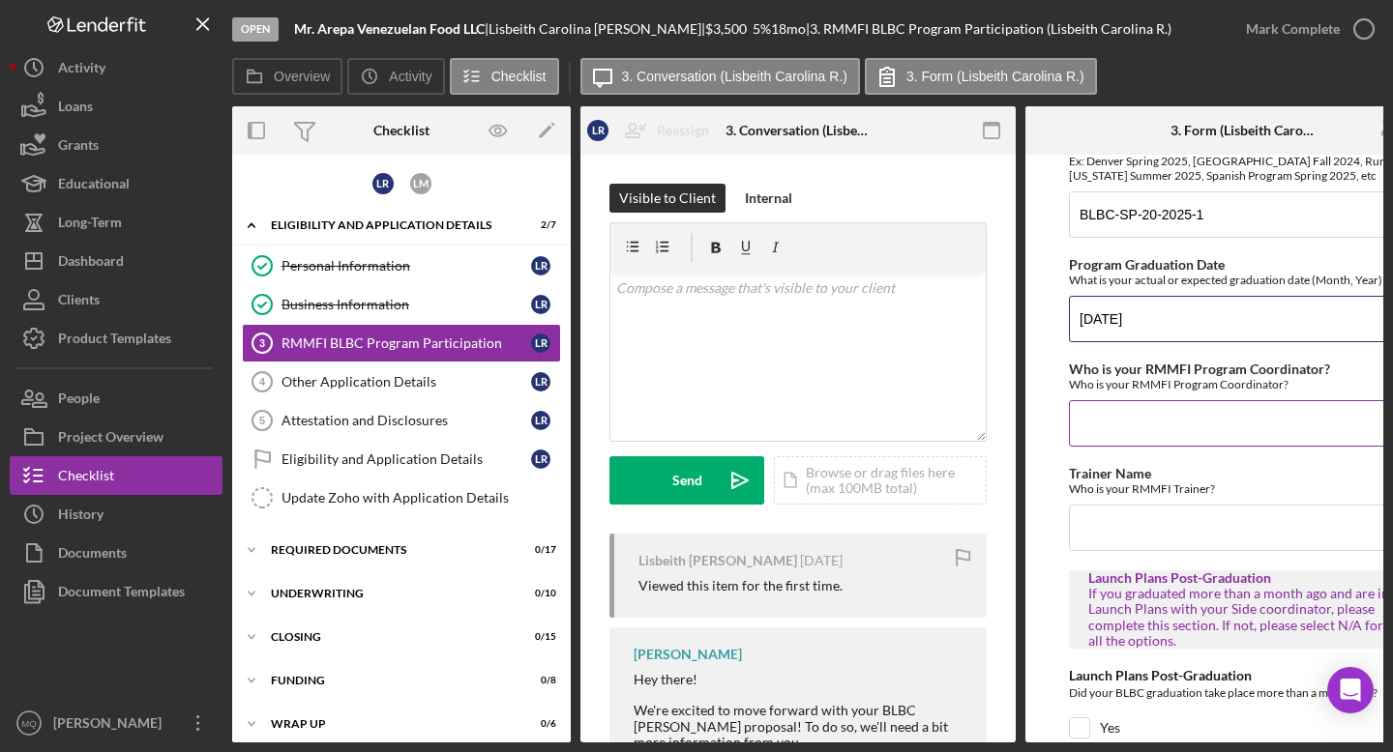
scroll to position [159, 0]
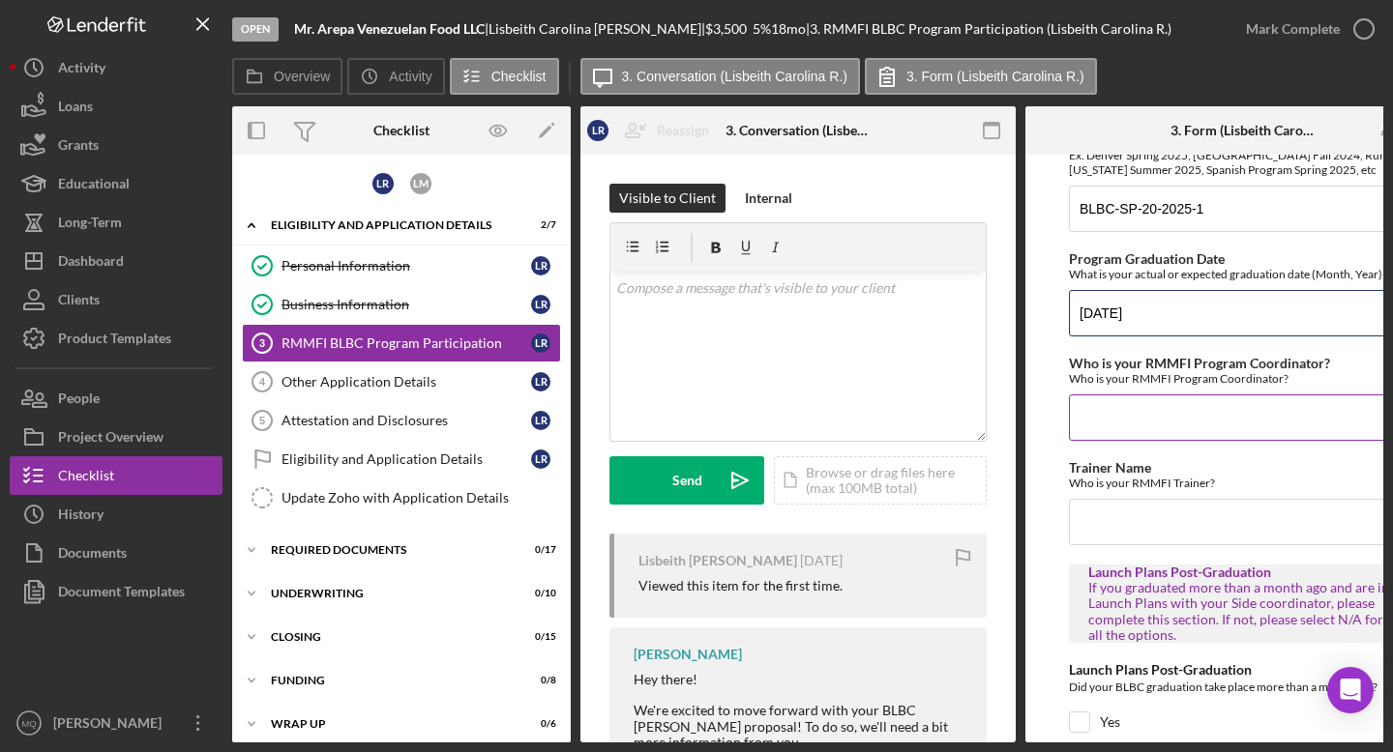
type input "[DATE]"
click at [763, 425] on input "Who is your RMMFI Program Coordinator?" at bounding box center [1243, 418] width 348 height 46
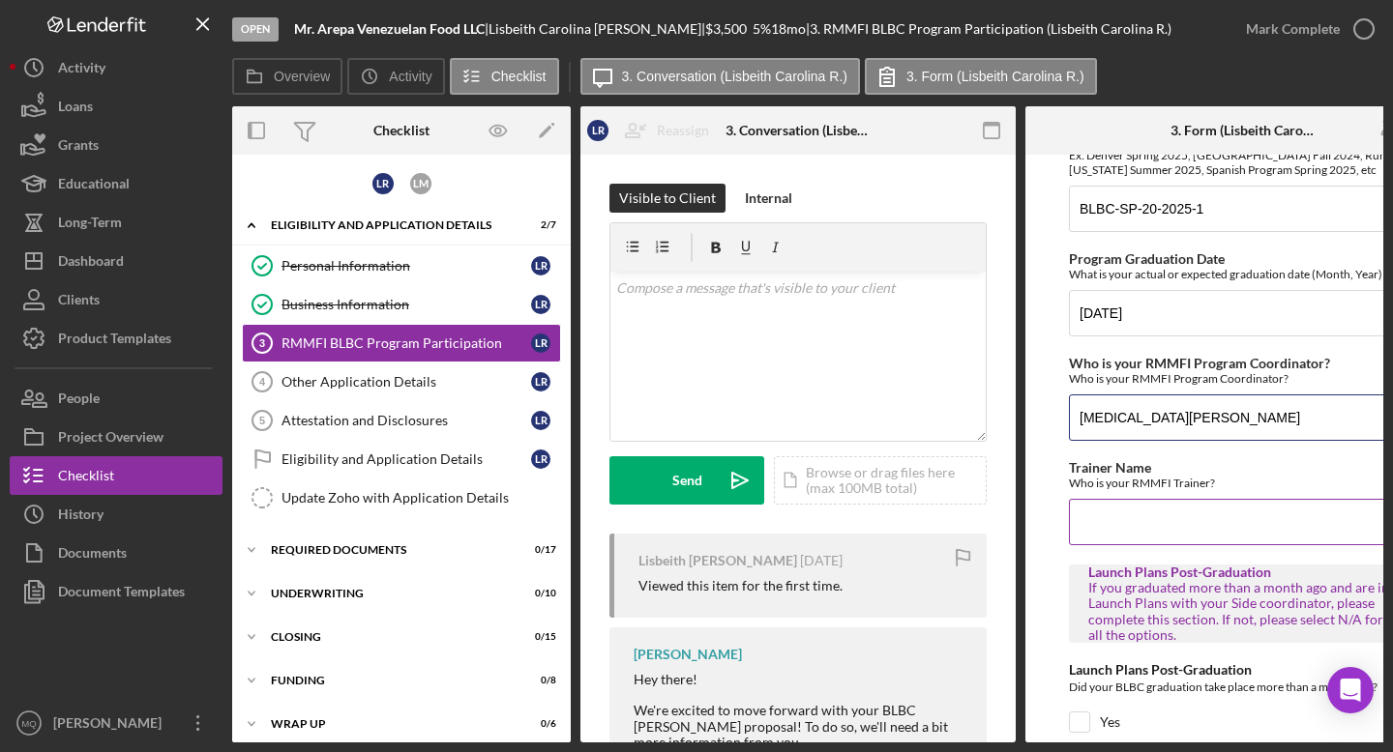
type input "[MEDICAL_DATA][PERSON_NAME]"
click at [763, 506] on input "Trainer Name" at bounding box center [1243, 522] width 348 height 46
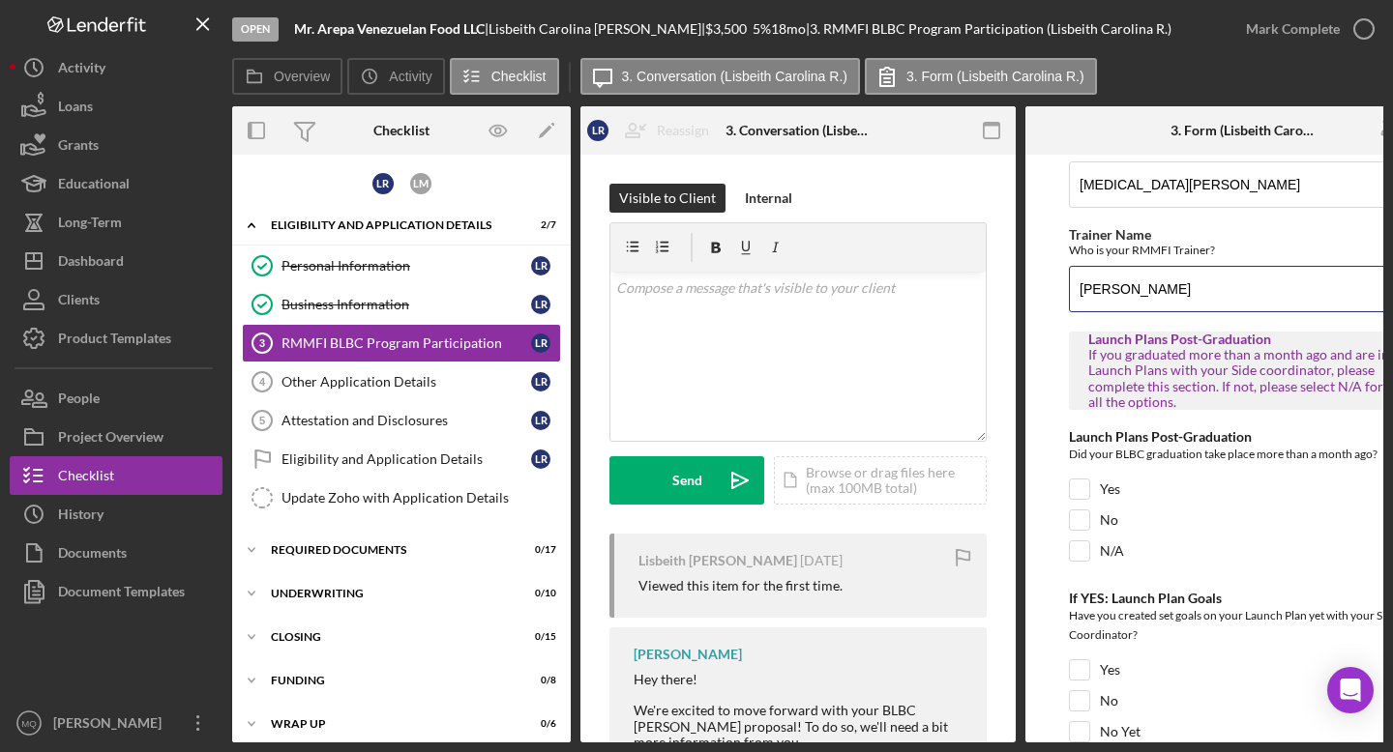
scroll to position [439, 0]
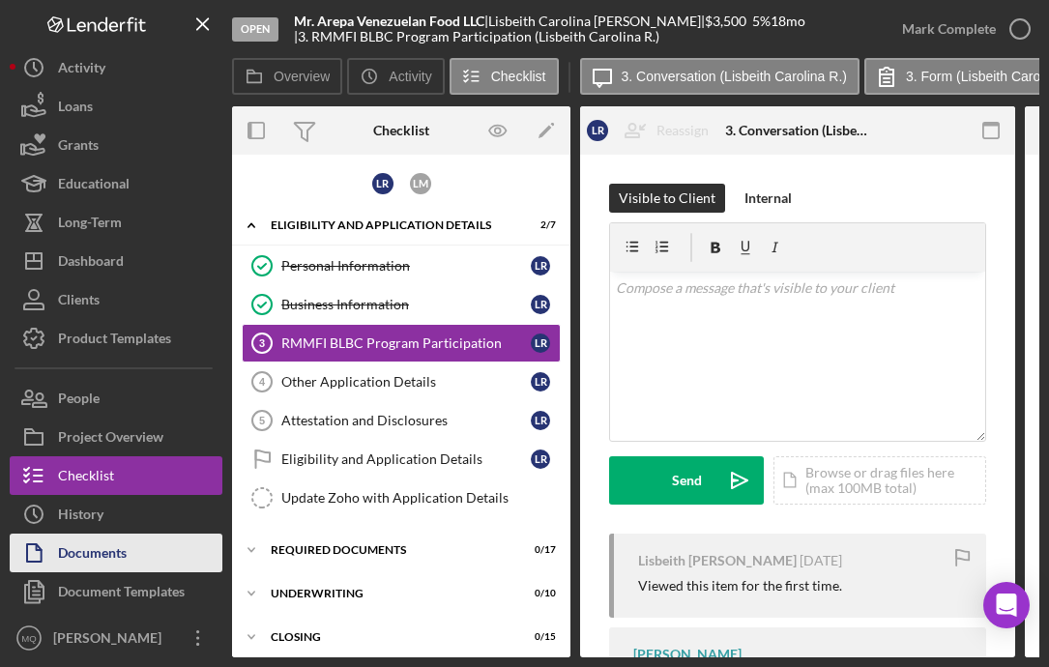
type input "[PERSON_NAME]"
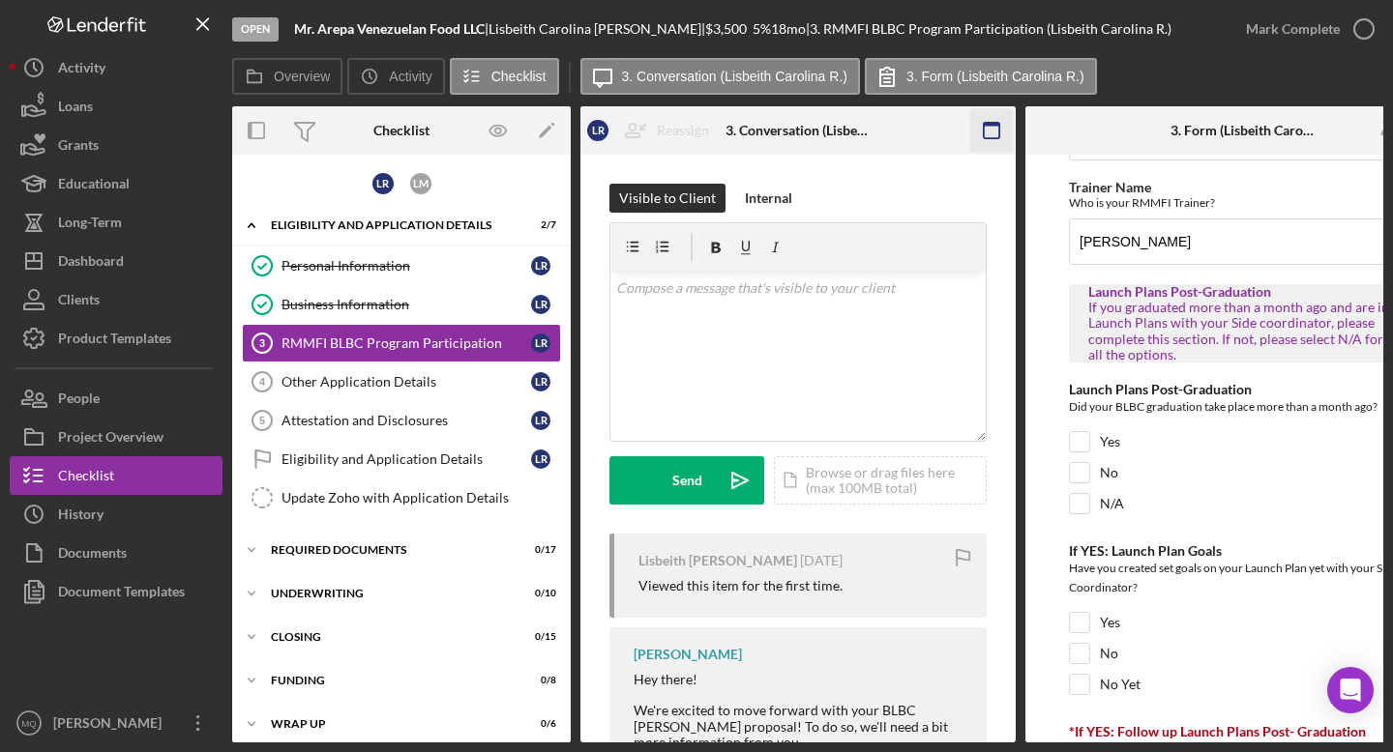
click at [763, 133] on icon "button" at bounding box center [992, 131] width 44 height 44
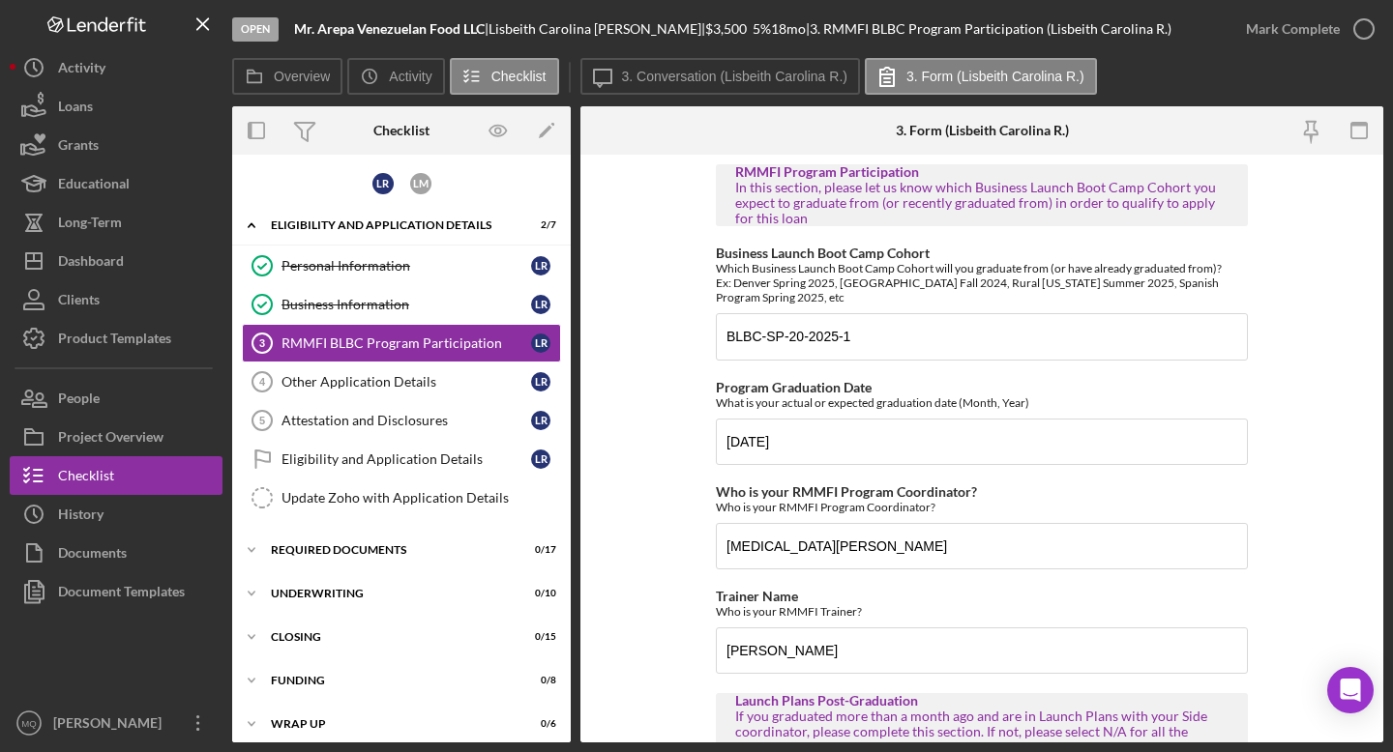
scroll to position [3, 0]
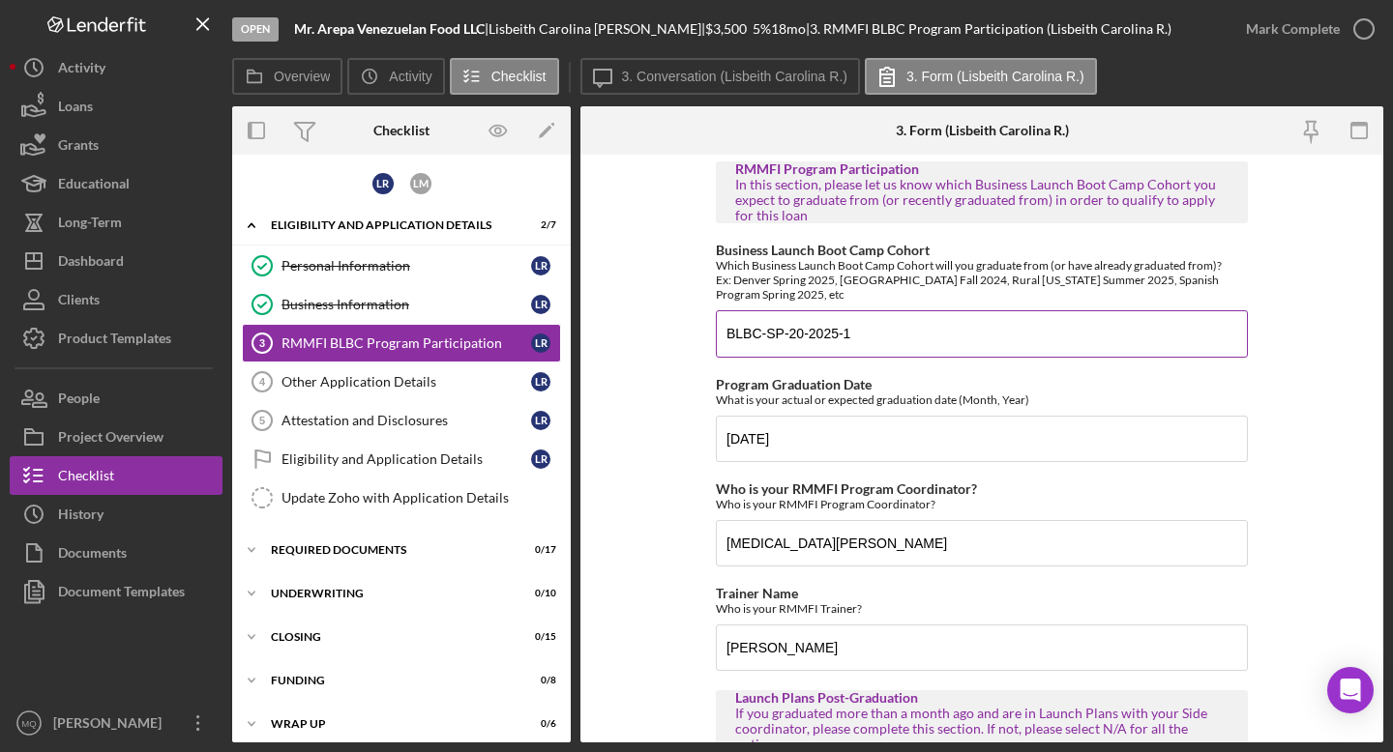
click at [763, 333] on input "BLBC-SP-20-2025-1" at bounding box center [982, 333] width 532 height 46
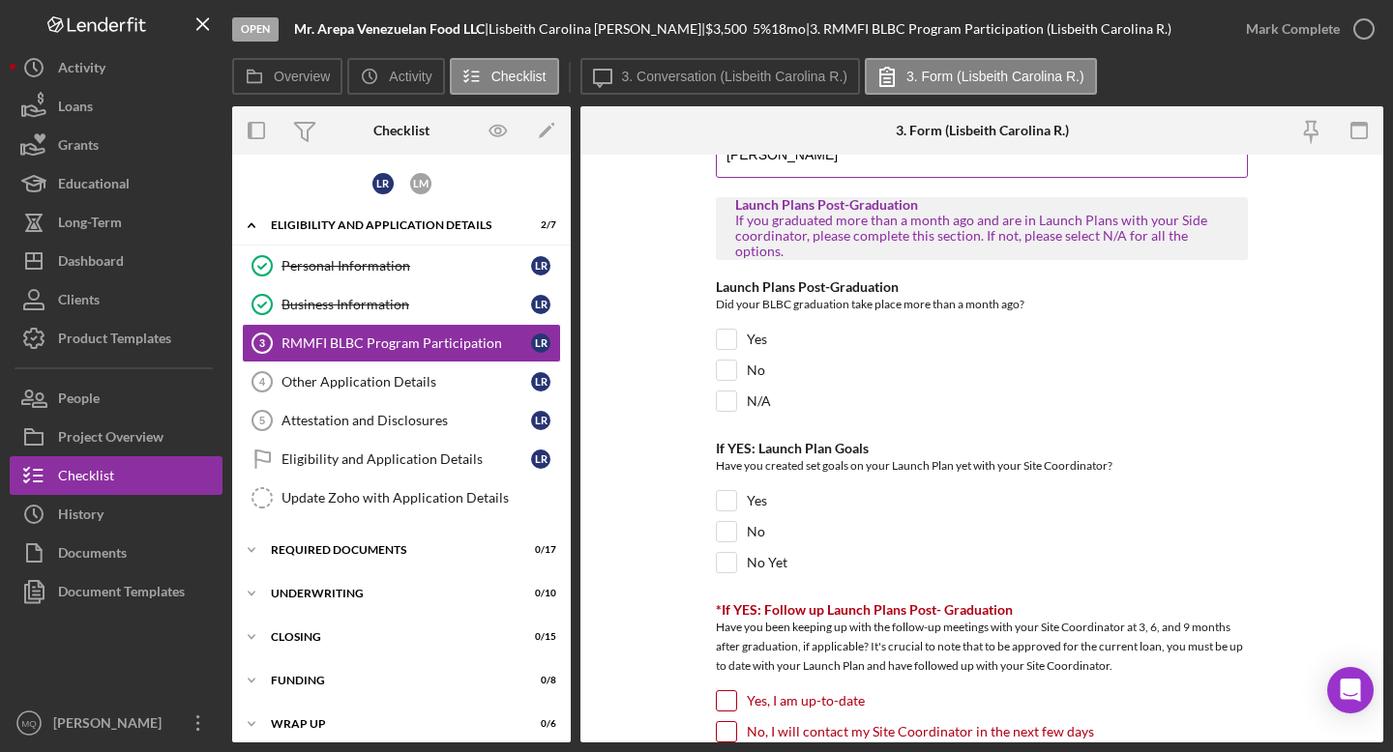
scroll to position [508, 0]
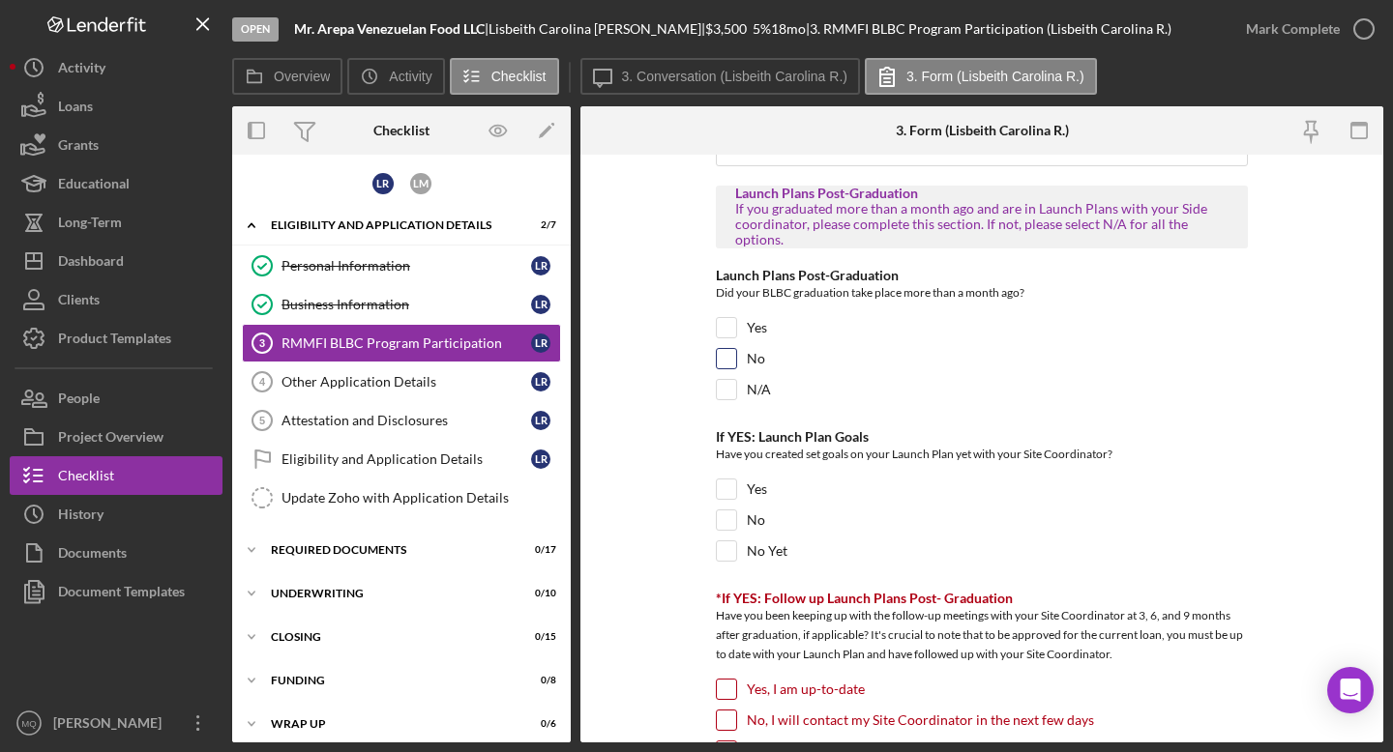
click at [729, 360] on input "No" at bounding box center [726, 358] width 19 height 19
checkbox input "true"
click at [725, 545] on input "No Yet" at bounding box center [726, 551] width 19 height 19
checkbox input "true"
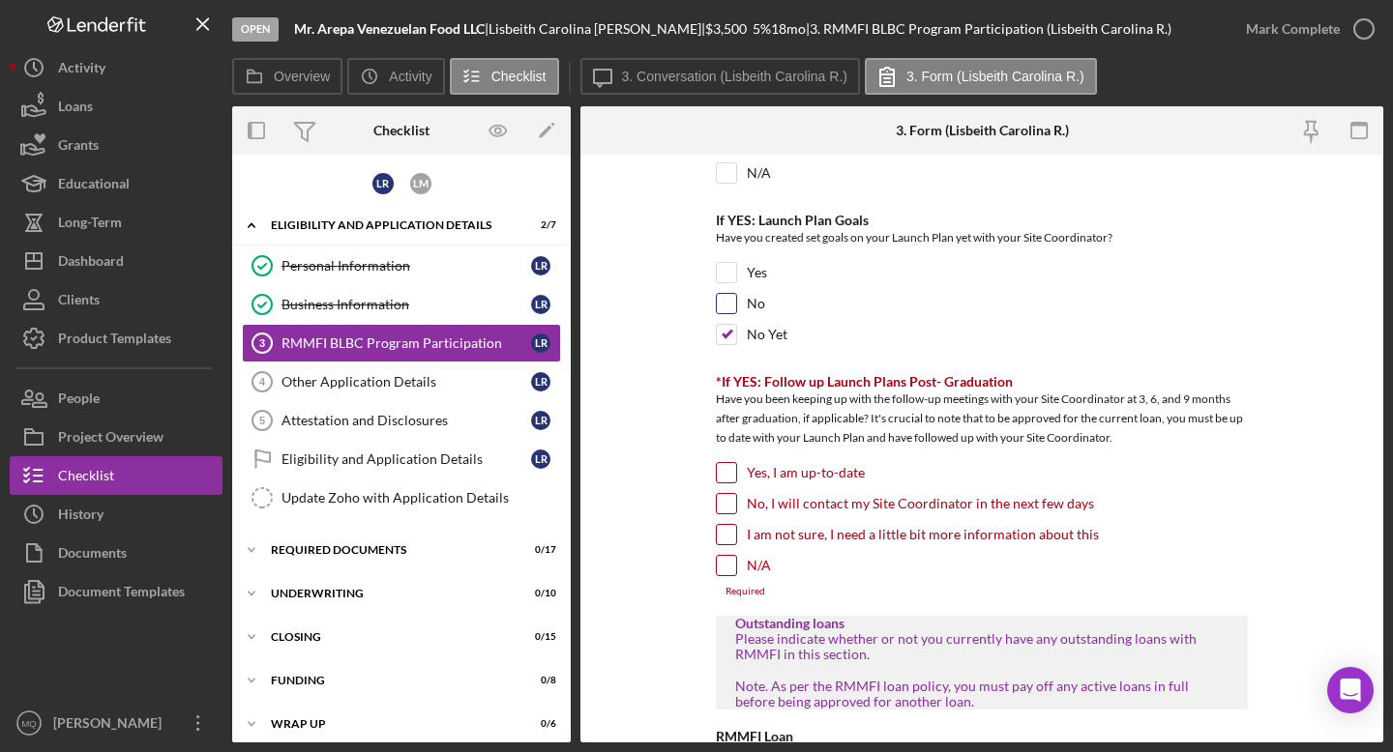
scroll to position [728, 0]
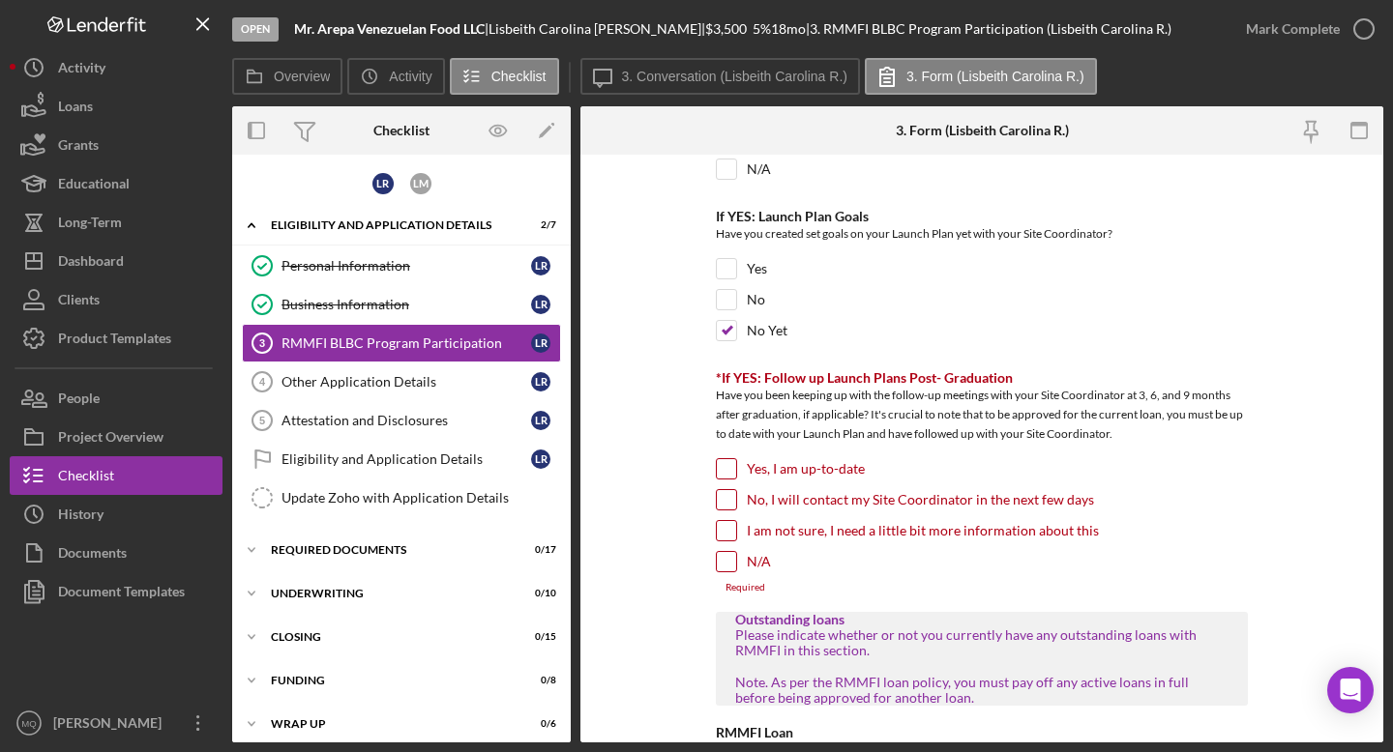
click at [722, 463] on input "Yes, I am up-to-date" at bounding box center [726, 468] width 19 height 19
checkbox input "true"
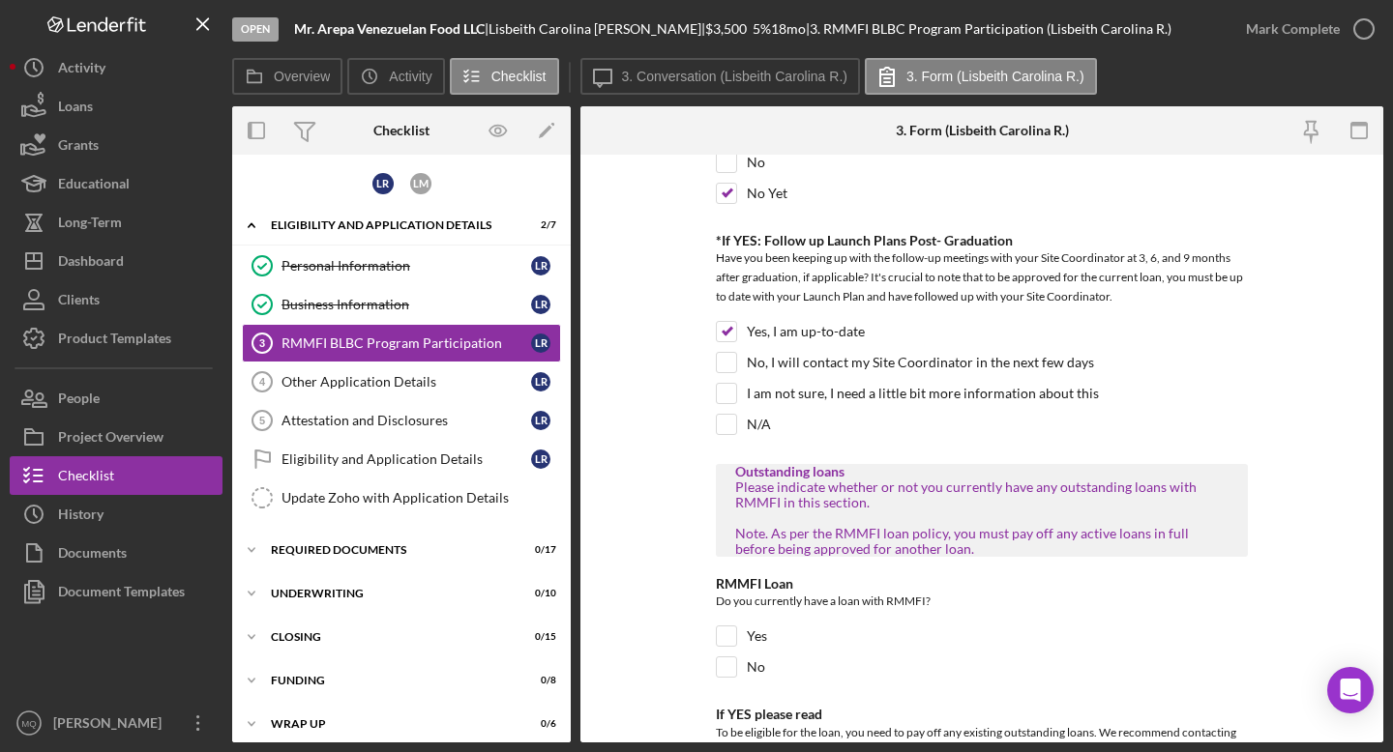
scroll to position [1000, 0]
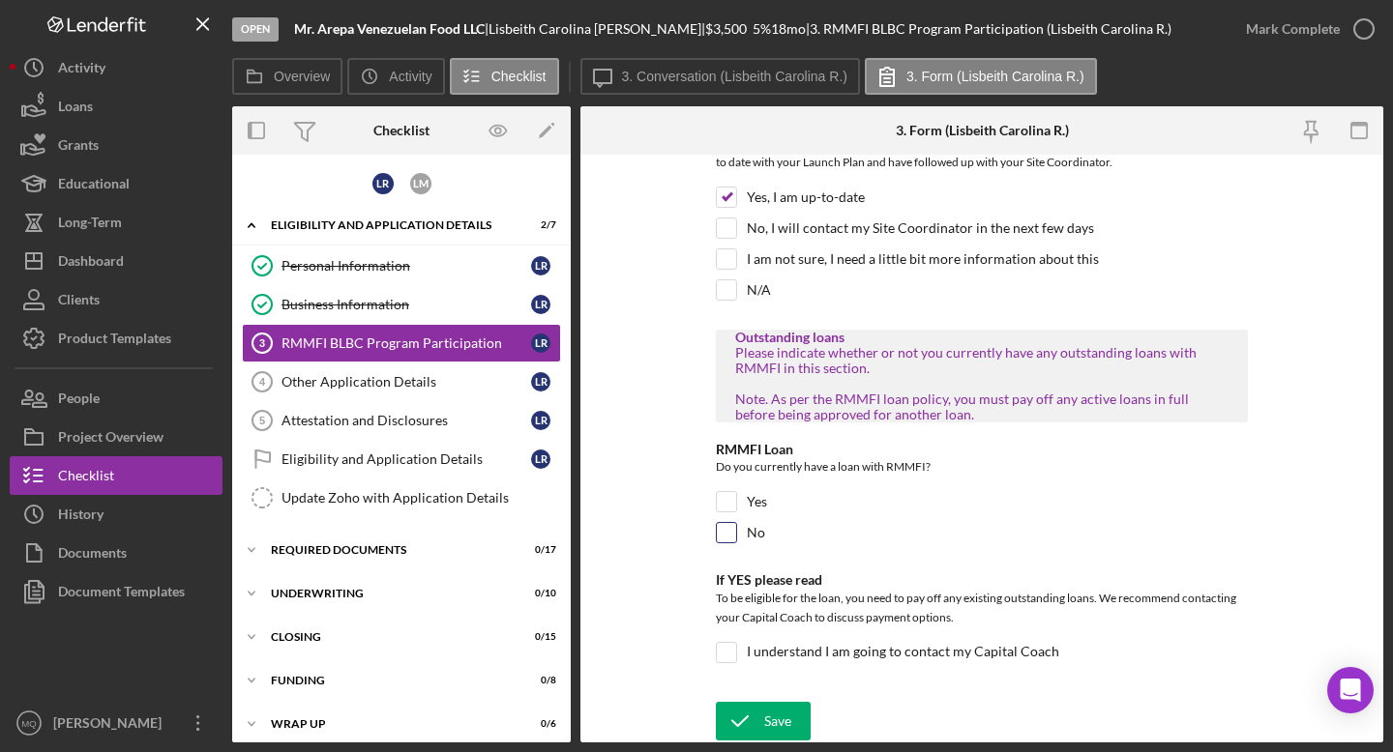
click at [726, 531] on input "No" at bounding box center [726, 532] width 19 height 19
checkbox input "true"
click at [728, 654] on input "I understand I am going to contact my Capital Coach" at bounding box center [726, 652] width 19 height 19
checkbox input "true"
click at [763, 666] on div "Open Mr. Arepa Venezuelan Food LLC | Lisbeith [PERSON_NAME] | $3,500 $3,500 5 %…" at bounding box center [696, 376] width 1393 height 752
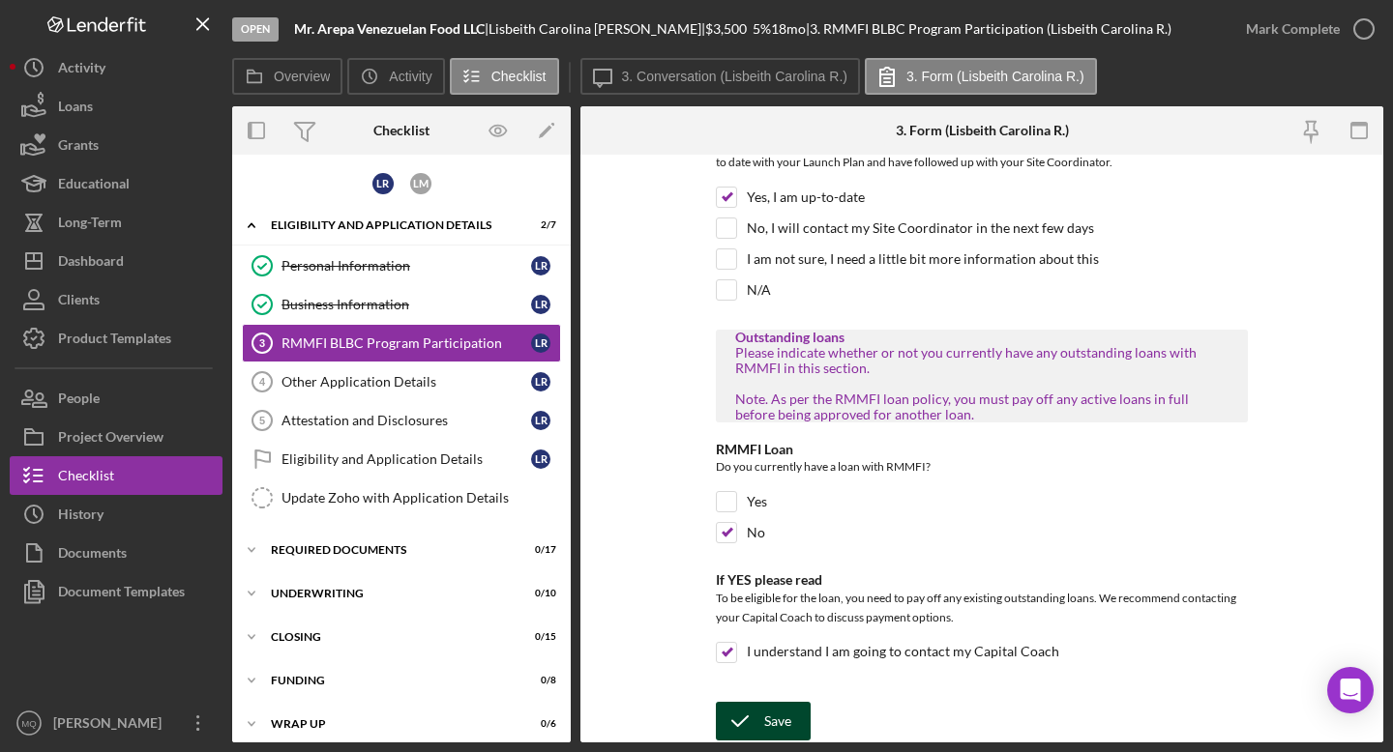
click at [763, 666] on button "Save" at bounding box center [763, 721] width 95 height 39
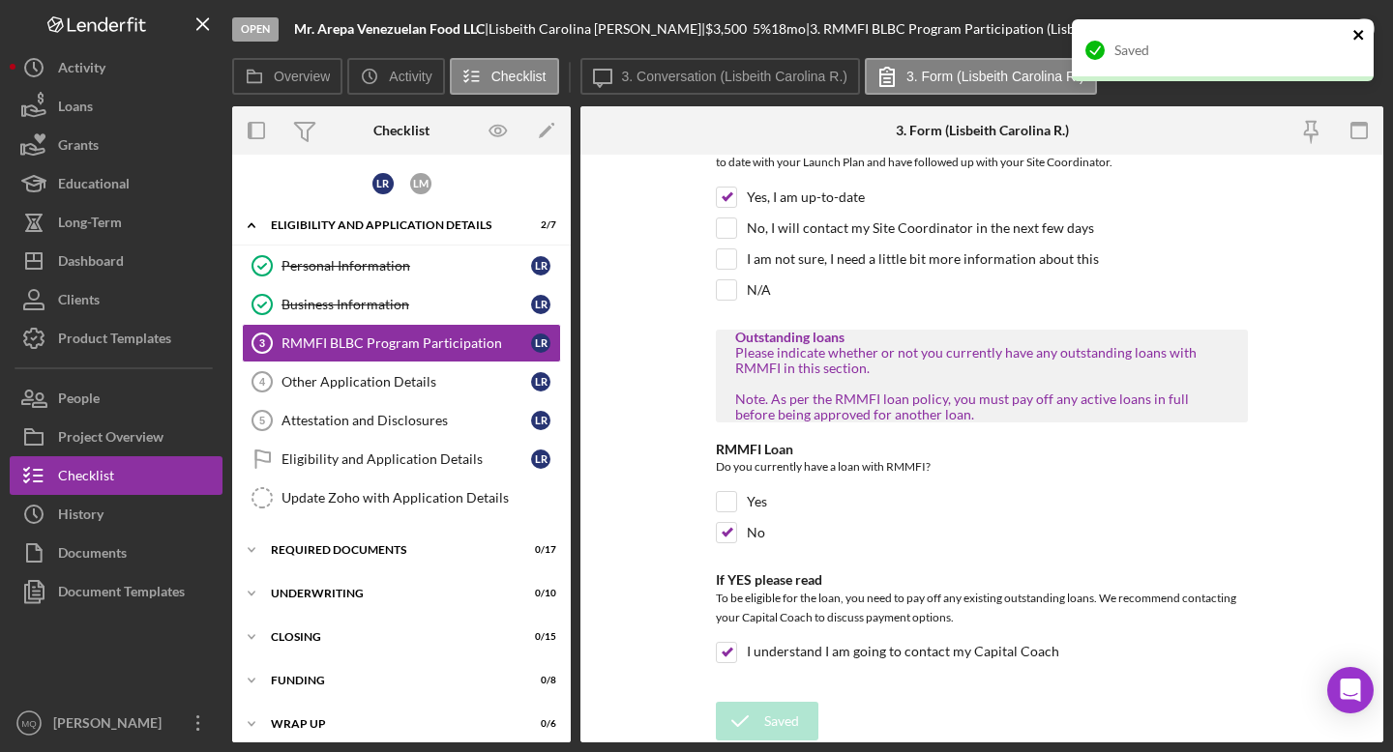
click at [763, 34] on div "Saved" at bounding box center [1223, 50] width 302 height 62
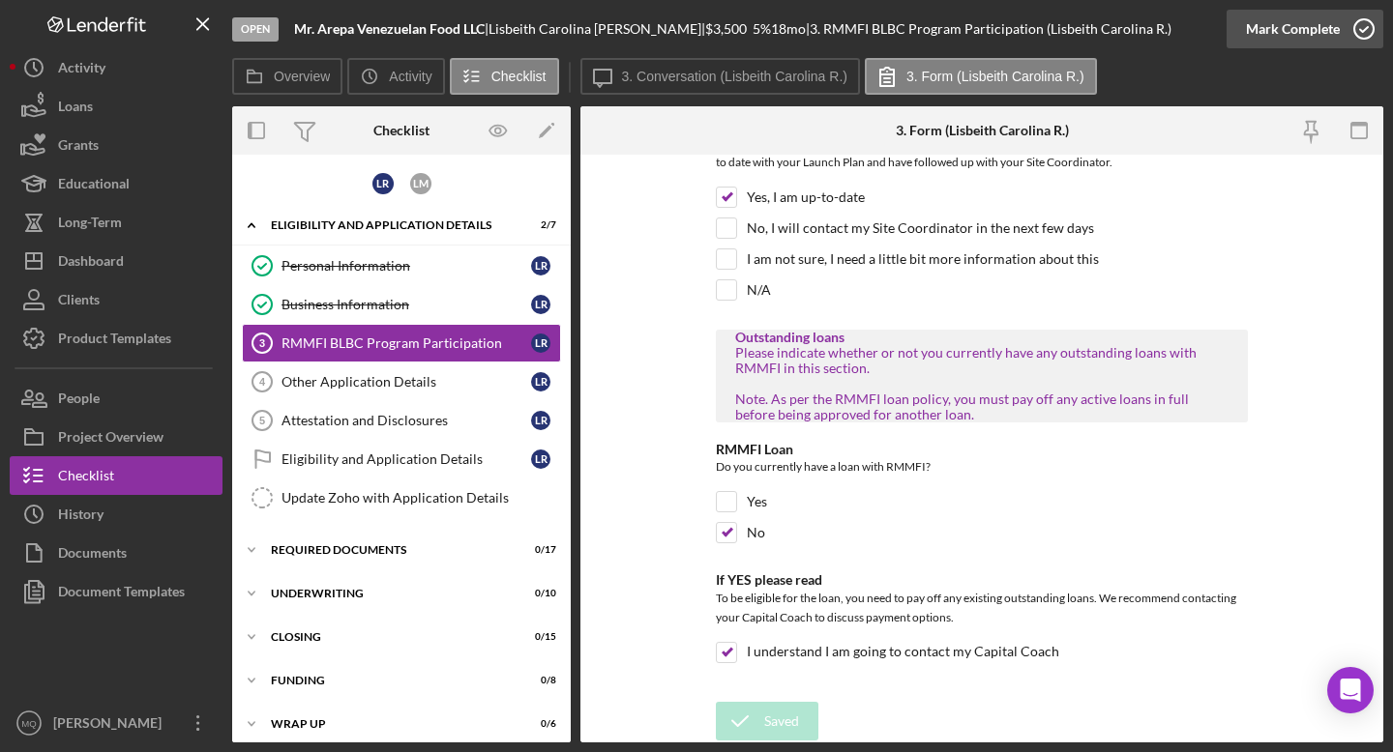
click at [763, 34] on icon "button" at bounding box center [1364, 29] width 48 height 48
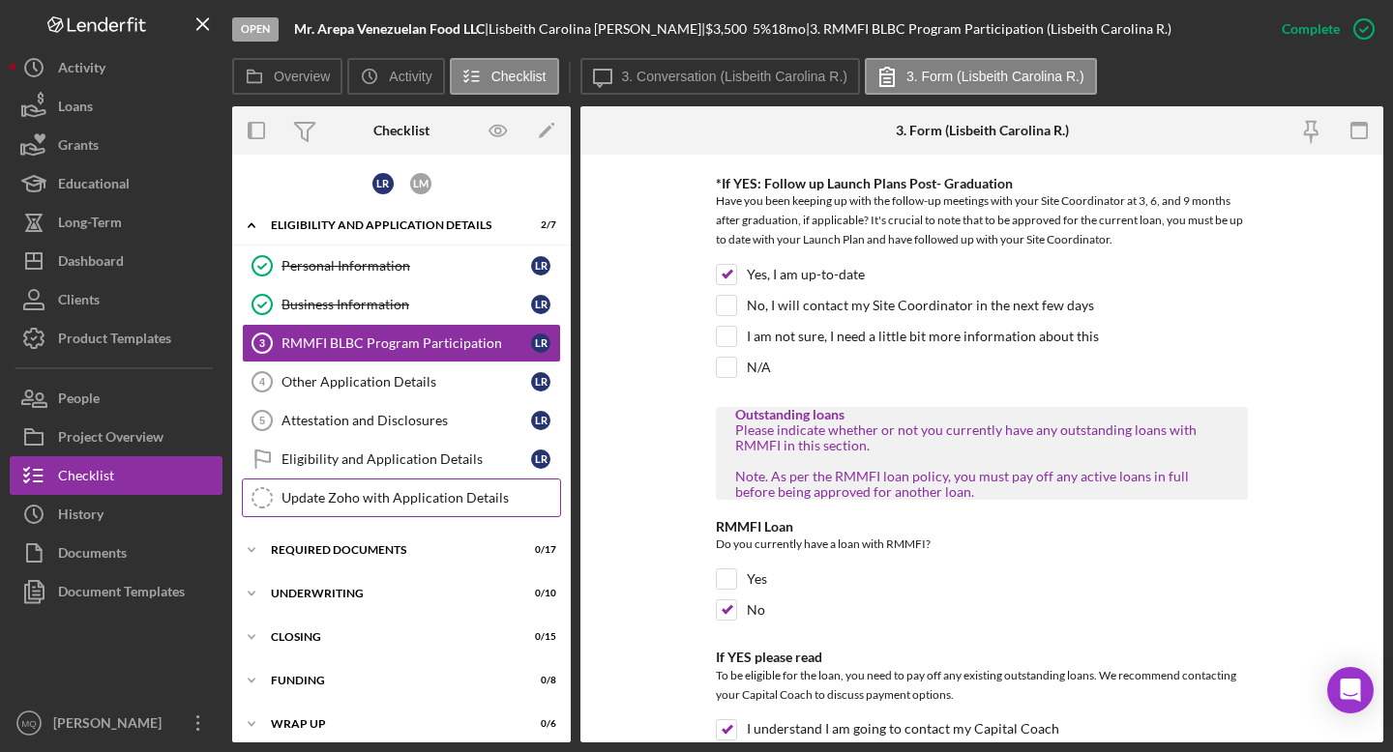
scroll to position [1077, 0]
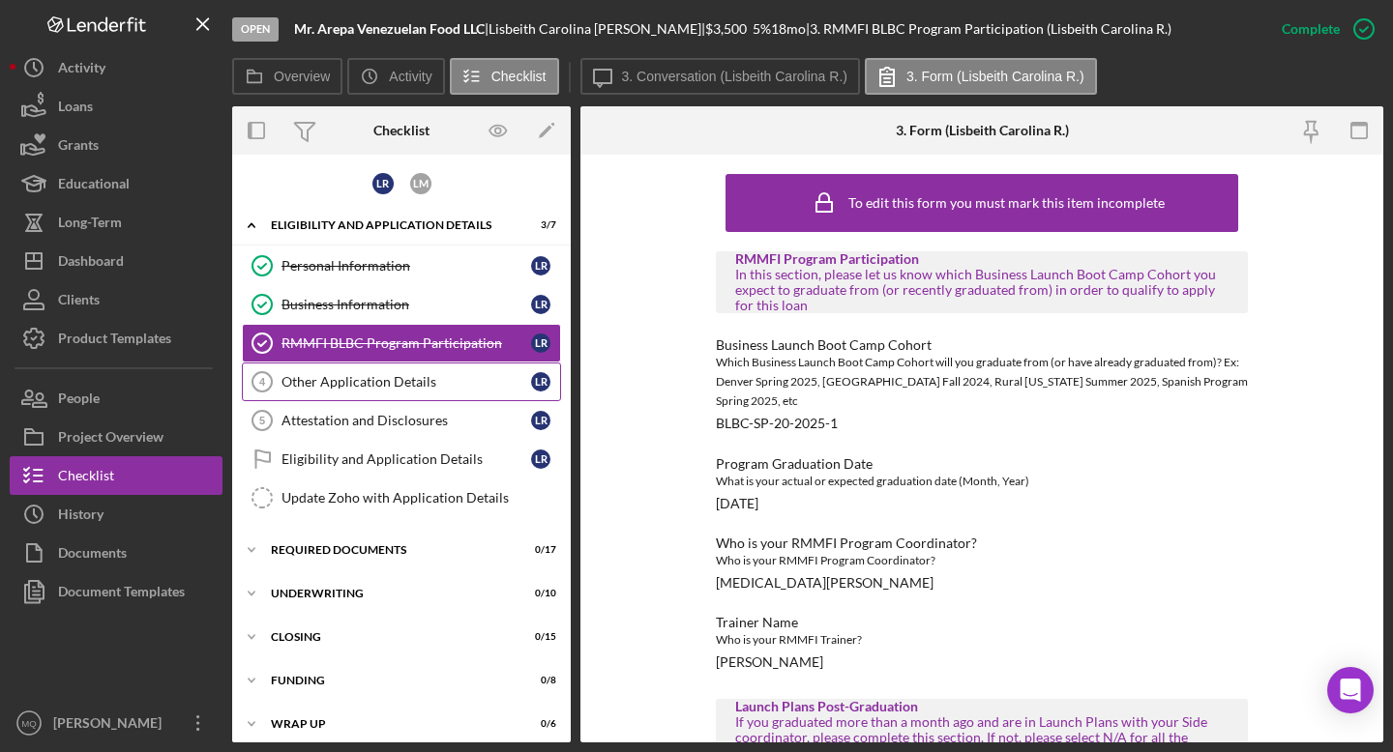
click at [457, 383] on div "Other Application Details" at bounding box center [406, 381] width 250 height 15
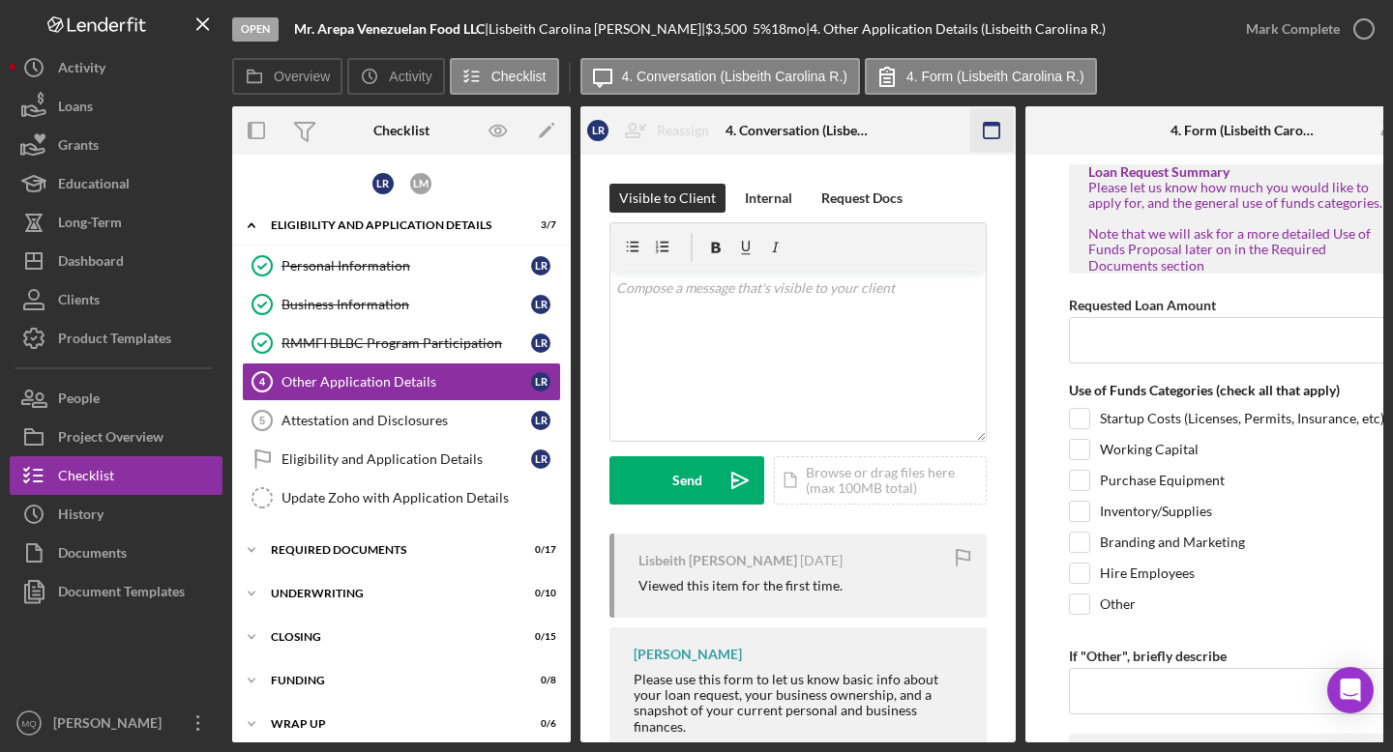
click at [763, 123] on rect "button" at bounding box center [991, 125] width 15 height 4
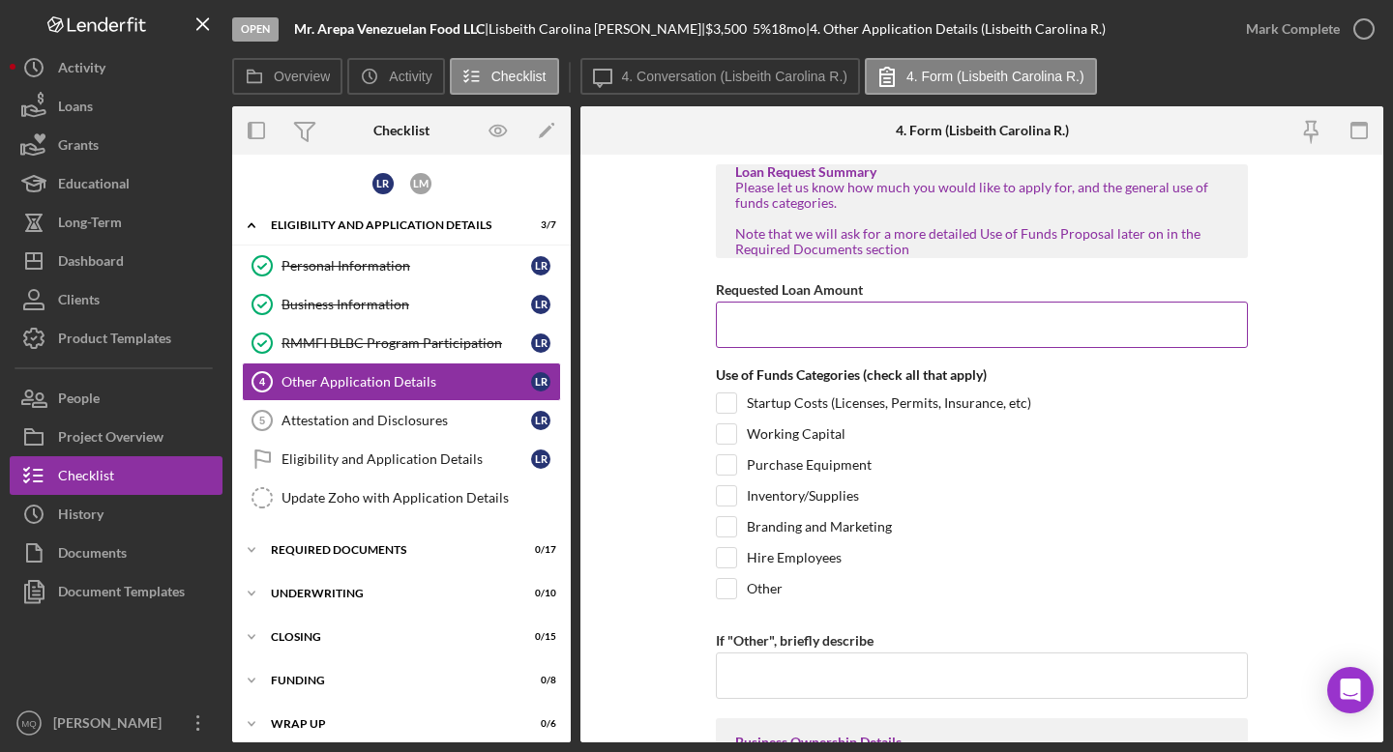
click at [763, 320] on input "Requested Loan Amount" at bounding box center [982, 325] width 532 height 46
type input "$3,500"
click at [653, 527] on form "Loan Request Summary Please let us know how much you would like to apply for, a…" at bounding box center [981, 449] width 803 height 588
click at [726, 466] on input "Purchase Equipment" at bounding box center [726, 465] width 19 height 19
checkbox input "true"
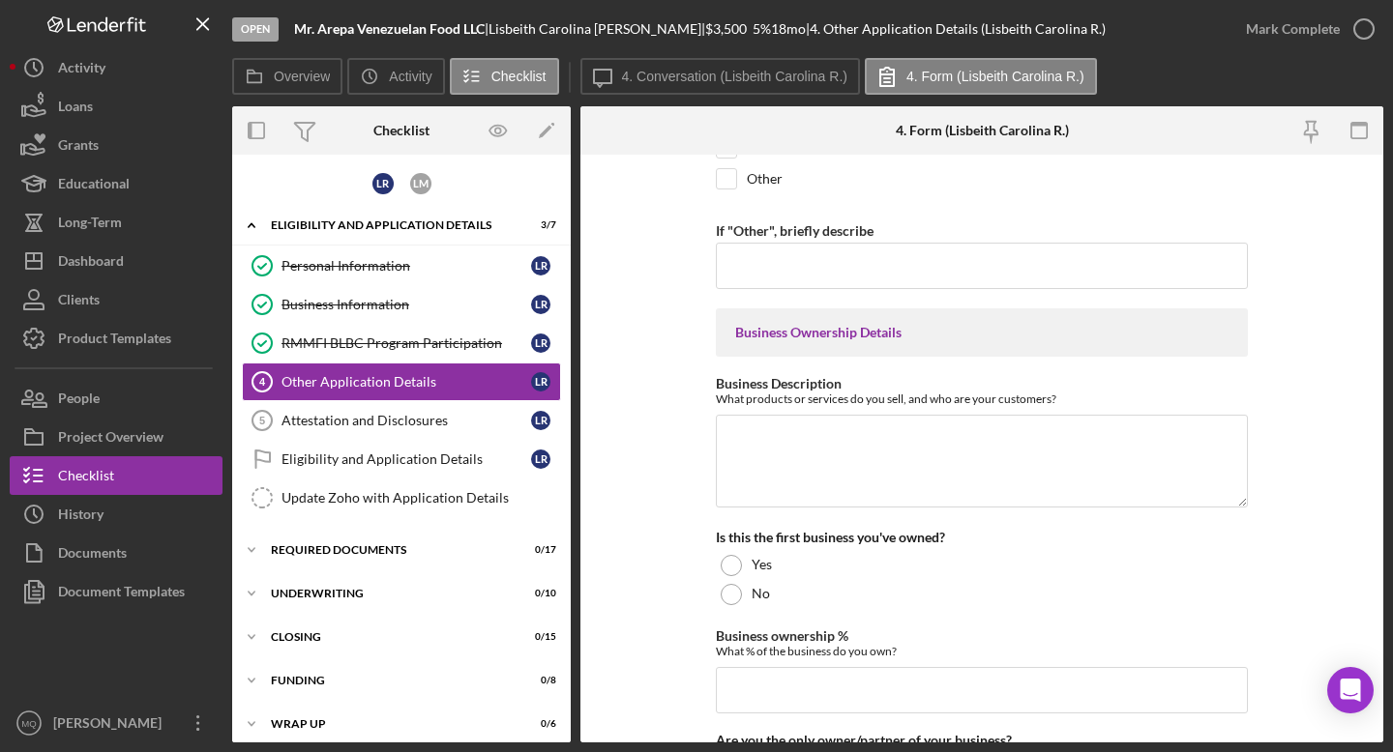
scroll to position [418, 0]
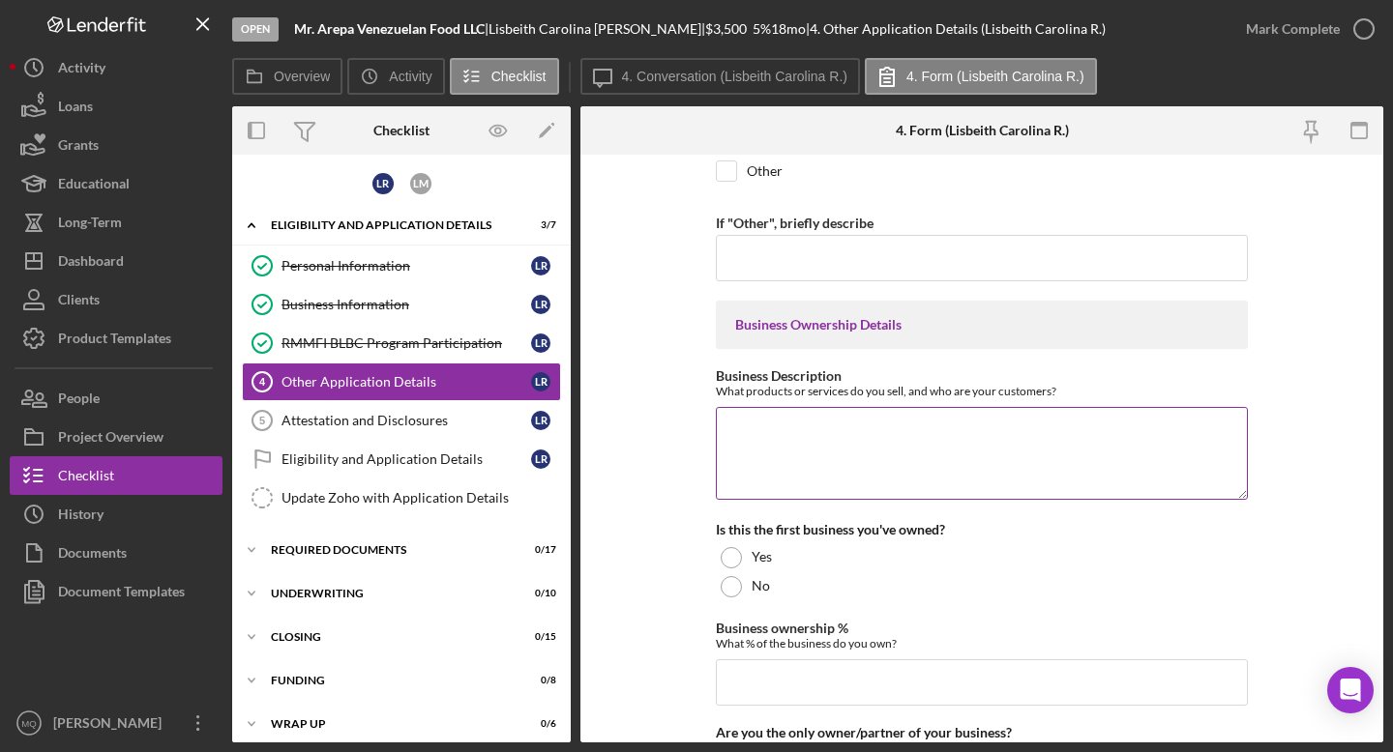
click at [763, 462] on textarea "Business Description" at bounding box center [982, 453] width 532 height 93
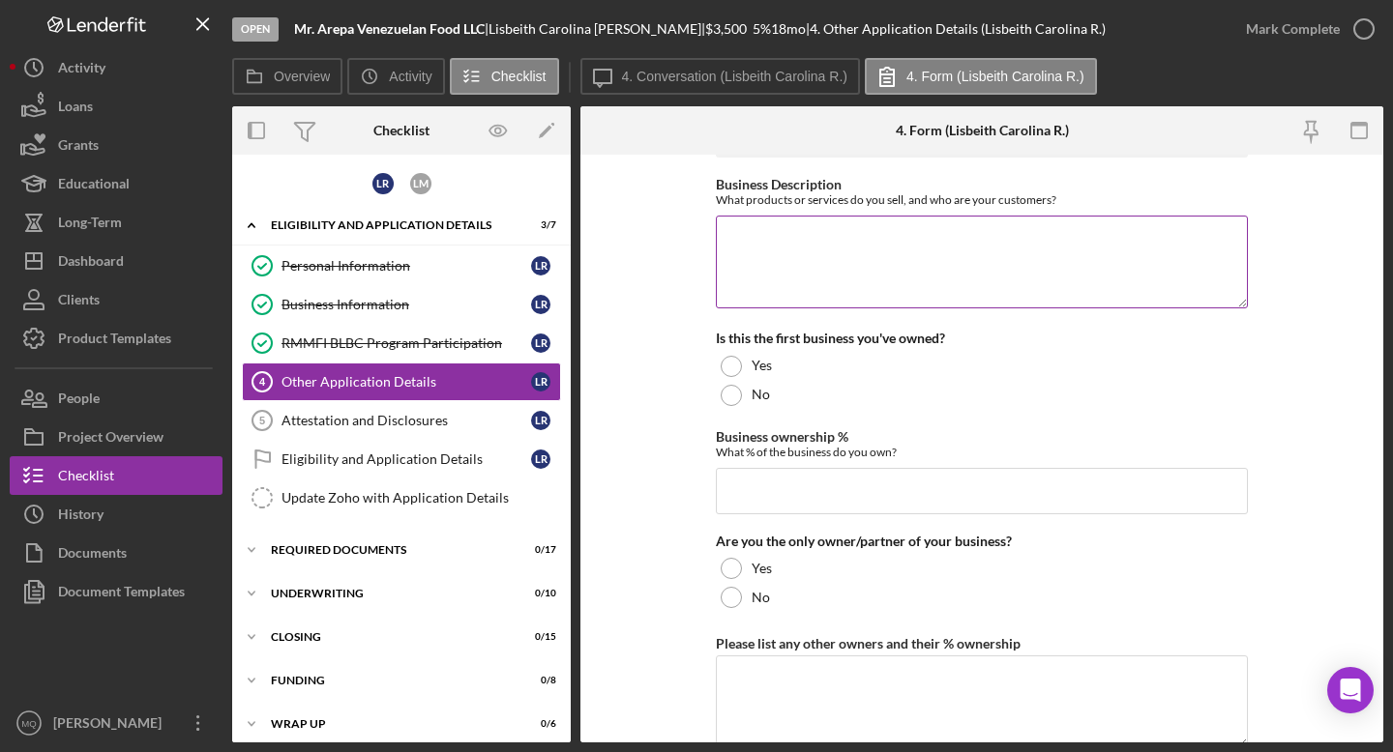
scroll to position [613, 0]
paste textarea "Mr. Arepa Venezuelan Food LLC"
click at [758, 238] on textarea "Mr. Arepa Venezuelan Food LLC" at bounding box center [982, 258] width 532 height 93
click at [763, 233] on textarea "Mr. Arepa Venezuelan Food LLC" at bounding box center [982, 258] width 532 height 93
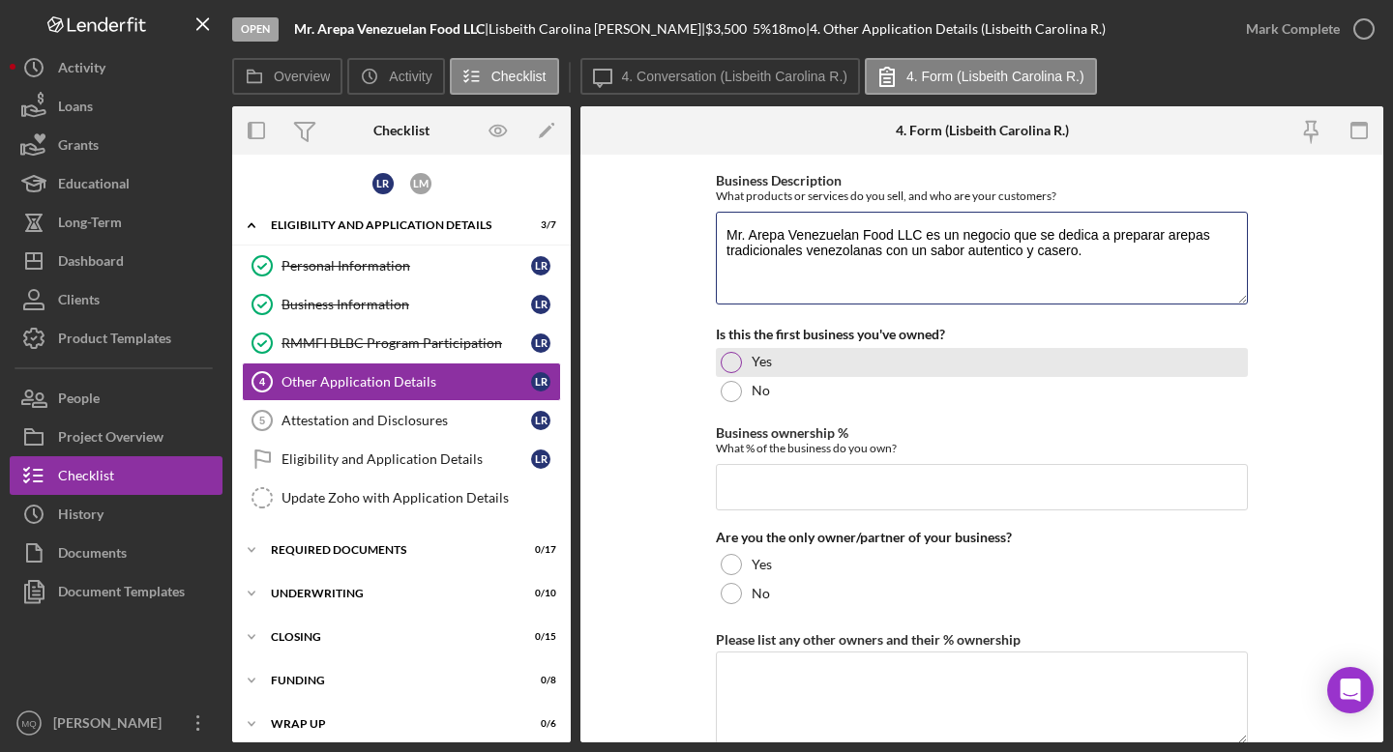
type textarea "Mr. Arepa Venezuelan Food LLC es un negocio que se dedica a preparar arepas tra…"
click at [734, 358] on div at bounding box center [731, 362] width 21 height 21
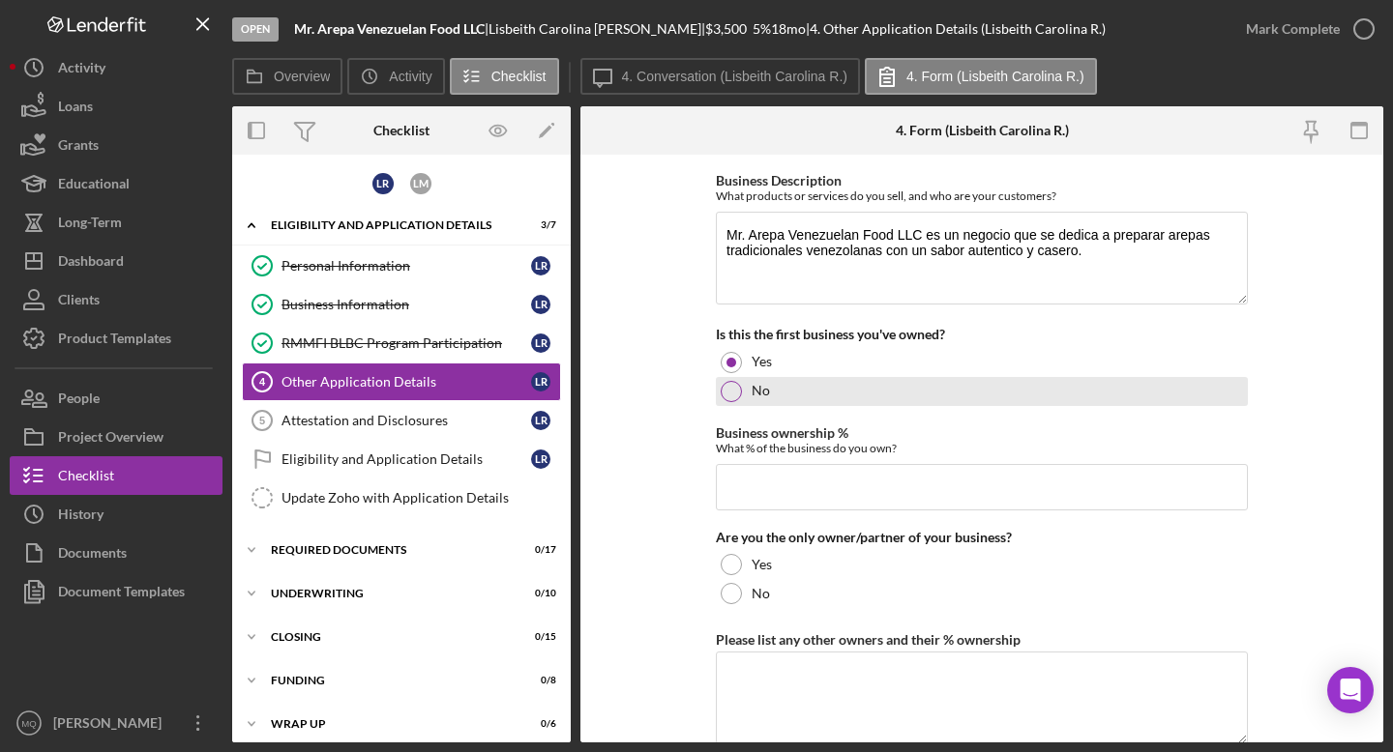
click at [717, 394] on div "No" at bounding box center [982, 391] width 532 height 29
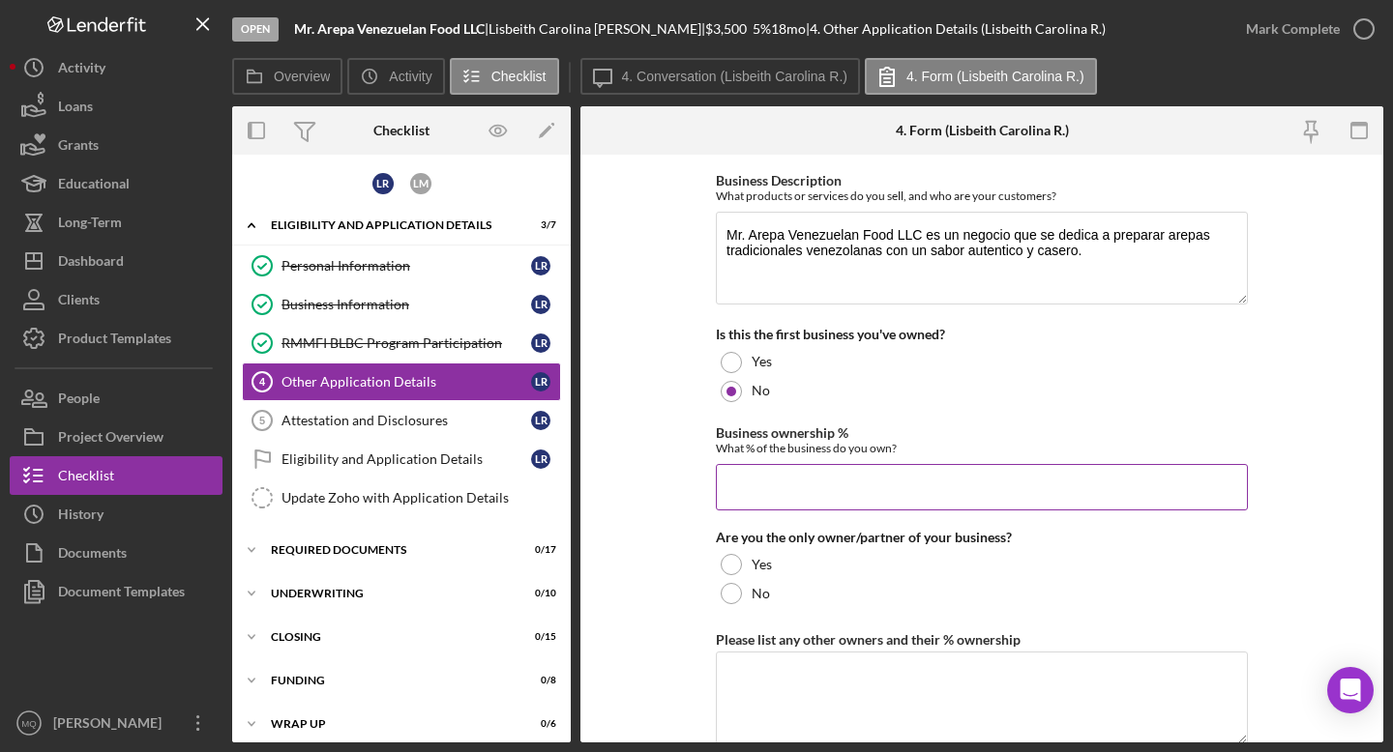
click at [763, 494] on input "Business ownership %" at bounding box center [982, 487] width 532 height 46
type input "50.00000%"
click at [675, 572] on form "Loan Request Summary Please let us know how much you would like to apply for, a…" at bounding box center [981, 449] width 803 height 588
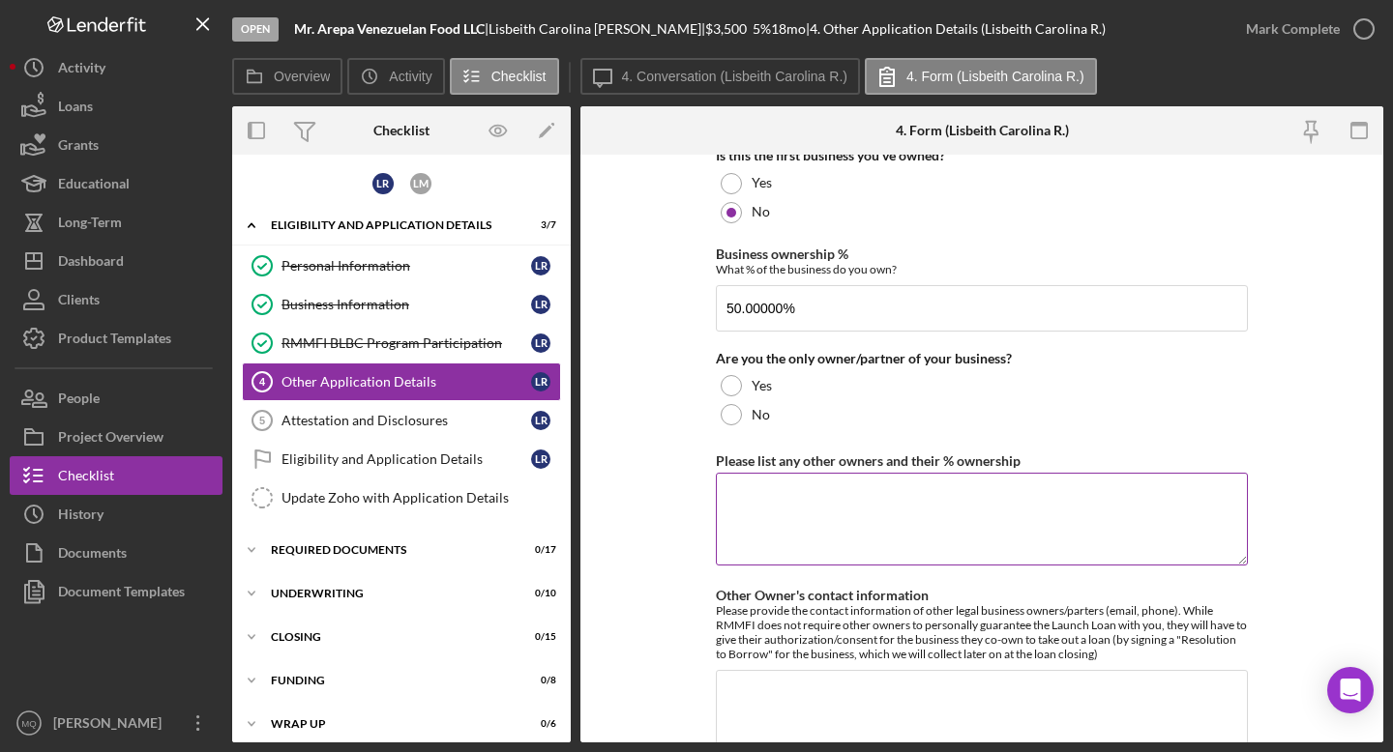
scroll to position [793, 0]
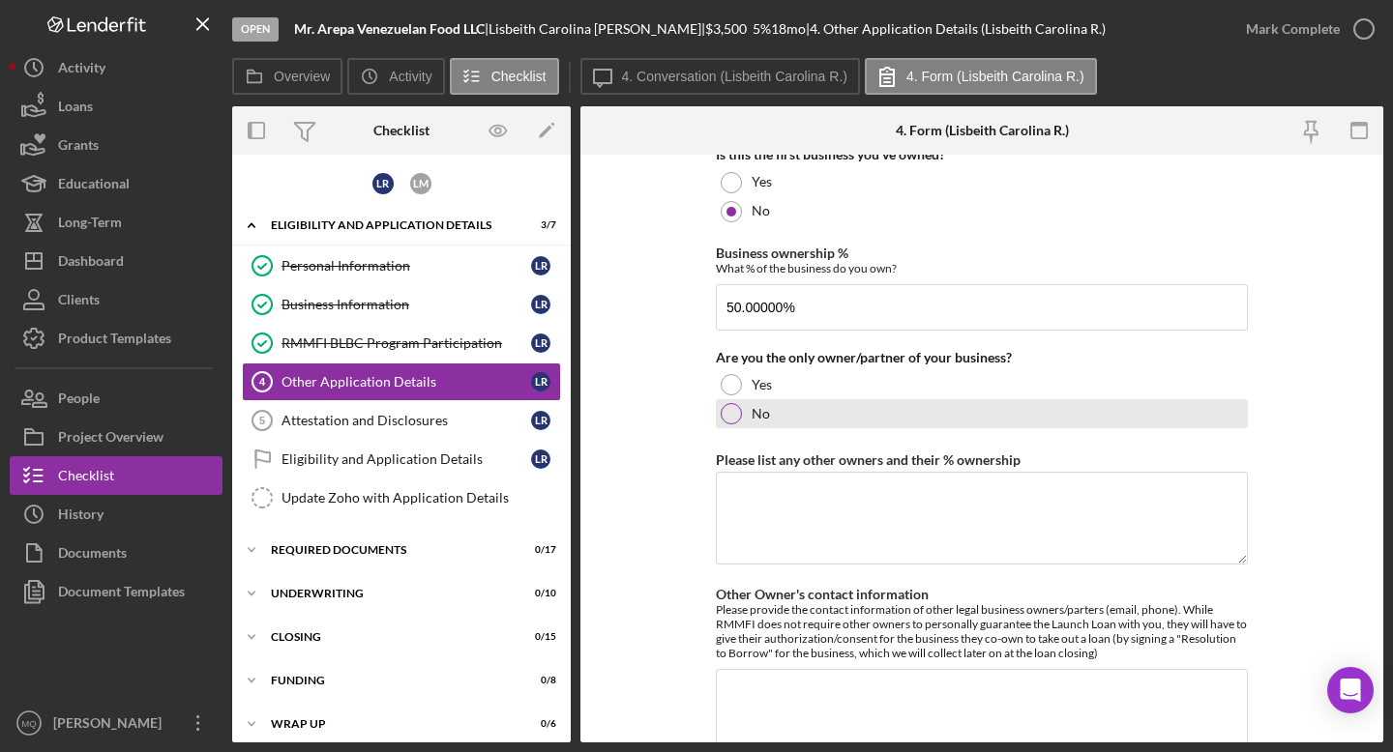
click at [716, 415] on div "No" at bounding box center [982, 413] width 532 height 29
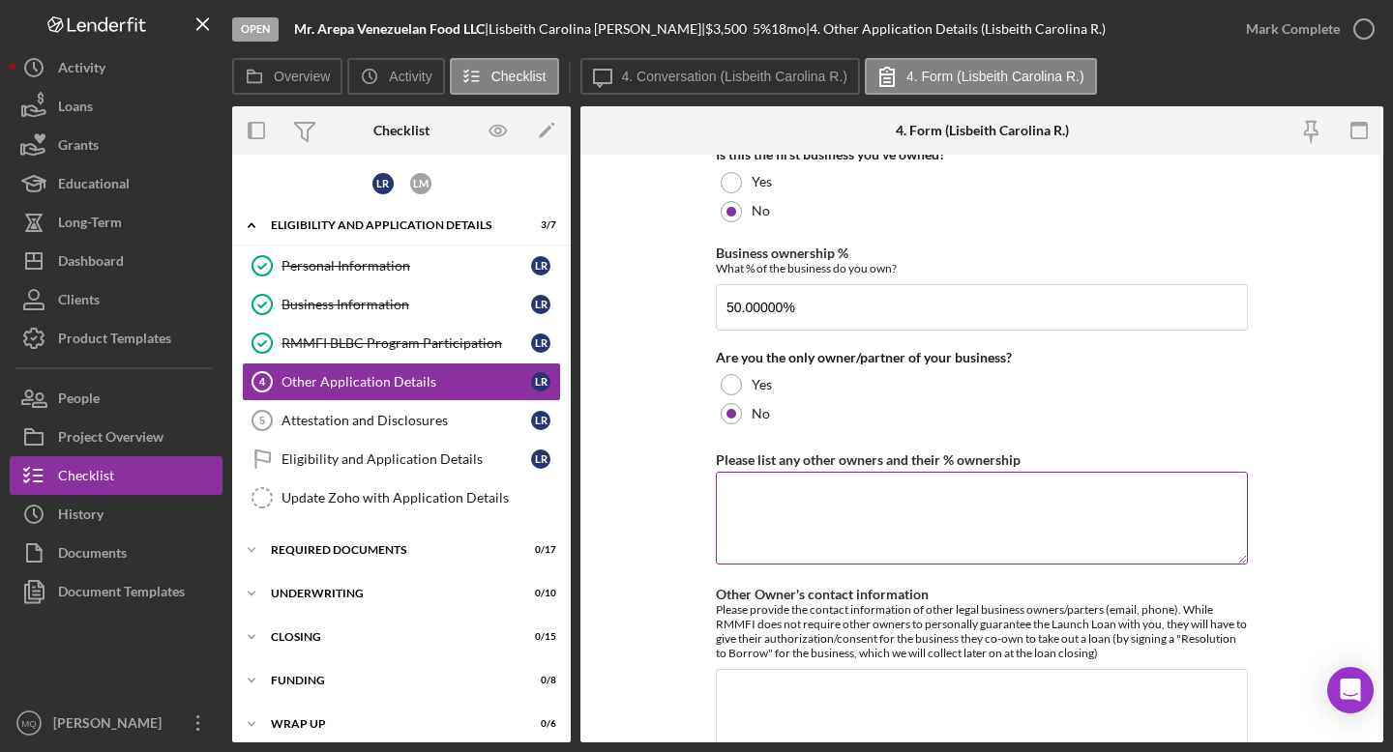
click at [763, 494] on textarea "Please list any other owners and their % ownership" at bounding box center [982, 518] width 532 height 93
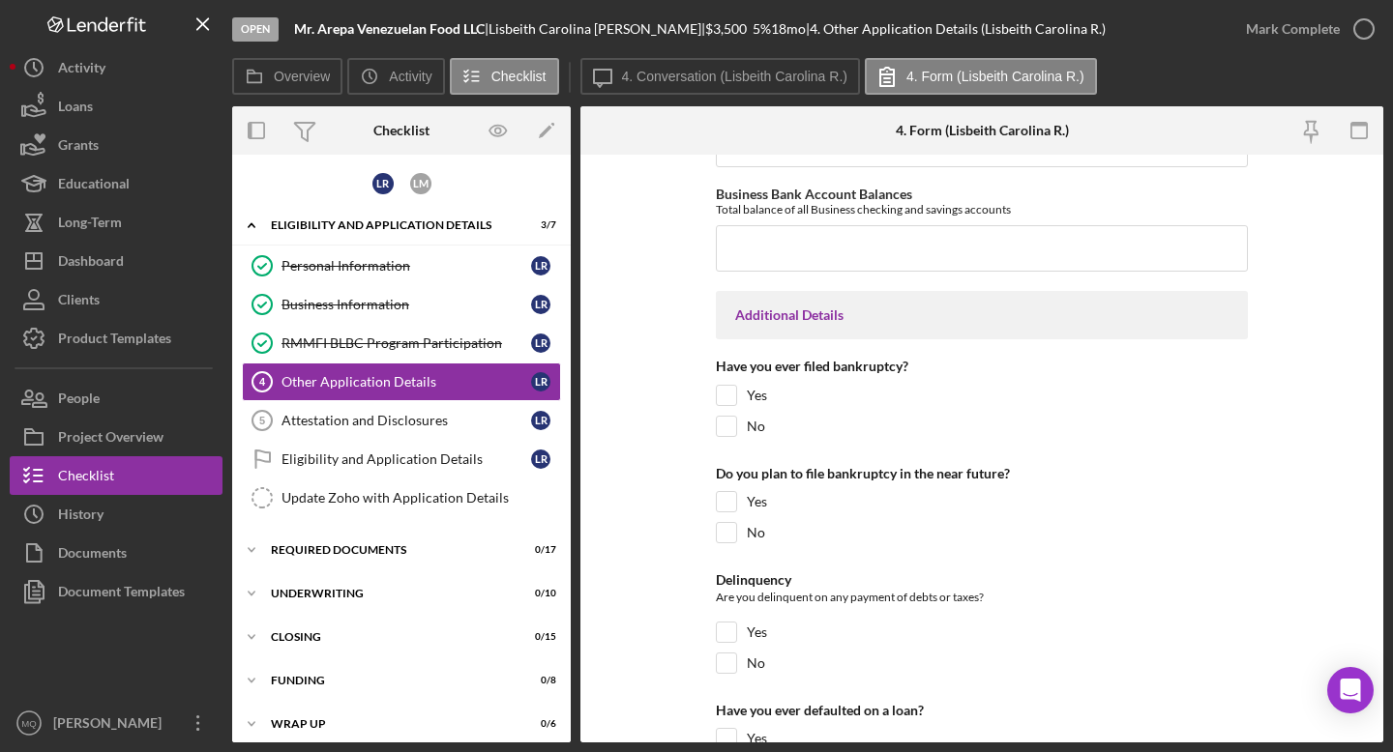
scroll to position [4518, 0]
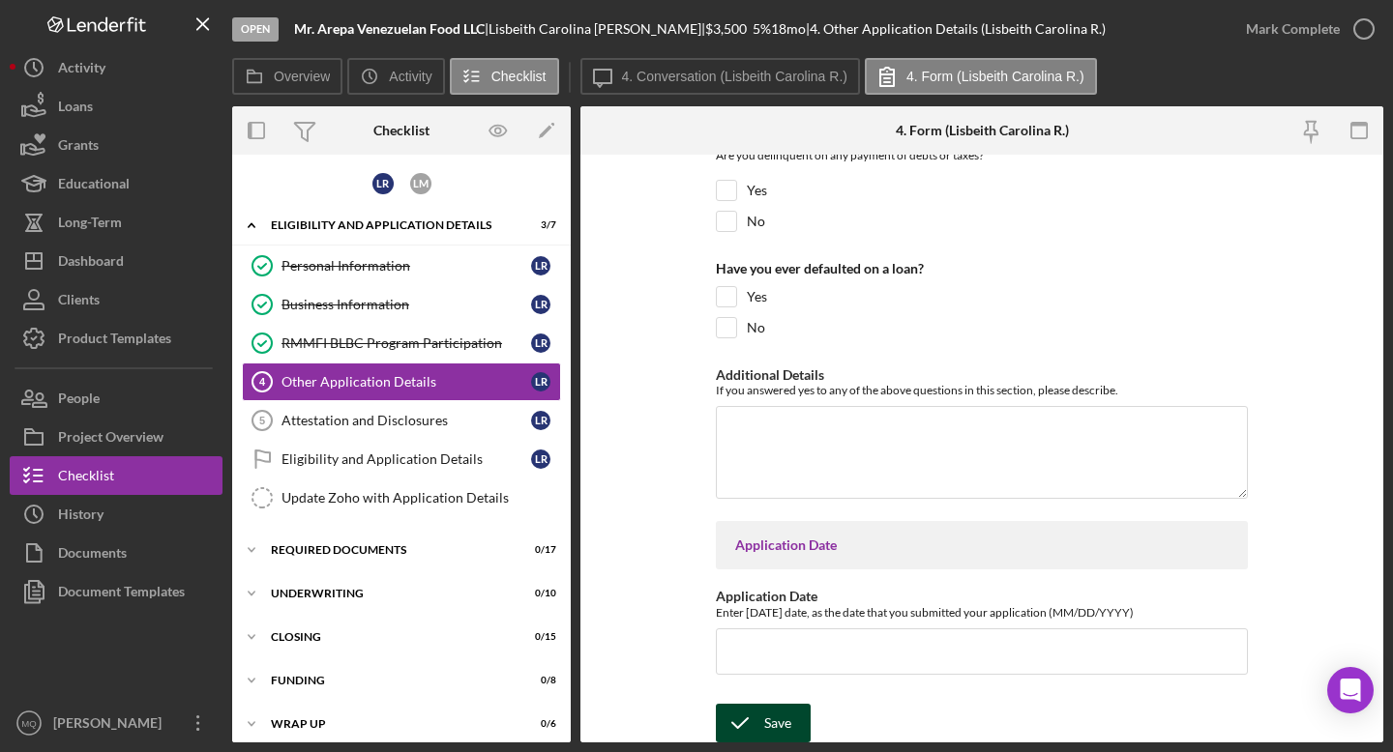
click at [763, 666] on button "Save" at bounding box center [763, 723] width 95 height 39
click at [348, 352] on link "RMMFI BLBC Program Participation RMMFI BLBC Program Participation L R" at bounding box center [401, 343] width 319 height 39
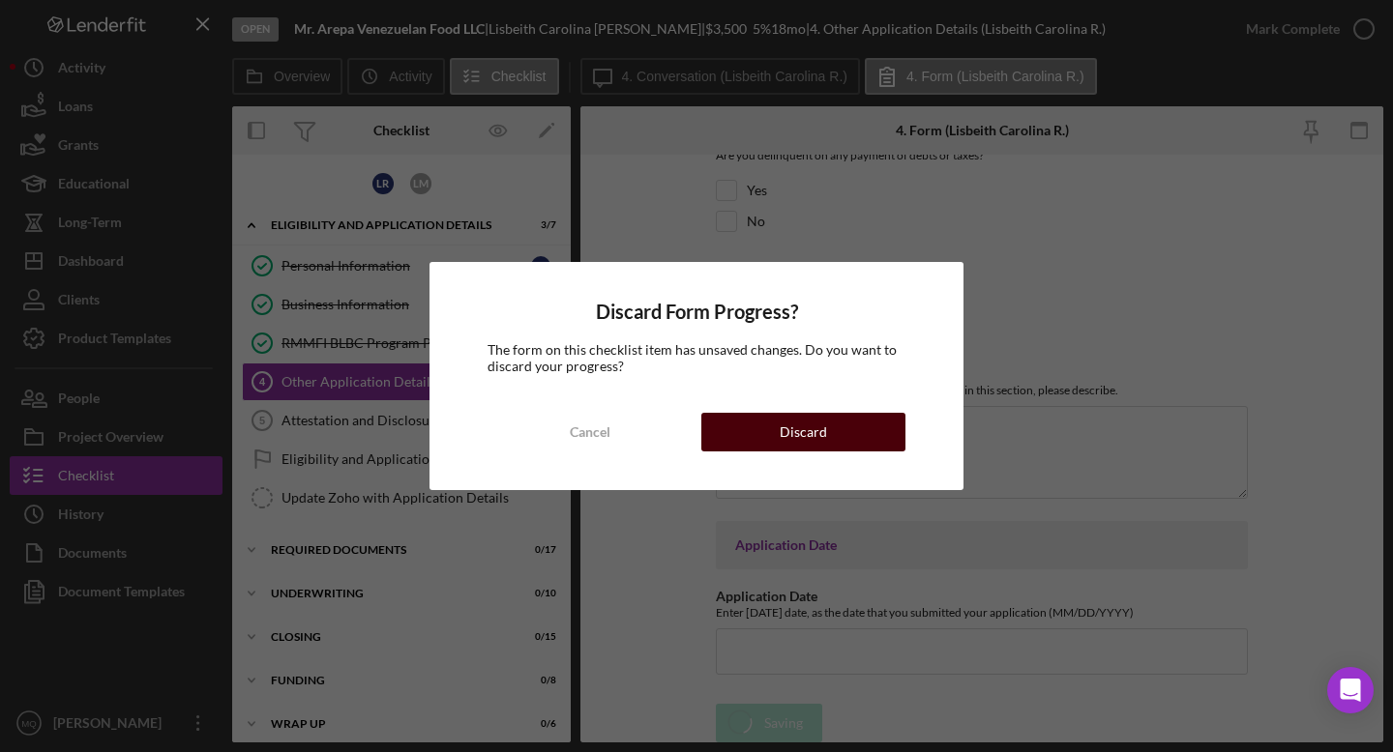
click at [763, 421] on div "Discard" at bounding box center [803, 432] width 47 height 39
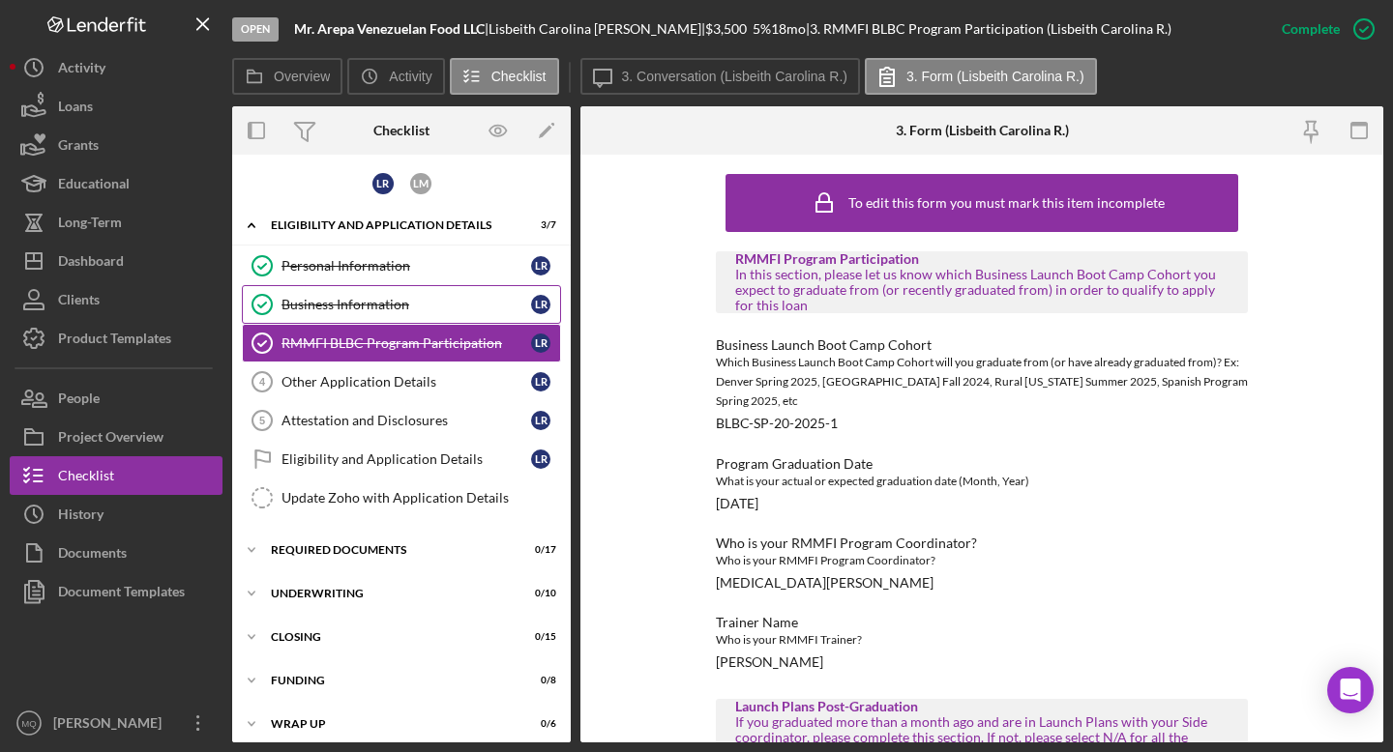
click at [436, 315] on link "Business Information Business Information L R" at bounding box center [401, 304] width 319 height 39
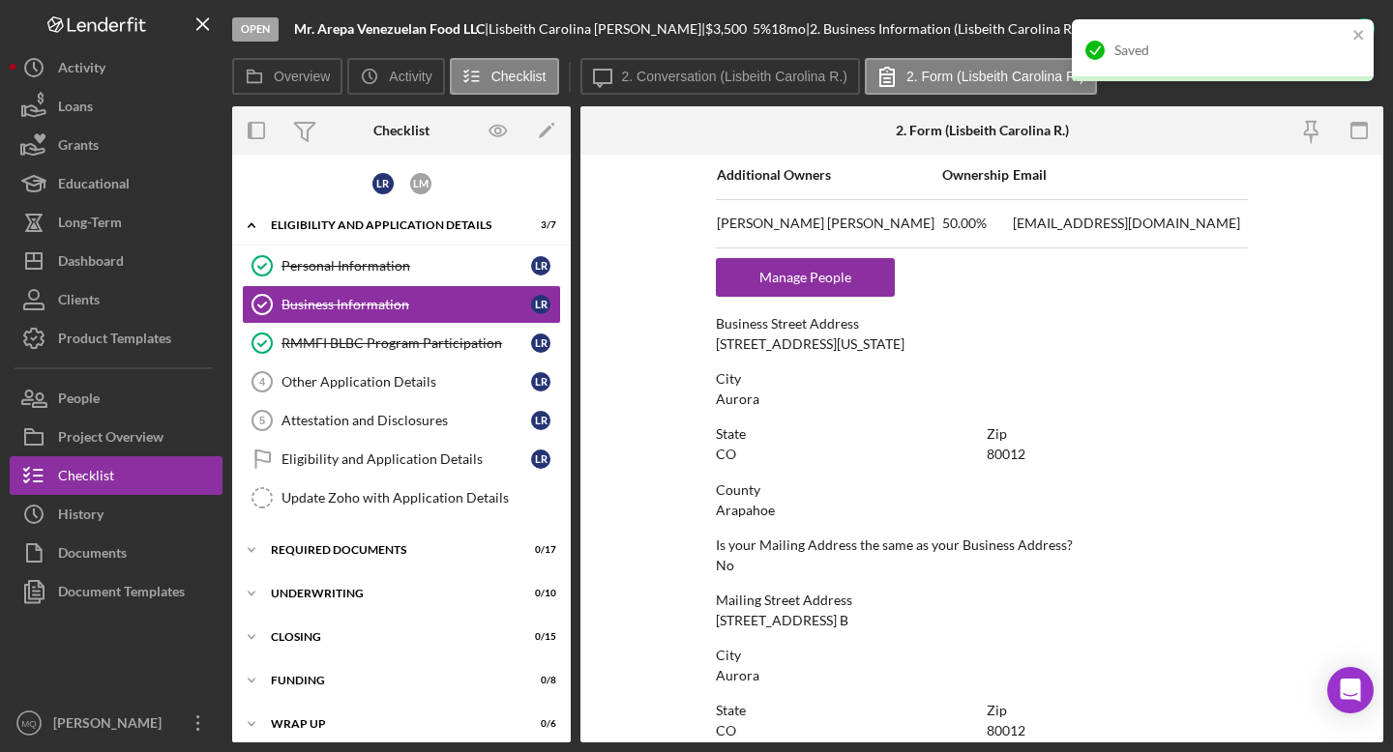
scroll to position [889, 0]
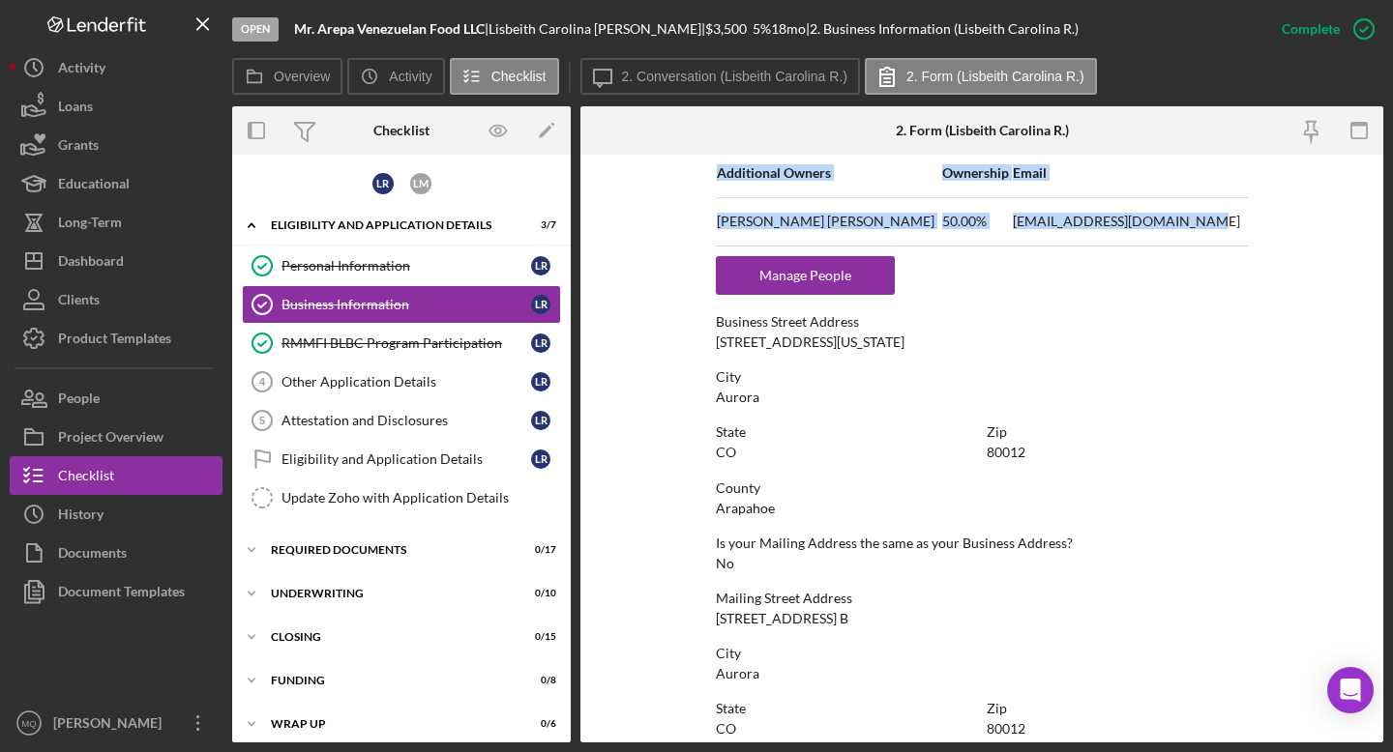
drag, startPoint x: 704, startPoint y: 227, endPoint x: 1196, endPoint y: 226, distance: 492.3
click at [763, 226] on form "To edit this form you must mark this item incomplete Business Name Mr. Arepa Ve…" at bounding box center [981, 449] width 803 height 588
click at [763, 226] on td "[EMAIL_ADDRESS][DOMAIN_NAME]" at bounding box center [1130, 221] width 236 height 48
drag, startPoint x: 1196, startPoint y: 226, endPoint x: 716, endPoint y: 220, distance: 480.7
click at [716, 220] on tr "[PERSON_NAME] [PERSON_NAME] 50.00% [EMAIL_ADDRESS][DOMAIN_NAME]" at bounding box center [982, 221] width 532 height 48
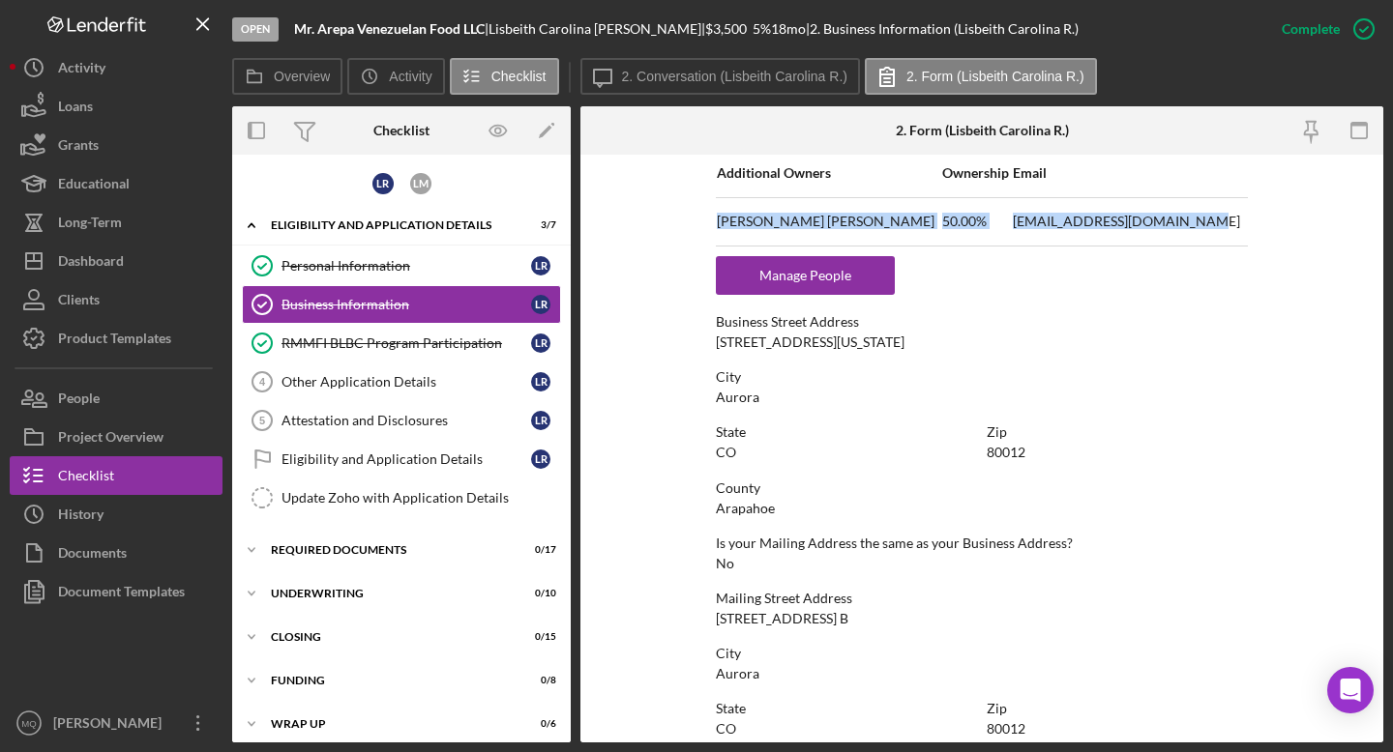
copy tr "[PERSON_NAME] [PERSON_NAME] 50.00% [EMAIL_ADDRESS][DOMAIN_NAME]"
click at [440, 375] on div "Other Application Details" at bounding box center [406, 381] width 250 height 15
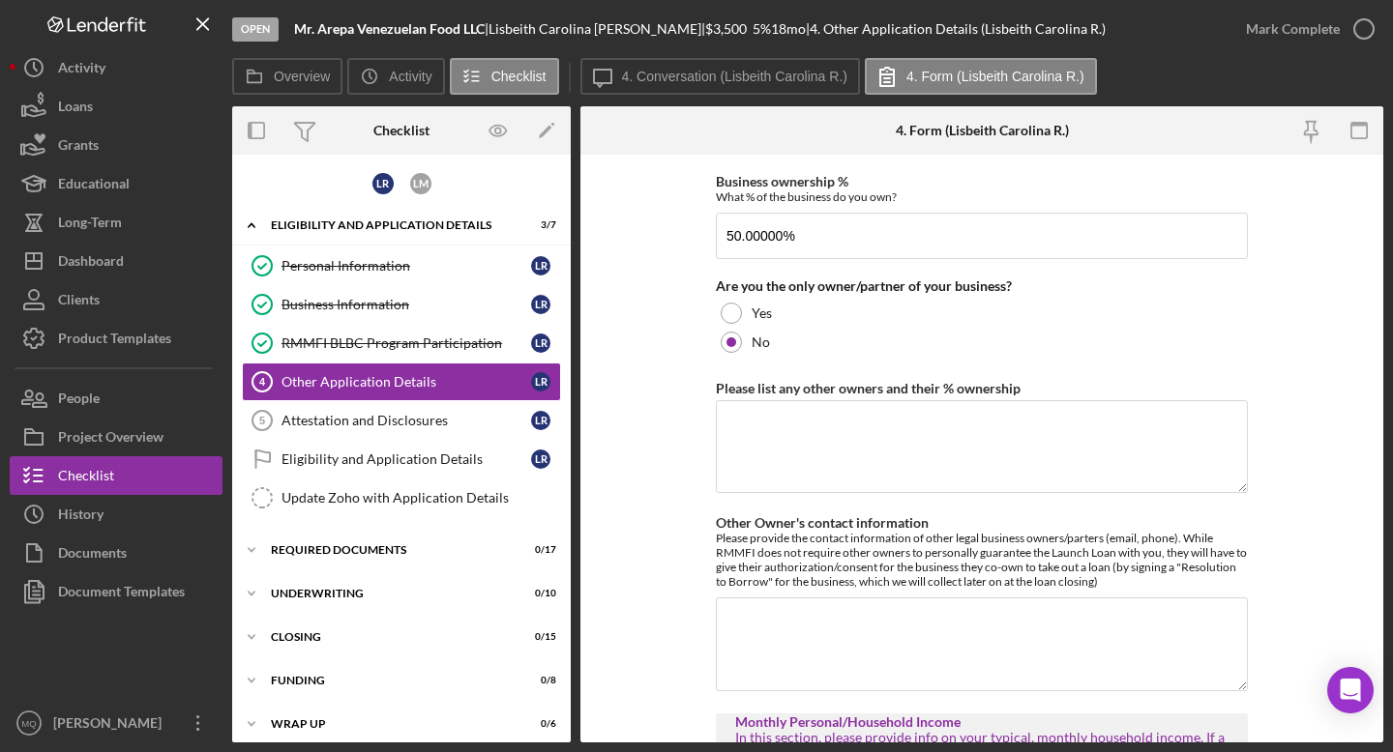
scroll to position [897, 0]
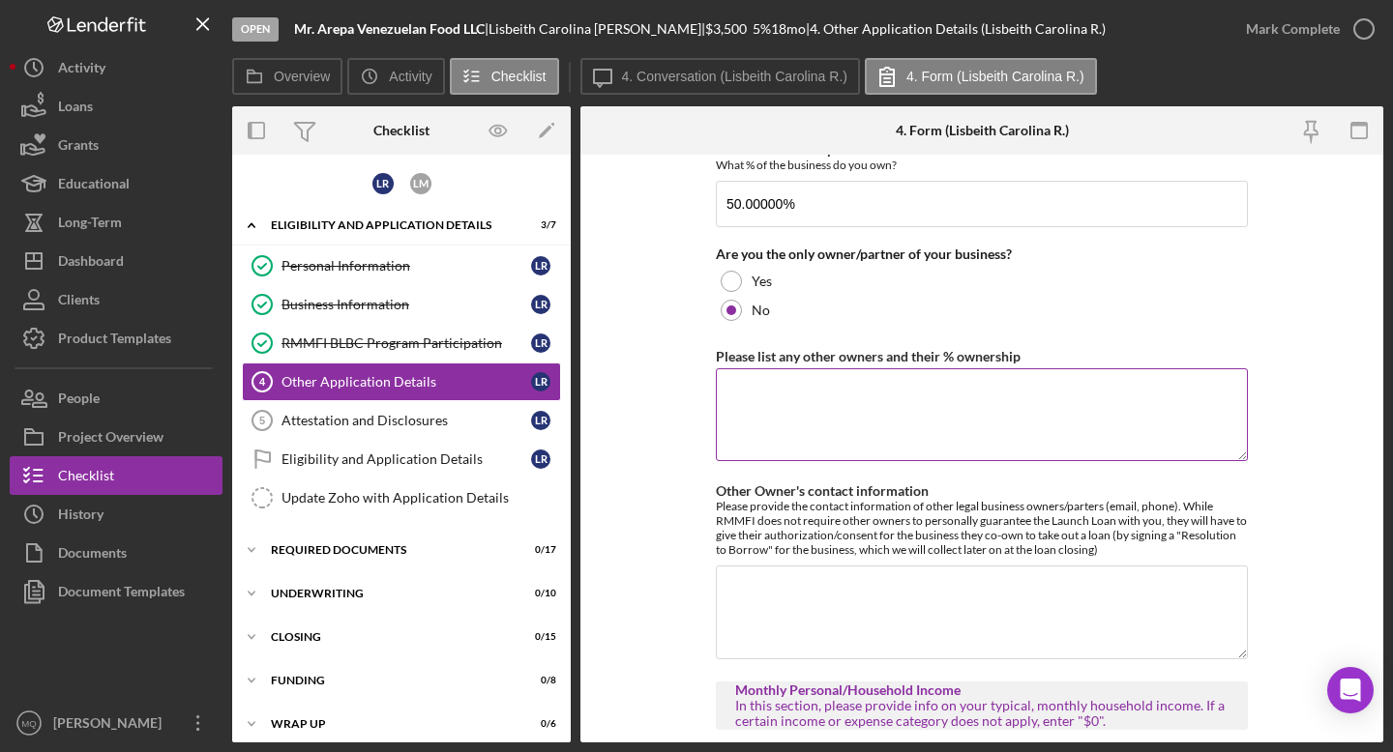
click at [763, 411] on textarea "Please list any other owners and their % ownership" at bounding box center [982, 415] width 532 height 93
paste textarea "[PERSON_NAME] [PERSON_NAME] 50.00% [EMAIL_ADDRESS][DOMAIN_NAME]"
click at [763, 396] on textarea "[PERSON_NAME] [PERSON_NAME] 50.00% [EMAIL_ADDRESS][DOMAIN_NAME]" at bounding box center [982, 415] width 532 height 93
drag, startPoint x: 936, startPoint y: 431, endPoint x: 704, endPoint y: 413, distance: 232.9
click at [704, 416] on form "Loan Request Summary Please let us know how much you would like to apply for, a…" at bounding box center [981, 449] width 803 height 588
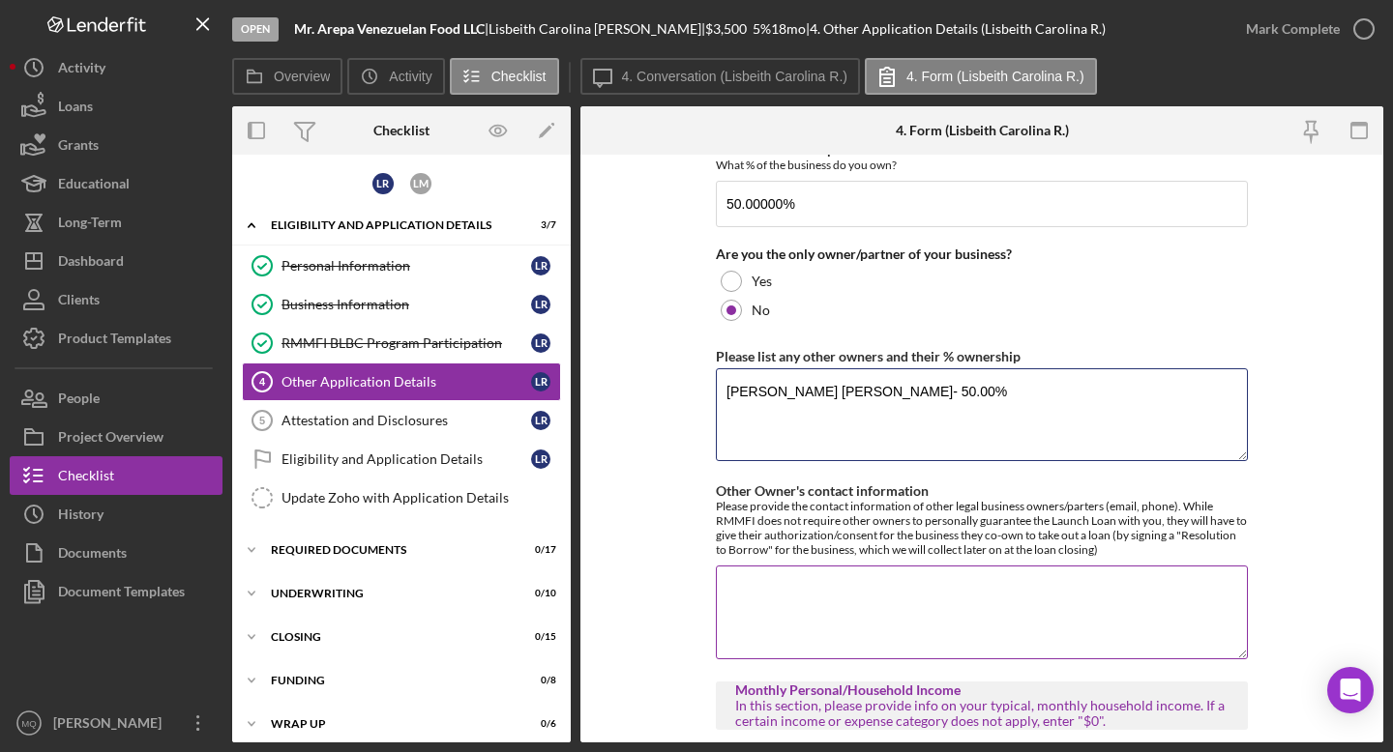
type textarea "[PERSON_NAME] [PERSON_NAME]- 50.00%"
click at [763, 603] on textarea "Other Owner's contact information" at bounding box center [982, 612] width 532 height 93
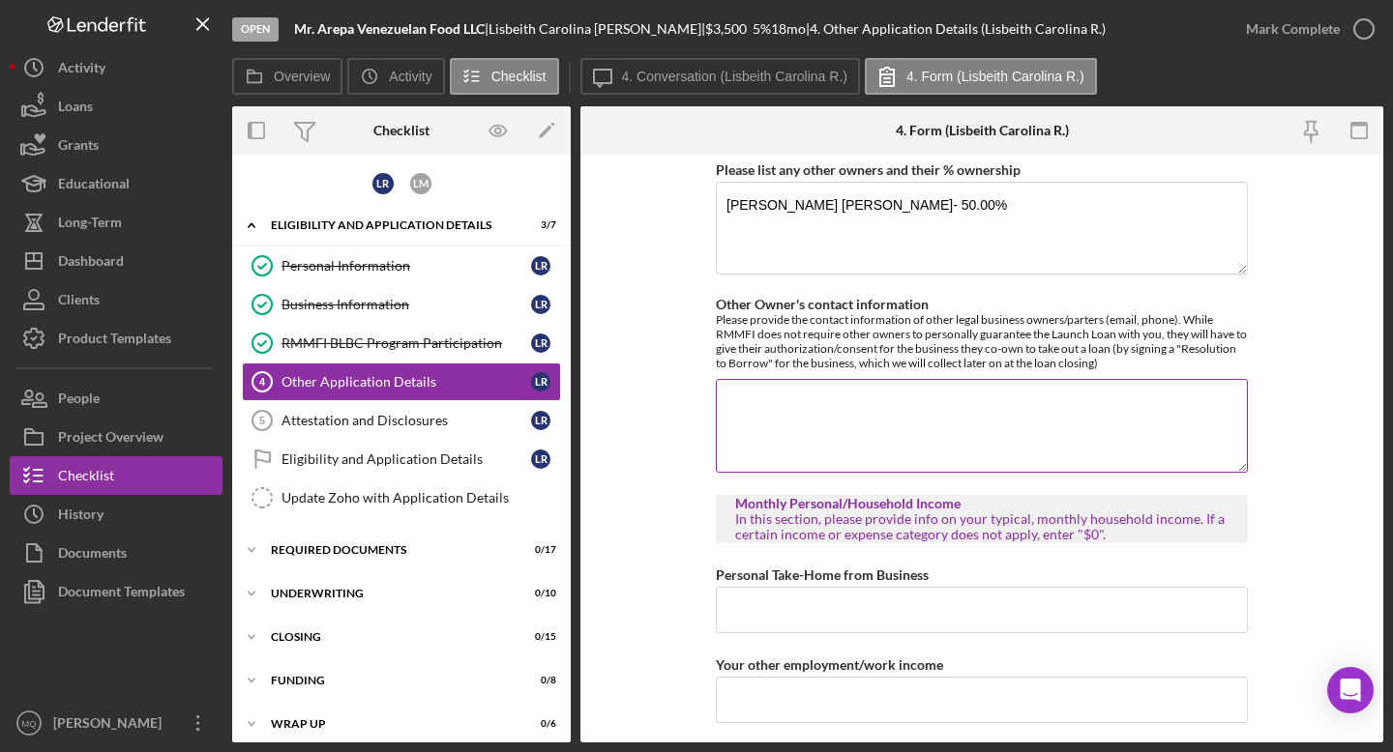
scroll to position [1085, 0]
paste textarea "[EMAIL_ADDRESS][DOMAIN_NAME]"
click at [723, 404] on textarea "[EMAIL_ADDRESS][DOMAIN_NAME]" at bounding box center [982, 423] width 532 height 93
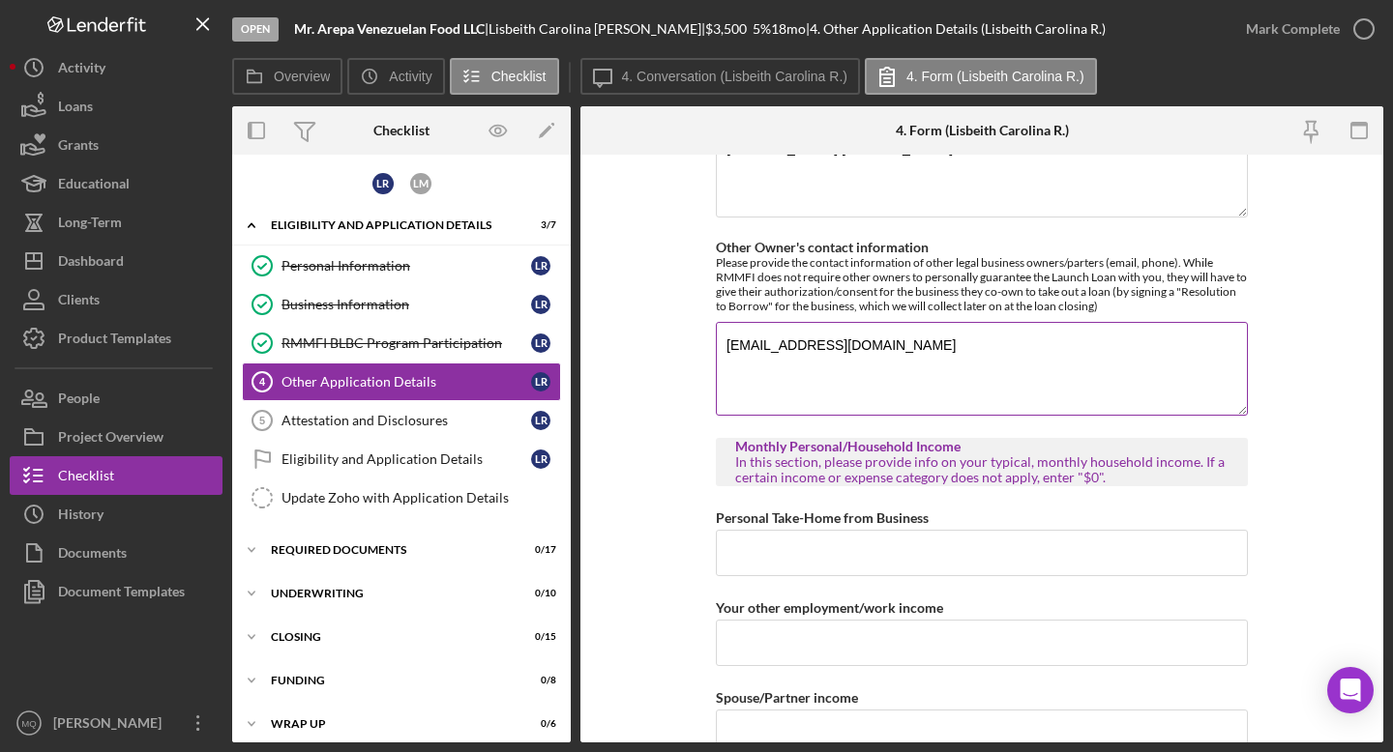
scroll to position [1143, 0]
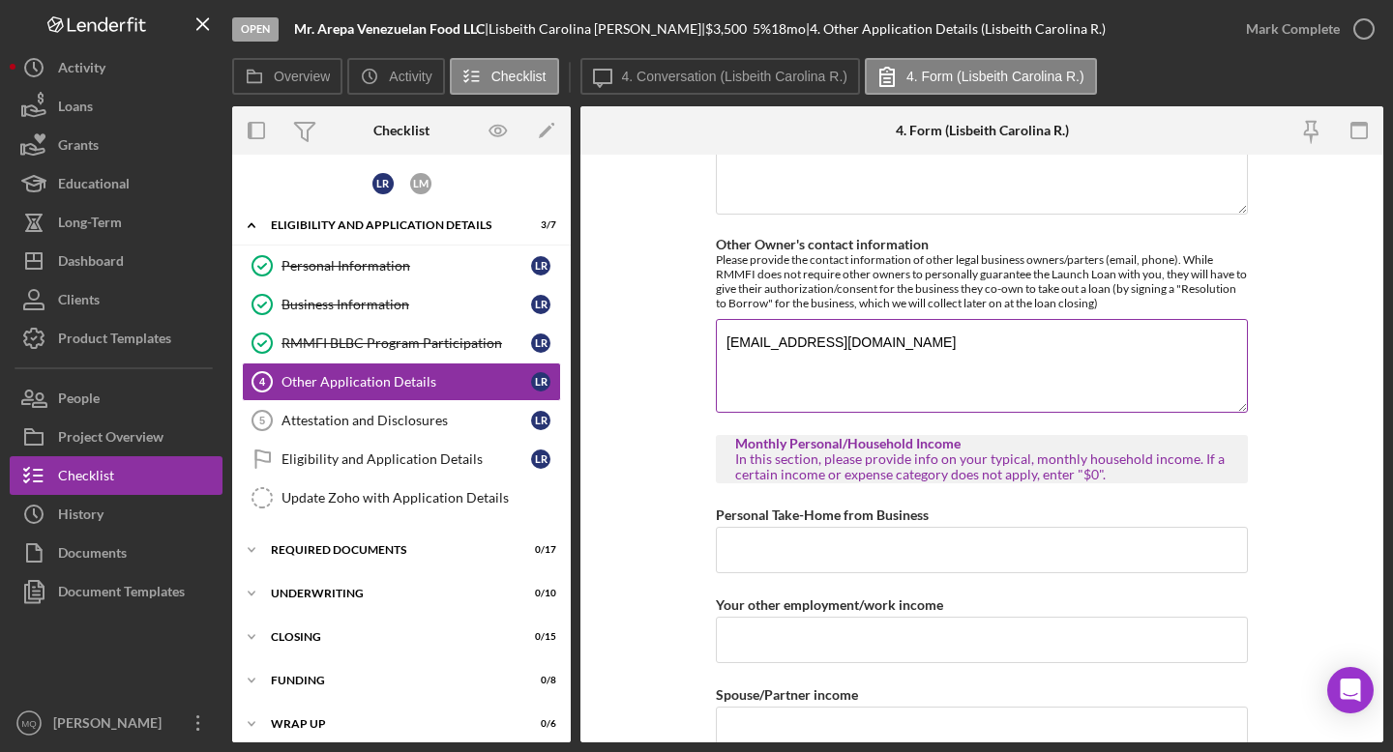
click at [763, 341] on textarea "[EMAIL_ADDRESS][DOMAIN_NAME]" at bounding box center [982, 365] width 532 height 93
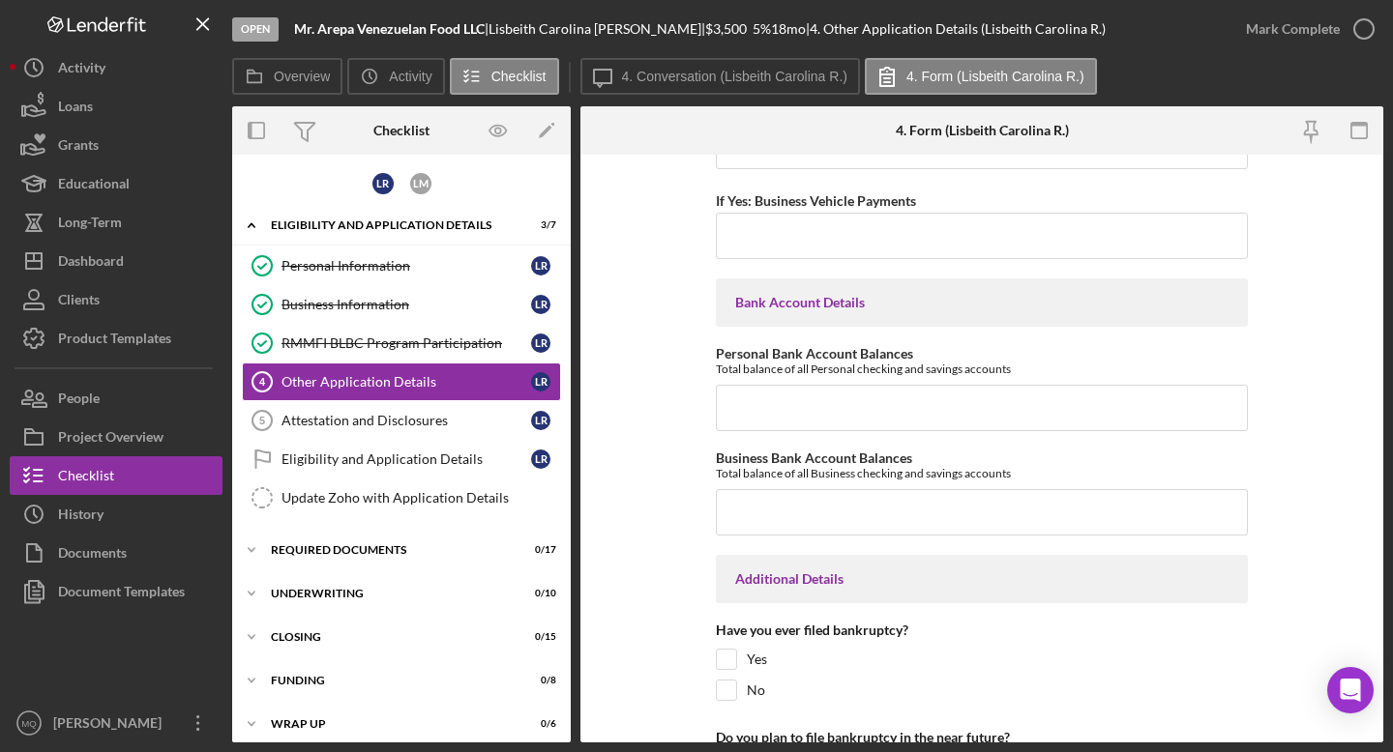
scroll to position [4518, 0]
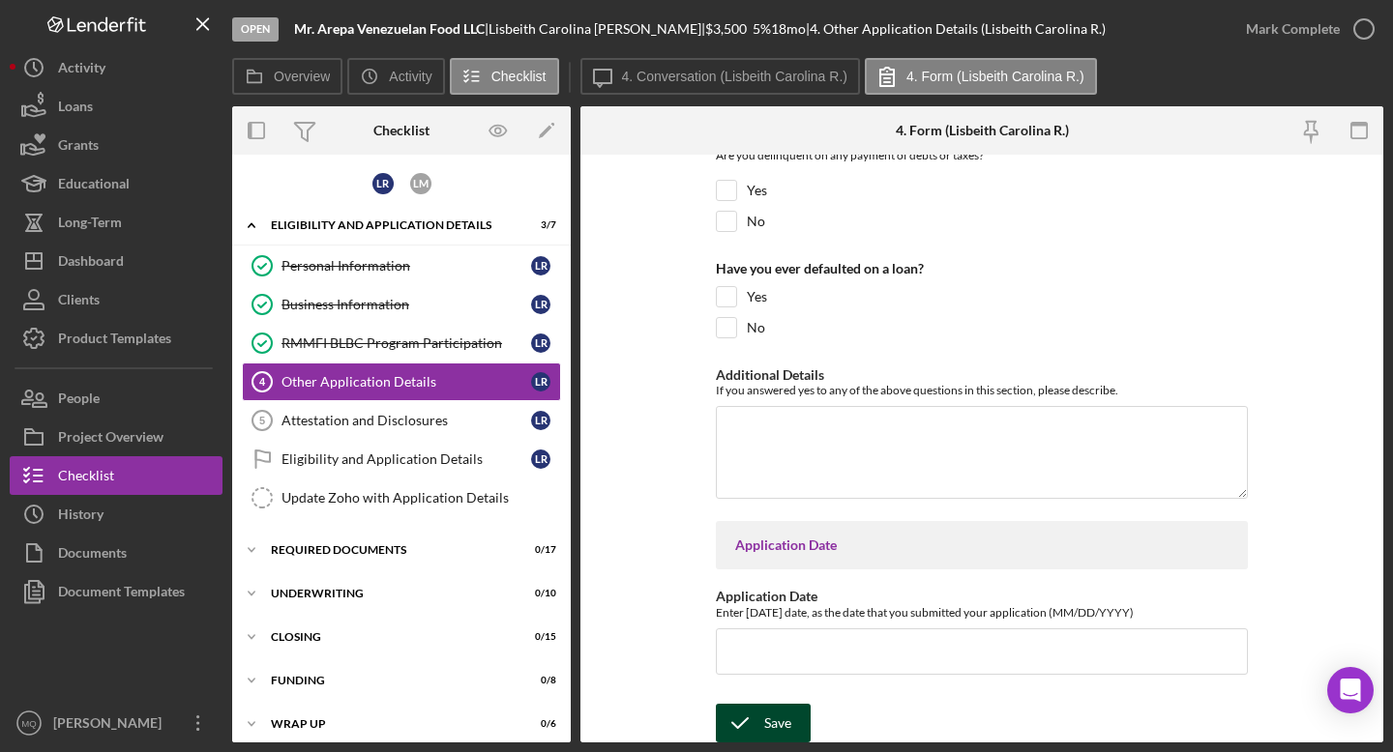
type textarea "[EMAIL_ADDRESS][DOMAIN_NAME] 720-7580984"
click at [763, 666] on div "Save" at bounding box center [777, 723] width 27 height 39
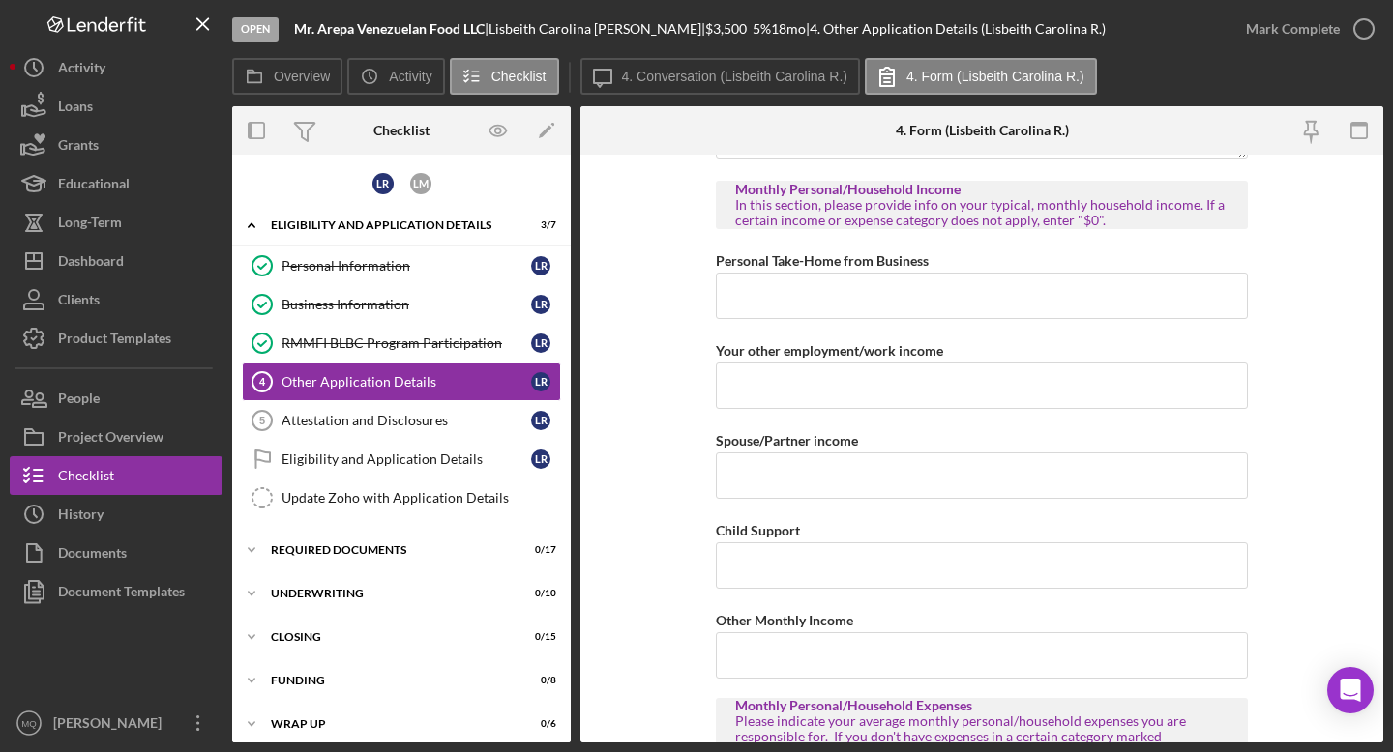
scroll to position [1400, 0]
click at [763, 299] on input "Personal Take-Home from Business" at bounding box center [982, 294] width 532 height 46
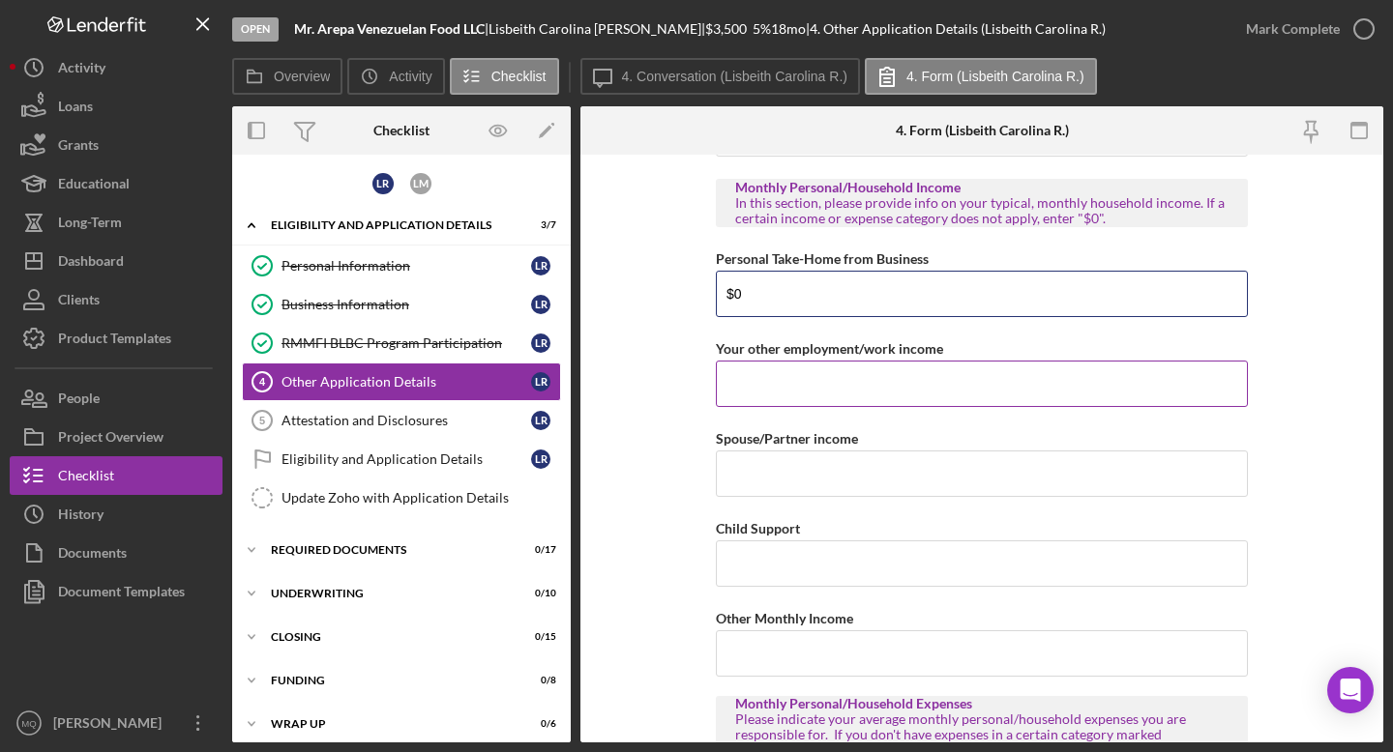
type input "$0"
click at [763, 391] on input "Your other employment/work income" at bounding box center [982, 384] width 532 height 46
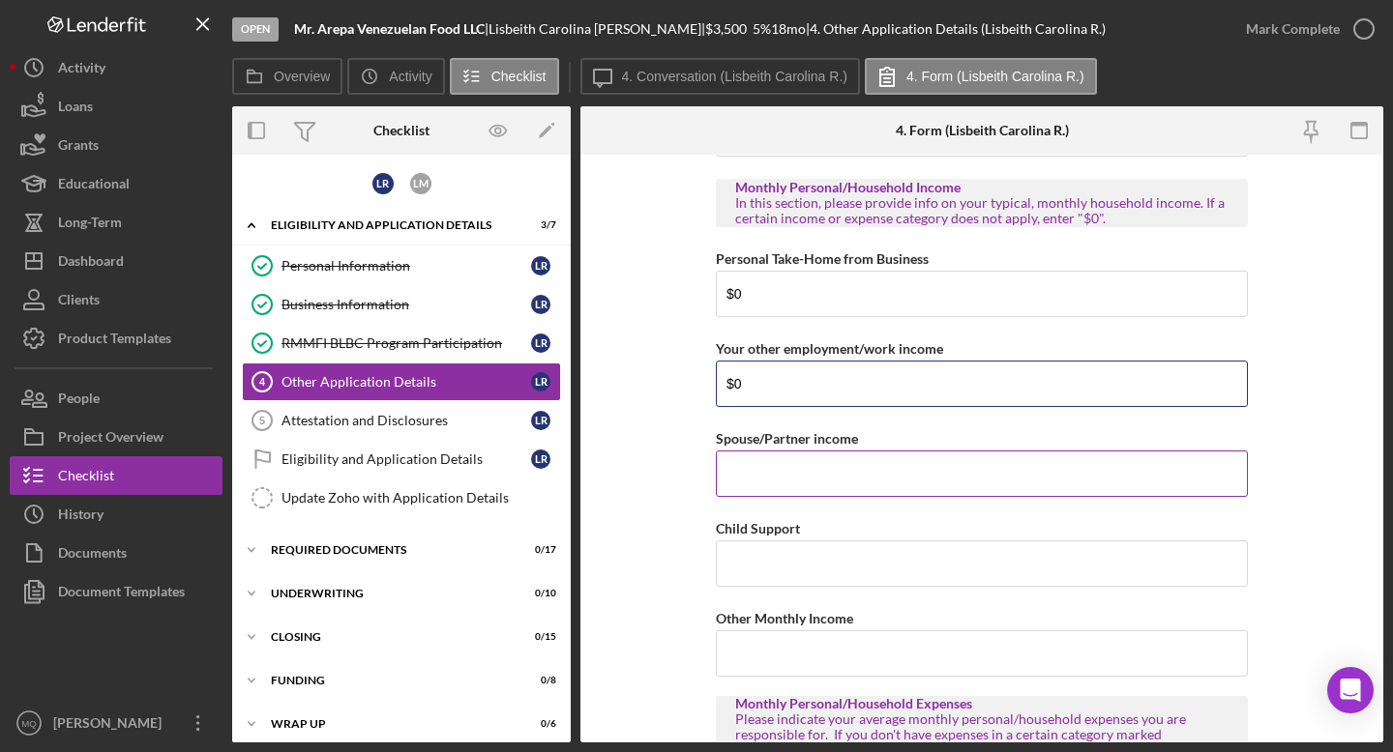
type input "$0"
click at [763, 482] on input "Spouse/Partner income" at bounding box center [982, 474] width 532 height 46
type input "$6,000"
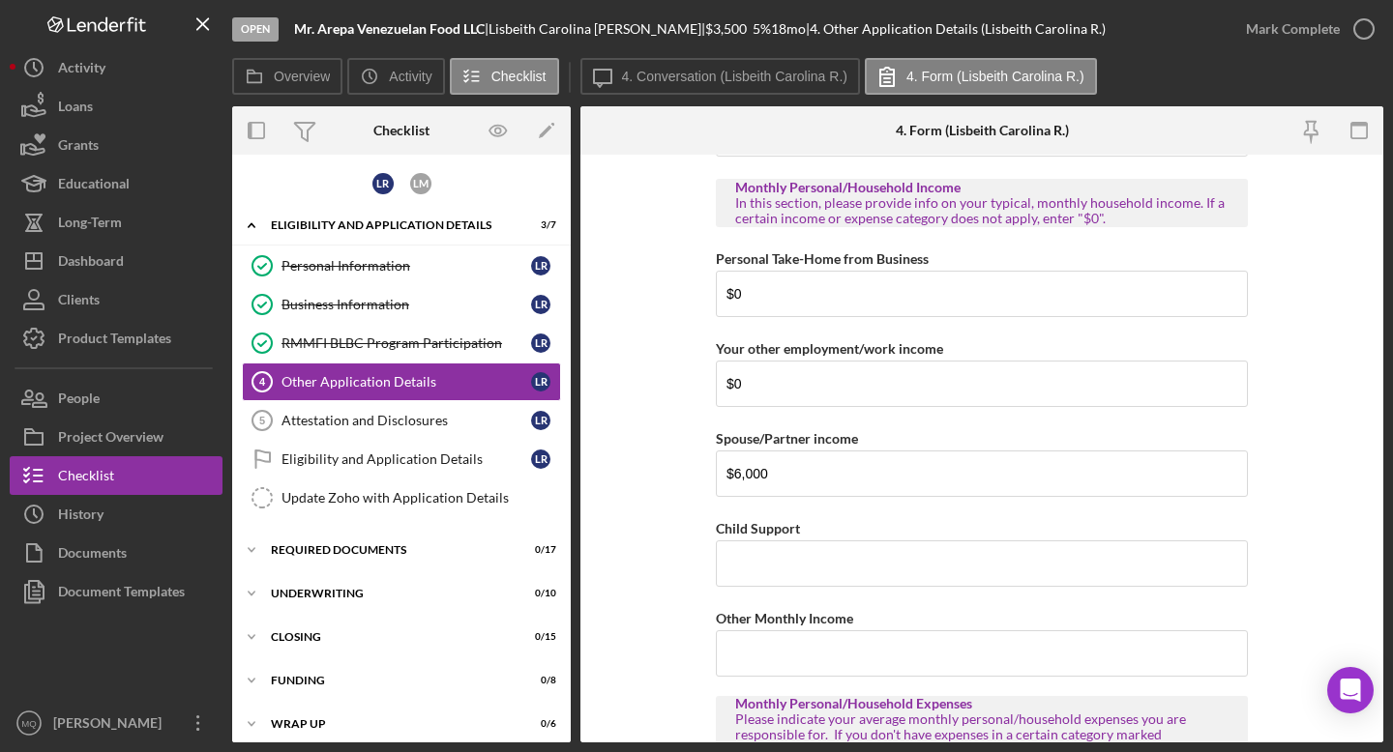
click at [679, 562] on form "Loan Request Summary Please let us know how much you would like to apply for, a…" at bounding box center [981, 449] width 803 height 588
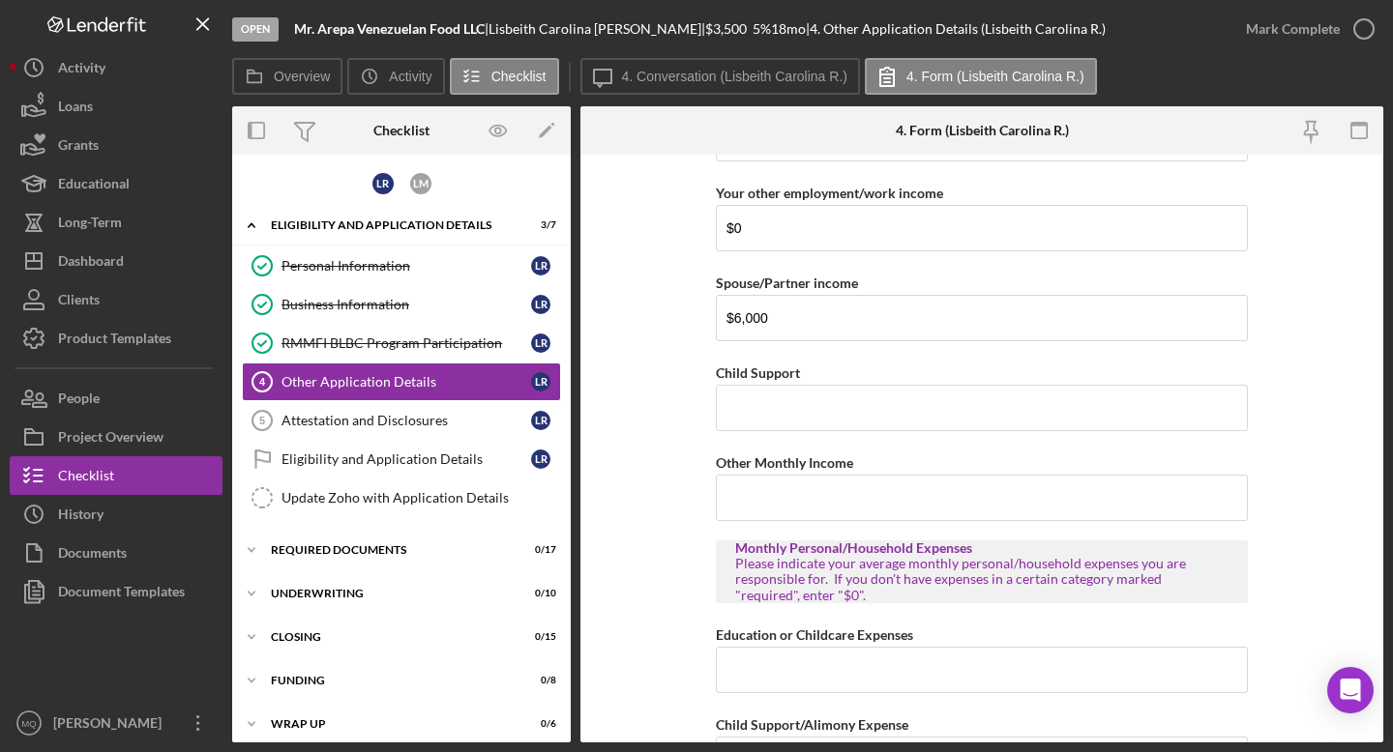
scroll to position [1558, 0]
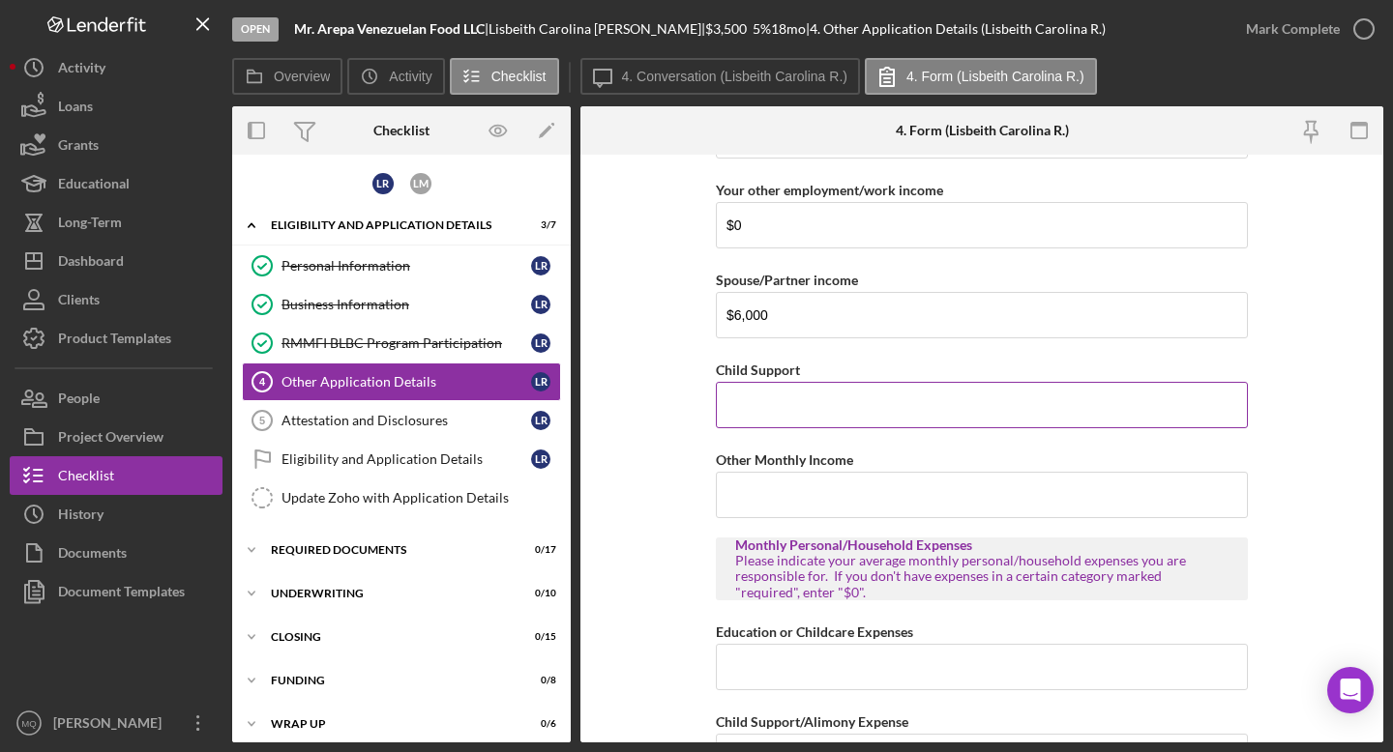
click at [763, 413] on input "Child Support" at bounding box center [982, 405] width 532 height 46
type input "$0"
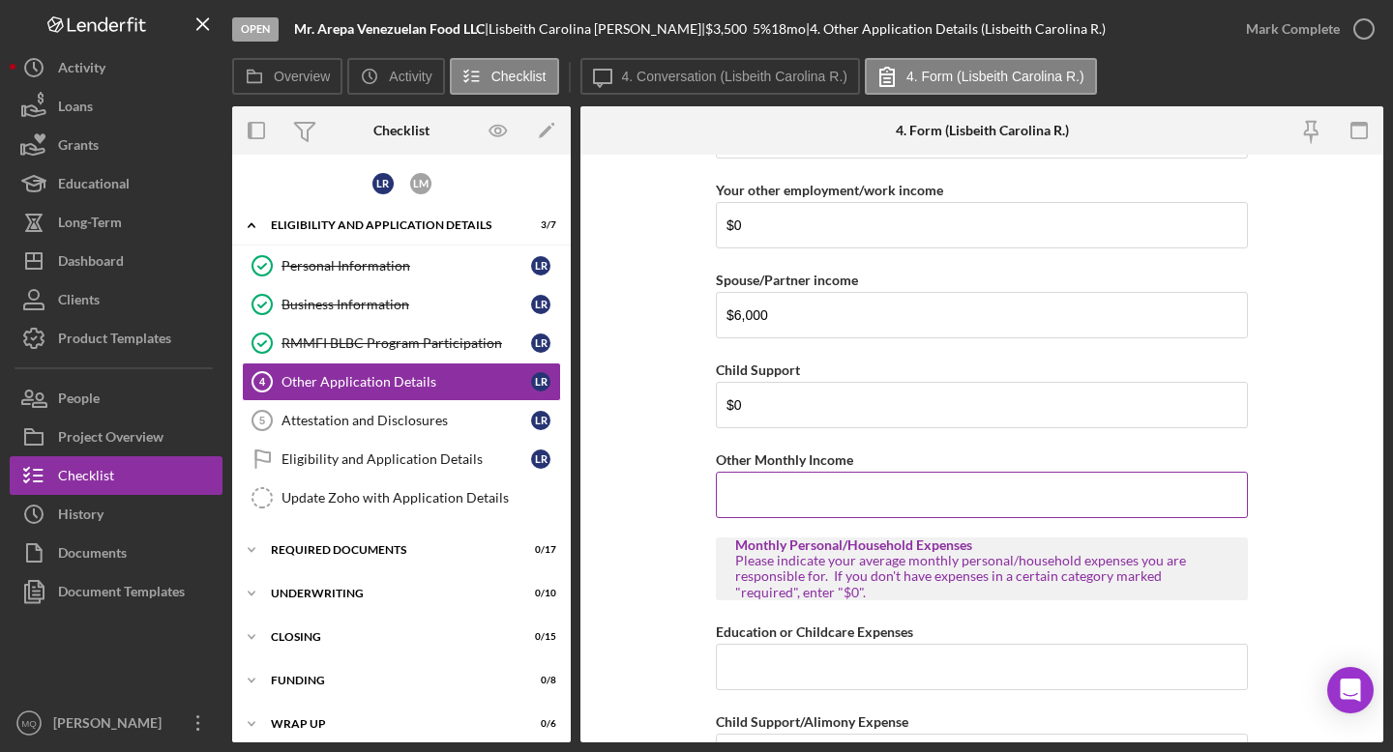
click at [763, 491] on input "Other Monthly Income" at bounding box center [982, 495] width 532 height 46
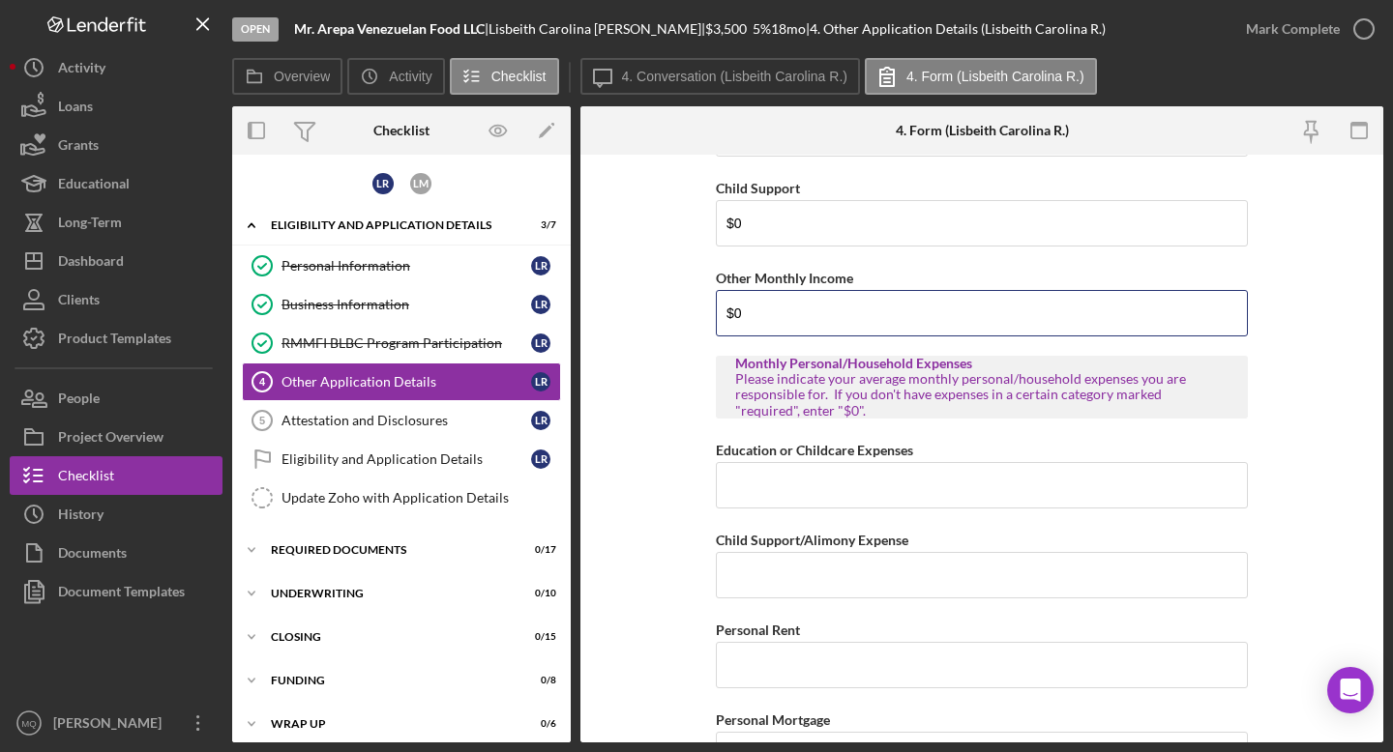
scroll to position [1748, 0]
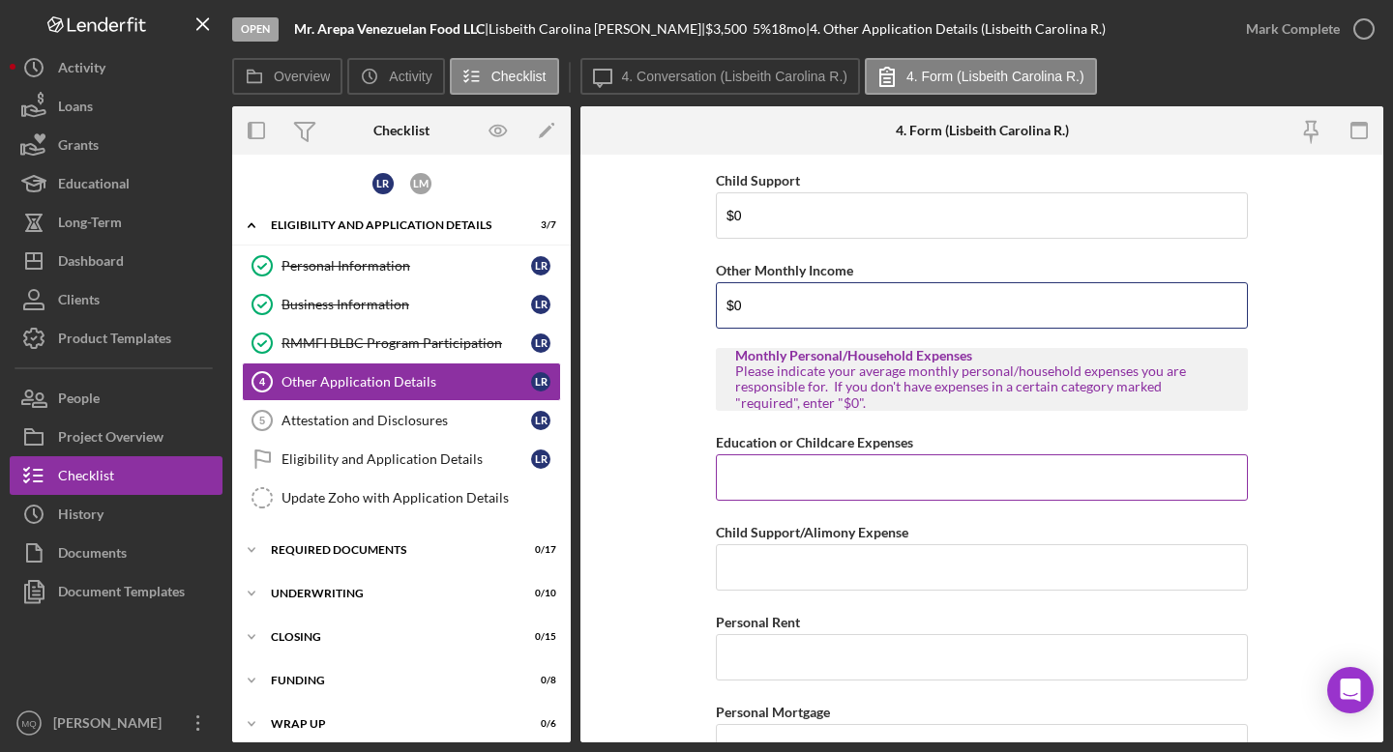
type input "$0"
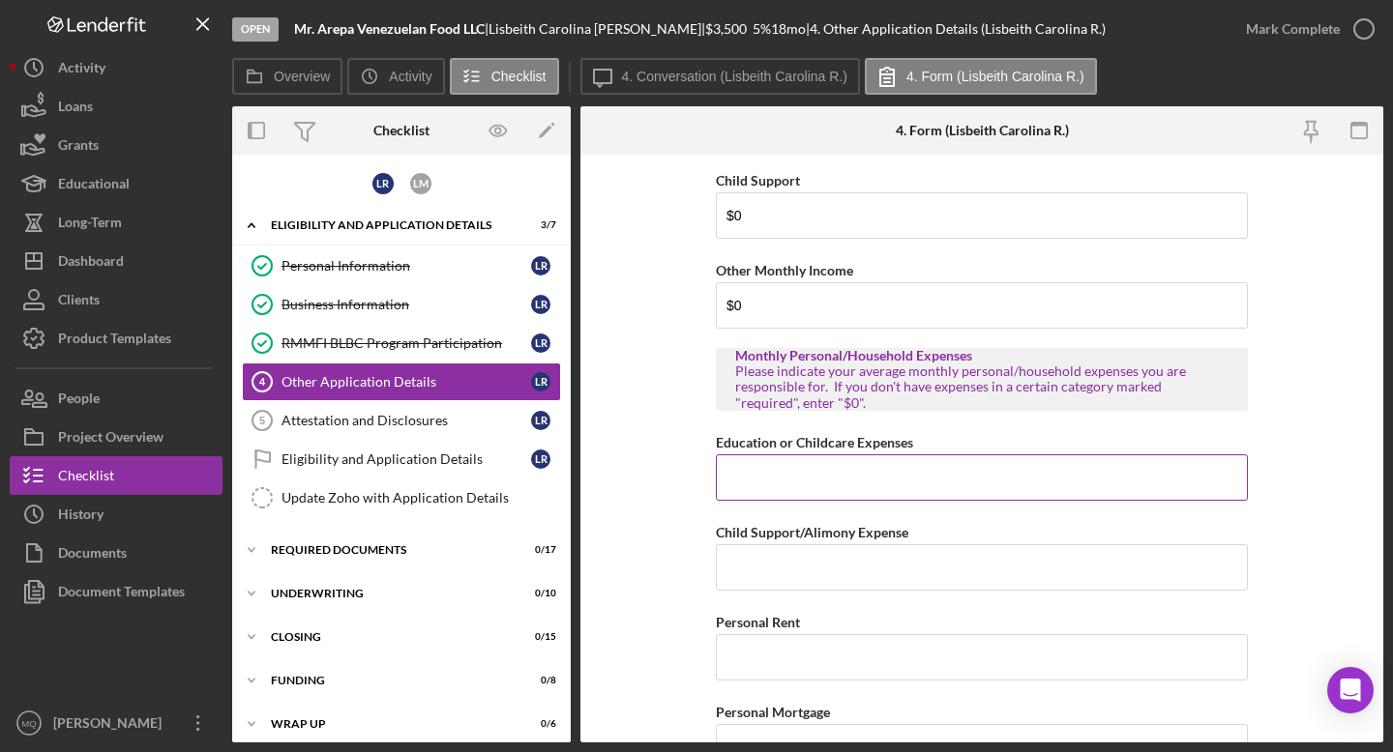
click at [763, 474] on input "Education or Childcare Expenses" at bounding box center [982, 478] width 532 height 46
type input "$0"
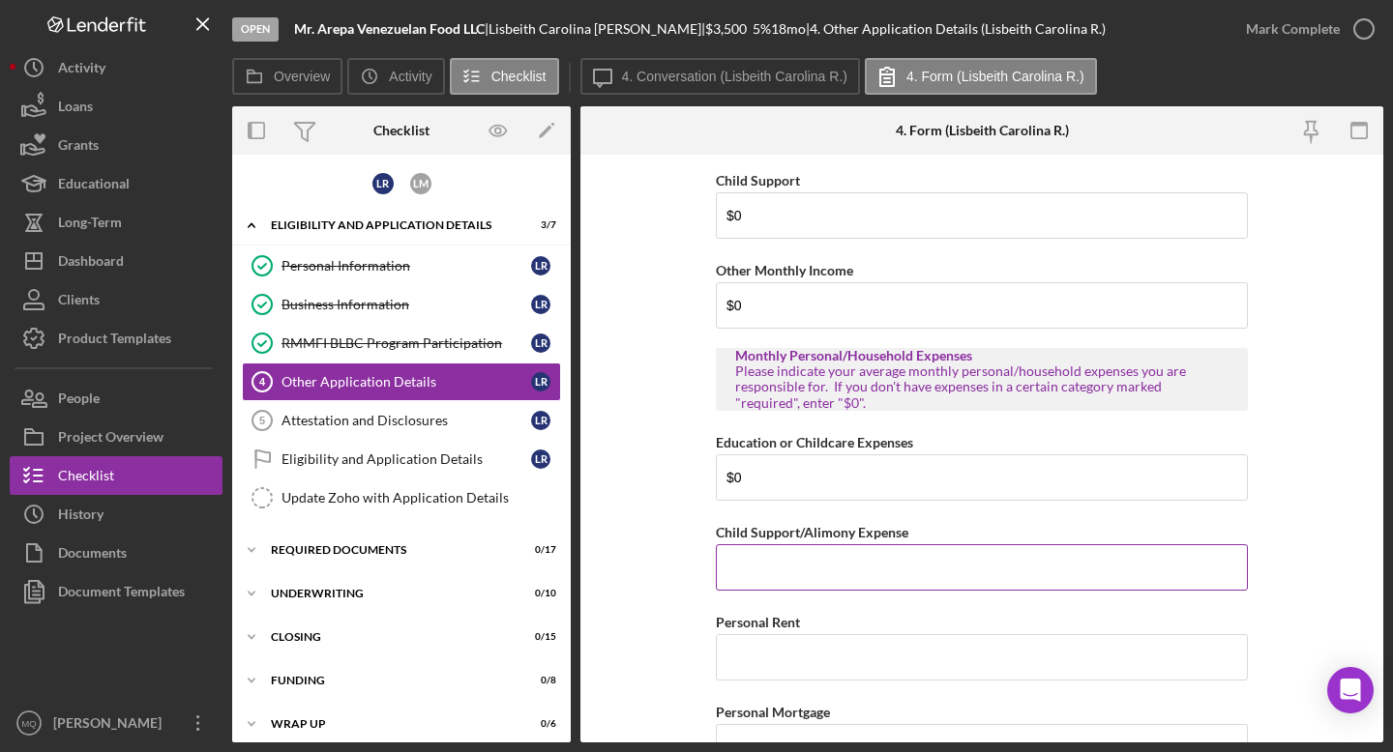
click at [763, 570] on input "Child Support/Alimony Expense" at bounding box center [982, 568] width 532 height 46
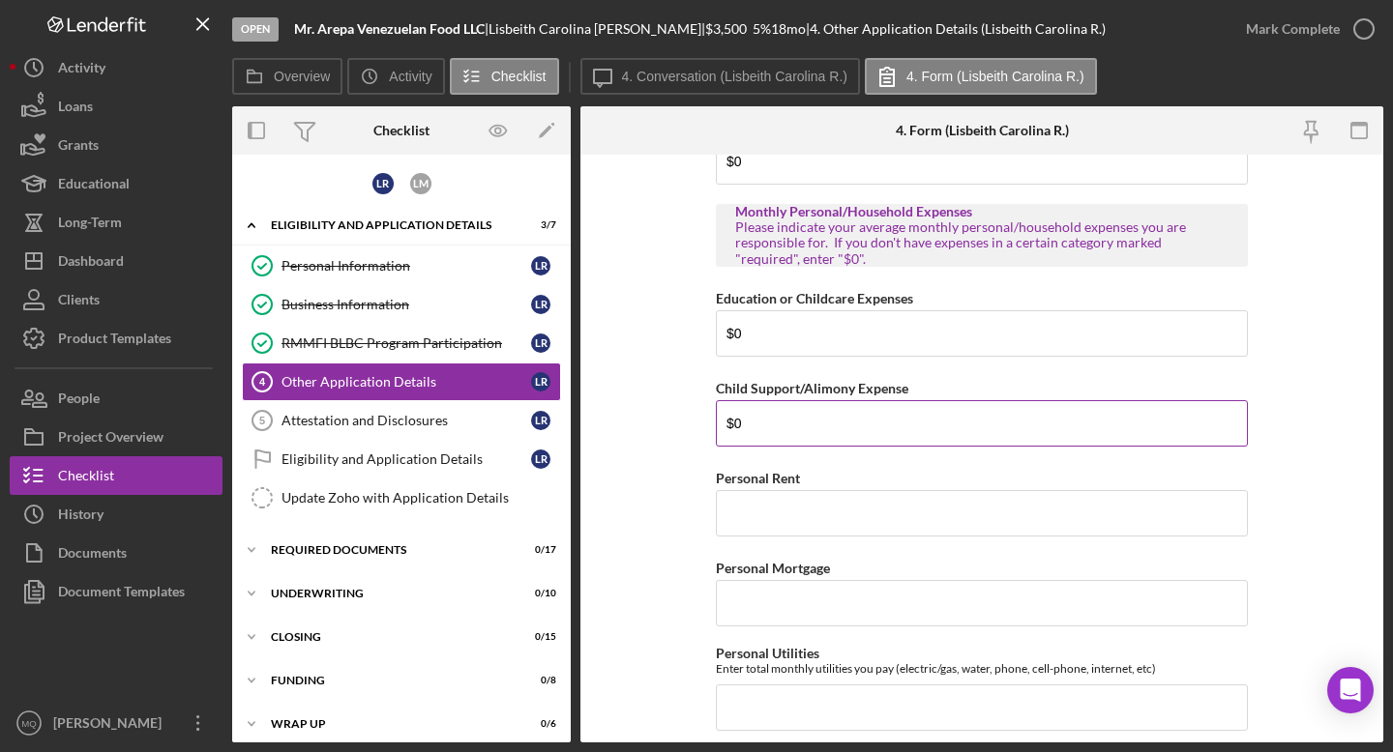
scroll to position [1897, 0]
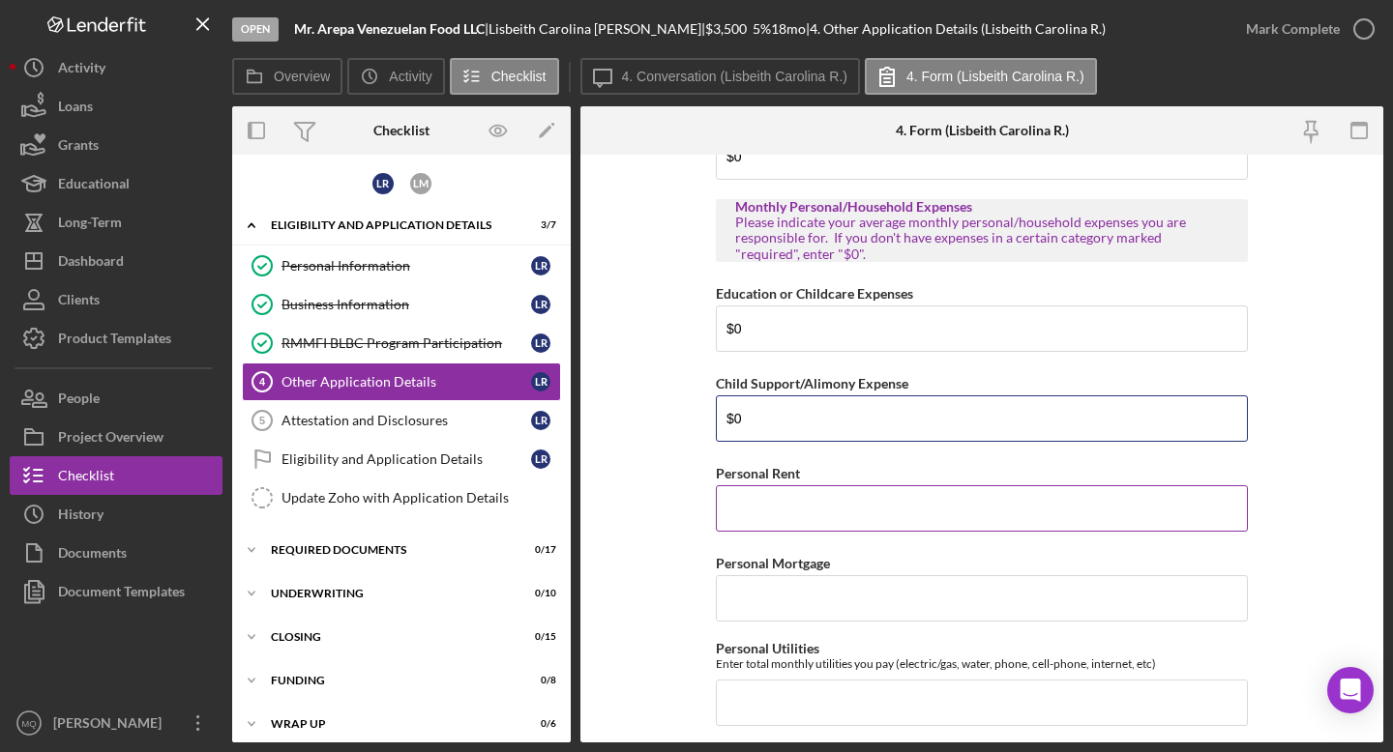
type input "$0"
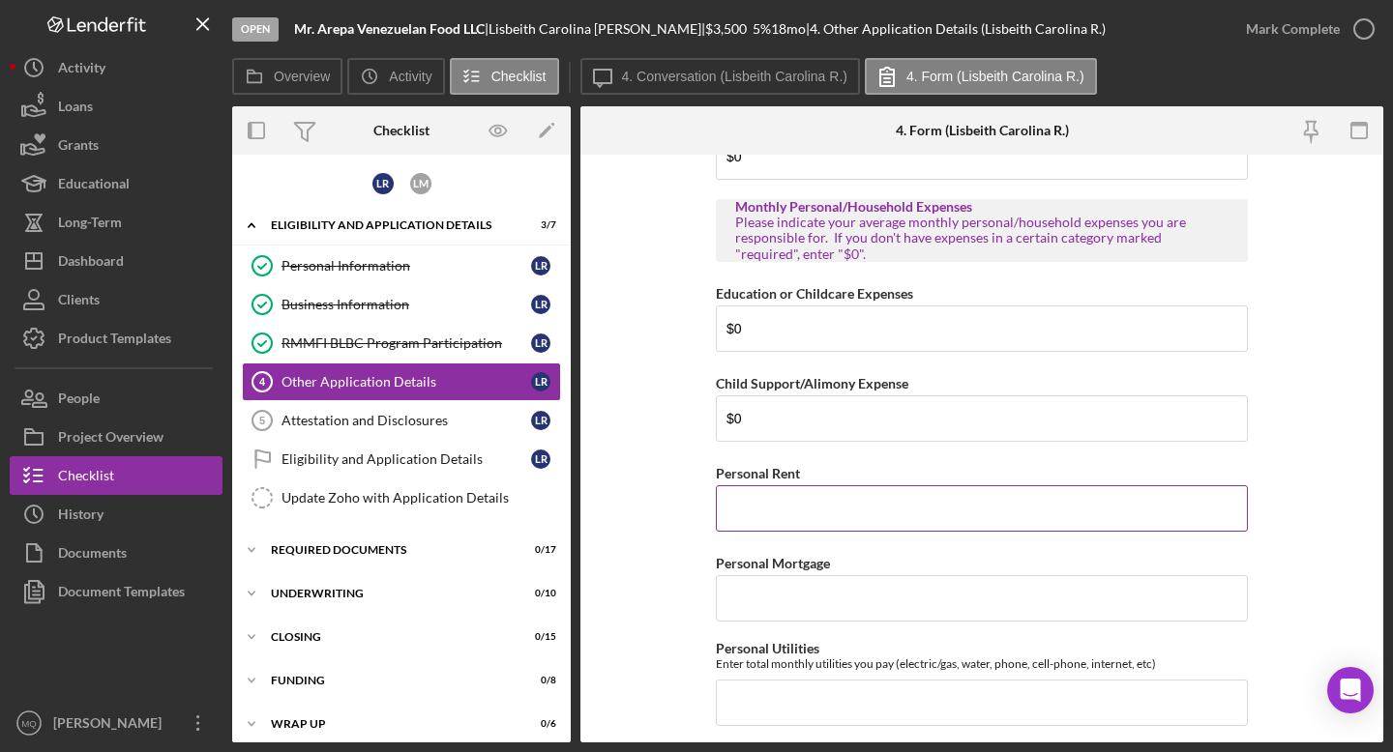
click at [763, 515] on input "Personal Rent" at bounding box center [982, 509] width 532 height 46
type input "$2,400"
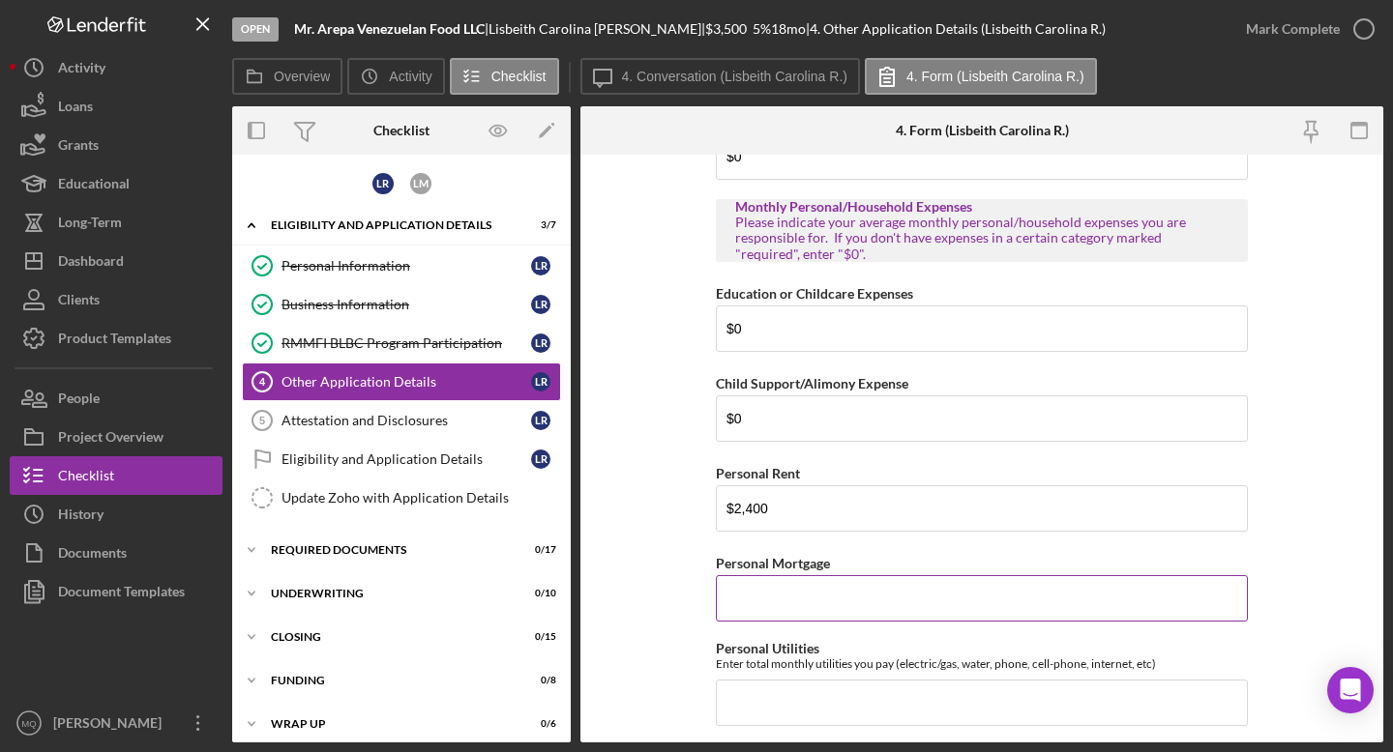
click at [763, 603] on input "Personal Mortgage" at bounding box center [982, 598] width 532 height 46
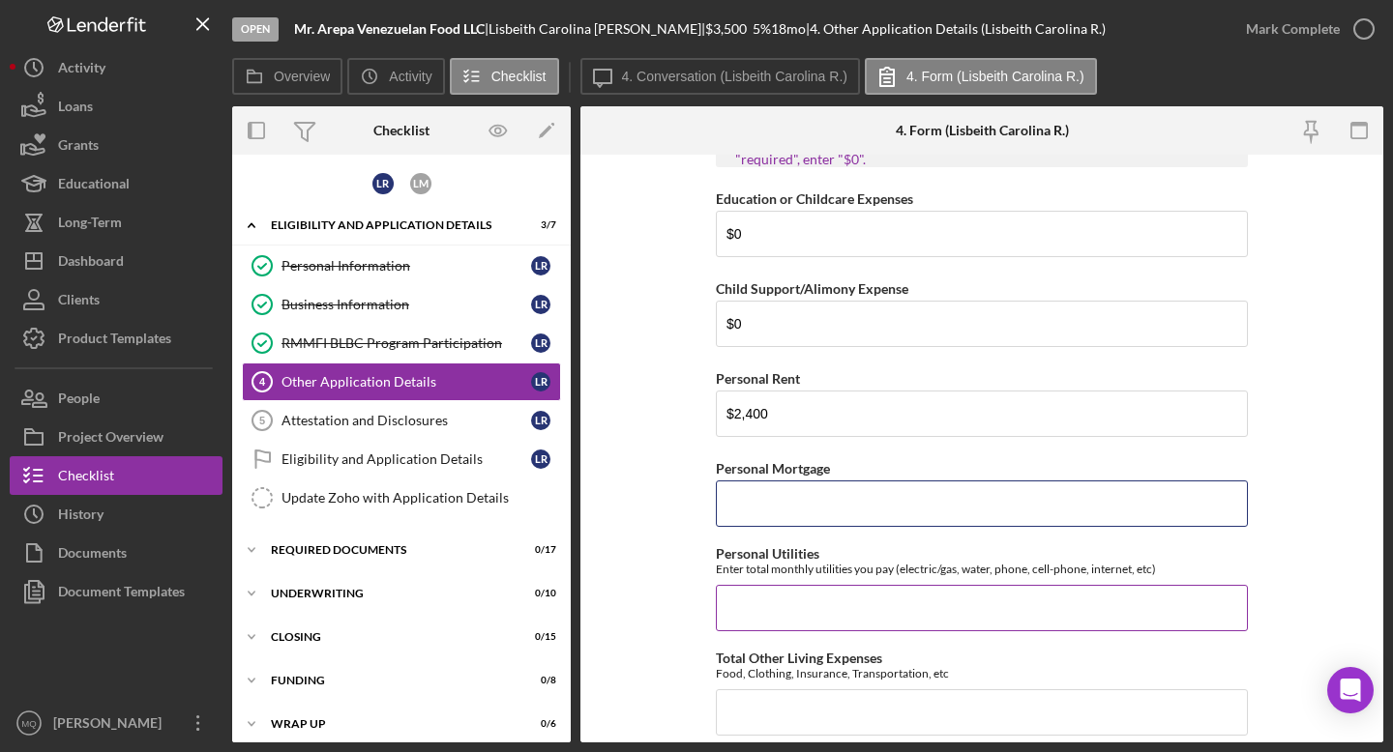
scroll to position [1997, 0]
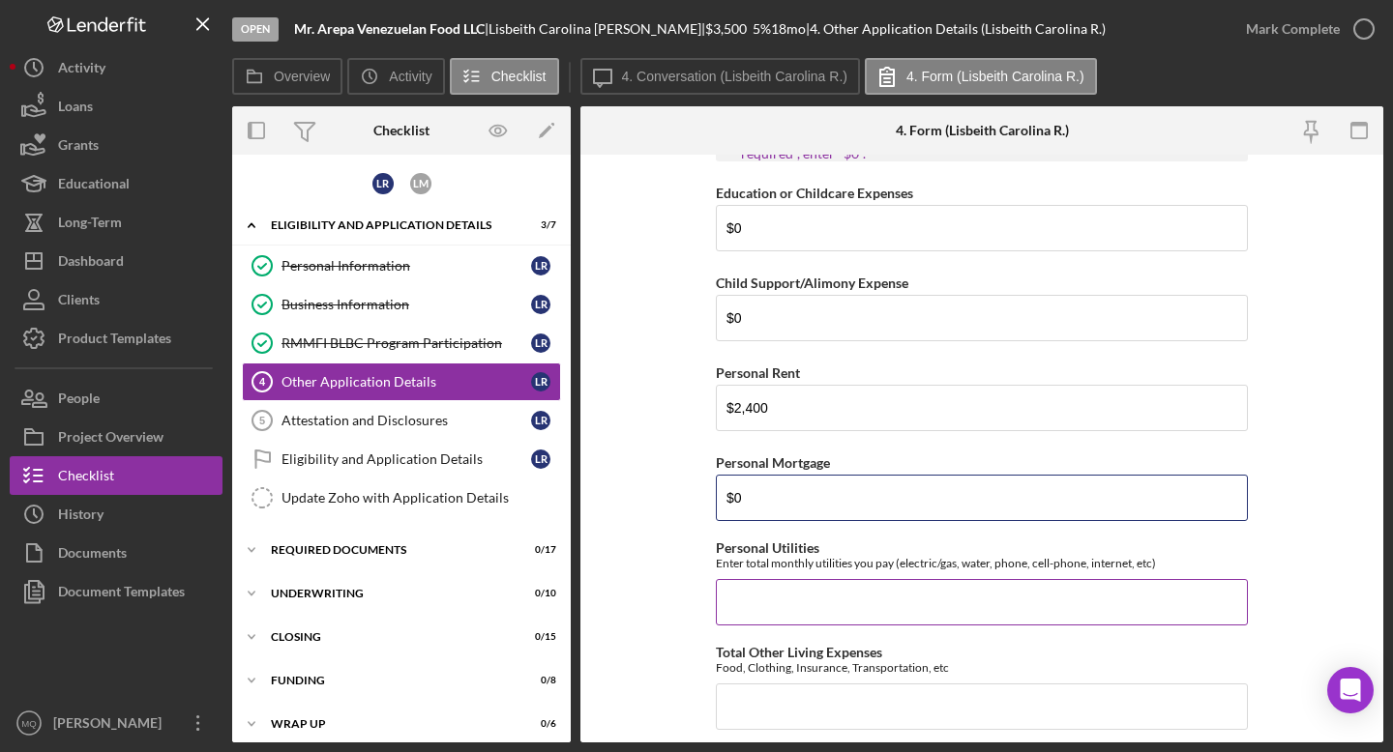
type input "$0"
click at [763, 579] on input "Personal Utilities" at bounding box center [982, 602] width 532 height 46
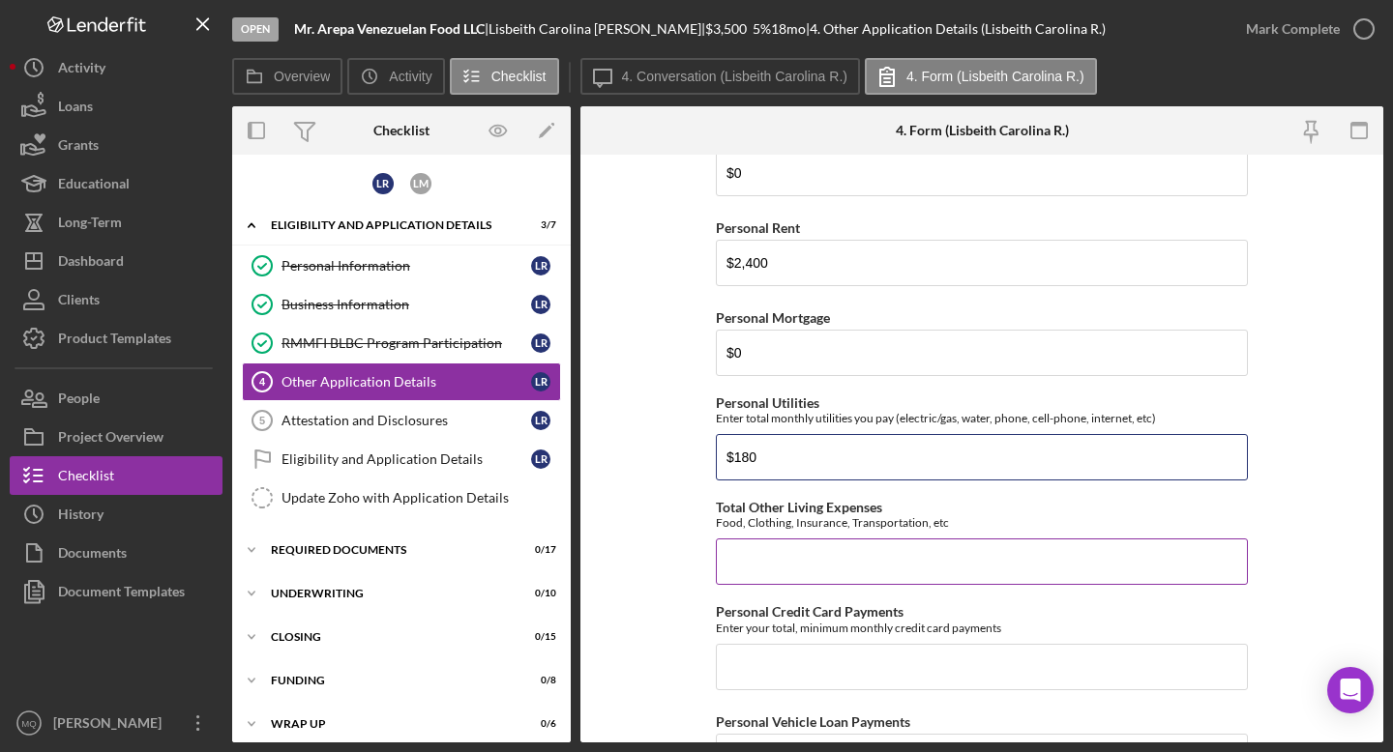
scroll to position [2147, 0]
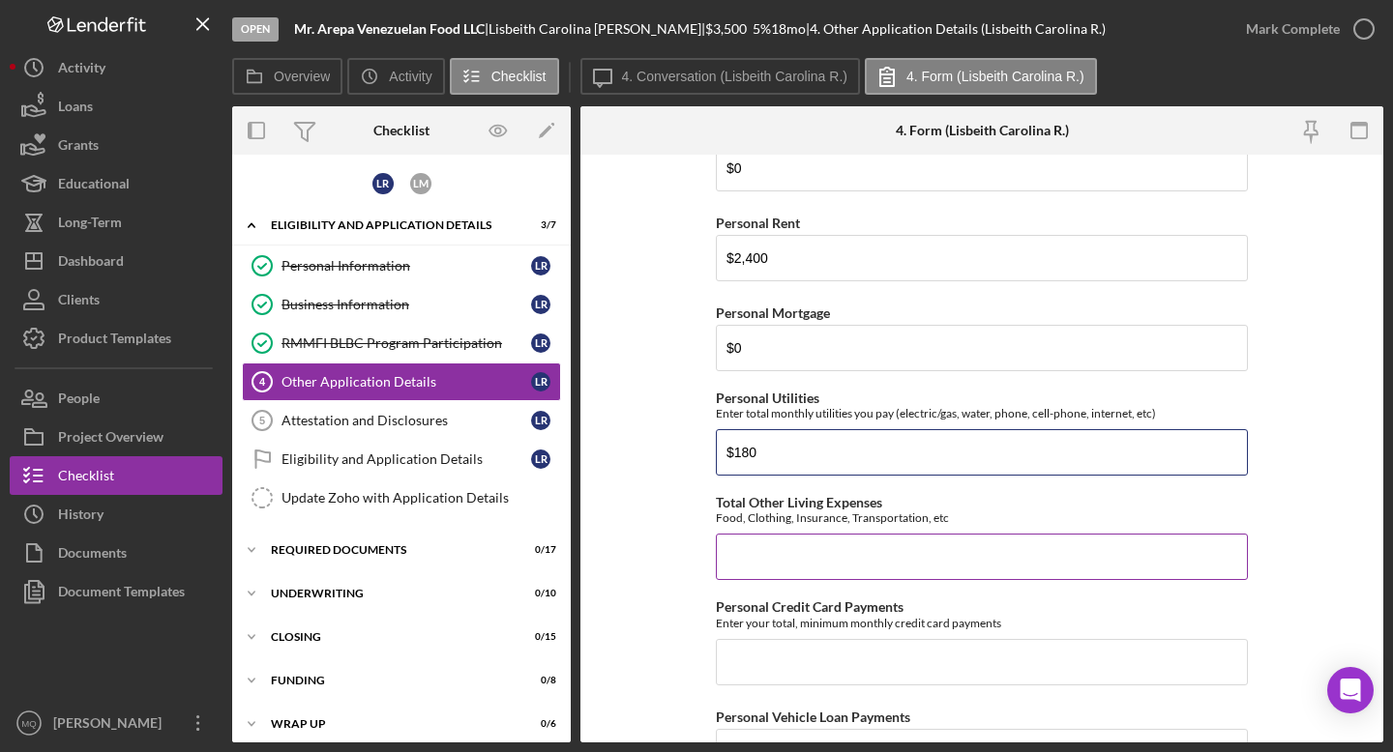
type input "$180"
click at [763, 534] on input "Total Other Living Expenses" at bounding box center [982, 557] width 532 height 46
click at [763, 570] on input "Total Other Living Expenses" at bounding box center [982, 557] width 532 height 46
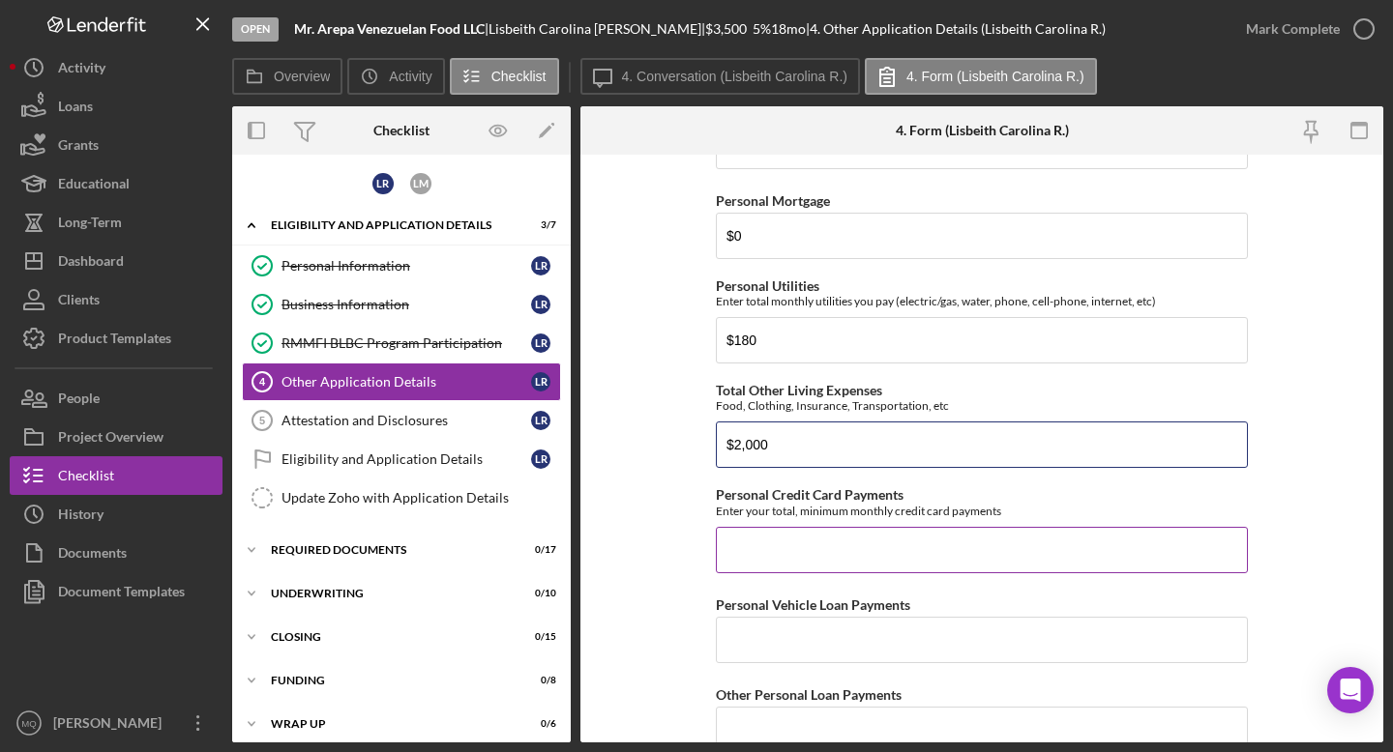
scroll to position [2260, 0]
type input "$2,000"
click at [763, 554] on input "Personal Credit Card Payments" at bounding box center [982, 549] width 532 height 46
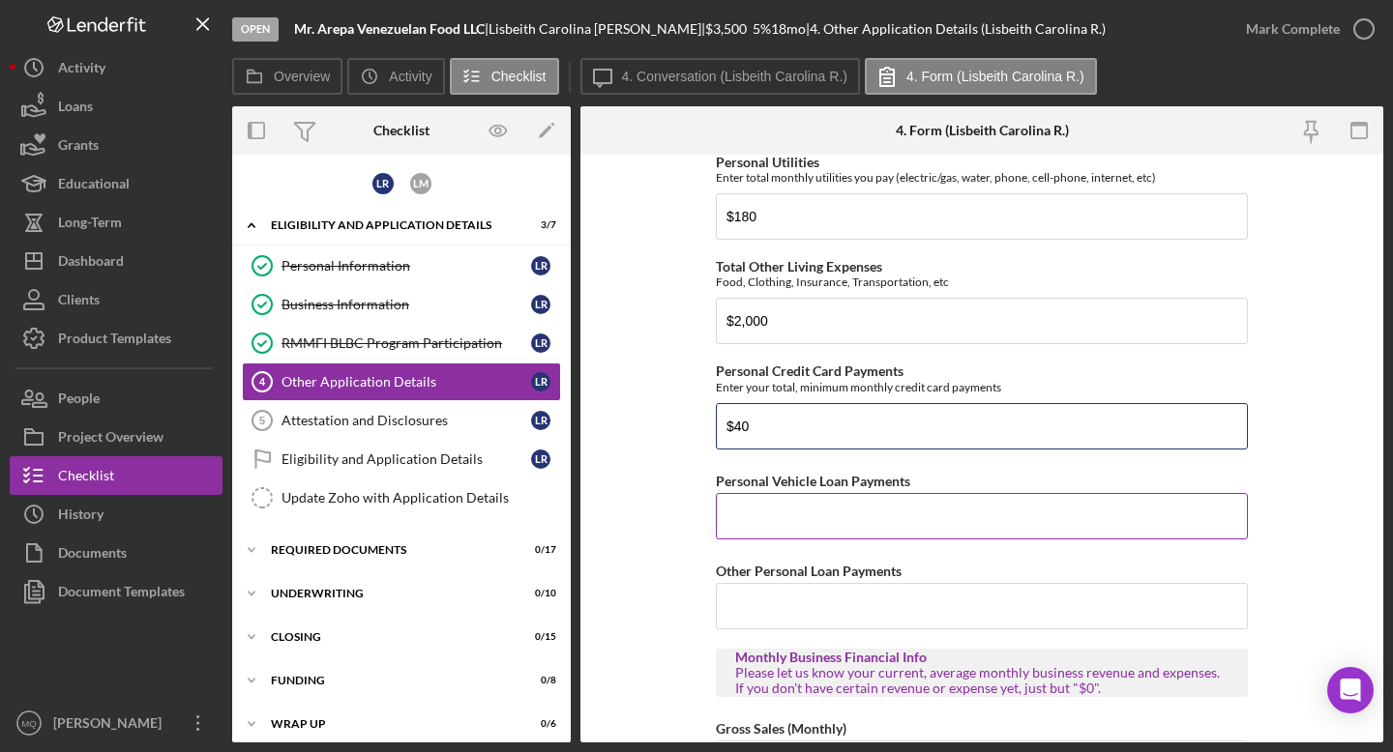
scroll to position [2389, 0]
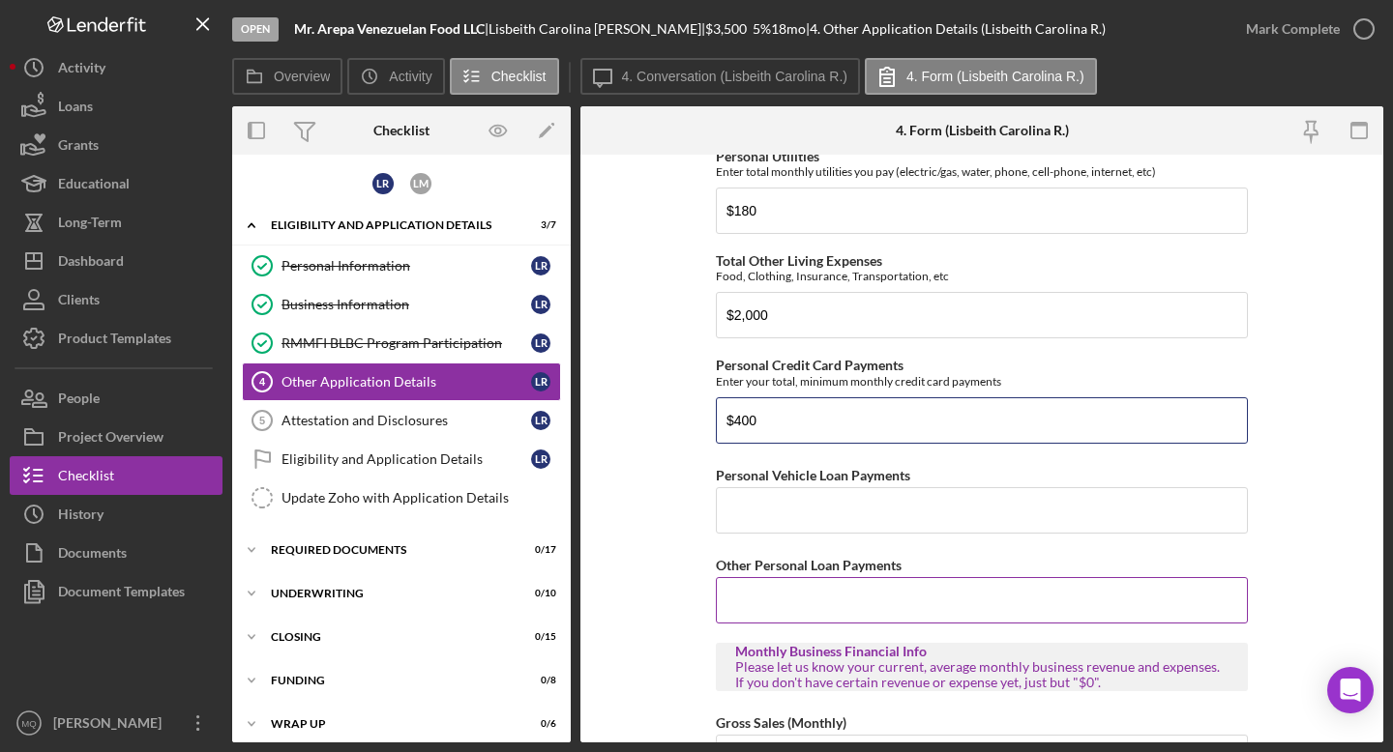
type input "$400"
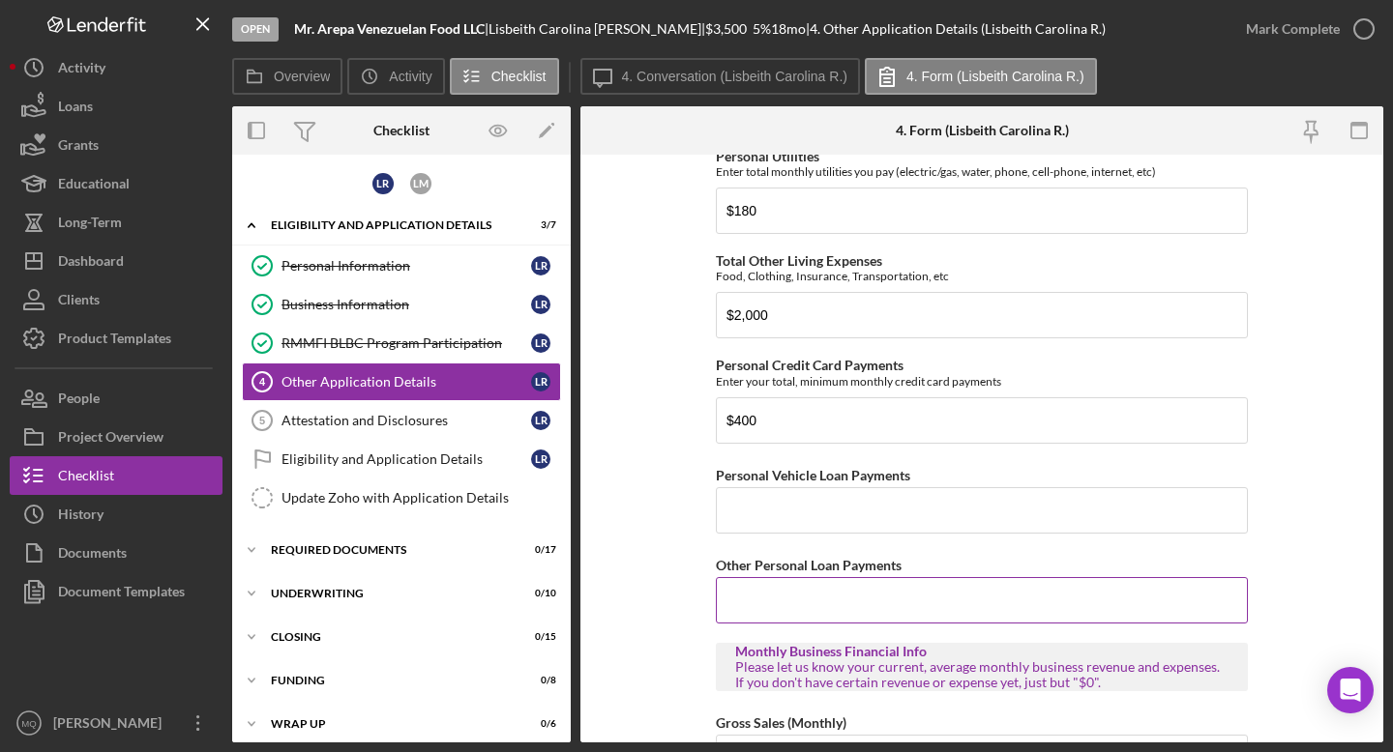
click at [763, 616] on input "Other Personal Loan Payments" at bounding box center [982, 600] width 532 height 46
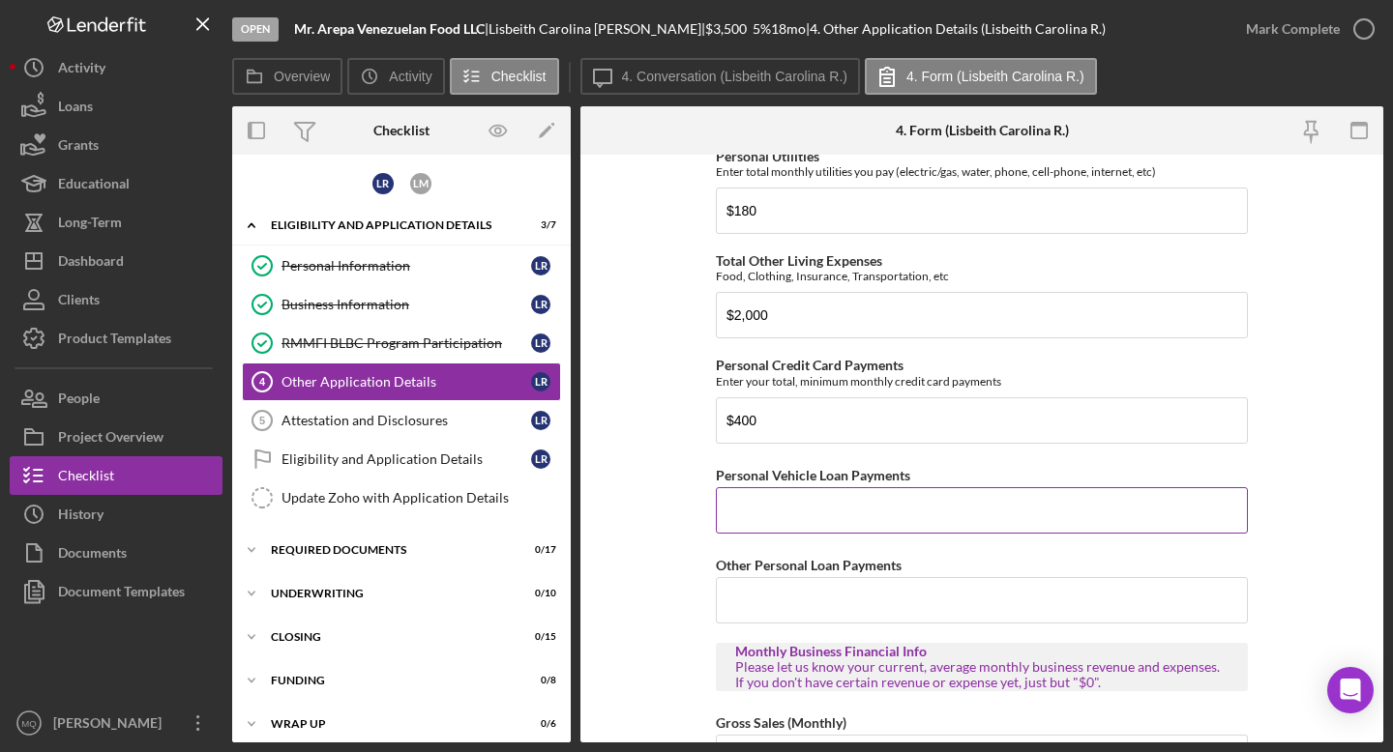
click at [763, 513] on input "Personal Vehicle Loan Payments" at bounding box center [982, 510] width 532 height 46
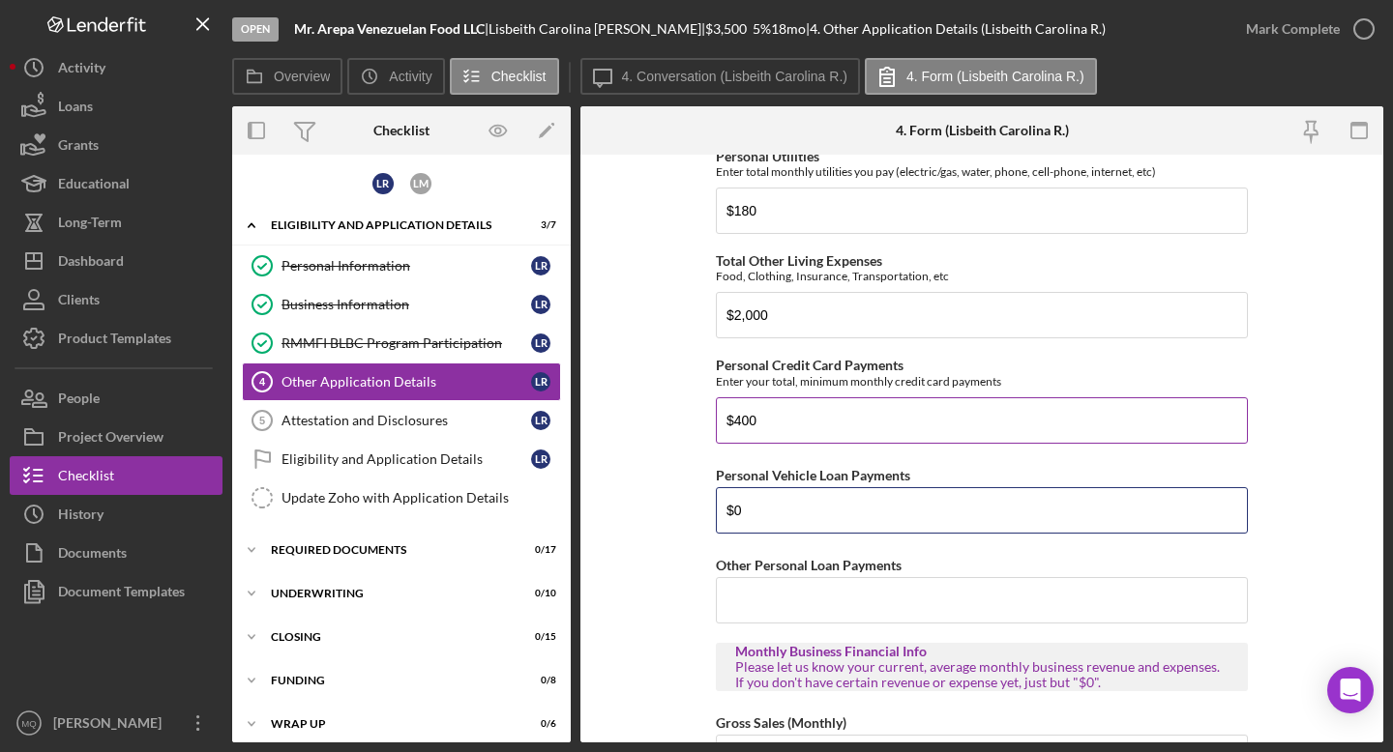
type input "$0"
click at [763, 426] on input "$400" at bounding box center [982, 421] width 532 height 46
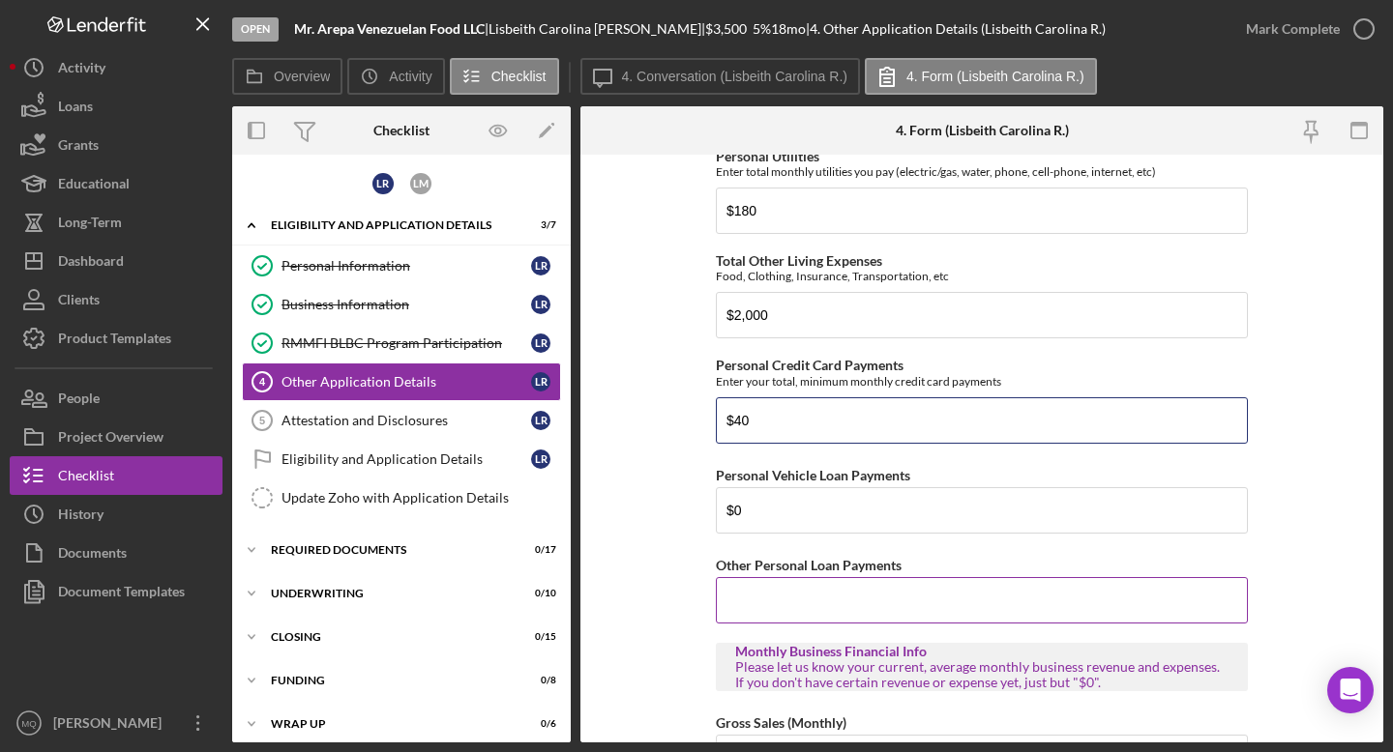
type input "$40"
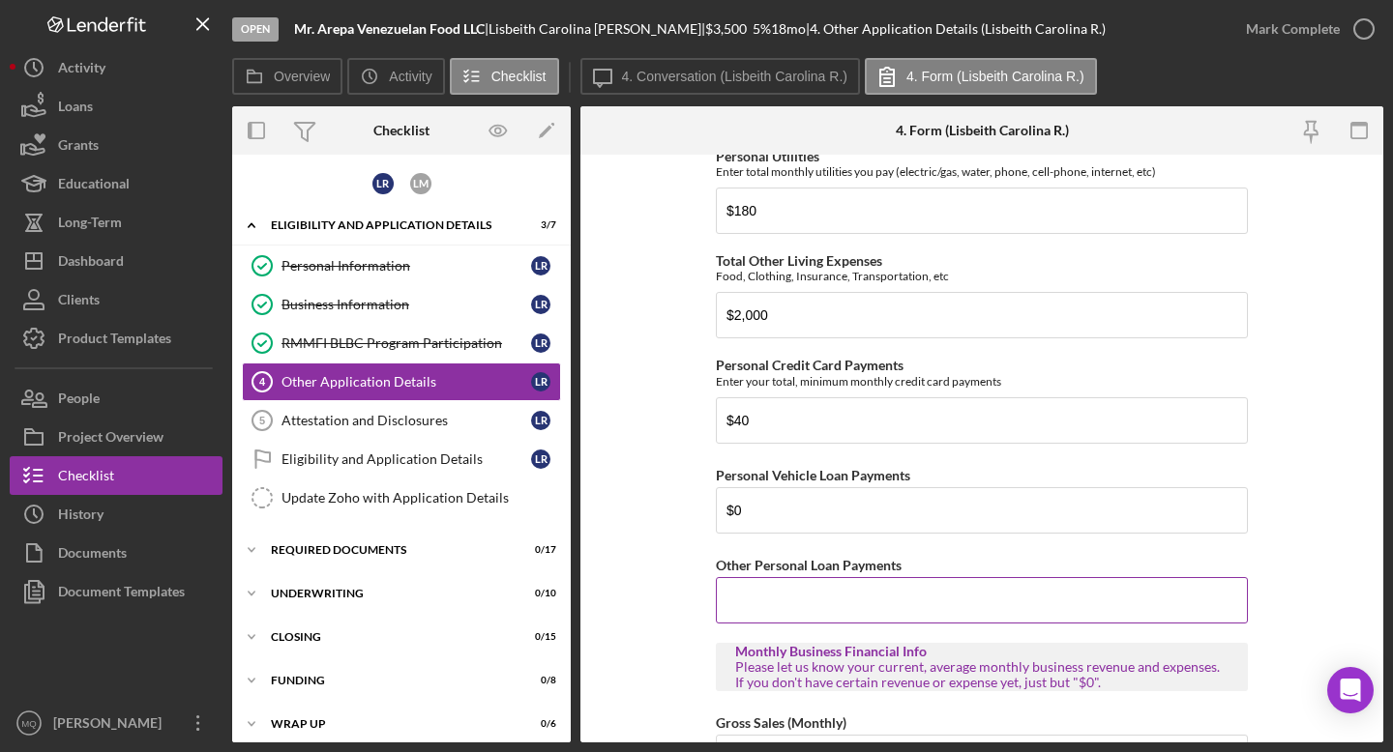
click at [763, 582] on input "Other Personal Loan Payments" at bounding box center [982, 600] width 532 height 46
click at [763, 598] on input "Other Personal Loan Payments" at bounding box center [982, 600] width 532 height 46
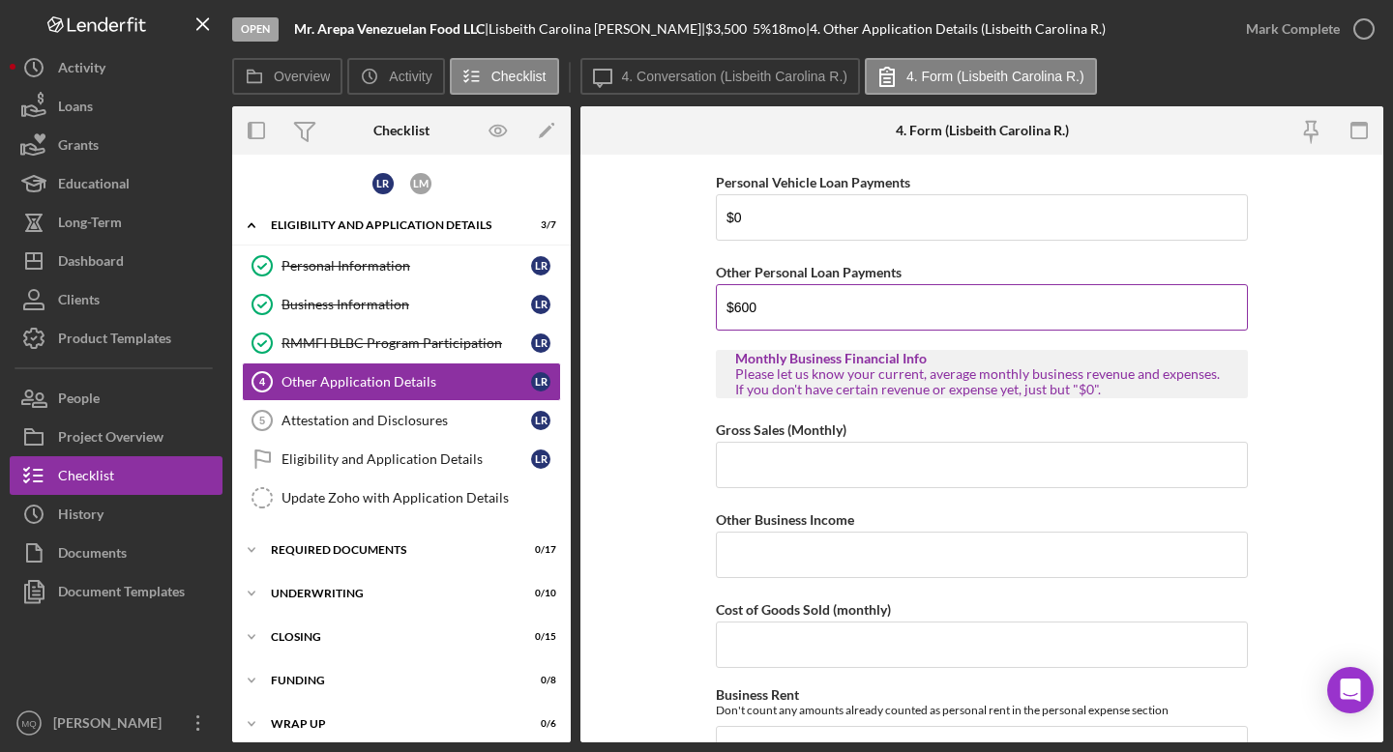
scroll to position [2700, 0]
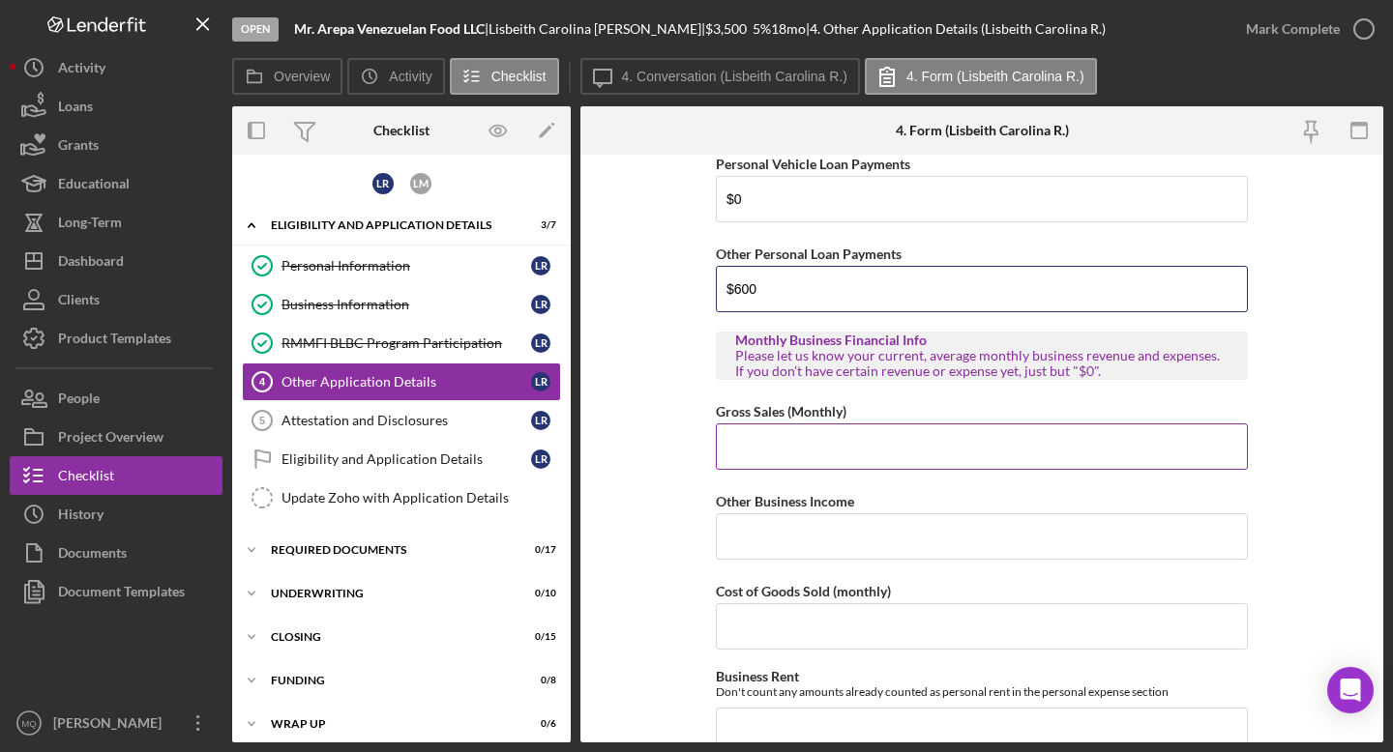
type input "$600"
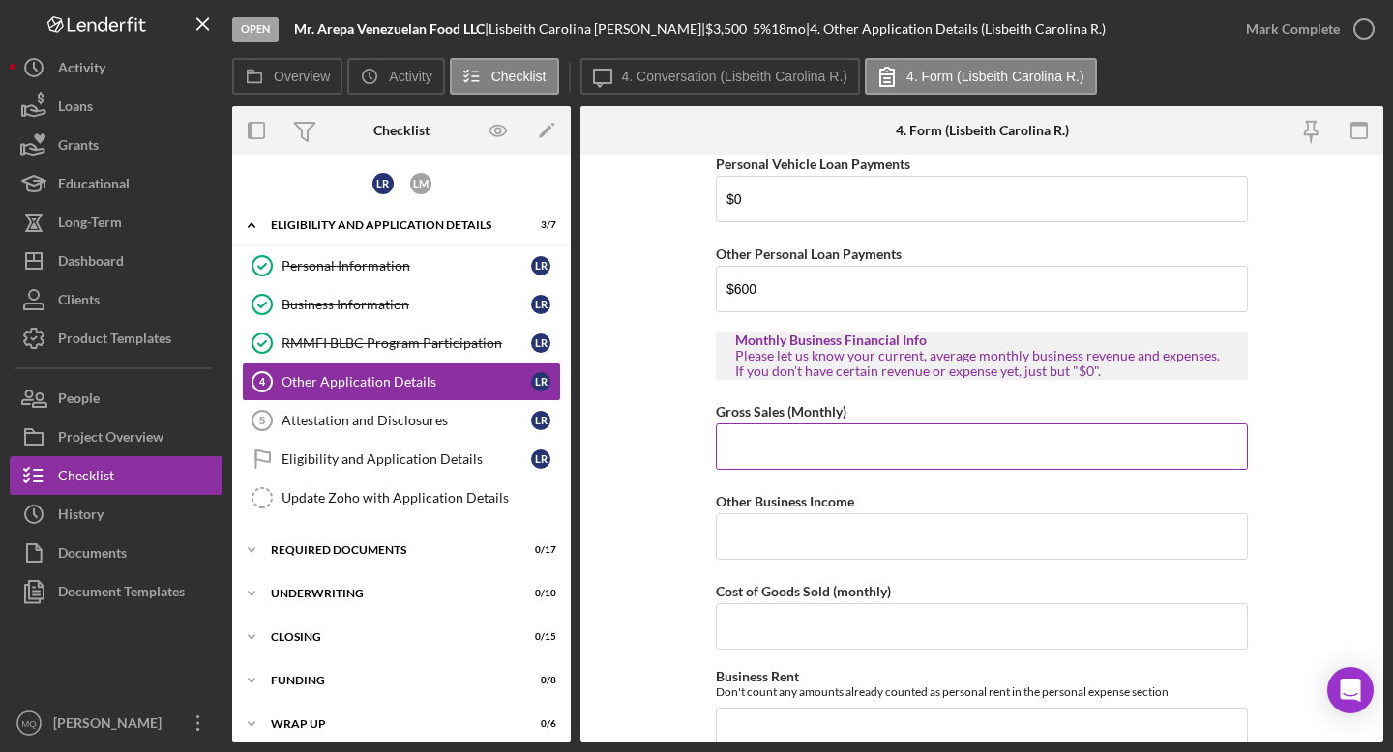
click at [763, 455] on input "Gross Sales (Monthly)" at bounding box center [982, 447] width 532 height 46
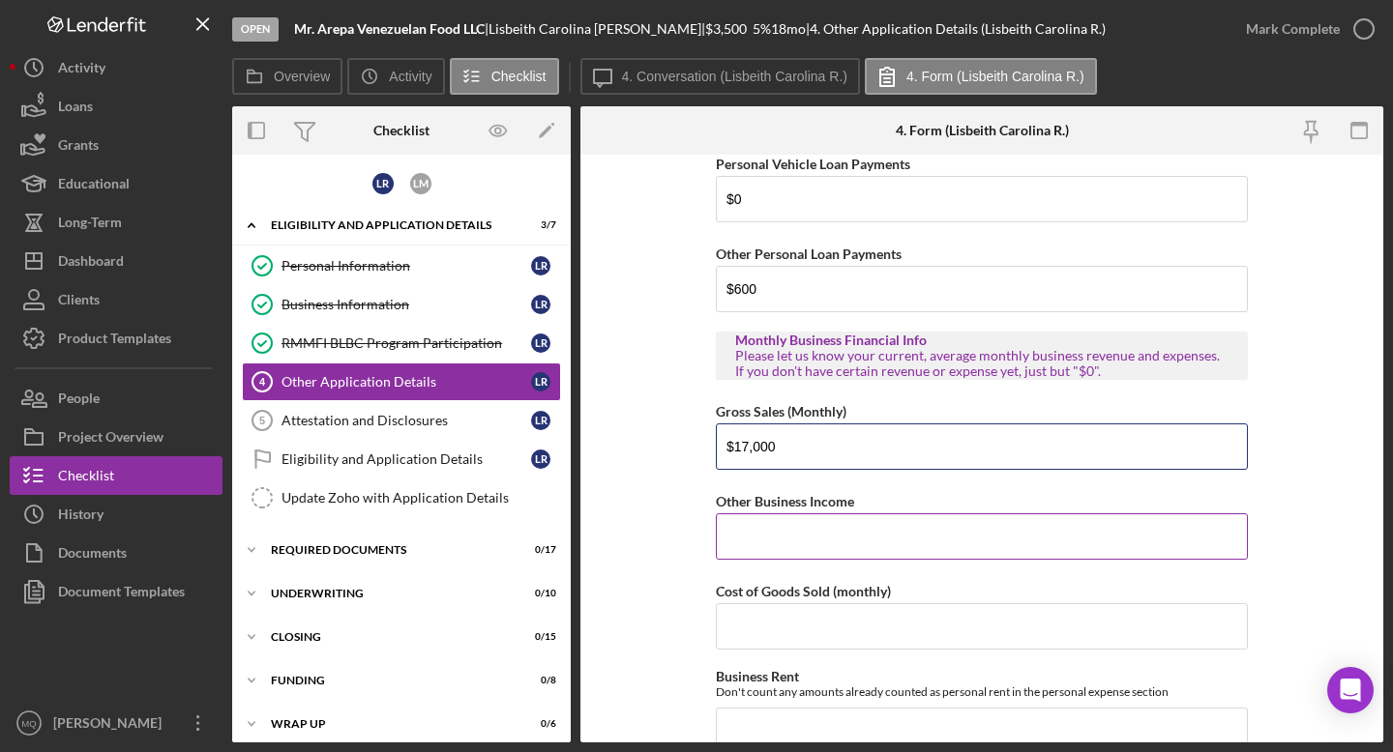
type input "$17,000"
click at [763, 529] on input "Other Business Income" at bounding box center [982, 537] width 532 height 46
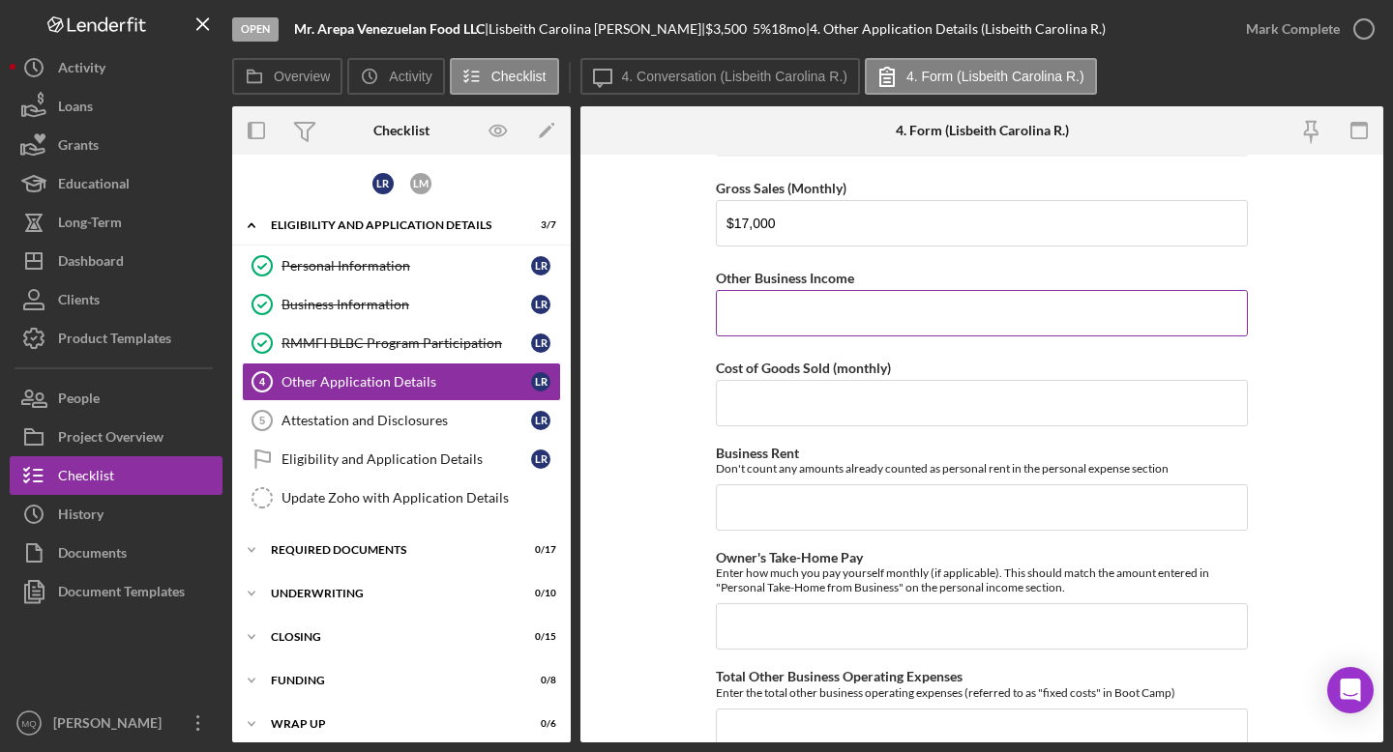
scroll to position [2928, 0]
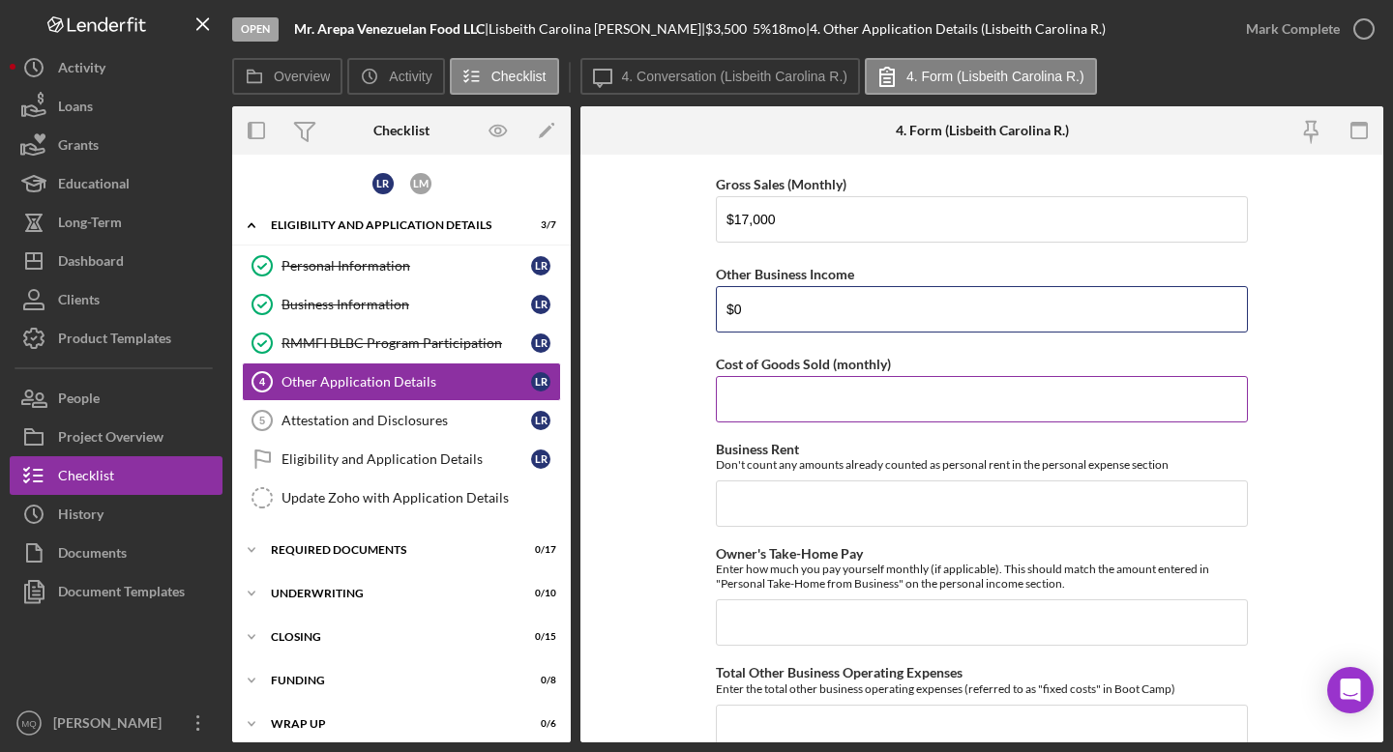
type input "$0"
click at [763, 407] on input "Cost of Goods Sold (monthly)" at bounding box center [982, 399] width 532 height 46
click at [763, 406] on input "Cost of Goods Sold (monthly)" at bounding box center [982, 399] width 532 height 46
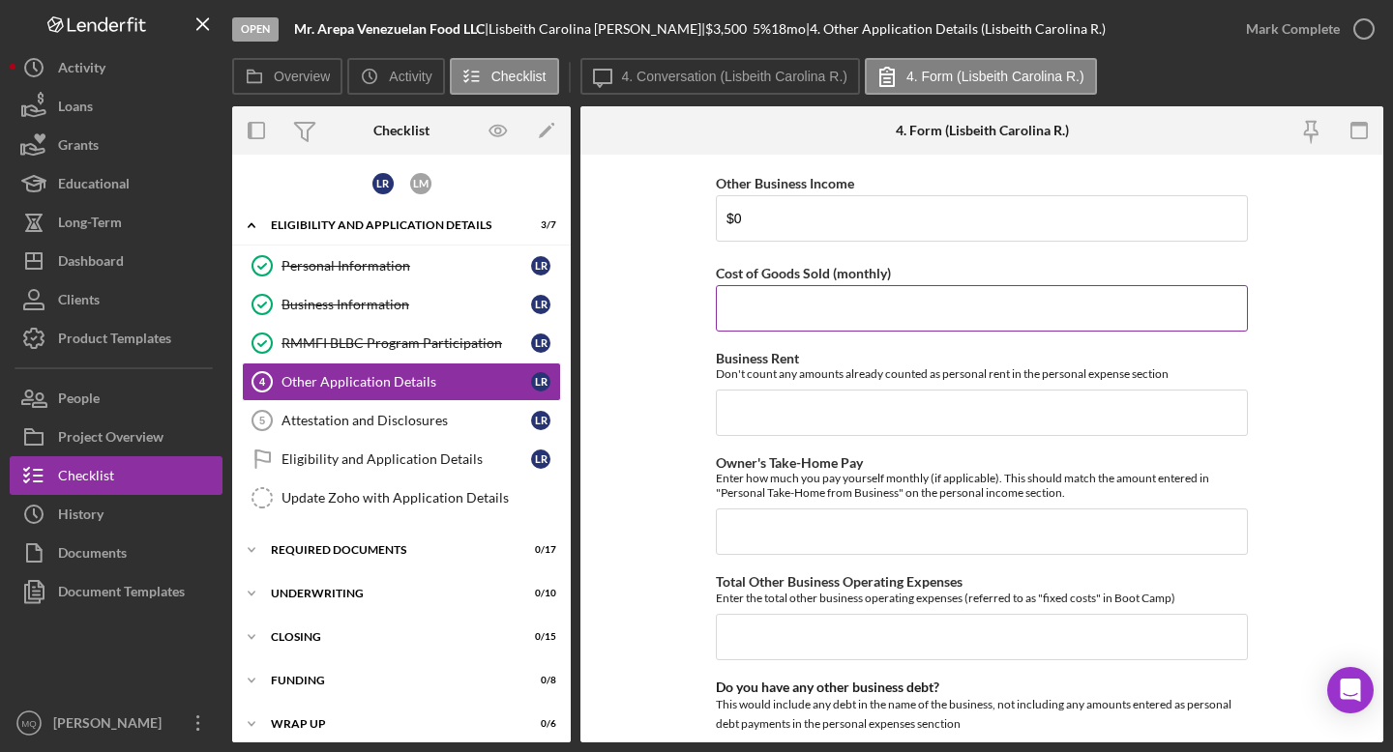
scroll to position [3013, 0]
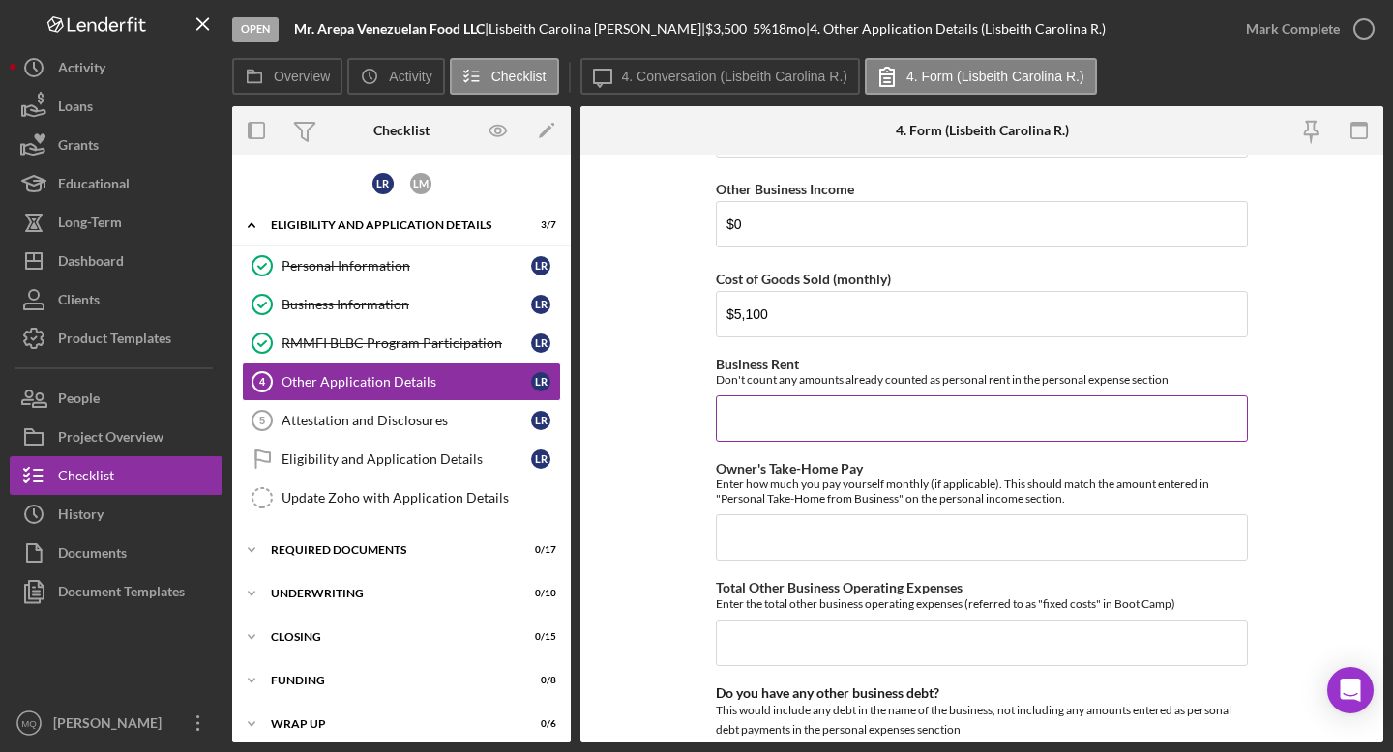
click at [763, 410] on input "Business Rent" at bounding box center [982, 419] width 532 height 46
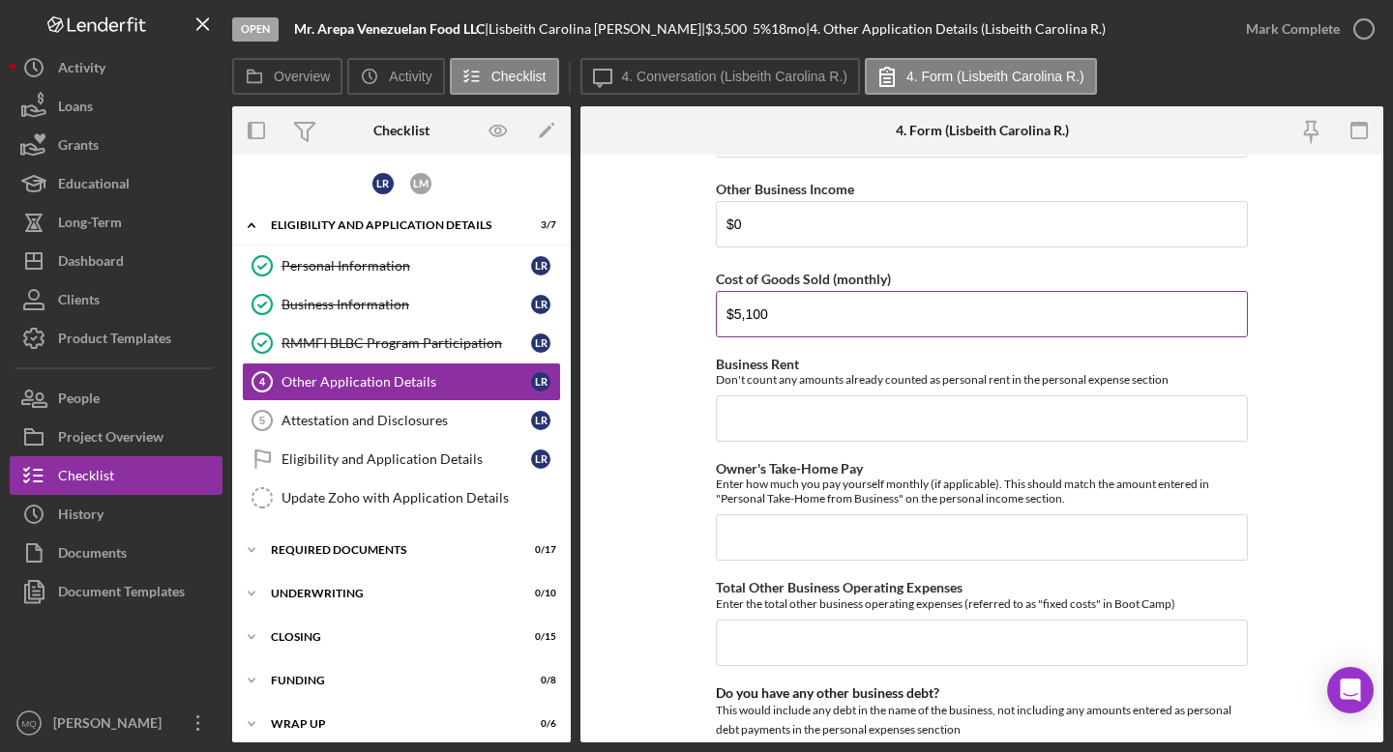
click at [763, 311] on input "$5,100" at bounding box center [982, 314] width 532 height 46
type input "$5"
type input "$6,000"
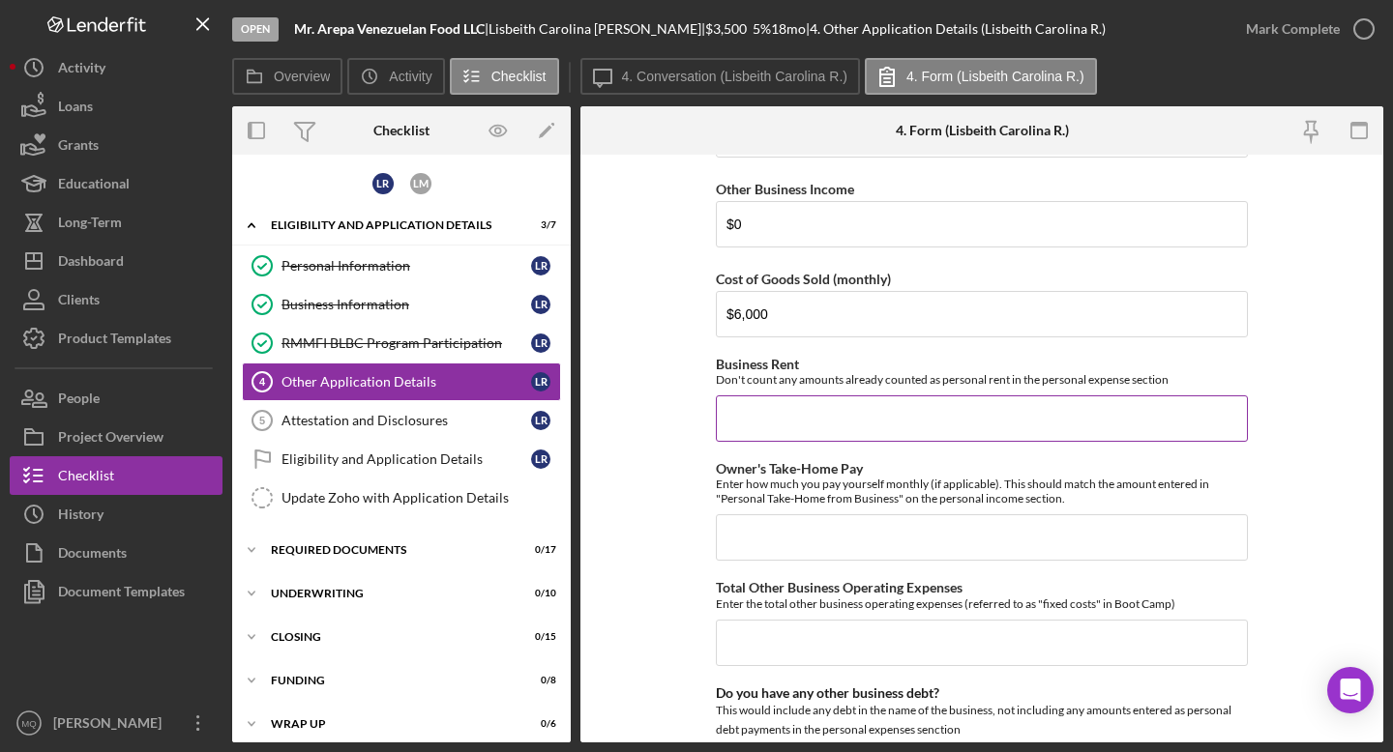
click at [763, 415] on input "Business Rent" at bounding box center [982, 419] width 532 height 46
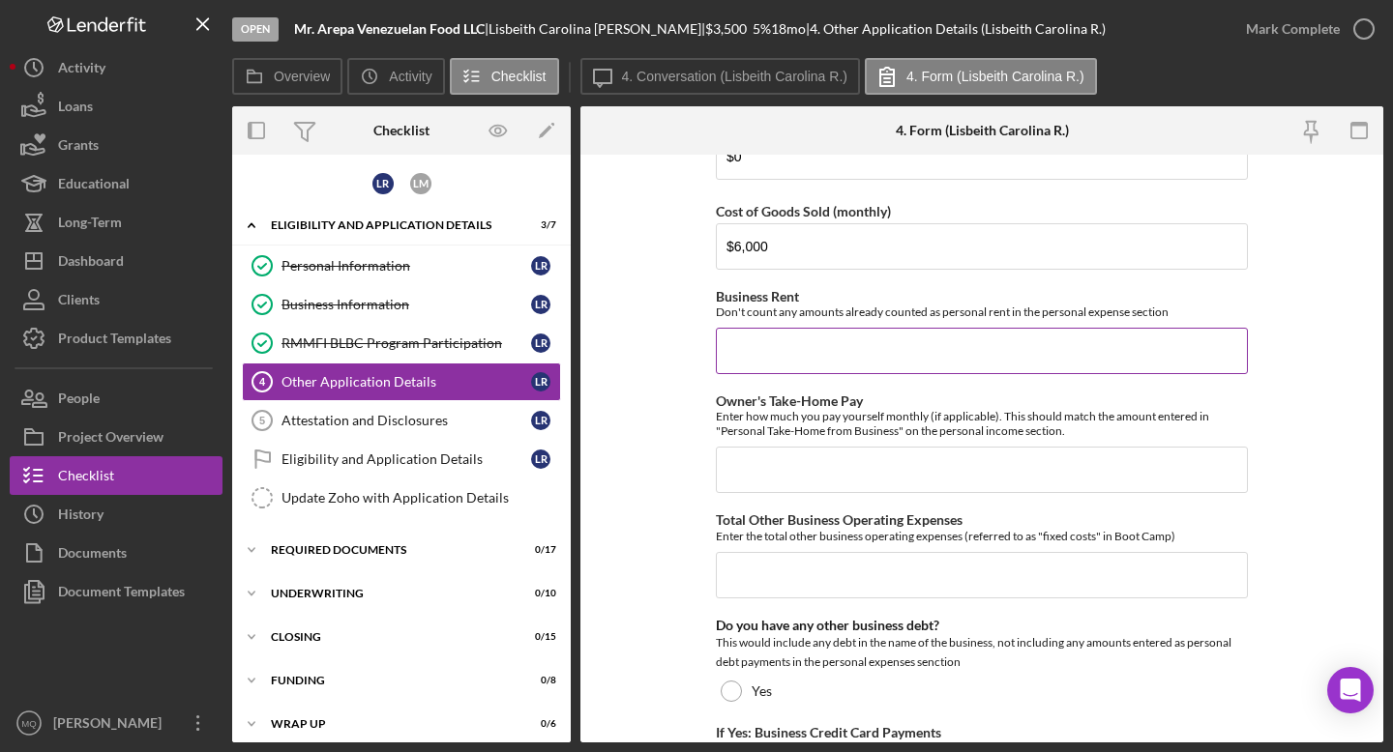
scroll to position [3072, 0]
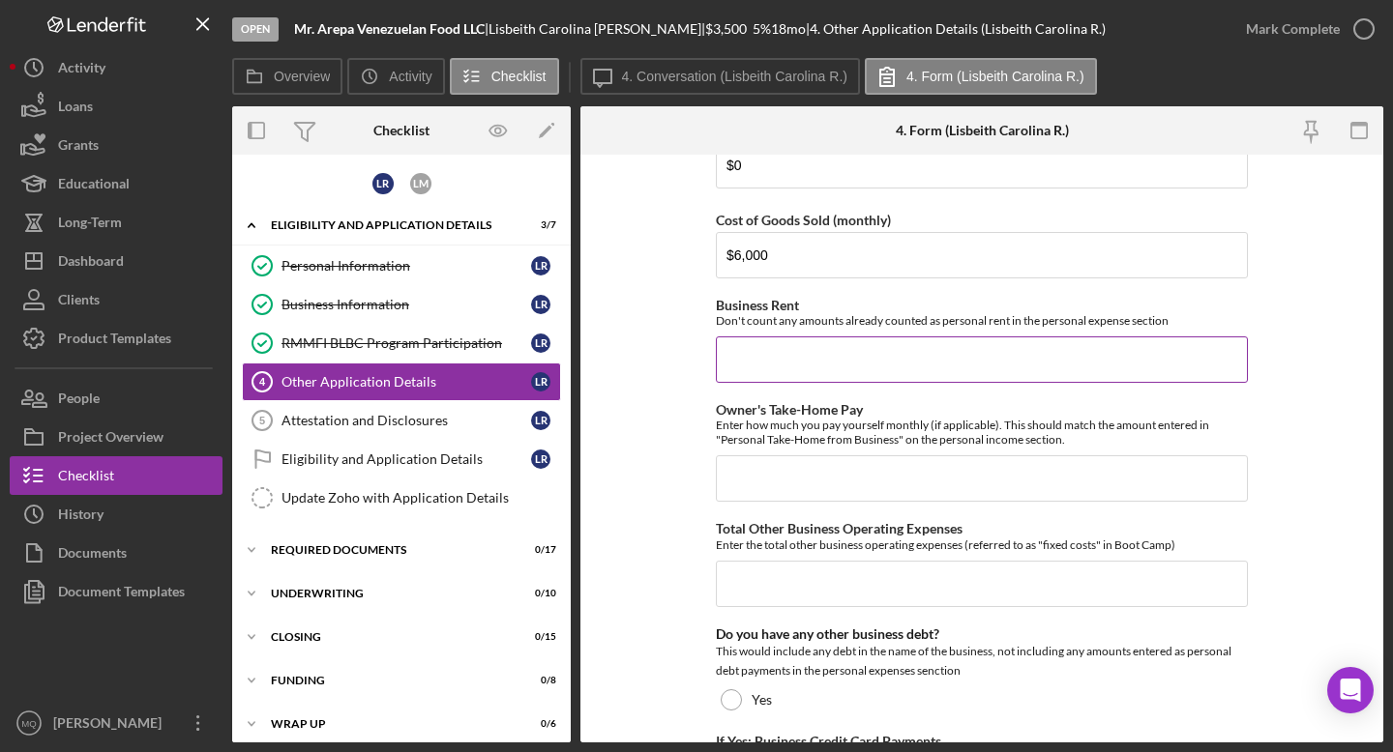
click at [763, 342] on input "Business Rent" at bounding box center [982, 360] width 532 height 46
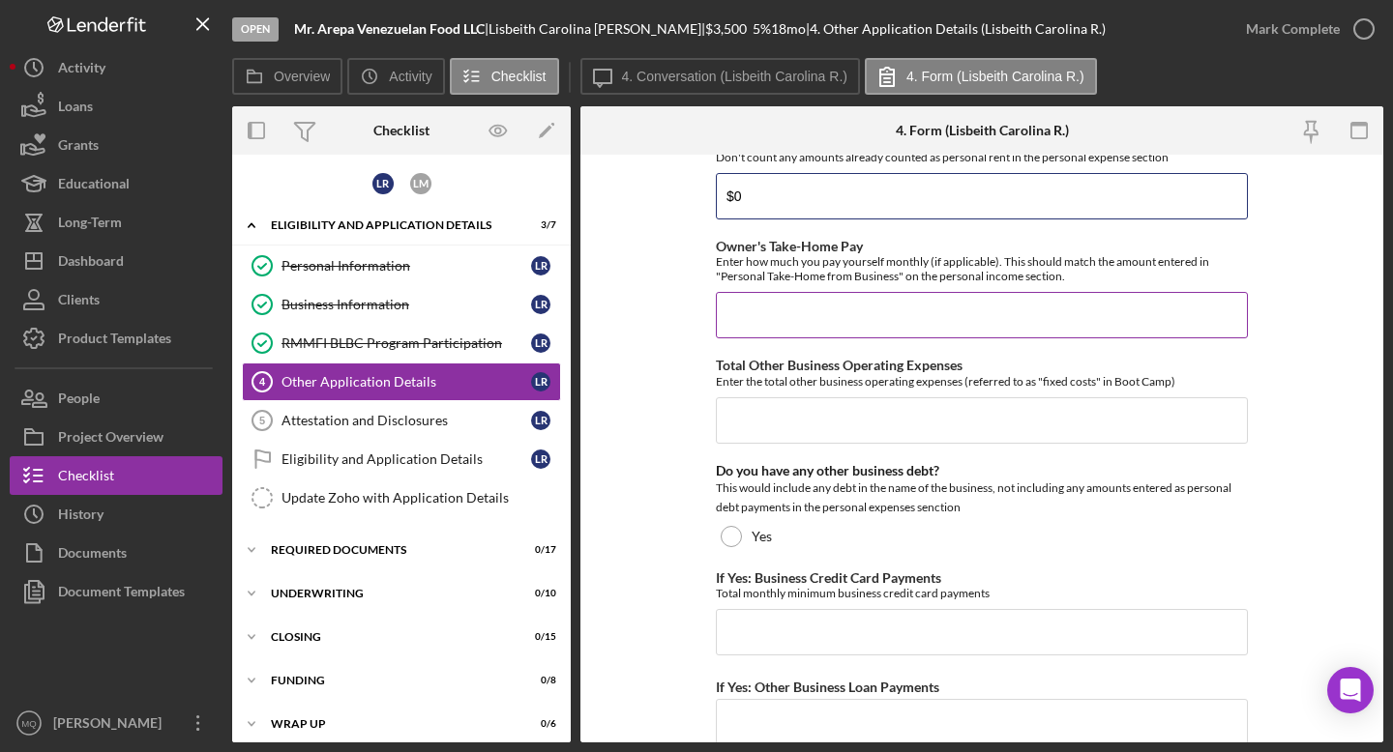
scroll to position [3242, 0]
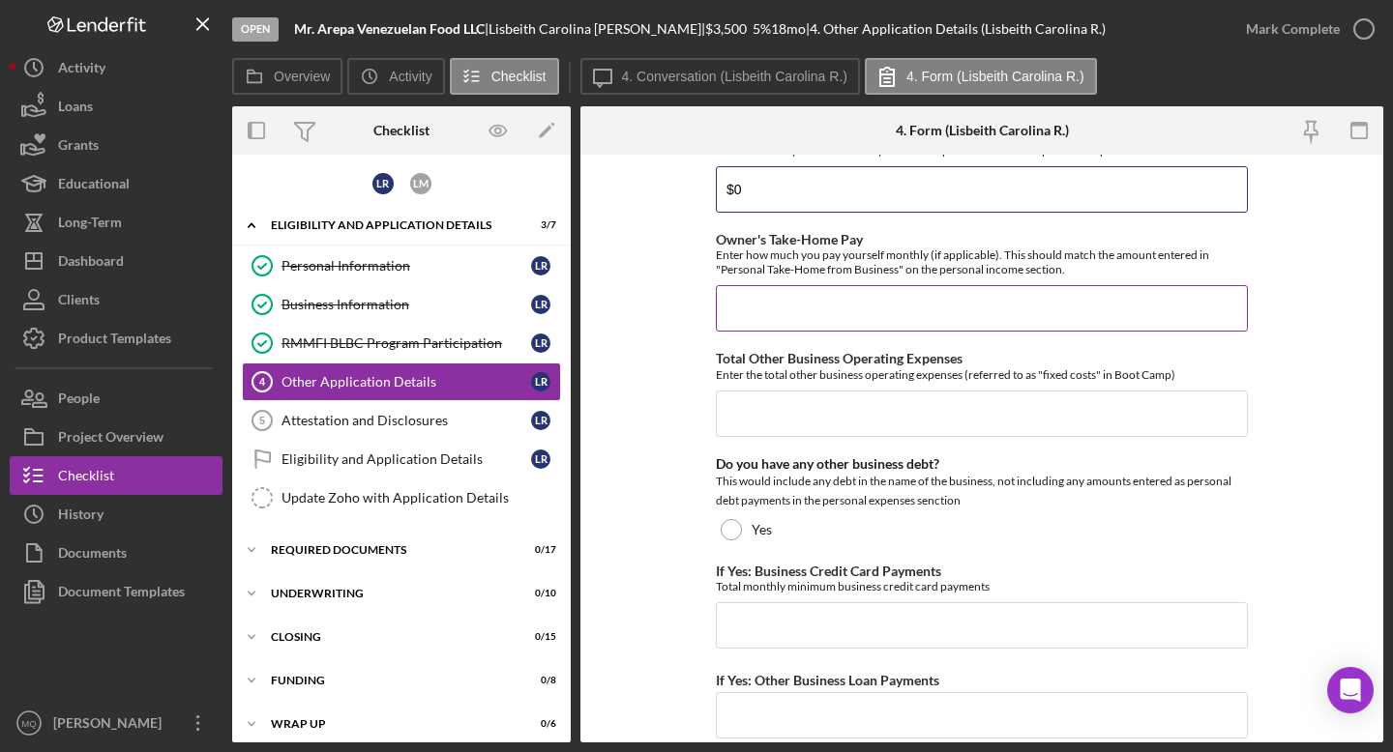
type input "$0"
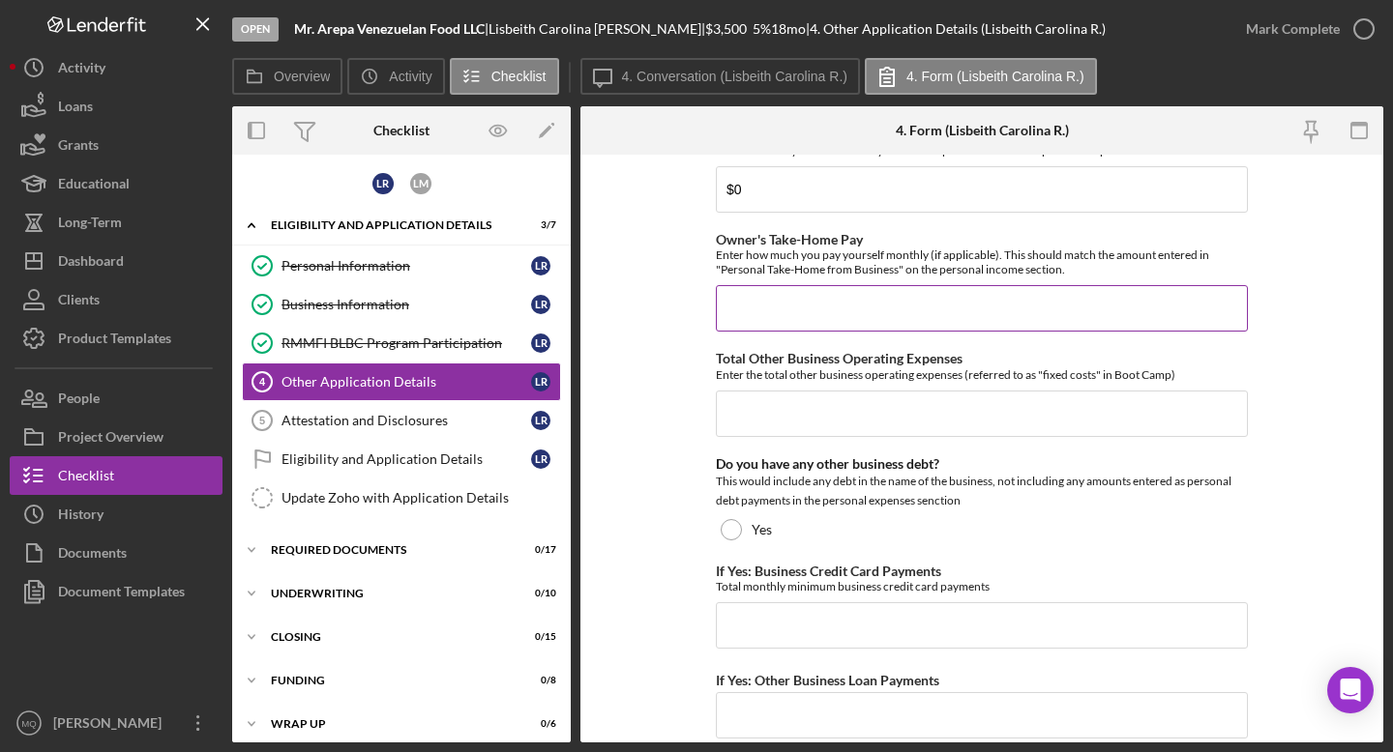
click at [763, 311] on input "Owner's Take-Home Pay" at bounding box center [982, 308] width 532 height 46
type input "$0"
click at [763, 428] on input "Total Other Business Operating Expenses" at bounding box center [982, 414] width 532 height 46
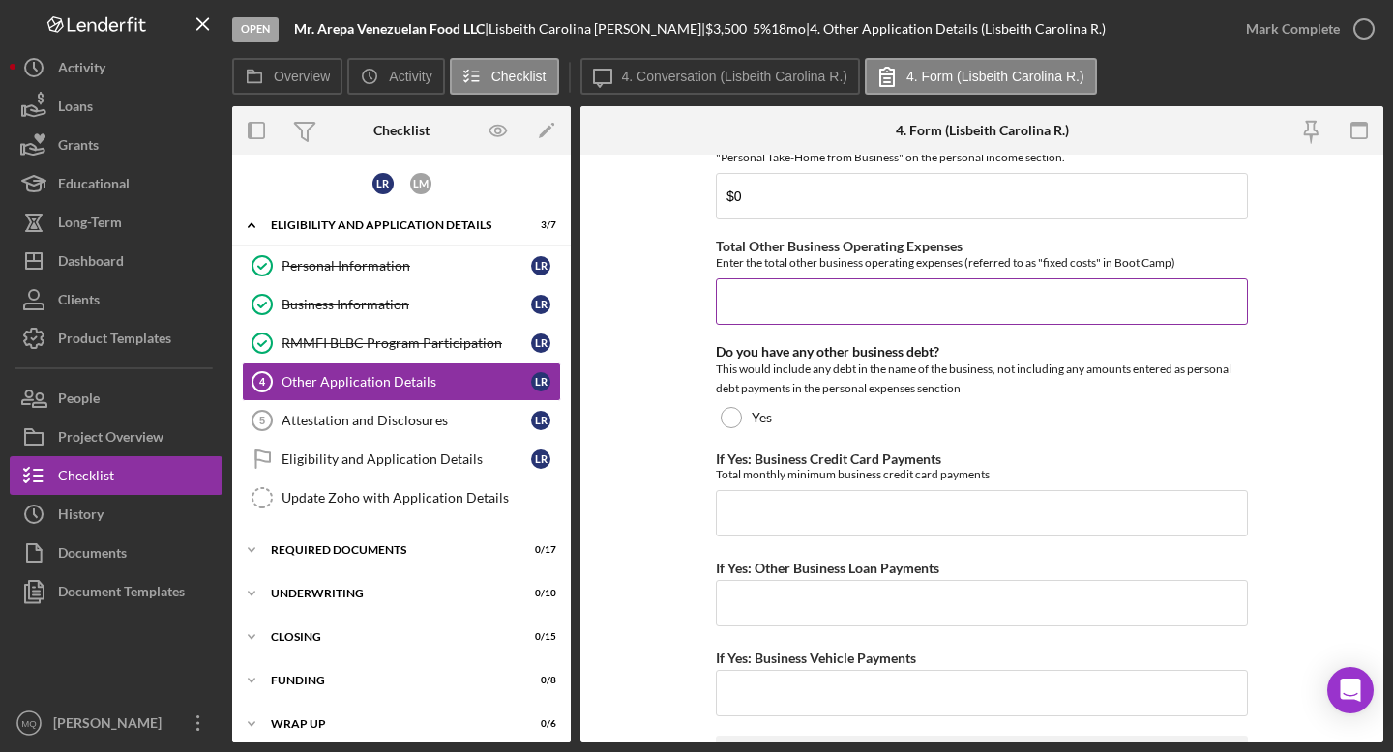
scroll to position [3355, 0]
type input "$1,750"
click at [660, 456] on form "Loan Request Summary Please let us know how much you would like to apply for, a…" at bounding box center [981, 449] width 803 height 588
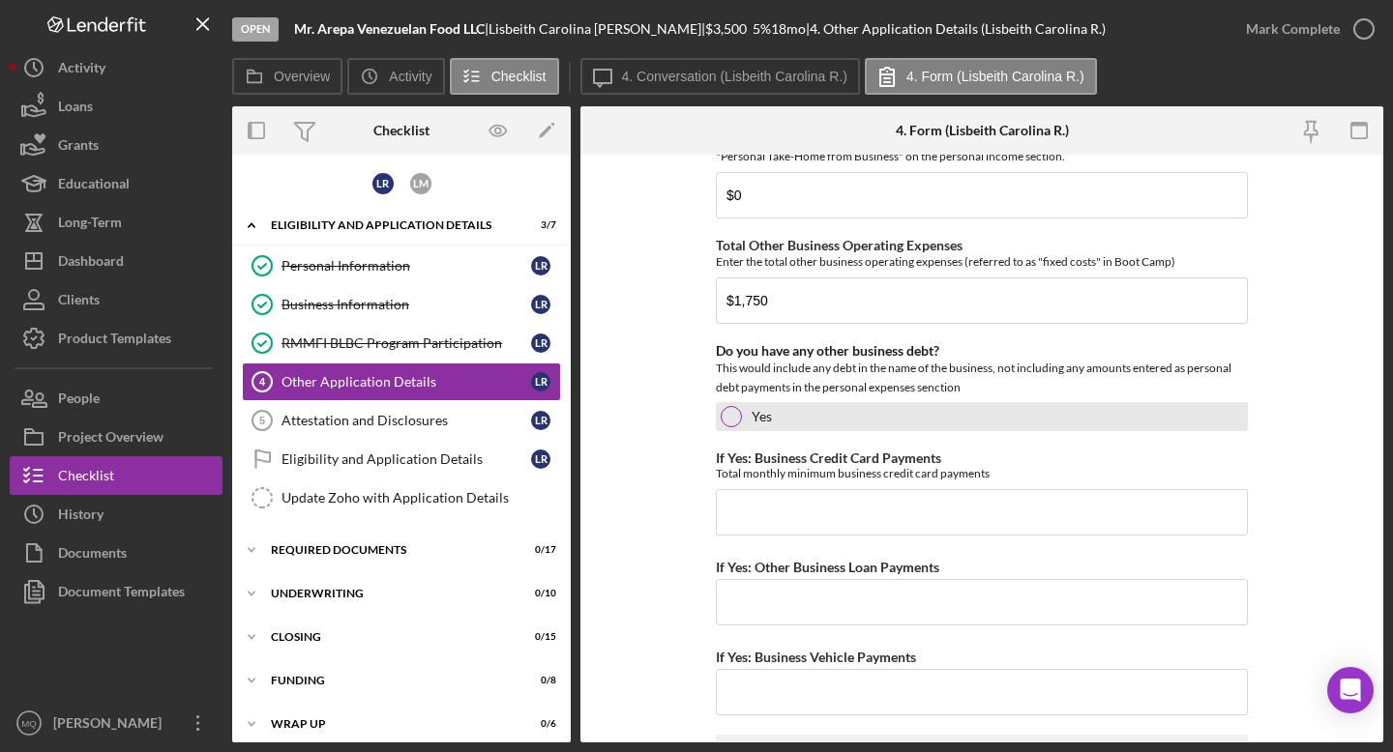
click at [727, 410] on div at bounding box center [731, 416] width 21 height 21
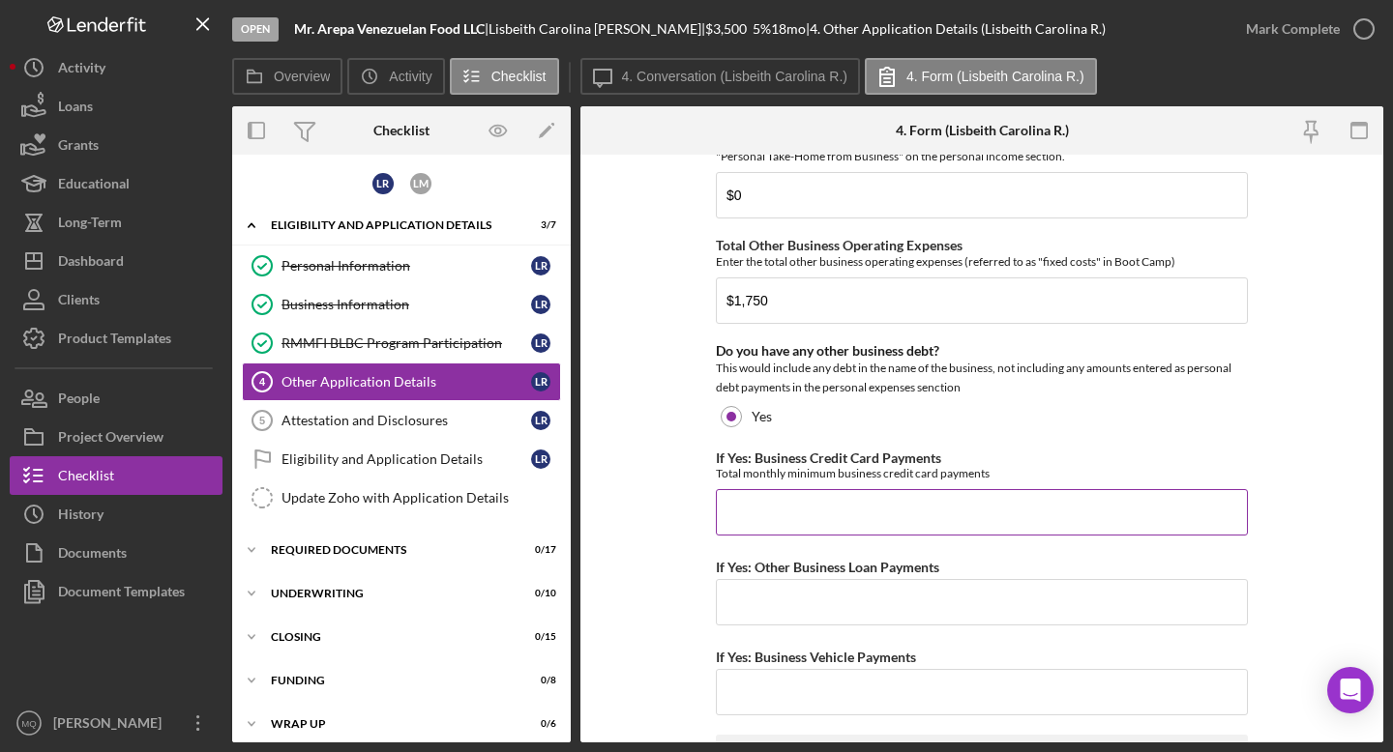
click at [763, 528] on input "If Yes: Business Credit Card Payments" at bounding box center [982, 512] width 532 height 46
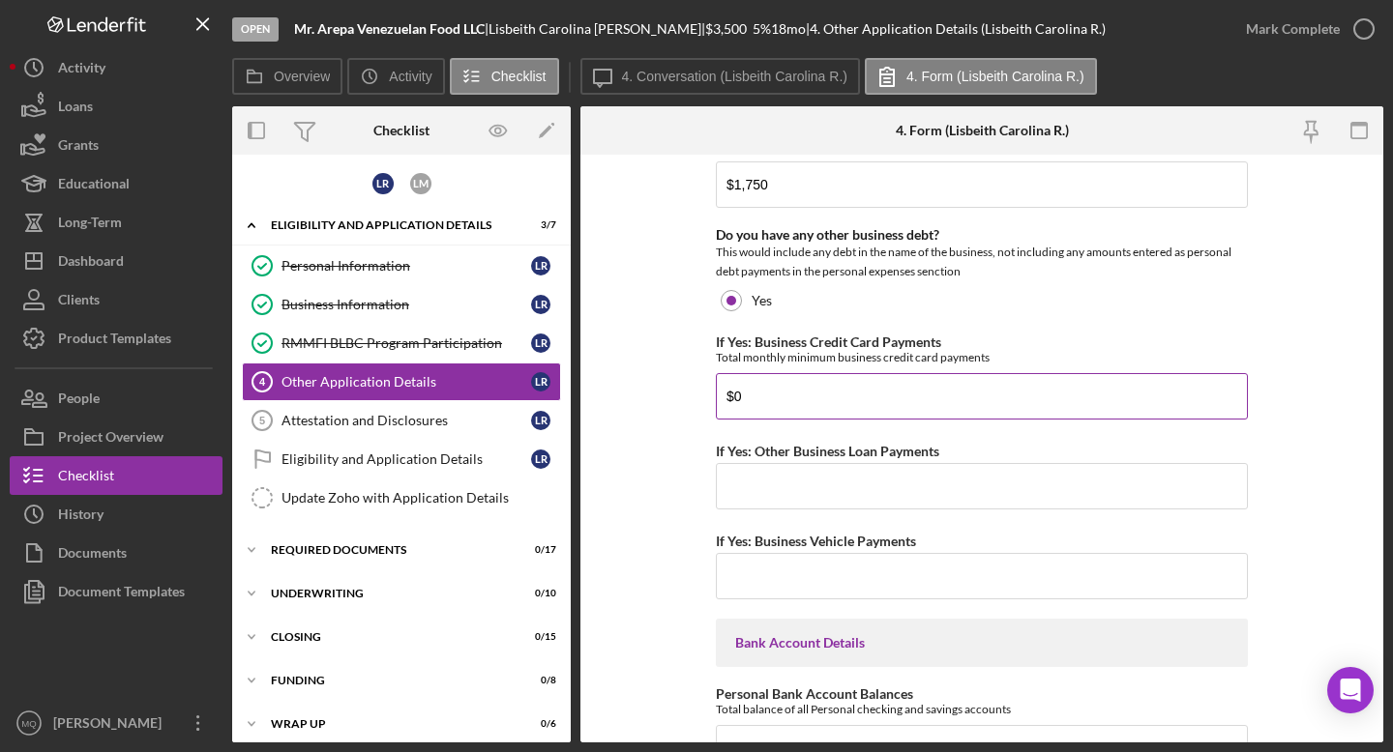
scroll to position [3472, 0]
type input "$0"
click at [763, 481] on input "If Yes: Other Business Loan Payments" at bounding box center [982, 485] width 532 height 46
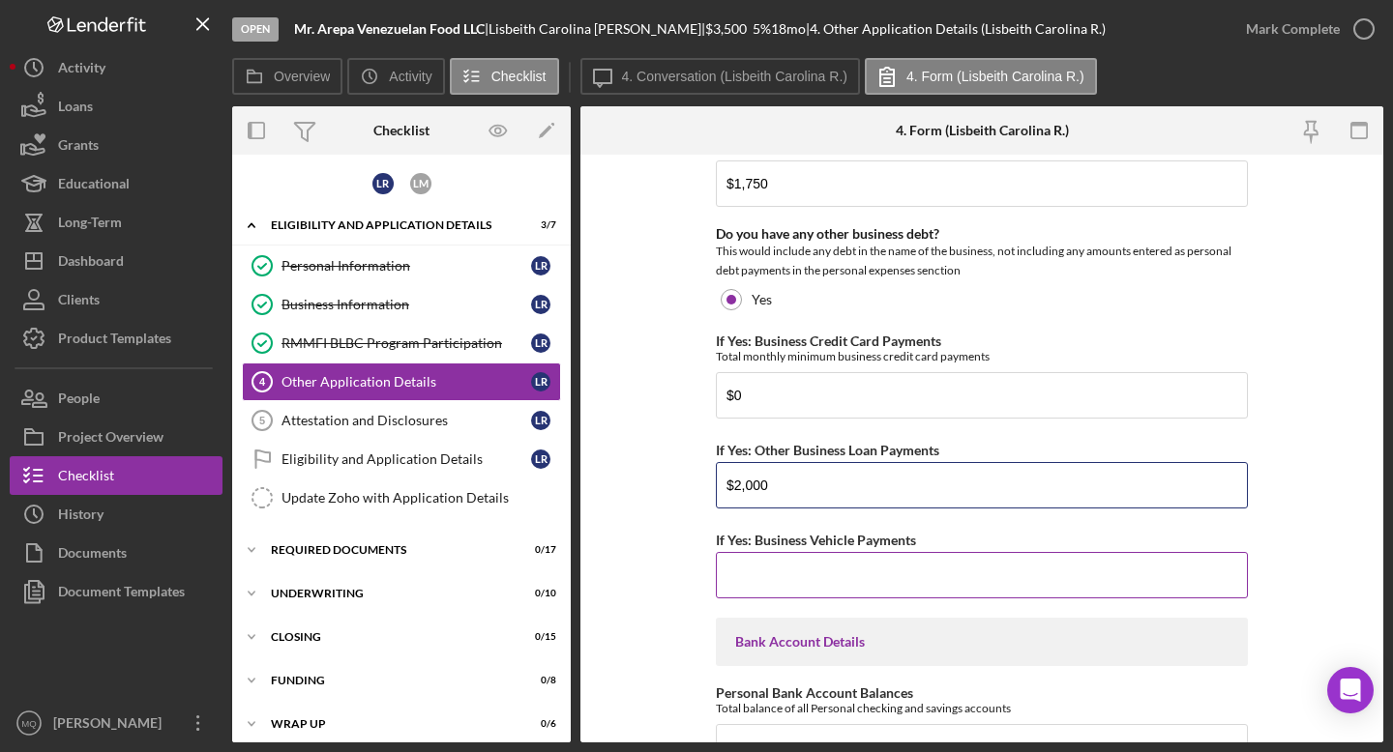
type input "$2,000"
click at [763, 563] on input "If Yes: Business Vehicle Payments" at bounding box center [982, 575] width 532 height 46
type input "$0"
drag, startPoint x: 794, startPoint y: 483, endPoint x: 630, endPoint y: 456, distance: 166.6
click at [631, 461] on form "Loan Request Summary Please let us know how much you would like to apply for, a…" at bounding box center [981, 449] width 803 height 588
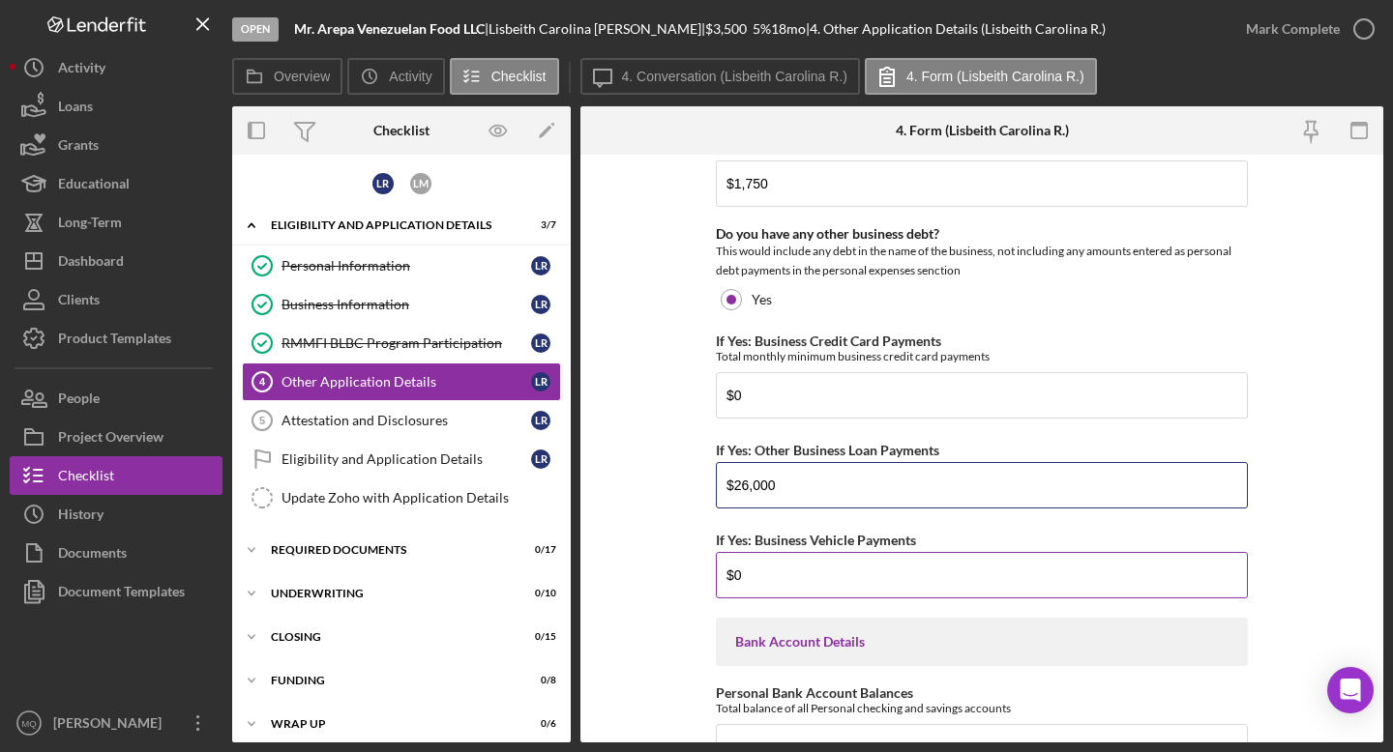
type input "$26,000"
click at [757, 576] on input "$0" at bounding box center [982, 575] width 532 height 46
type input "$2,000"
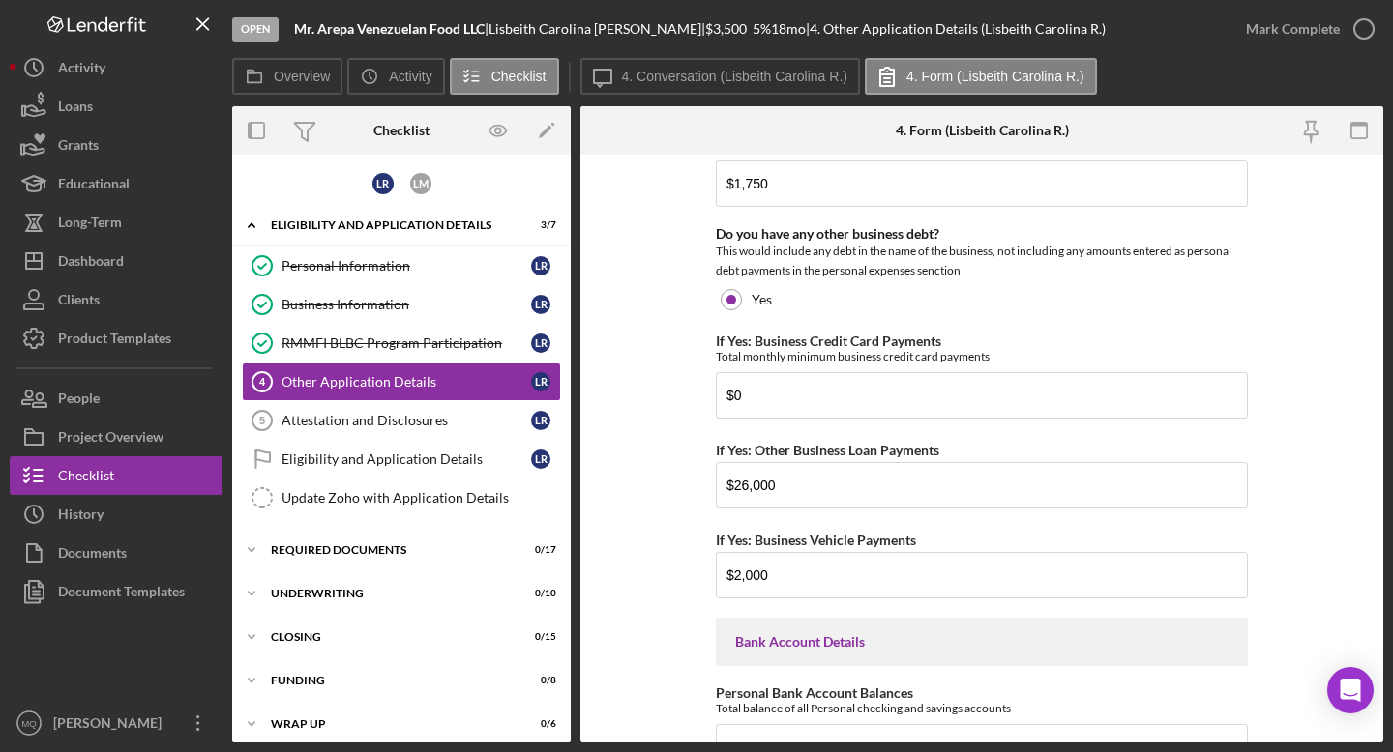
click at [682, 561] on form "Loan Request Summary Please let us know how much you would like to apply for, a…" at bounding box center [981, 449] width 803 height 588
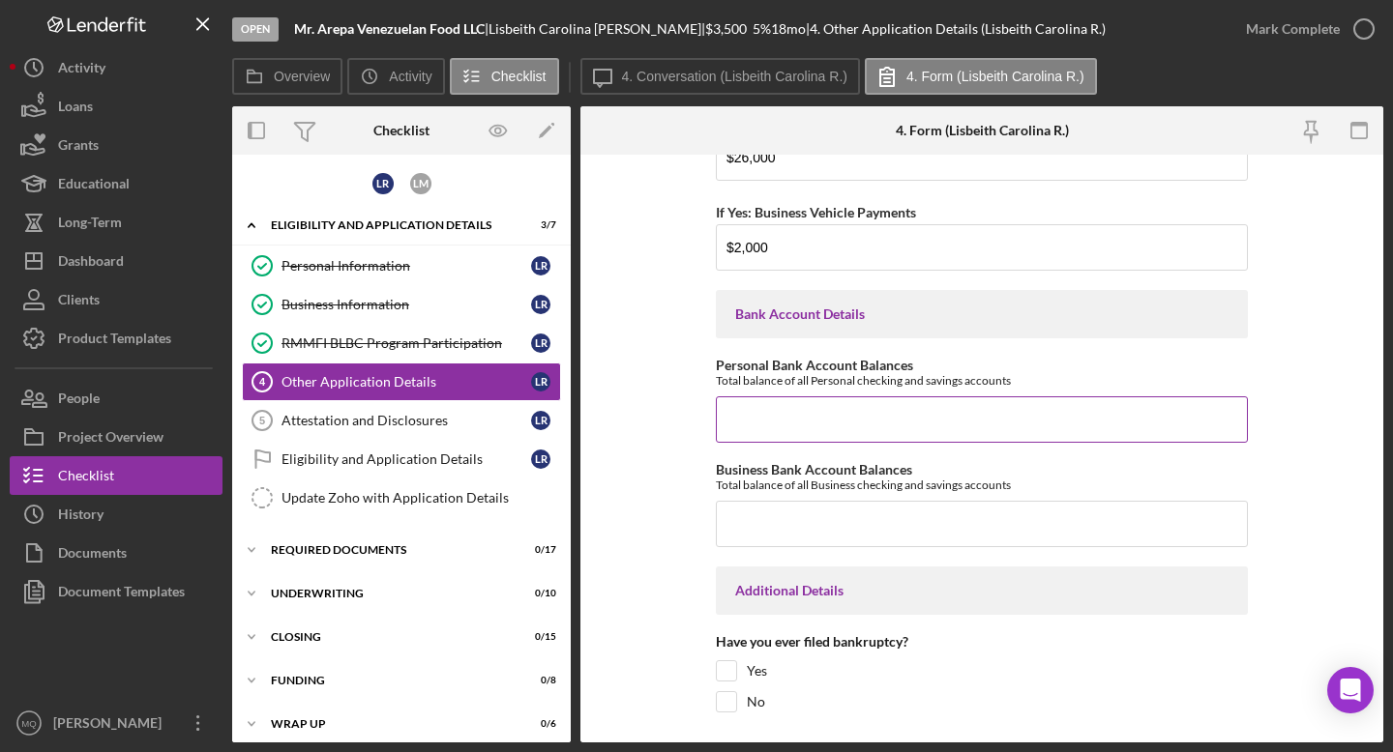
scroll to position [3810, 0]
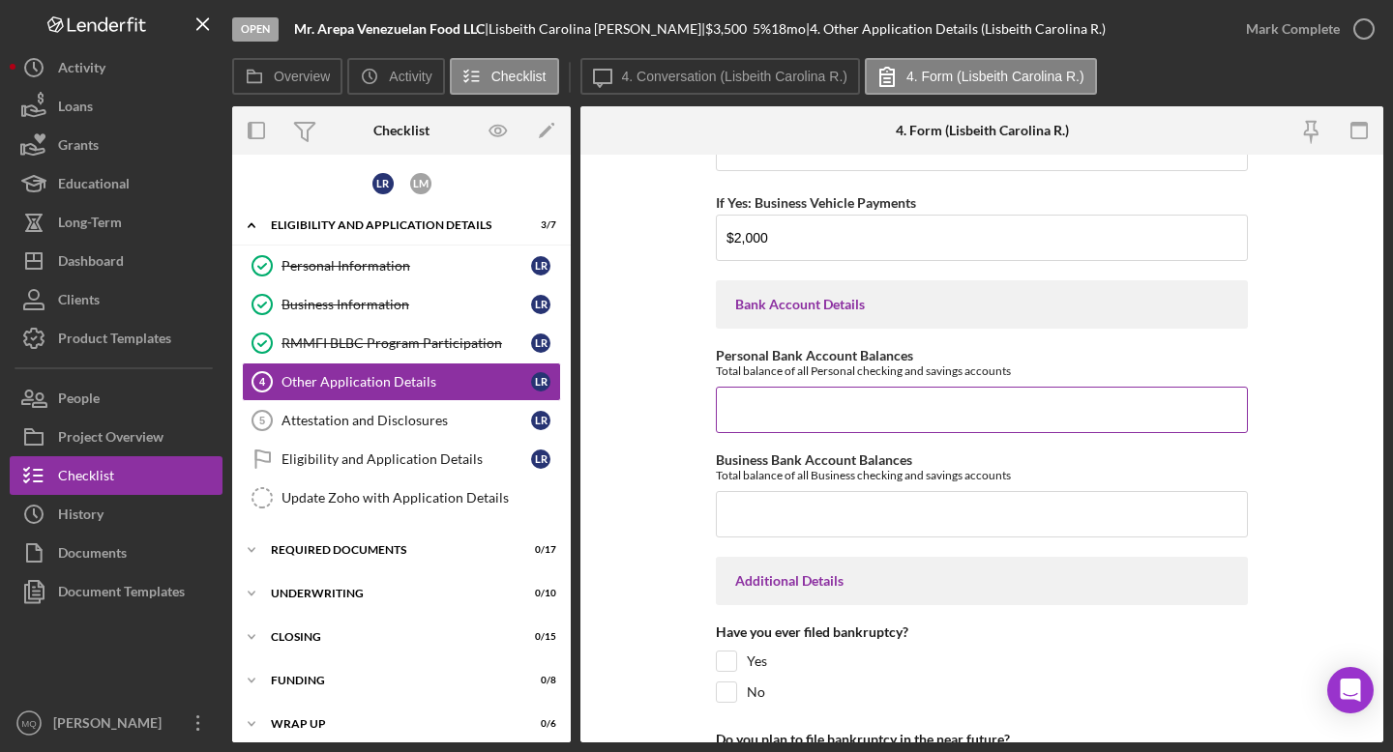
click at [763, 411] on input "Personal Bank Account Balances" at bounding box center [982, 410] width 532 height 46
type input "$35"
click at [763, 503] on input "Business Bank Account Balances" at bounding box center [982, 514] width 532 height 46
type input "$1,800"
click at [671, 588] on form "Loan Request Summary Please let us know how much you would like to apply for, a…" at bounding box center [981, 449] width 803 height 588
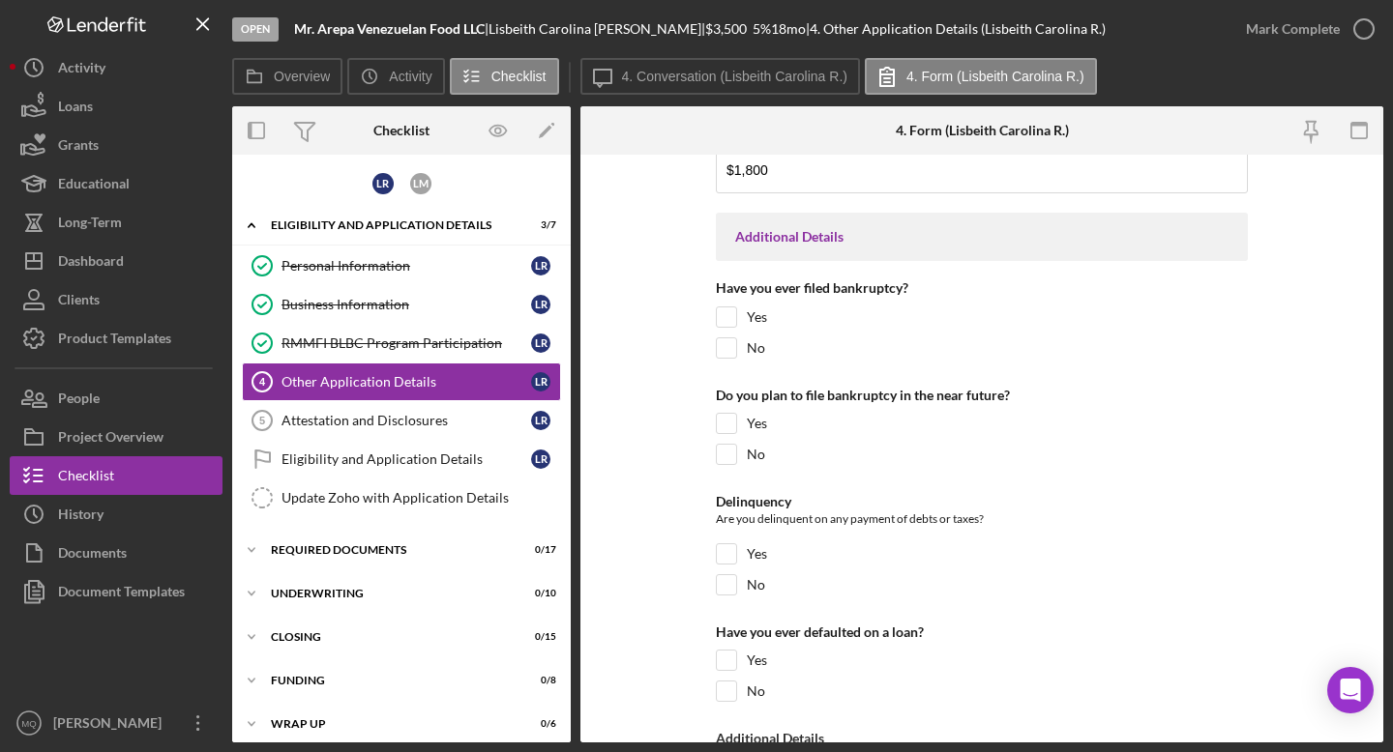
scroll to position [4156, 0]
click at [724, 339] on input "No" at bounding box center [726, 346] width 19 height 19
checkbox input "true"
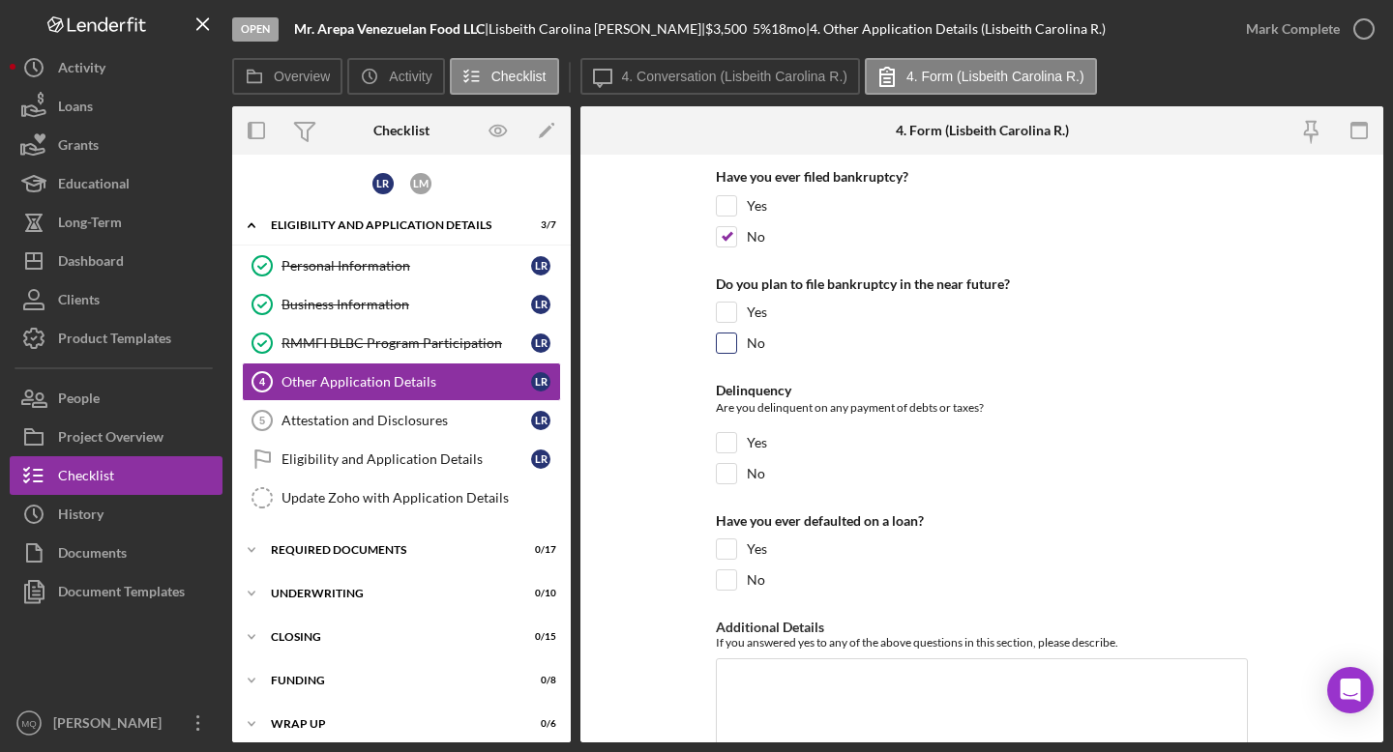
scroll to position [4273, 0]
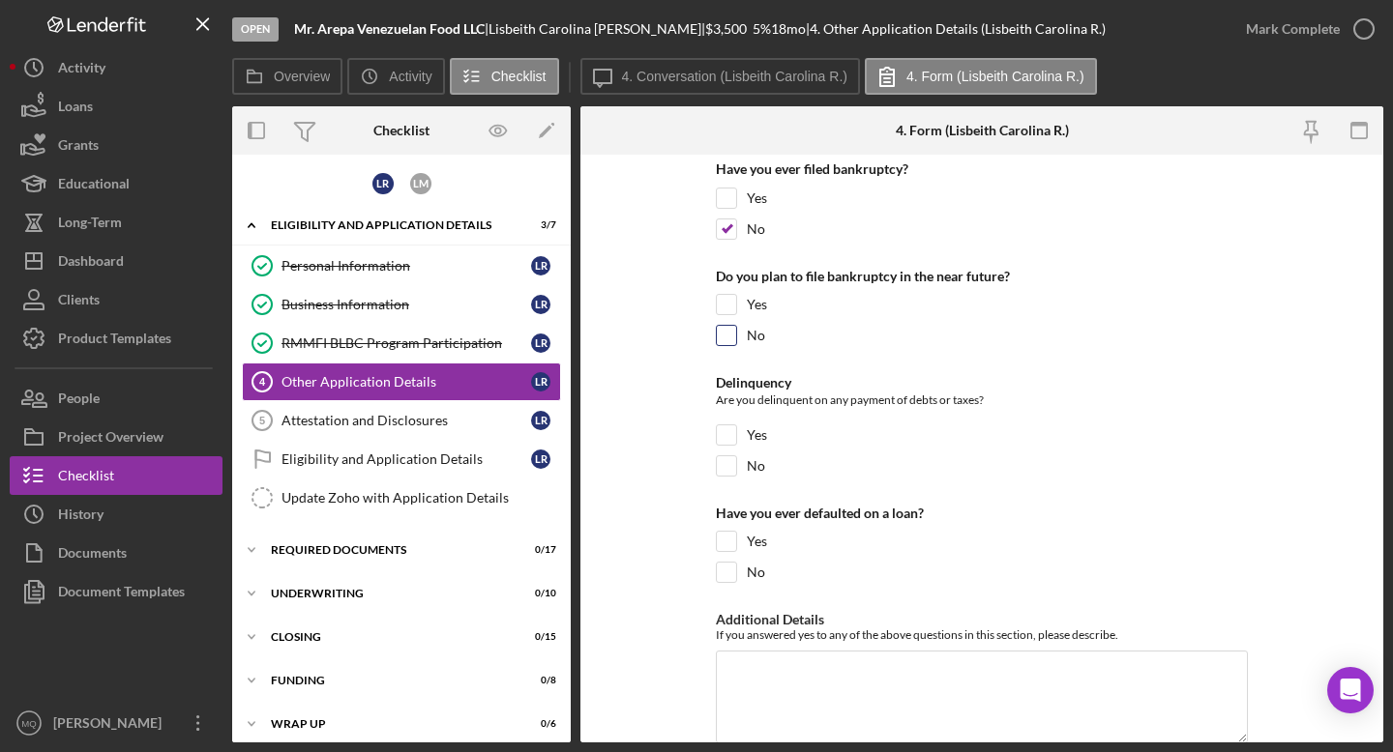
click at [725, 333] on input "No" at bounding box center [726, 335] width 19 height 19
checkbox input "true"
click at [722, 459] on input "No" at bounding box center [726, 466] width 19 height 19
checkbox input "true"
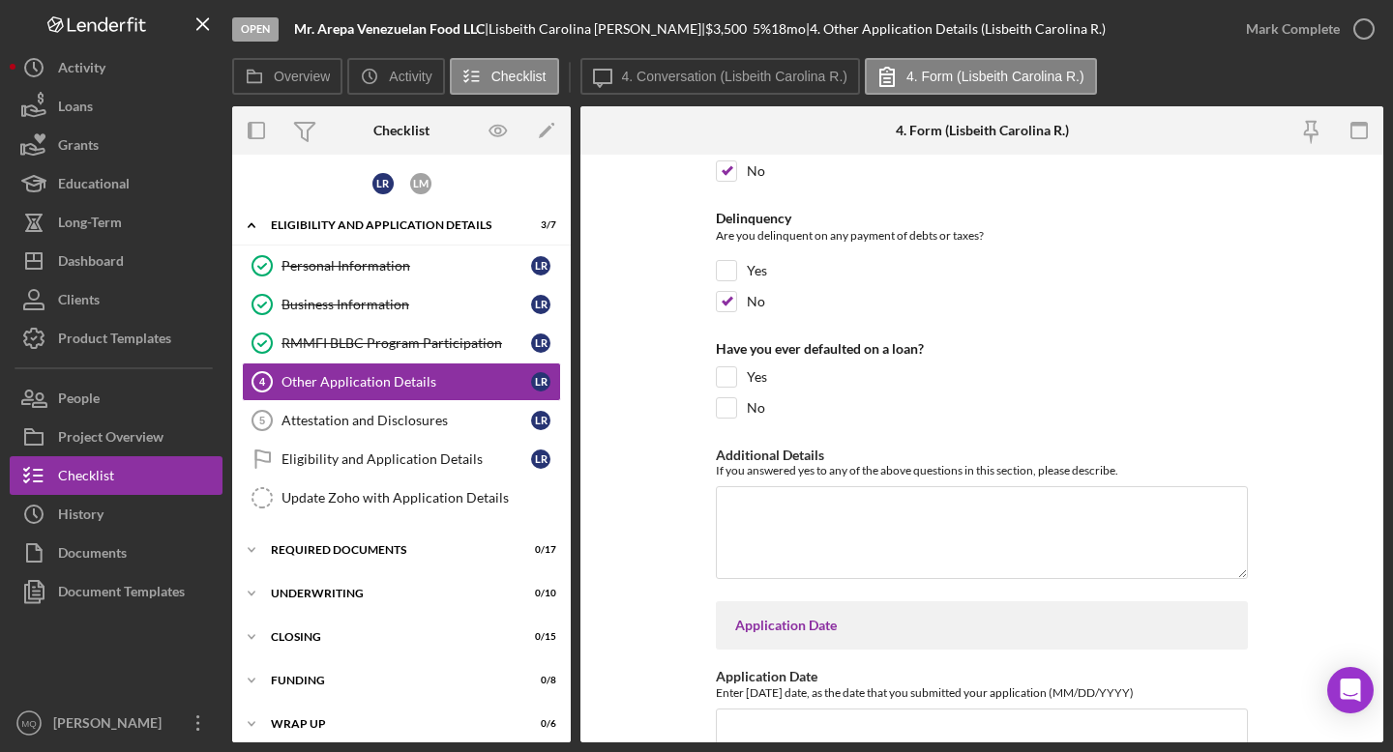
scroll to position [4439, 0]
click at [731, 403] on input "No" at bounding box center [726, 406] width 19 height 19
checkbox input "true"
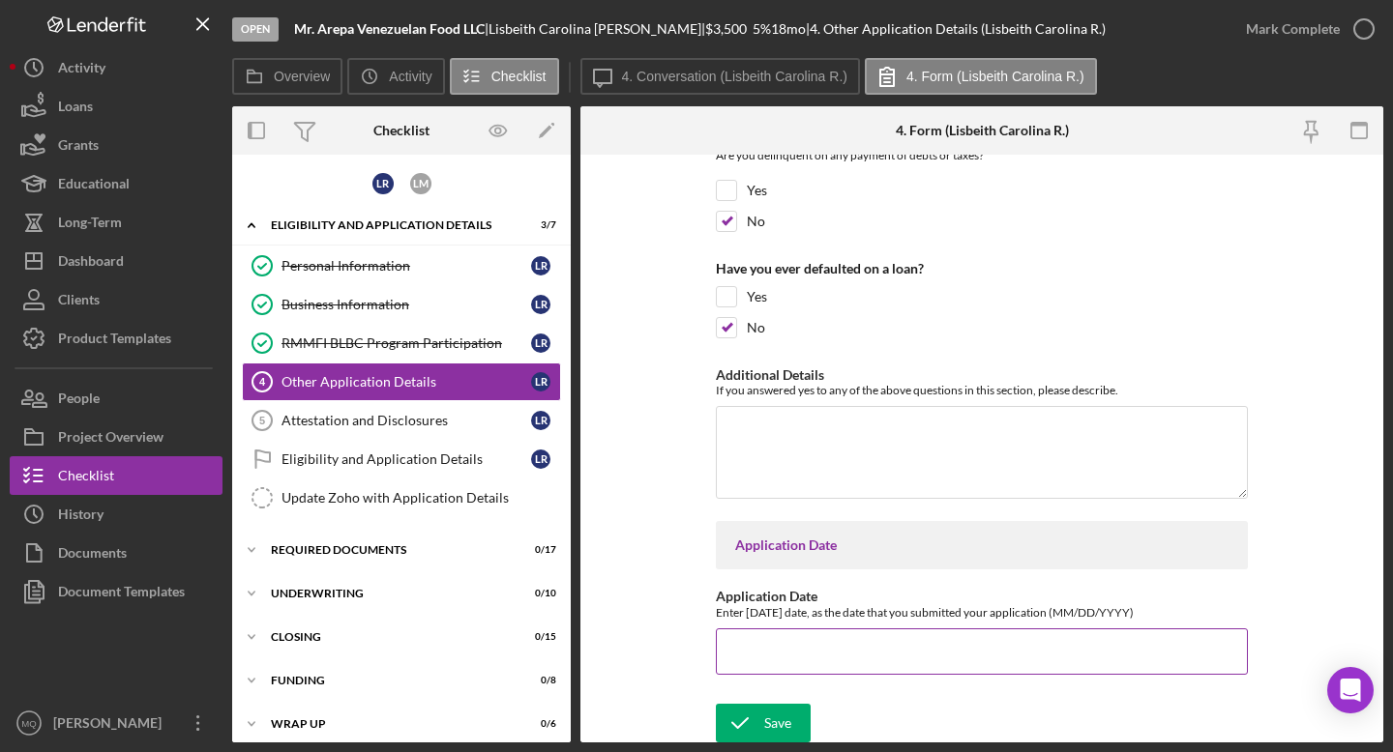
click at [763, 657] on input "Application Date" at bounding box center [982, 652] width 532 height 46
type input "[DATE]"
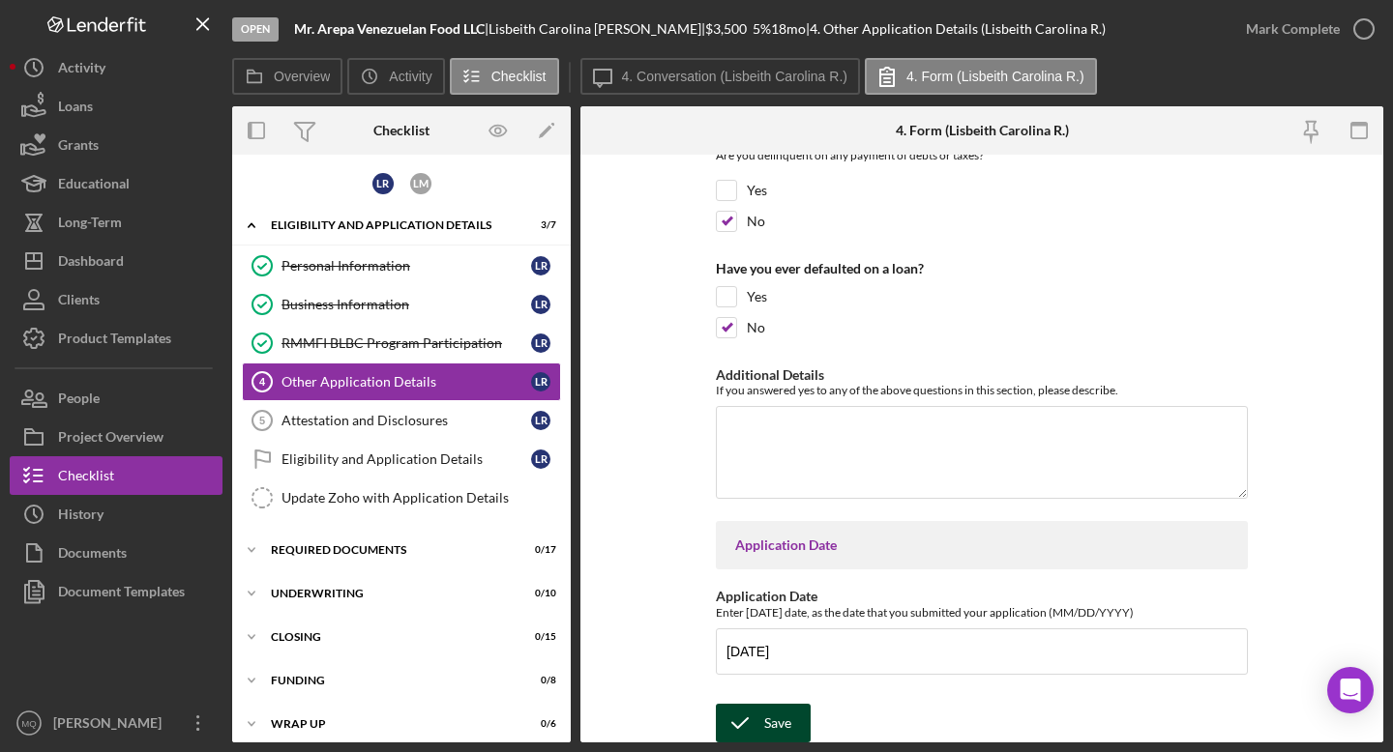
click at [744, 666] on icon "submit" at bounding box center [740, 723] width 48 height 48
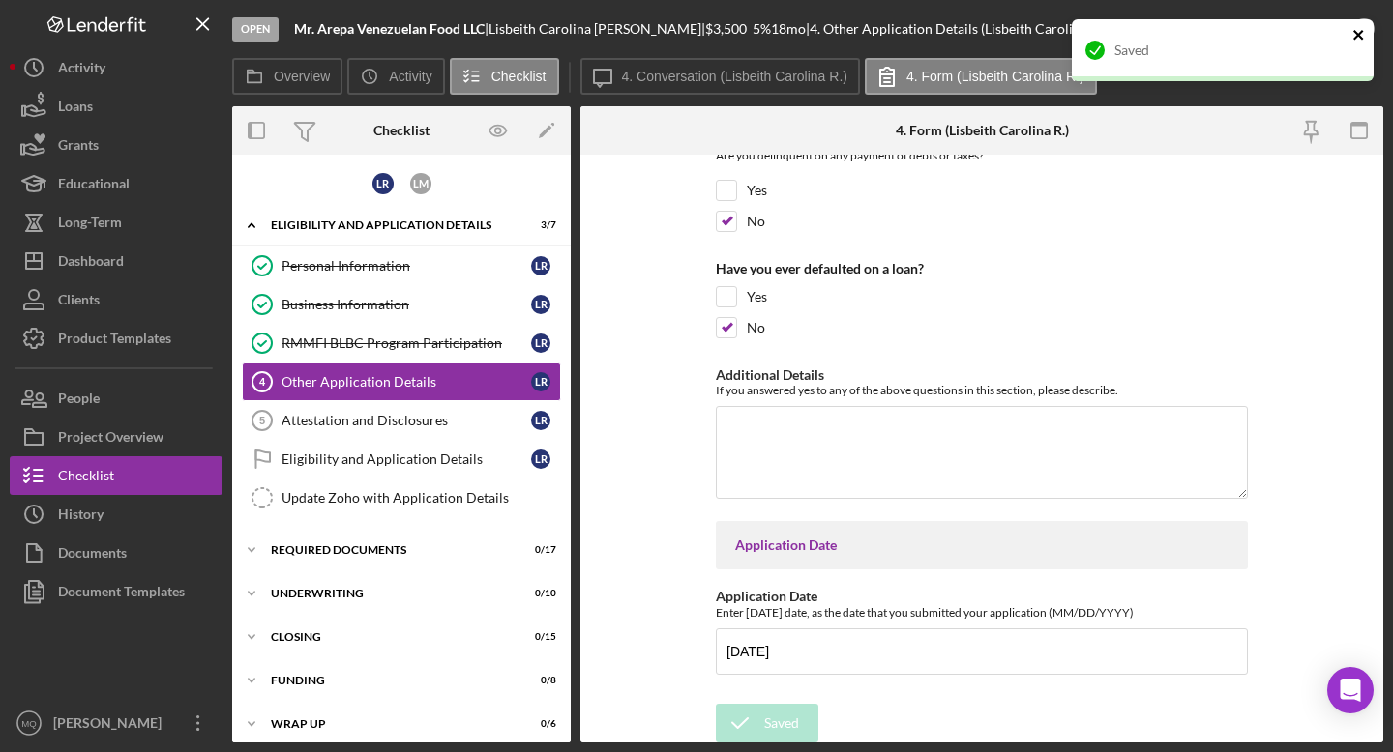
click at [763, 31] on icon "close" at bounding box center [1358, 35] width 10 height 10
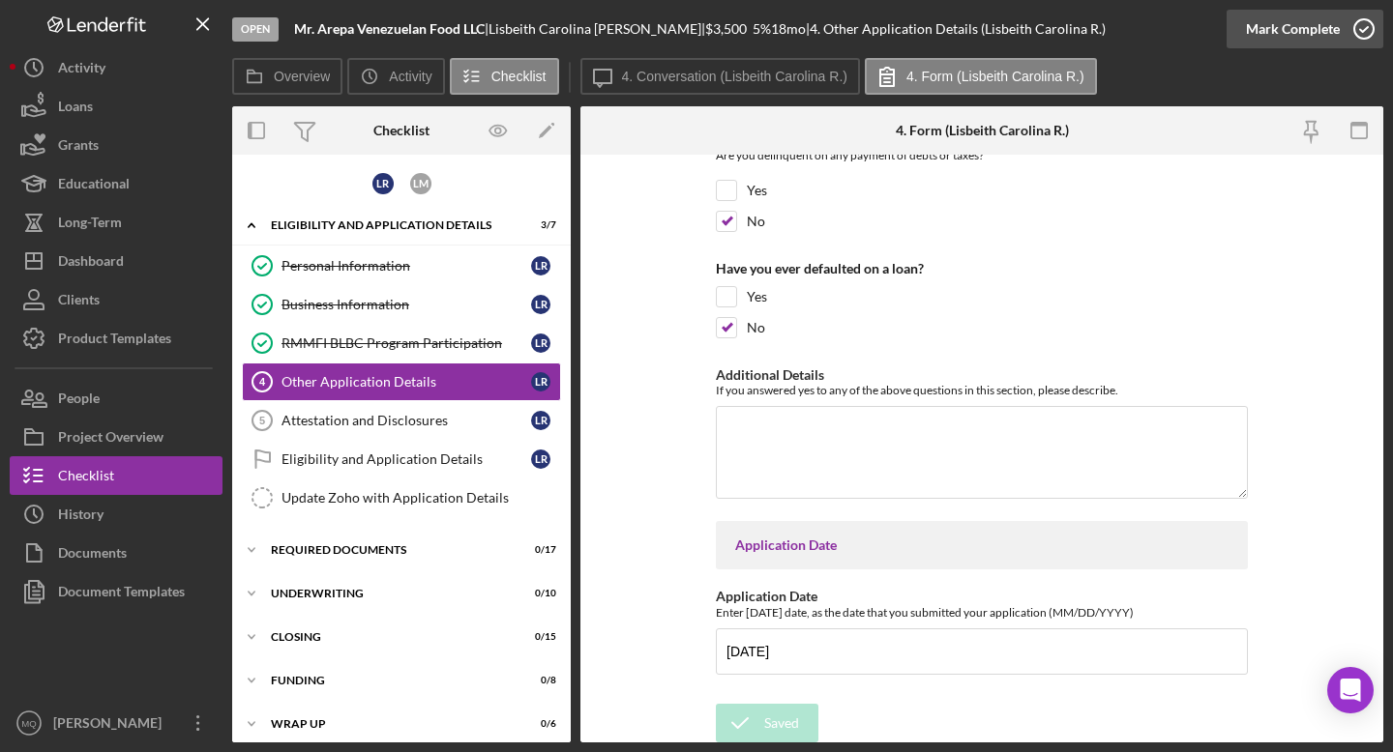
click at [763, 35] on icon "button" at bounding box center [1364, 29] width 48 height 48
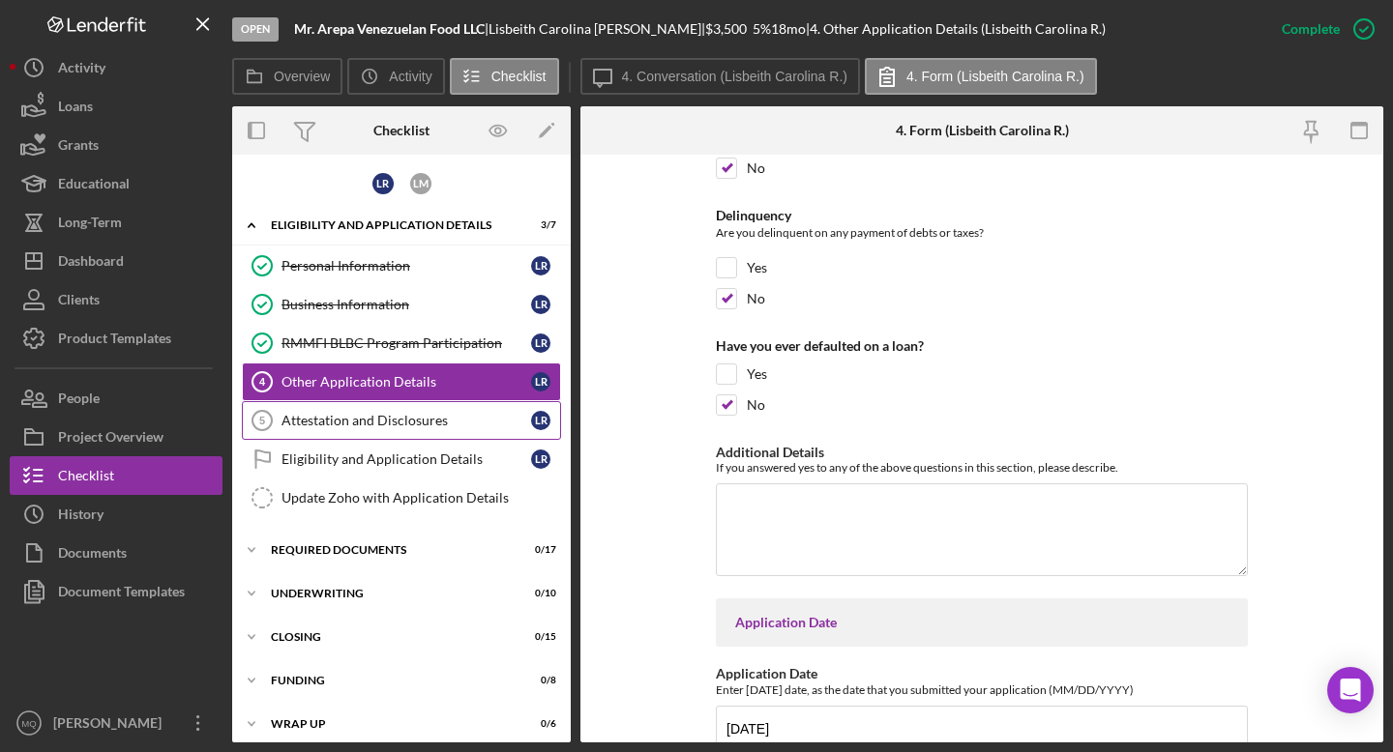
scroll to position [4595, 0]
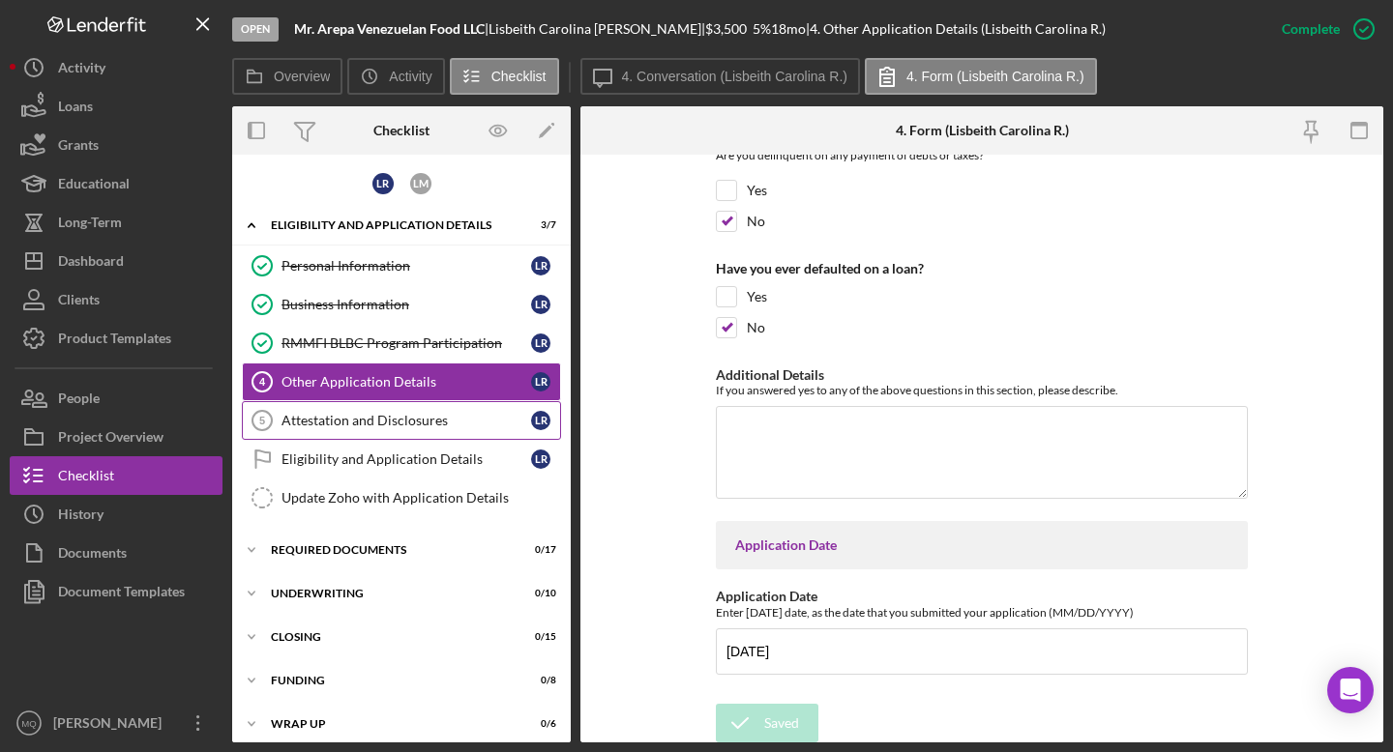
click at [377, 418] on div "Attestation and Disclosures" at bounding box center [406, 420] width 250 height 15
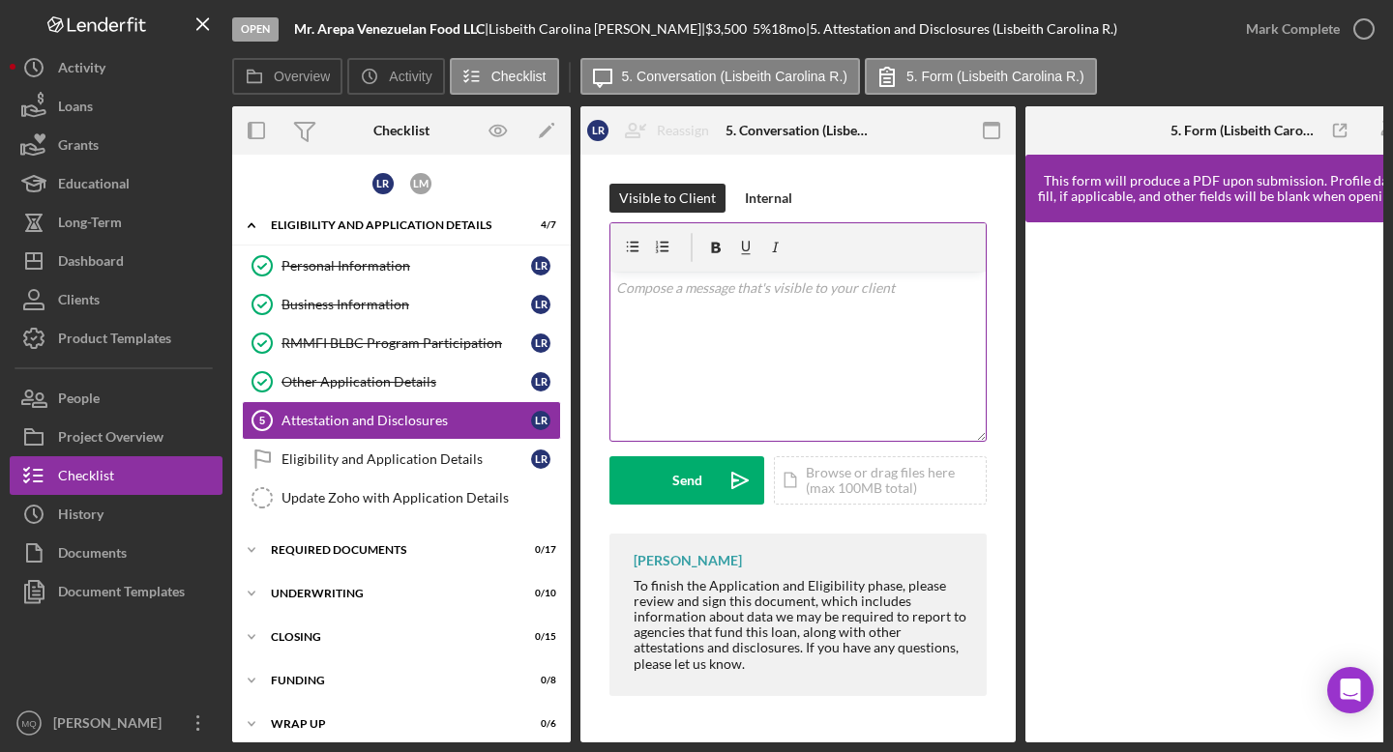
click at [763, 381] on div "v Color teal Color pink Remove color Add row above Add row below Add column bef…" at bounding box center [797, 356] width 375 height 169
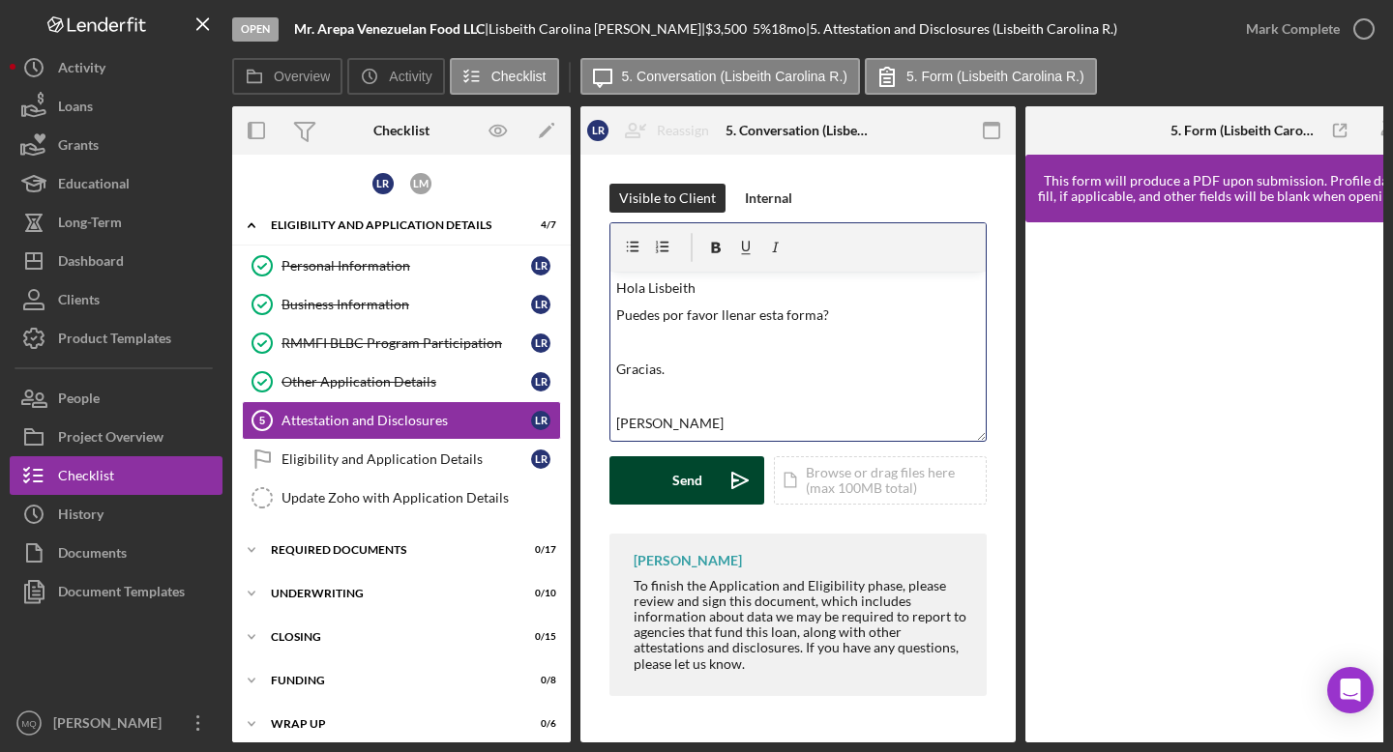
click at [681, 487] on div "Send" at bounding box center [687, 481] width 30 height 48
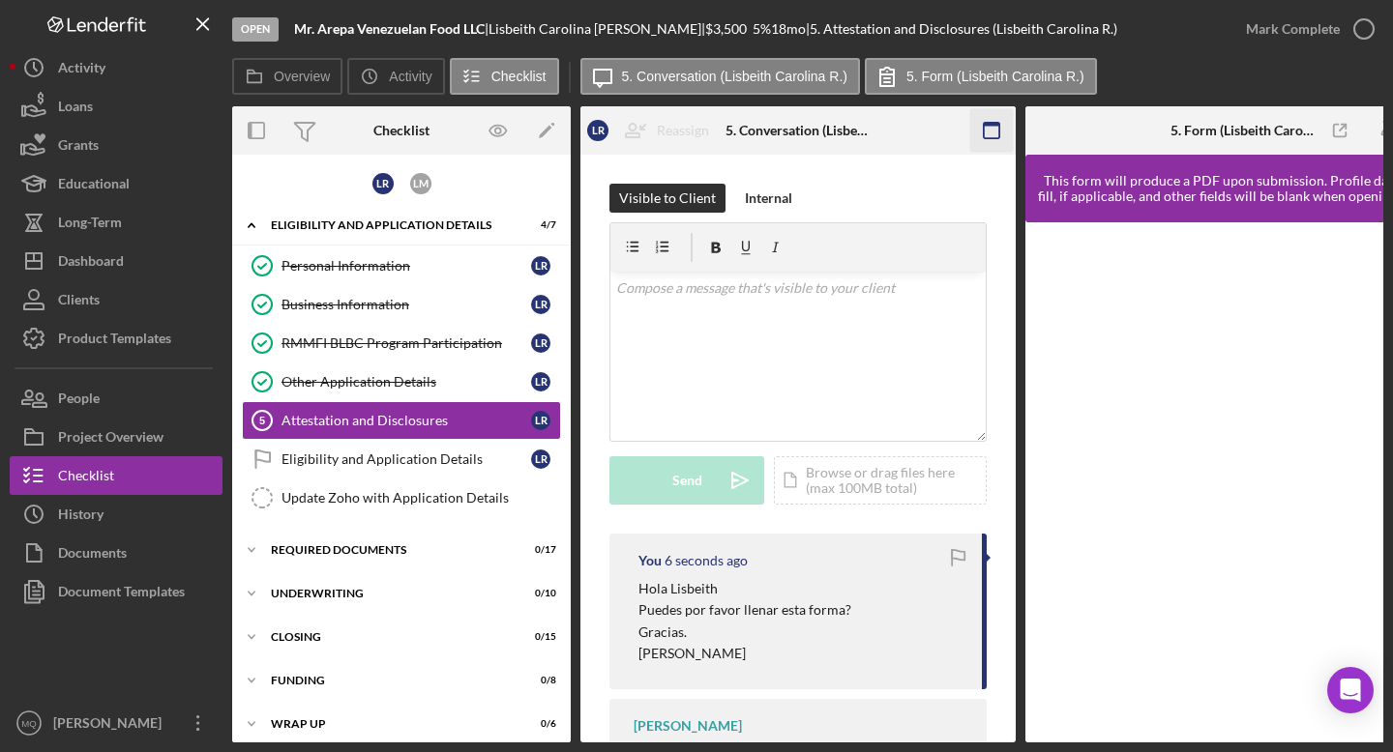
click at [763, 133] on rect "button" at bounding box center [991, 130] width 15 height 15
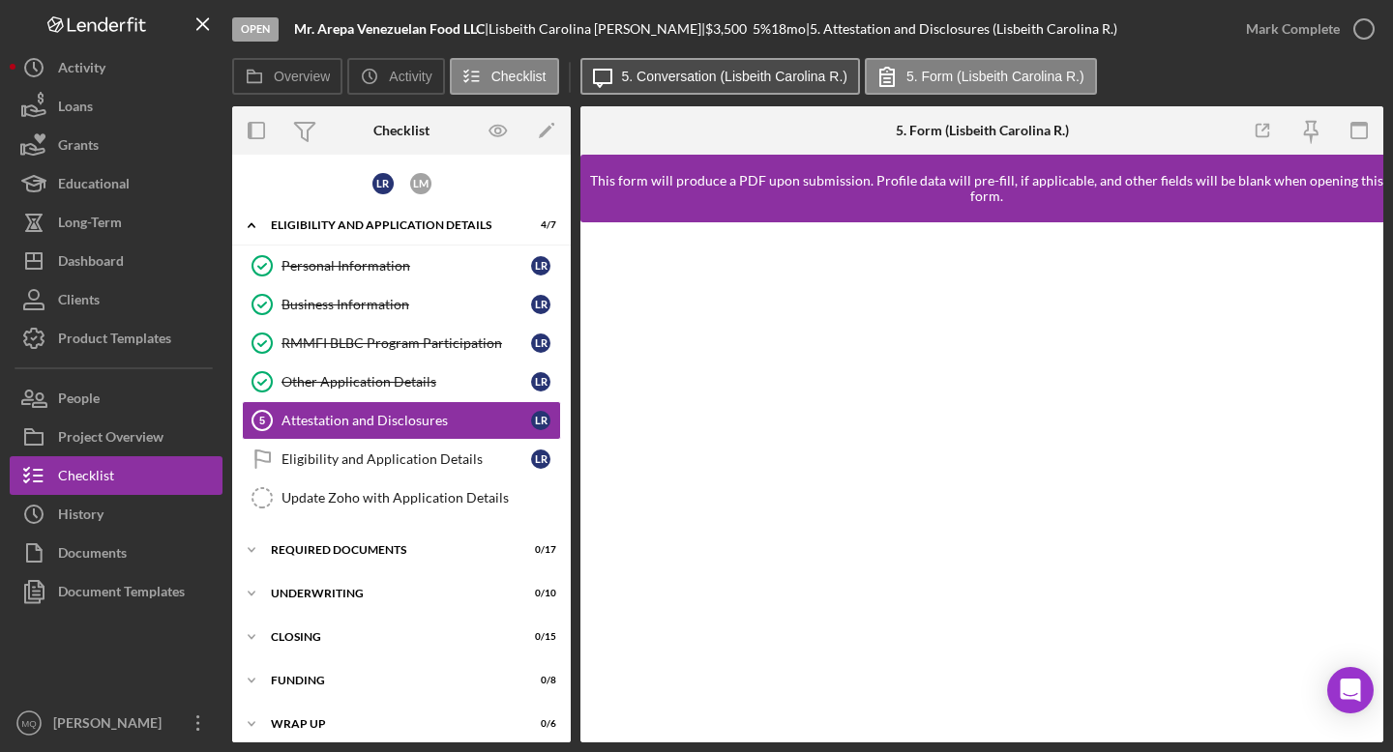
click at [692, 82] on label "5. Conversation (Lisbeith Carolina R.)" at bounding box center [734, 76] width 225 height 15
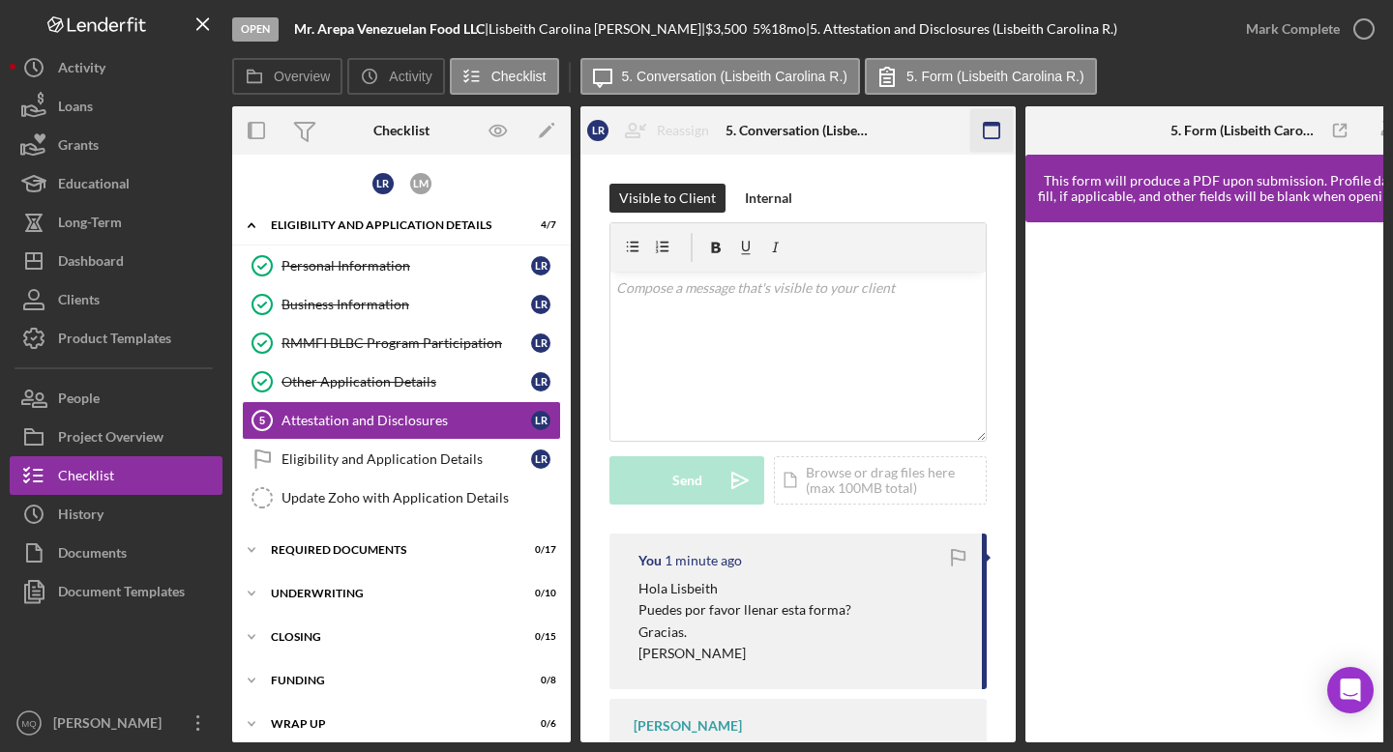
click at [763, 128] on icon "button" at bounding box center [992, 131] width 44 height 44
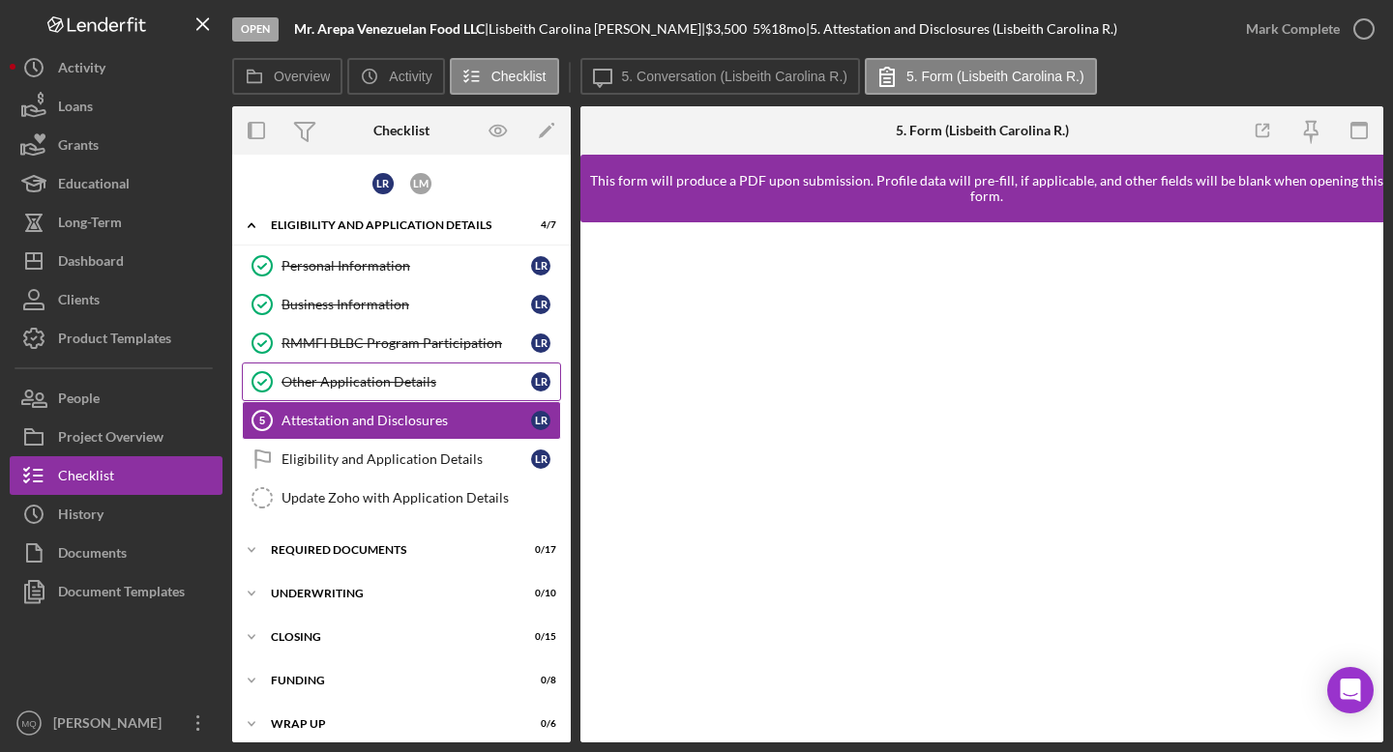
click at [455, 377] on div "Other Application Details" at bounding box center [406, 381] width 250 height 15
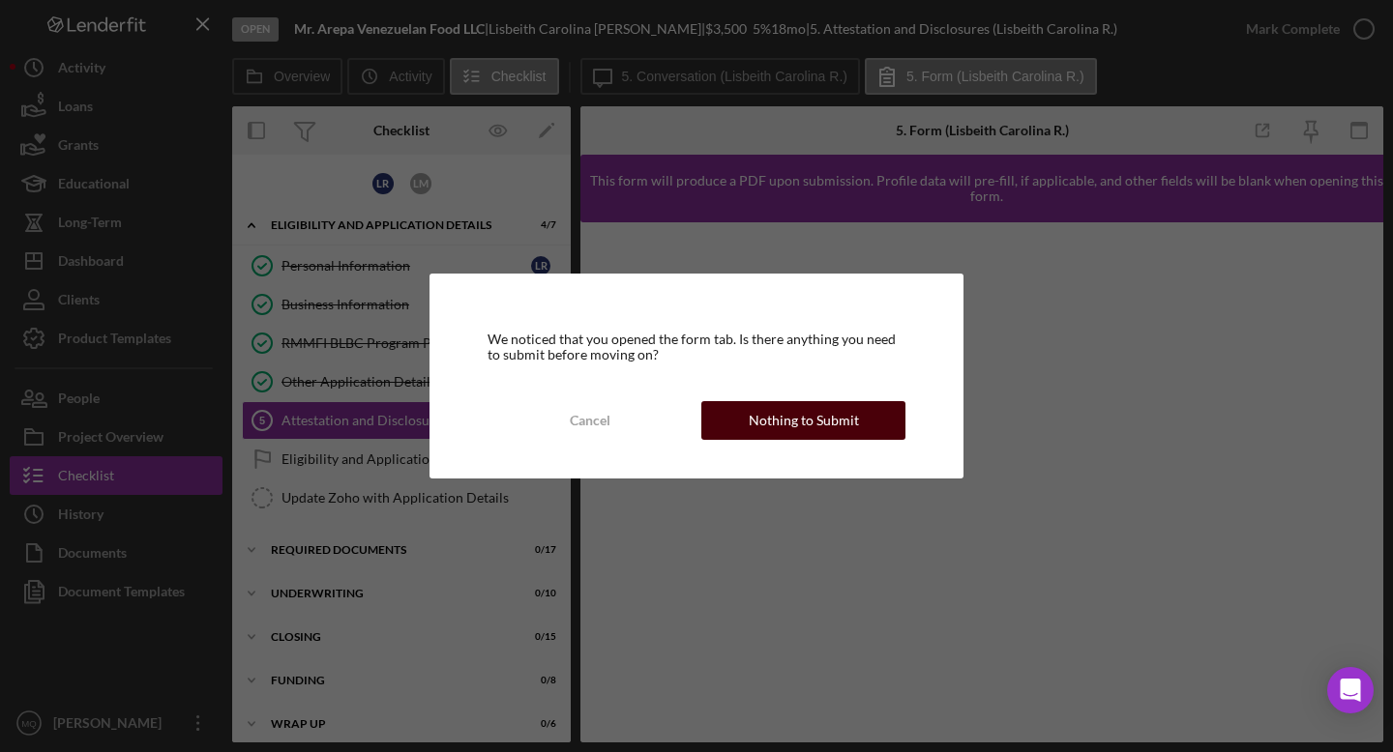
click at [763, 429] on div "Nothing to Submit" at bounding box center [804, 420] width 110 height 39
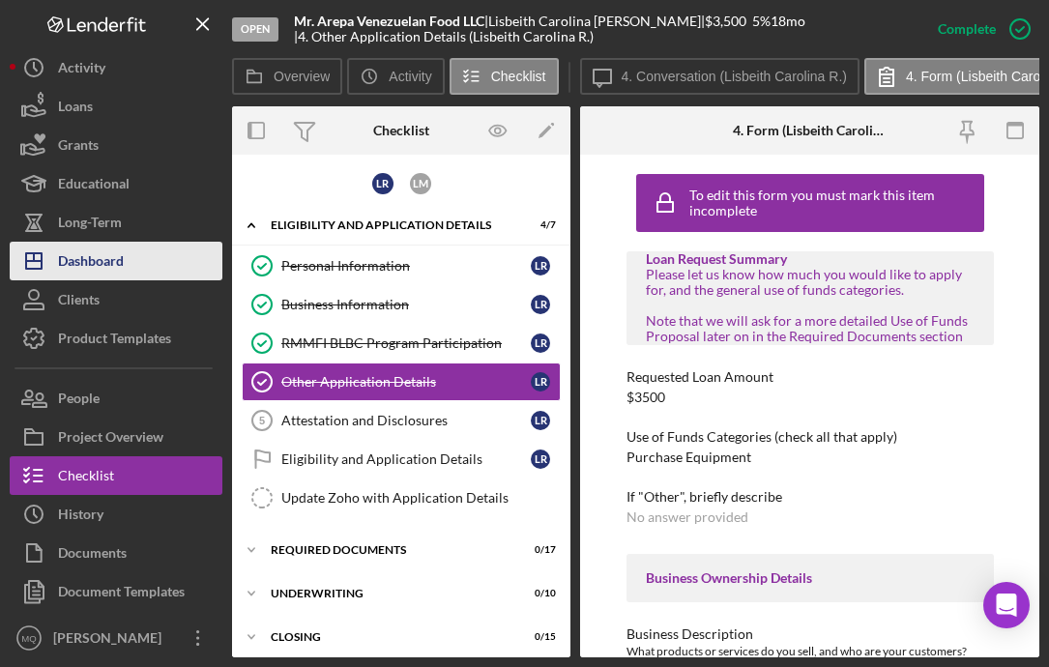
click at [118, 268] on div "Dashboard" at bounding box center [91, 264] width 66 height 44
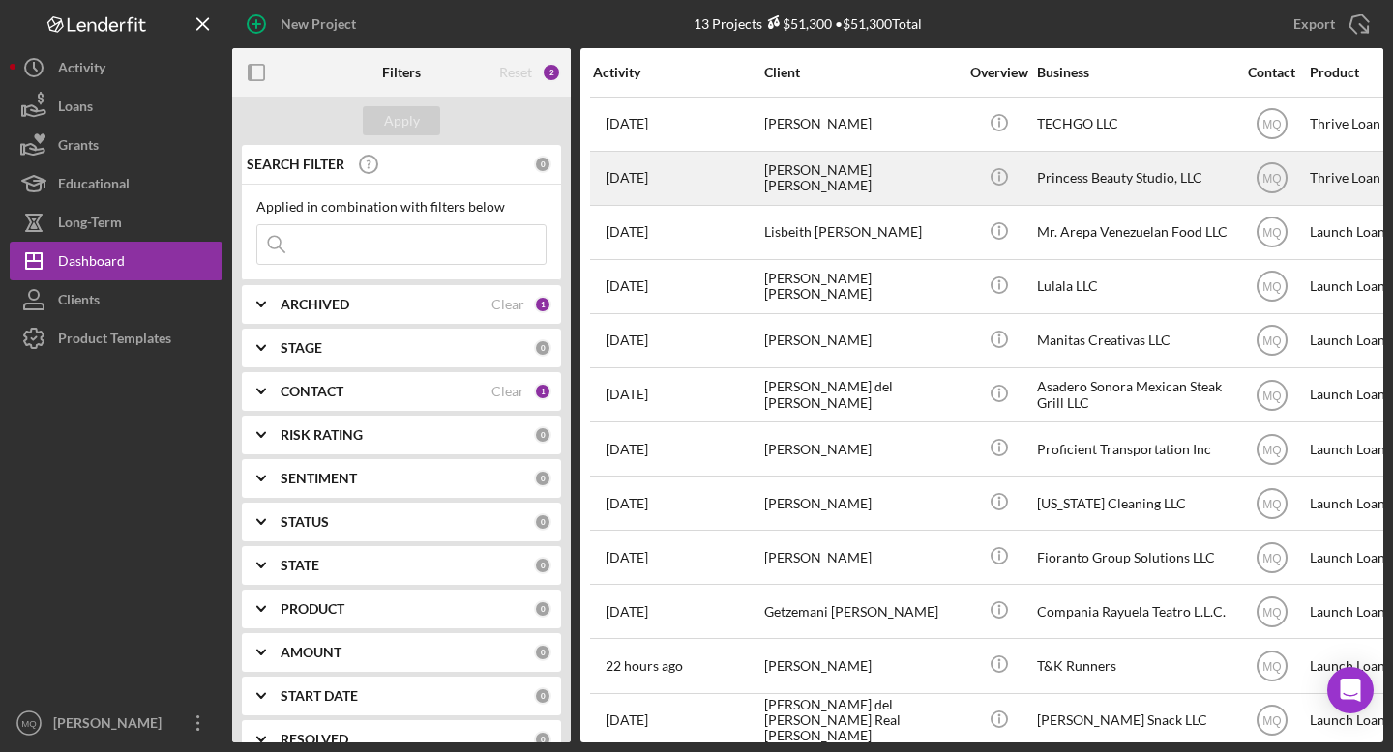
click at [763, 158] on div "[PERSON_NAME] [PERSON_NAME]" at bounding box center [860, 178] width 193 height 51
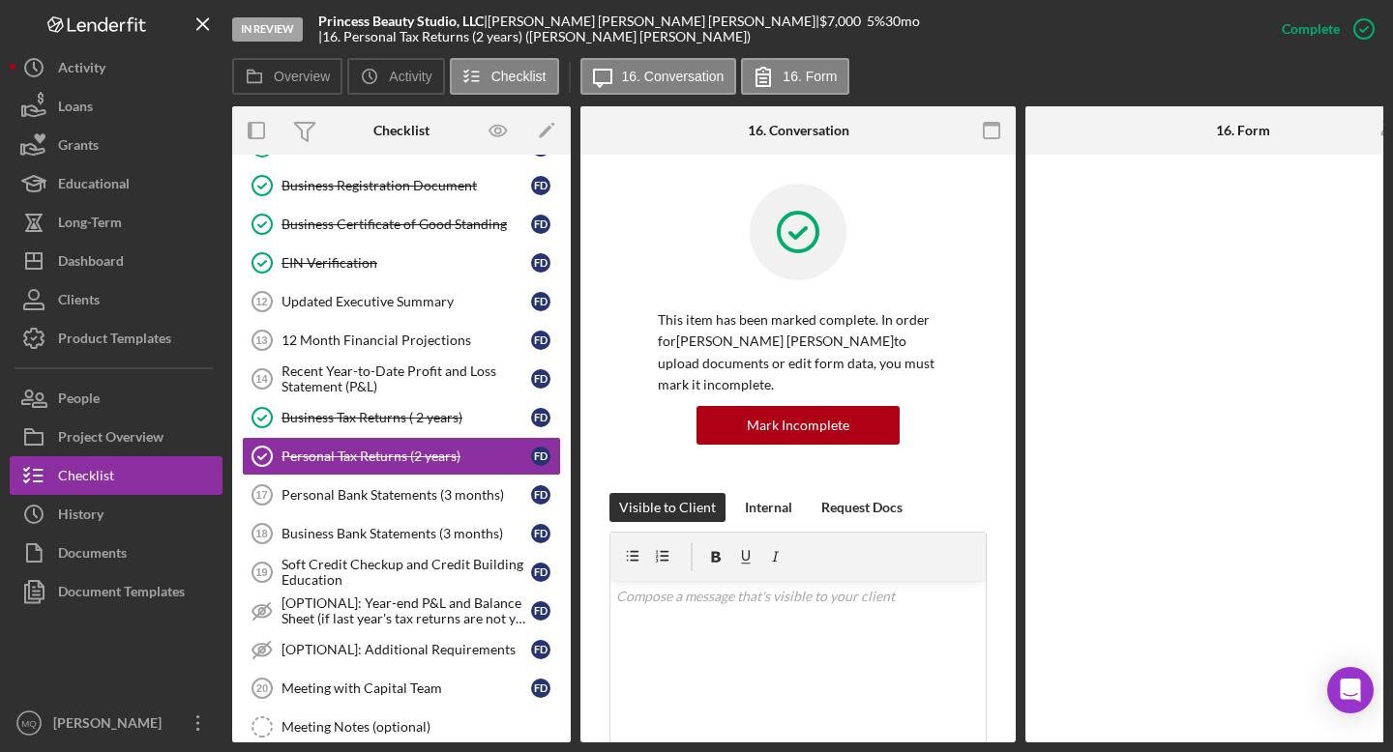
scroll to position [204, 0]
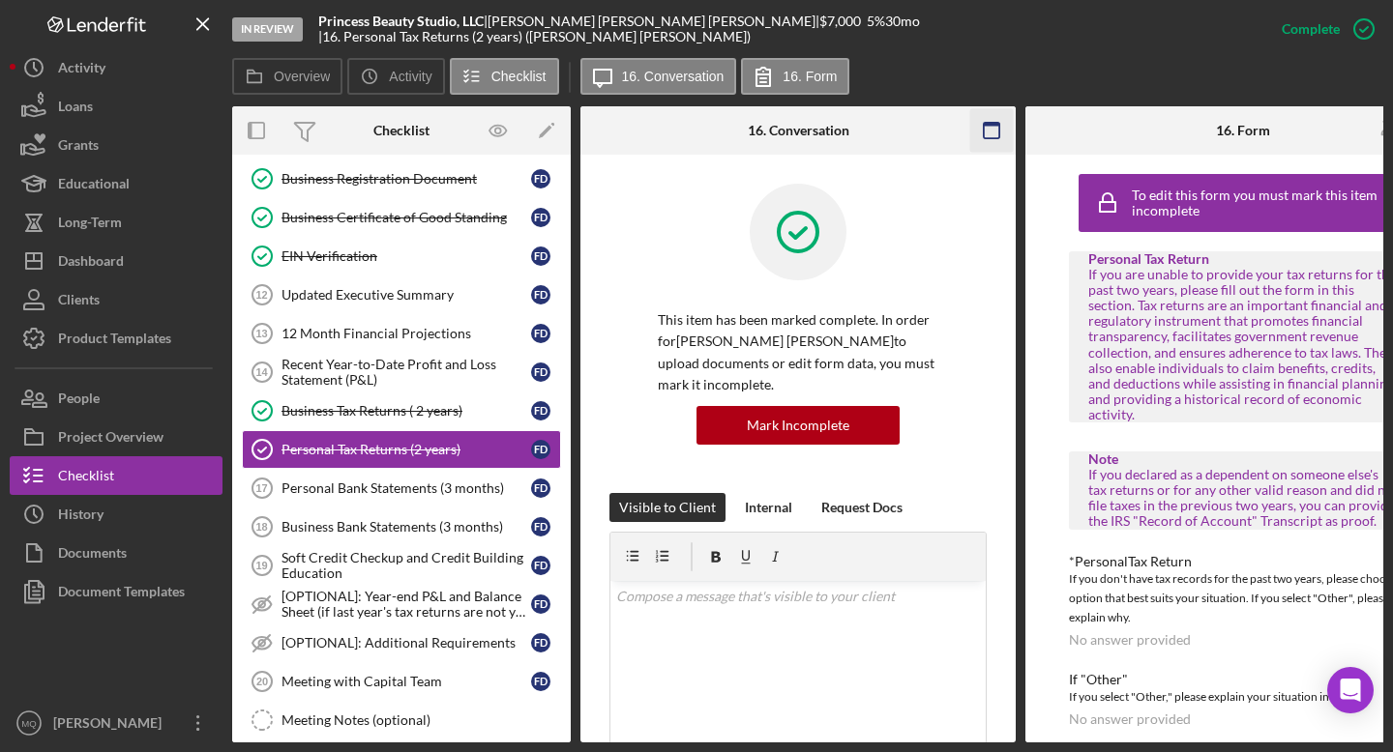
click at [763, 132] on rect "button" at bounding box center [991, 130] width 15 height 15
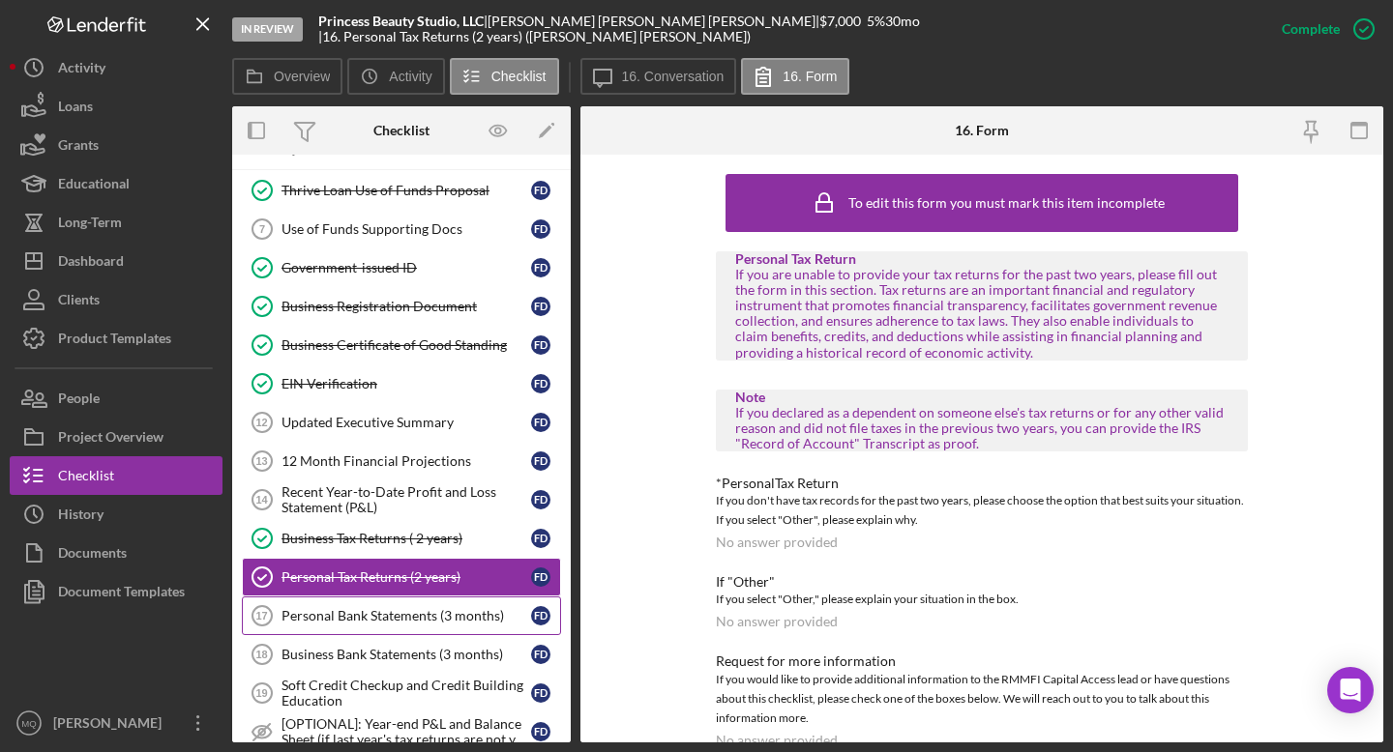
scroll to position [0, 0]
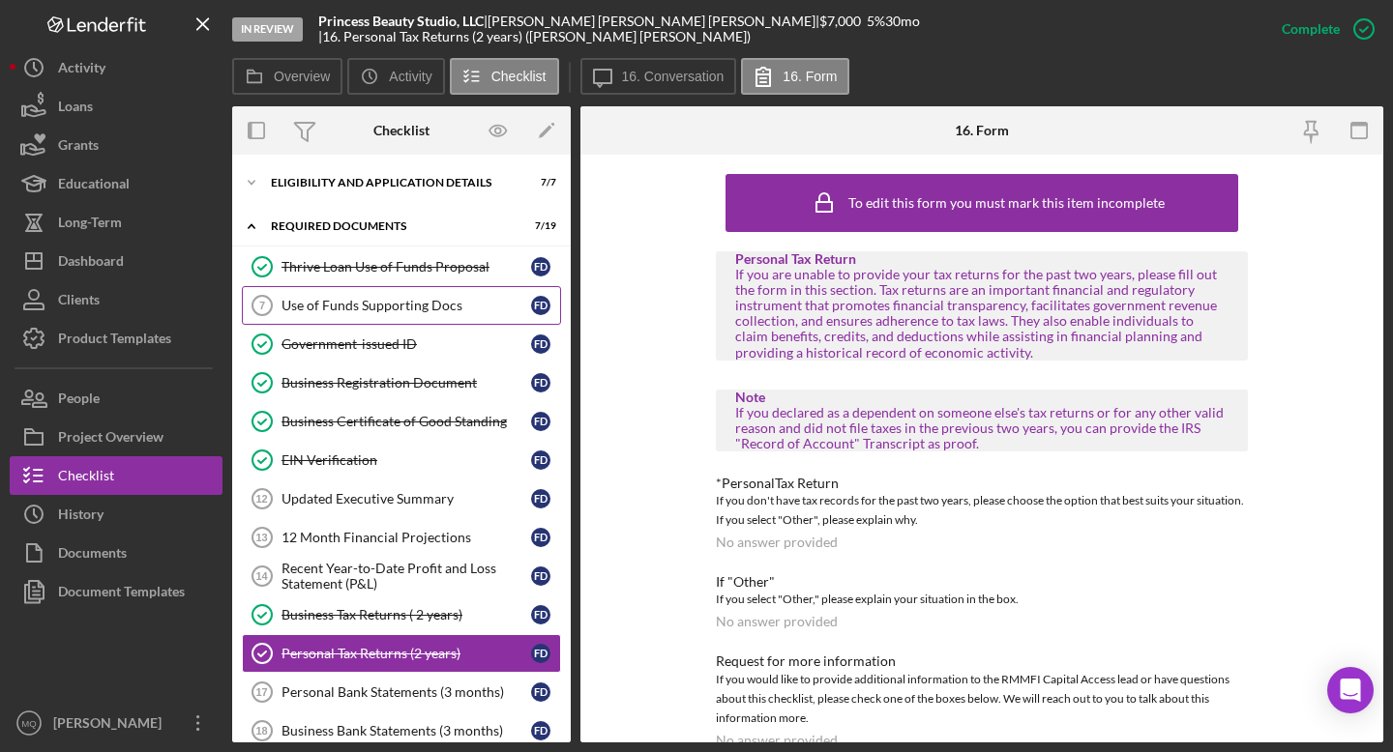
click at [379, 307] on div "Use of Funds Supporting Docs" at bounding box center [406, 305] width 250 height 15
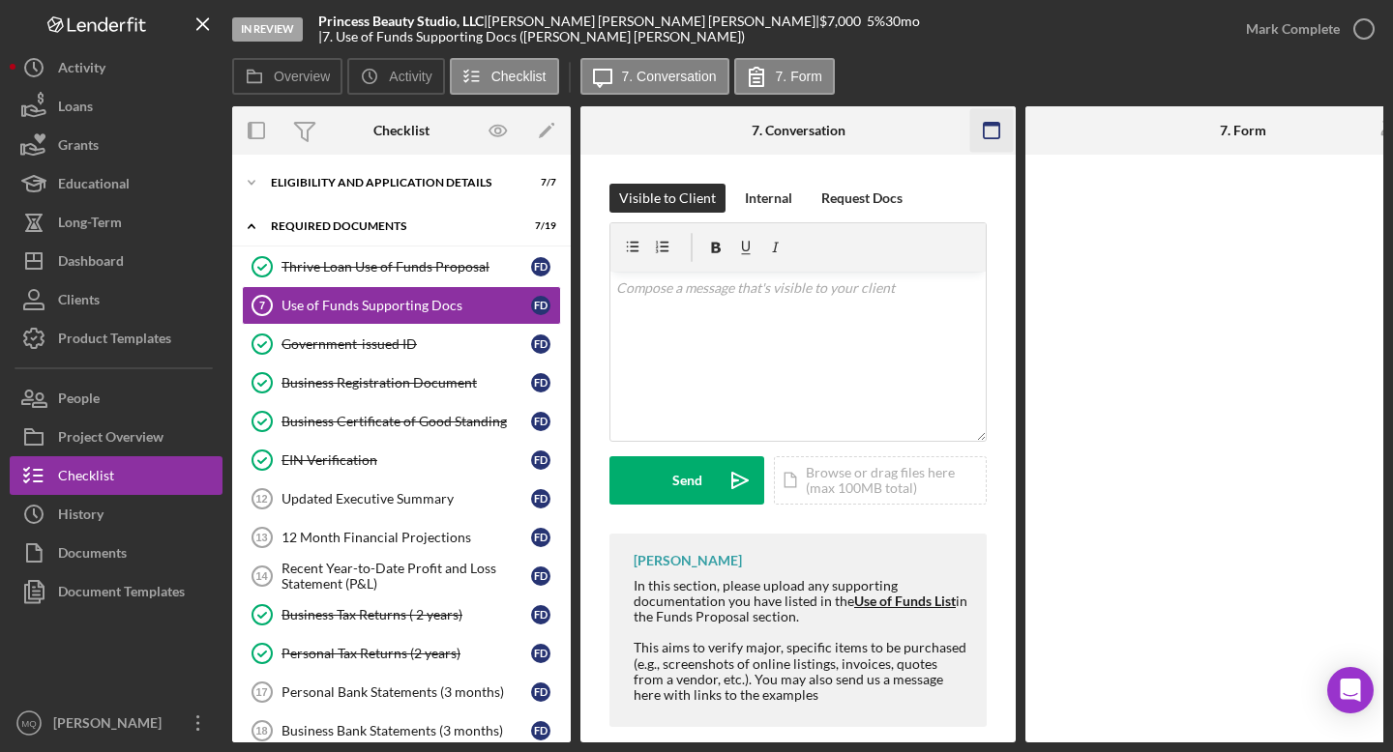
click at [763, 126] on icon "button" at bounding box center [992, 131] width 44 height 44
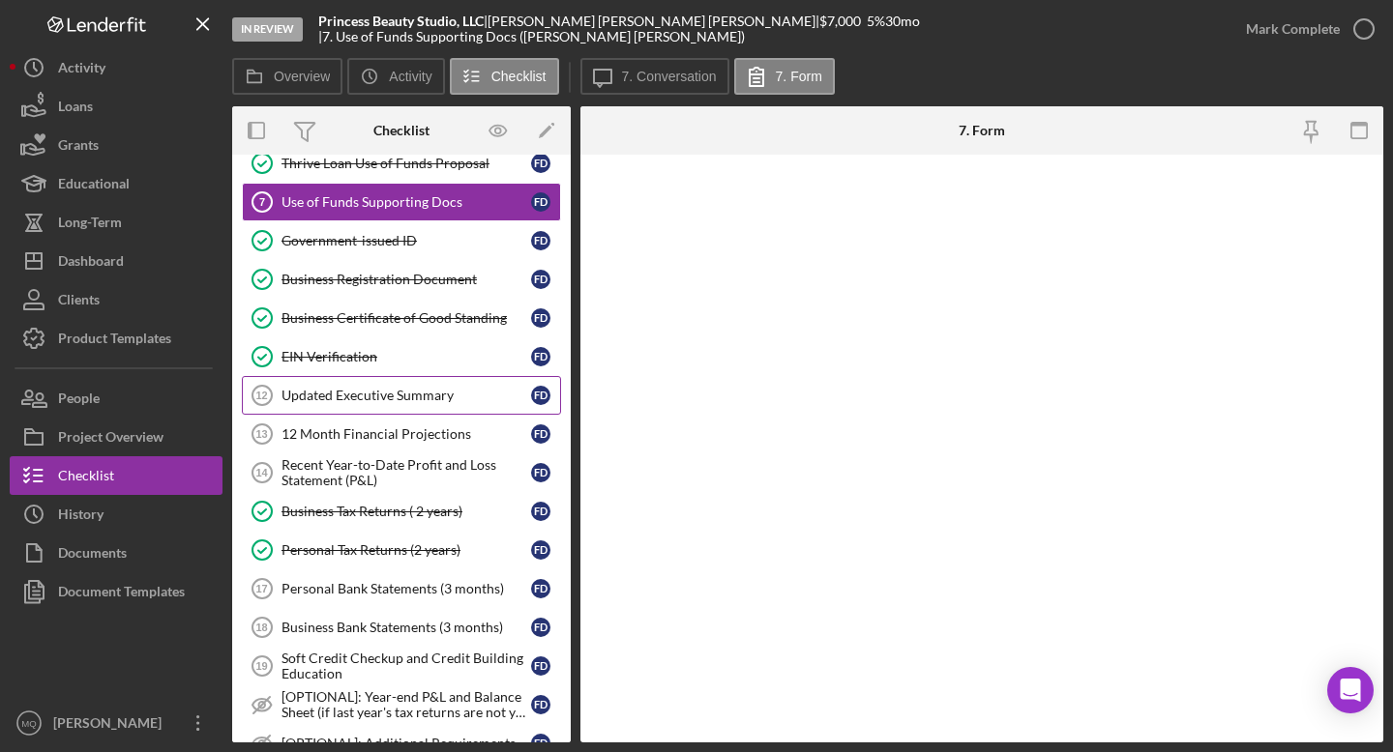
scroll to position [123, 0]
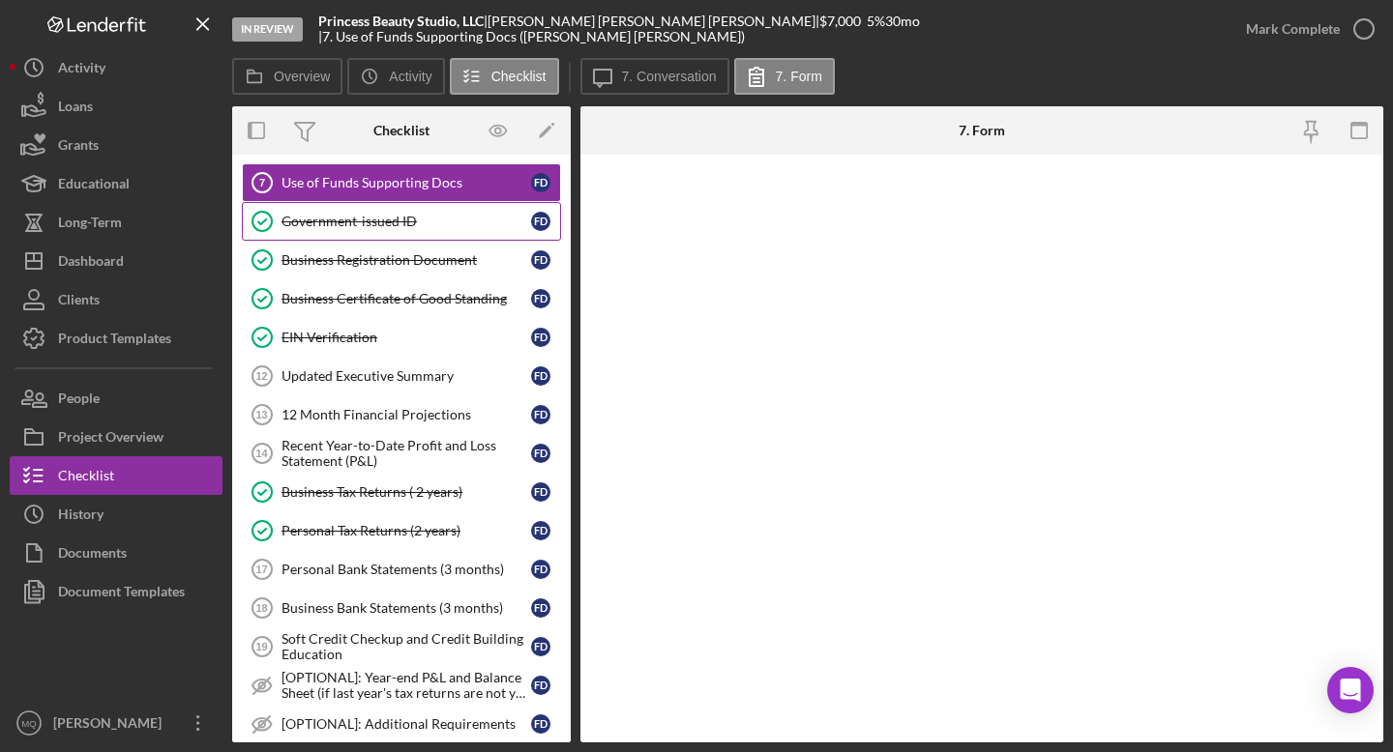
click at [413, 222] on div "Government-issued ID" at bounding box center [406, 221] width 250 height 15
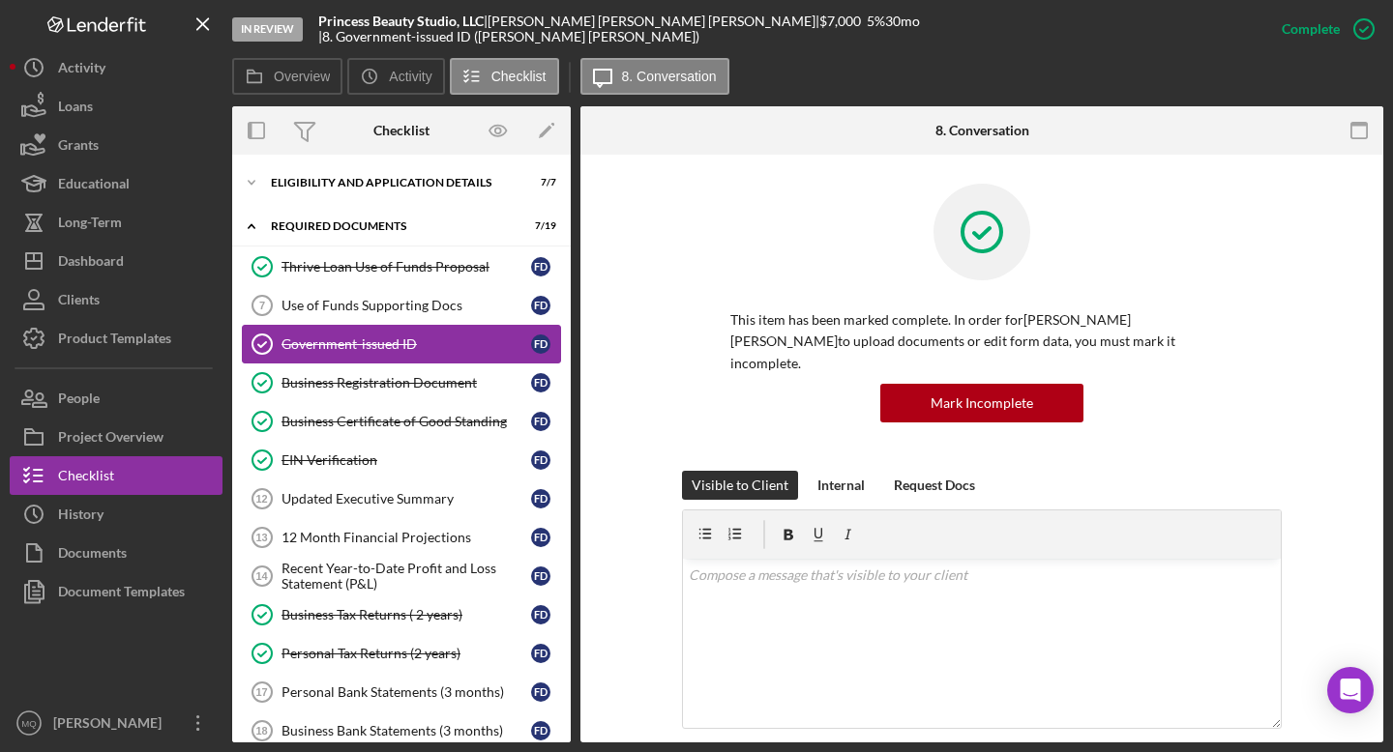
scroll to position [5, 0]
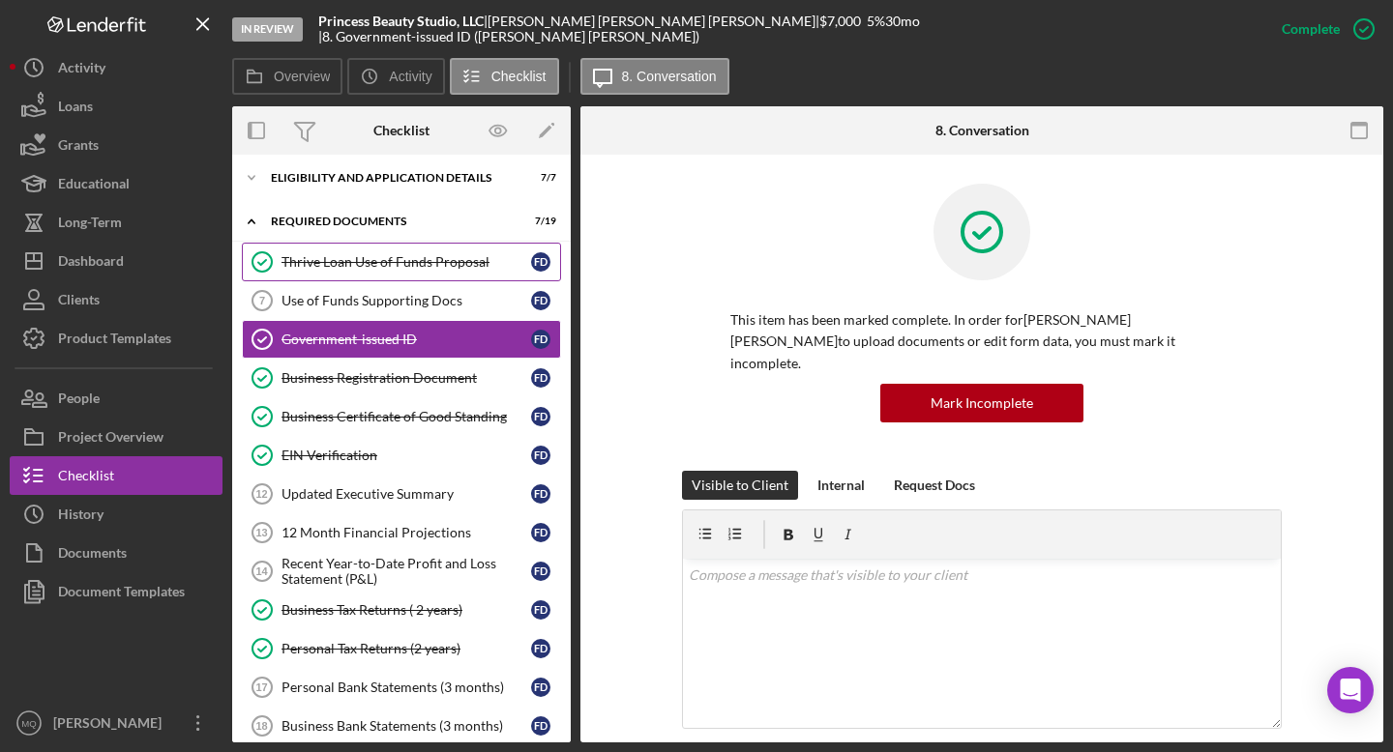
click at [445, 260] on div "Thrive Loan Use of Funds Proposal" at bounding box center [406, 261] width 250 height 15
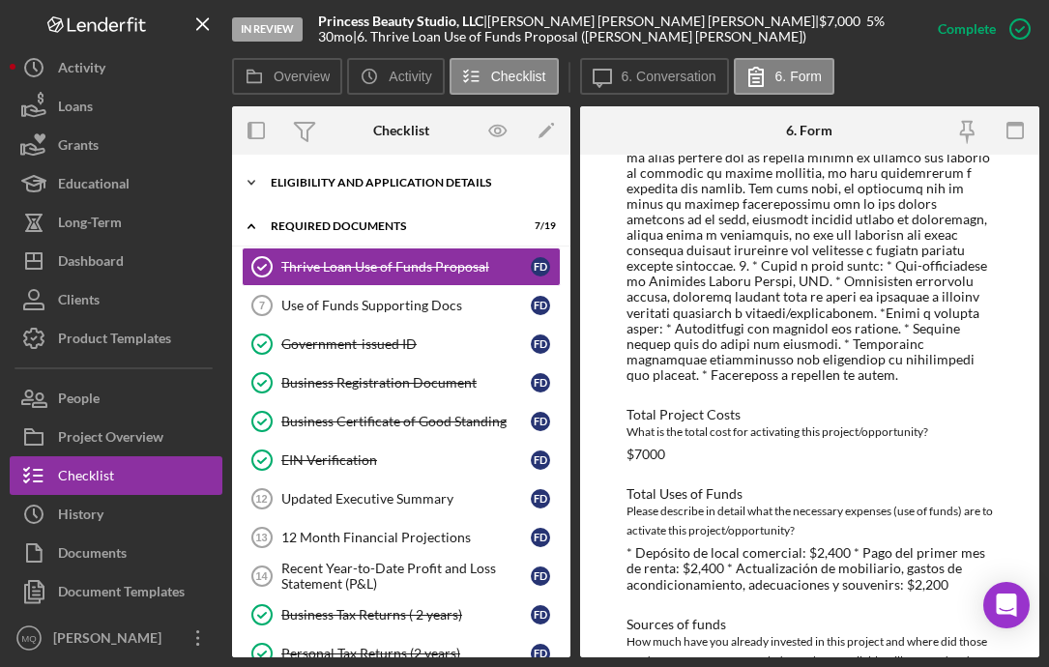
click at [419, 166] on div "Icon/Expander Eligibility and Application Details 7 / 7" at bounding box center [401, 182] width 339 height 39
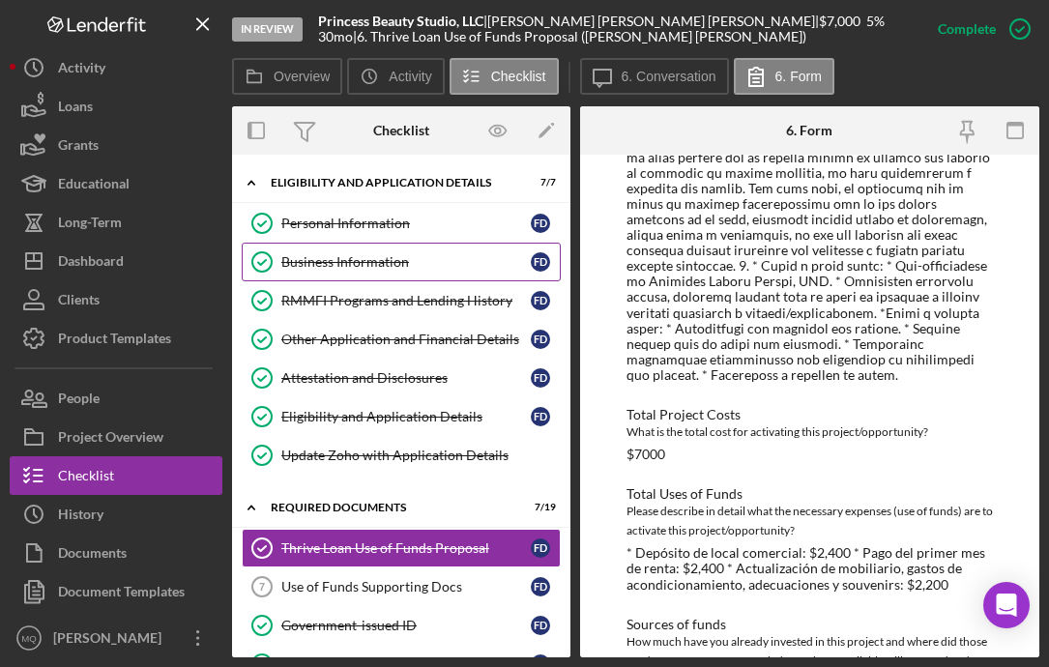
click at [357, 262] on div "Business Information" at bounding box center [406, 261] width 250 height 15
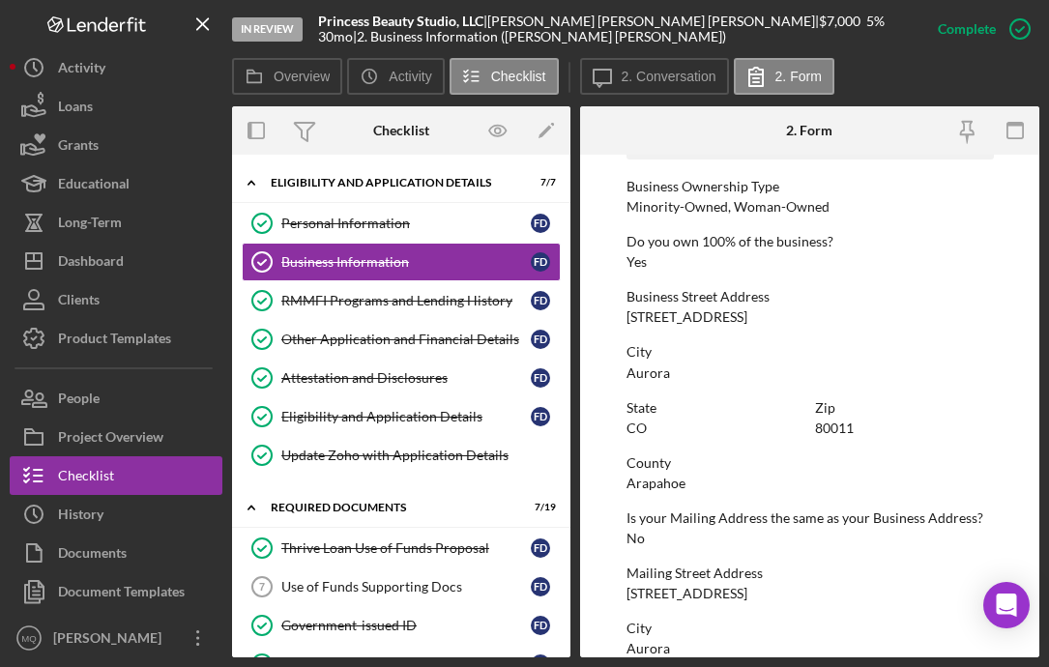
scroll to position [696, 0]
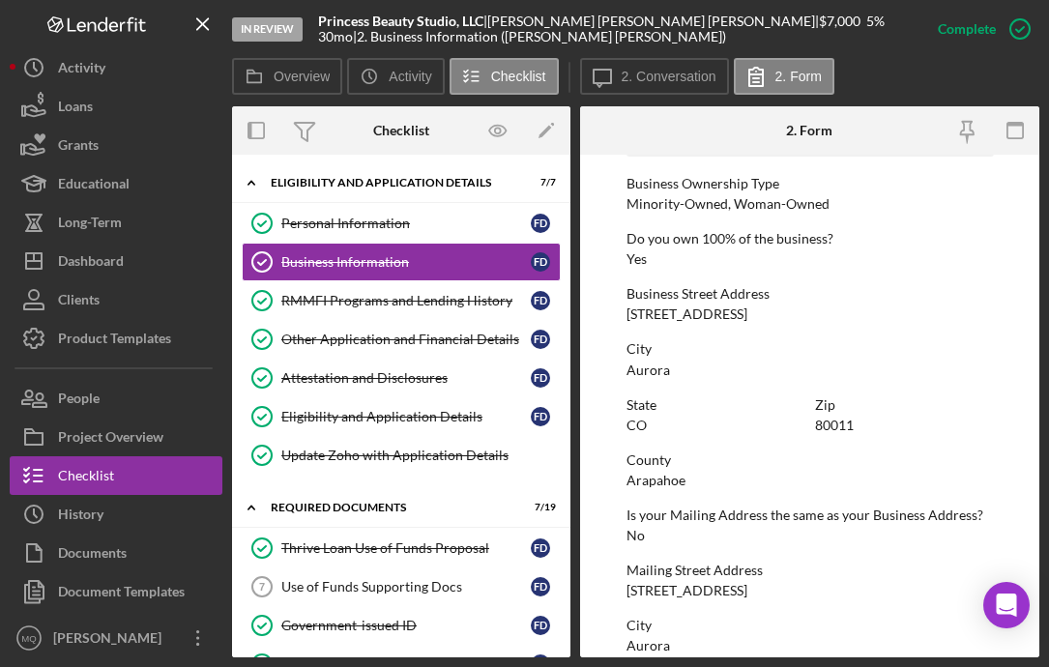
drag, startPoint x: 621, startPoint y: 314, endPoint x: 799, endPoint y: 317, distance: 178.0
click at [763, 318] on form "To edit this form you must mark this item incomplete Business Name Princess Bea…" at bounding box center [809, 406] width 459 height 503
copy div "[STREET_ADDRESS]"
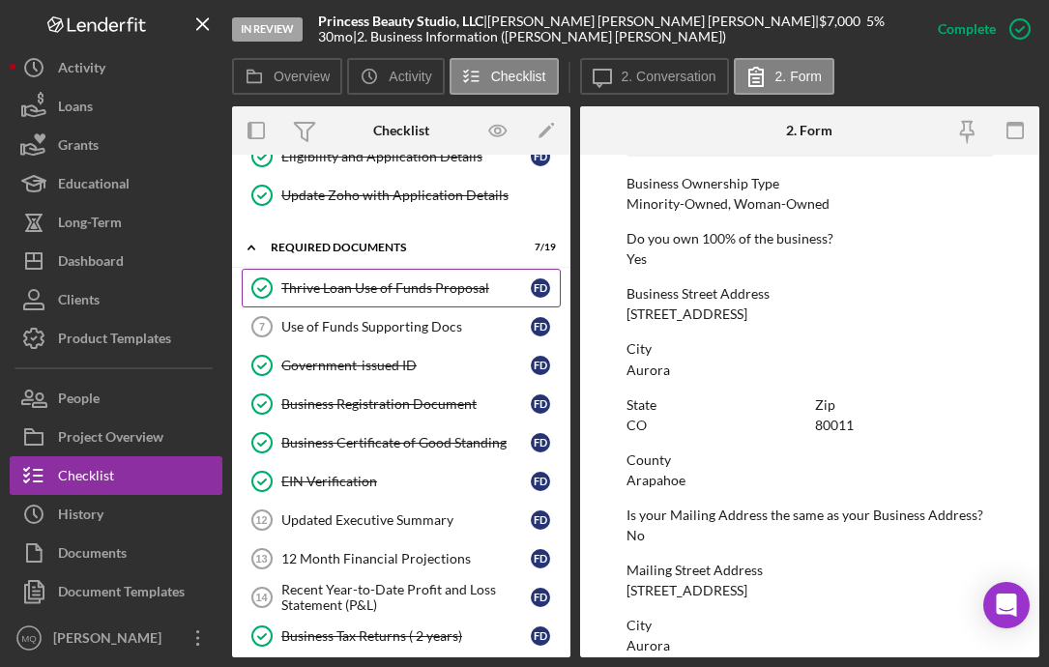
scroll to position [261, 0]
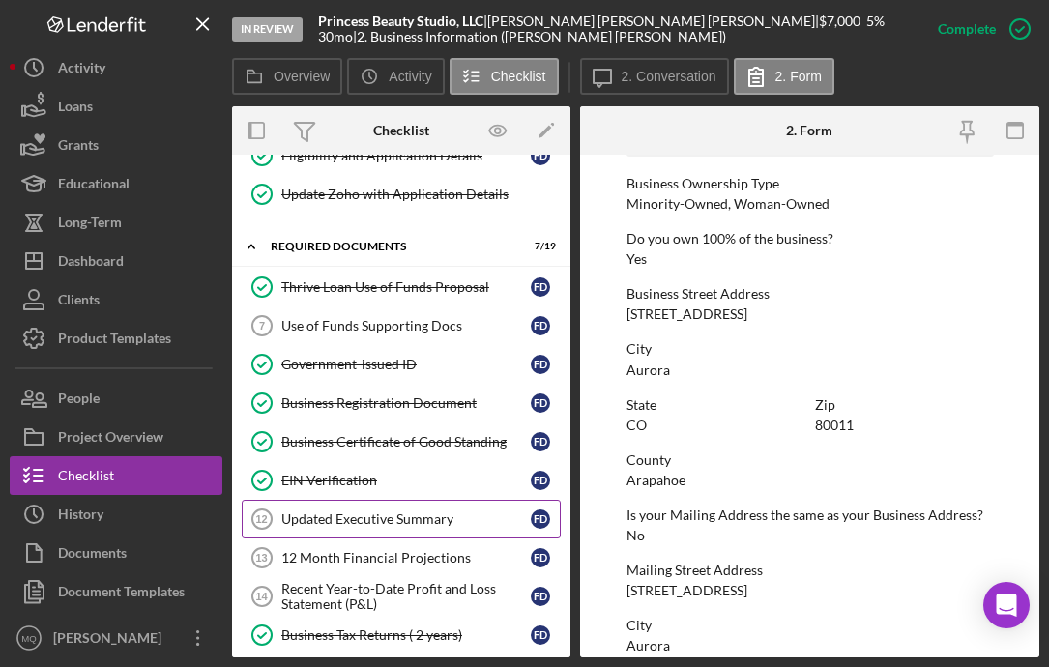
click at [393, 516] on div "Updated Executive Summary" at bounding box center [406, 519] width 250 height 15
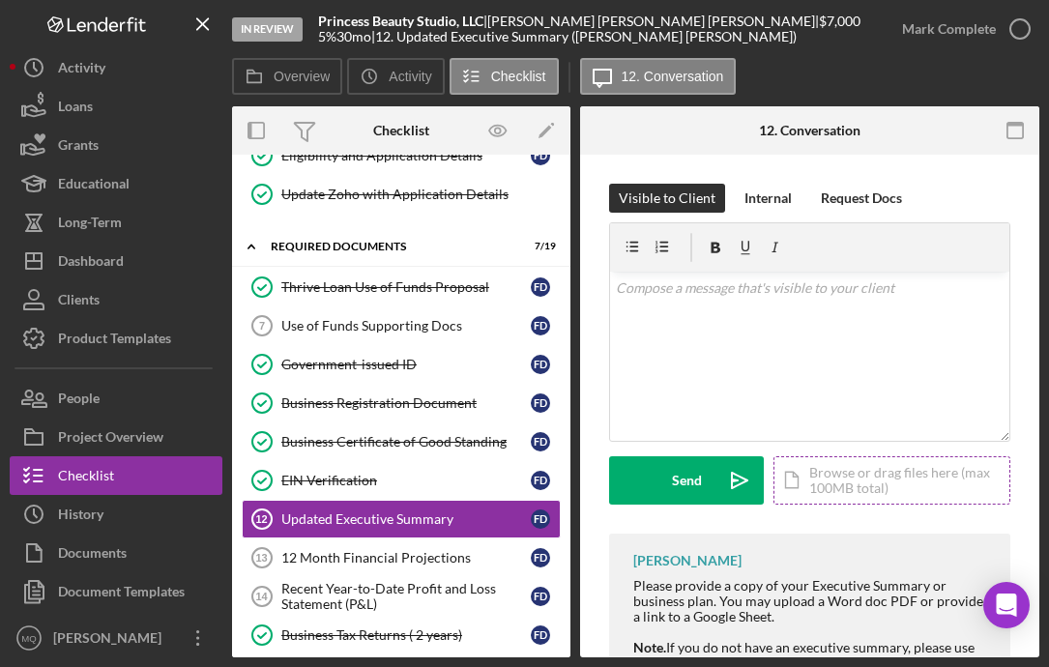
click at [763, 468] on div "Icon/Document Browse or drag files here (max 100MB total) Tap to choose files o…" at bounding box center [892, 481] width 237 height 48
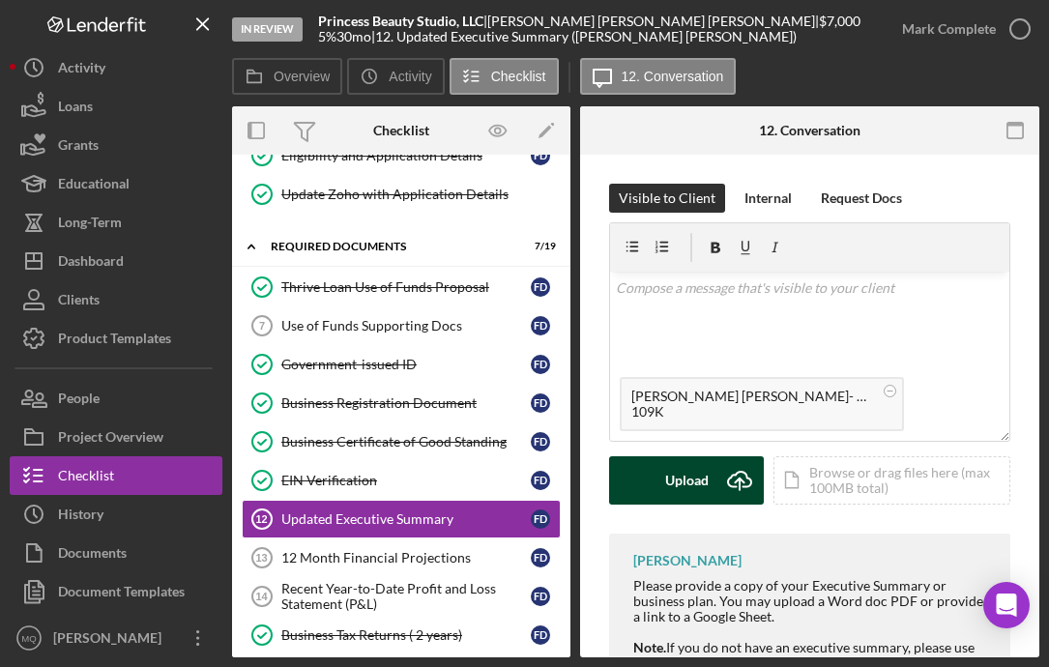
click at [678, 474] on div "Upload" at bounding box center [687, 481] width 44 height 48
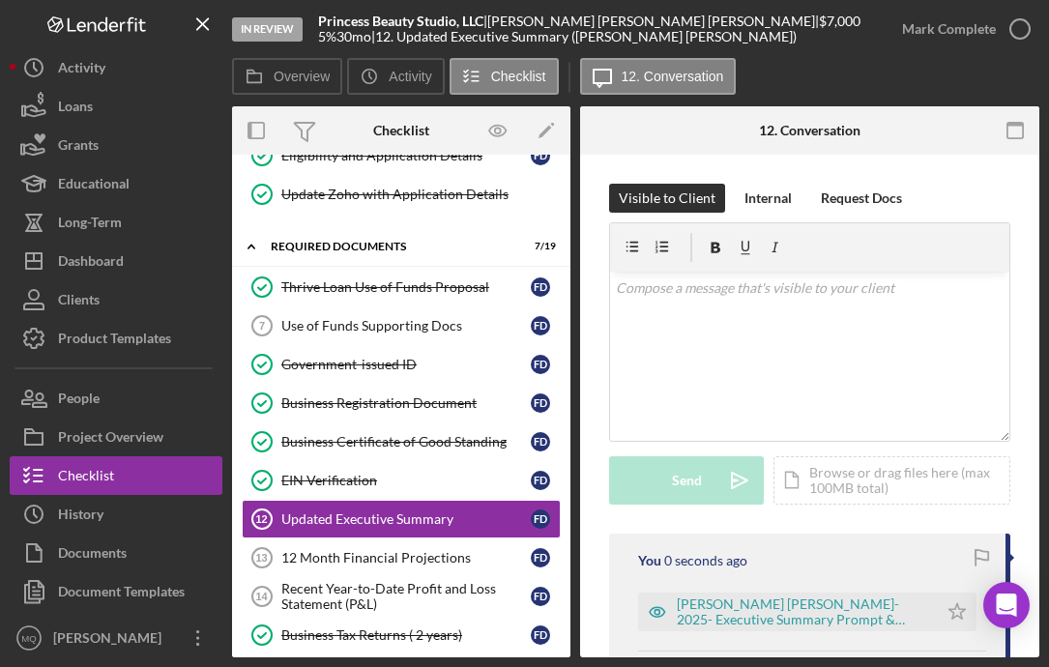
scroll to position [162, 0]
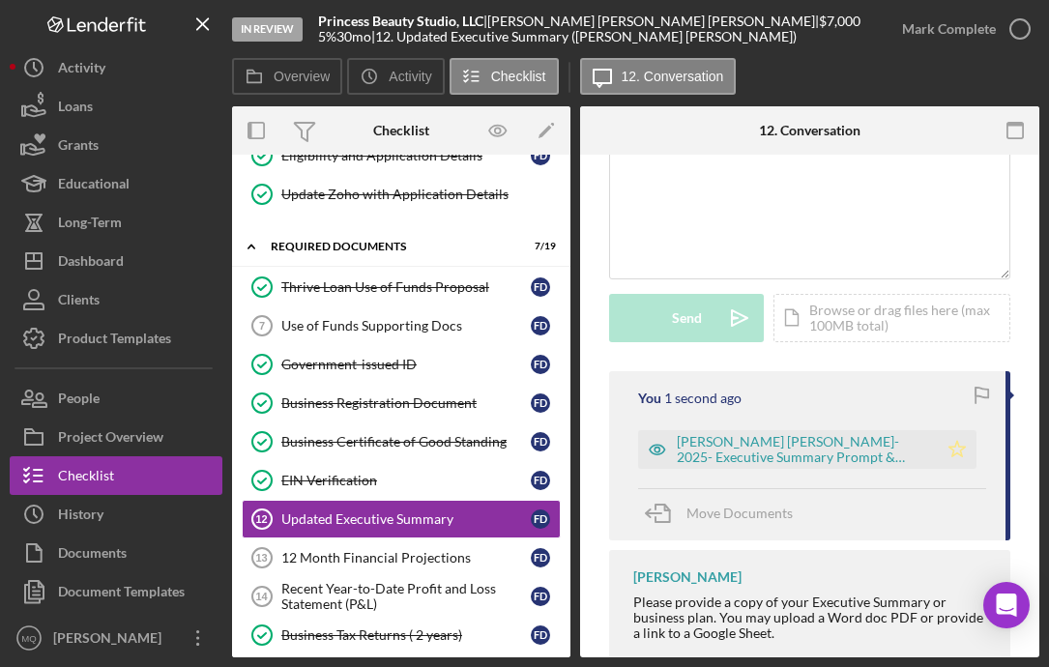
click at [763, 454] on icon "Icon/Star" at bounding box center [957, 449] width 39 height 39
click at [763, 19] on circle "button" at bounding box center [1020, 28] width 19 height 19
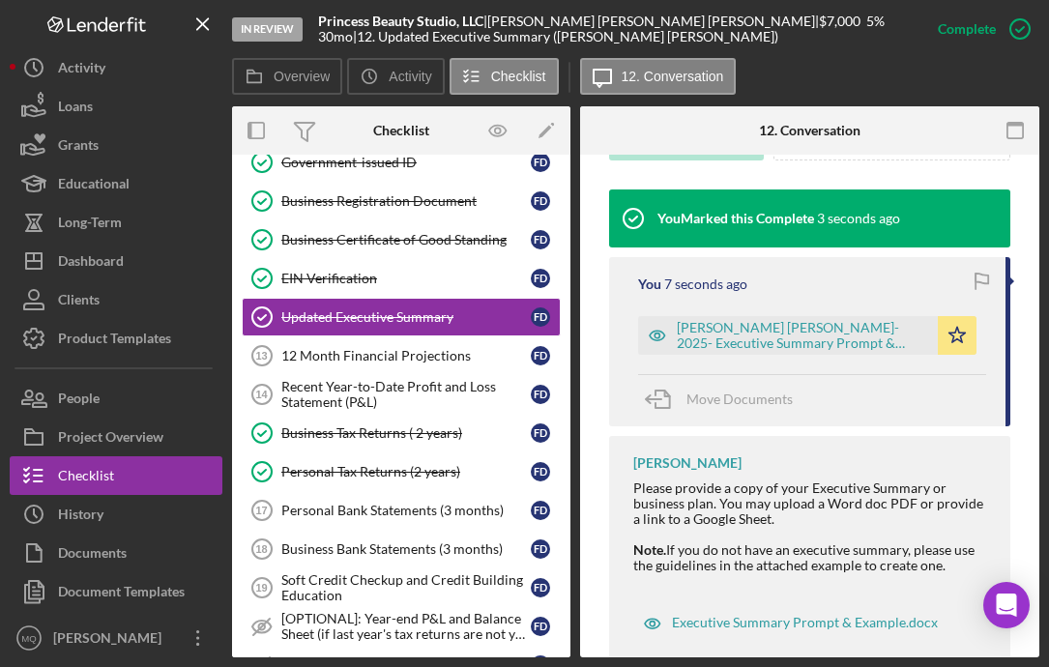
scroll to position [696, 0]
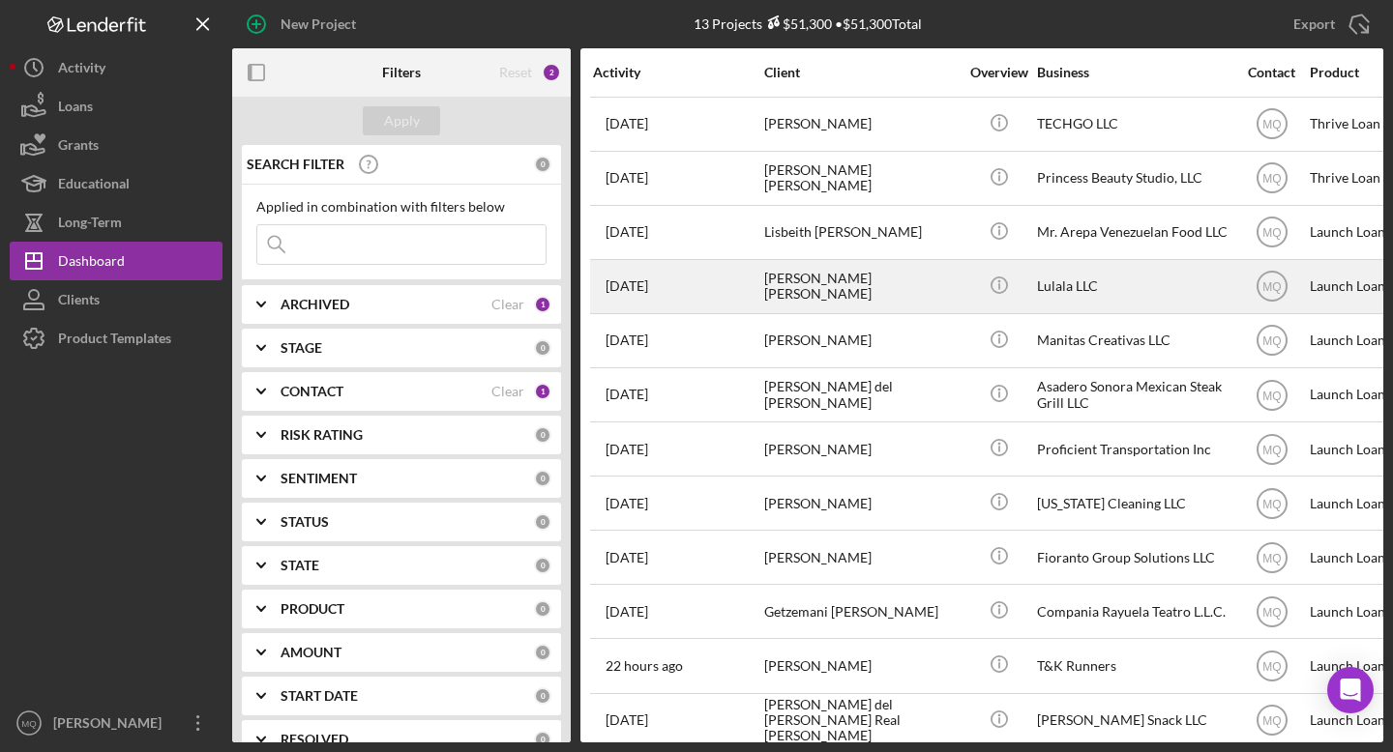
click at [881, 281] on div "[PERSON_NAME] [PERSON_NAME]" at bounding box center [860, 286] width 193 height 51
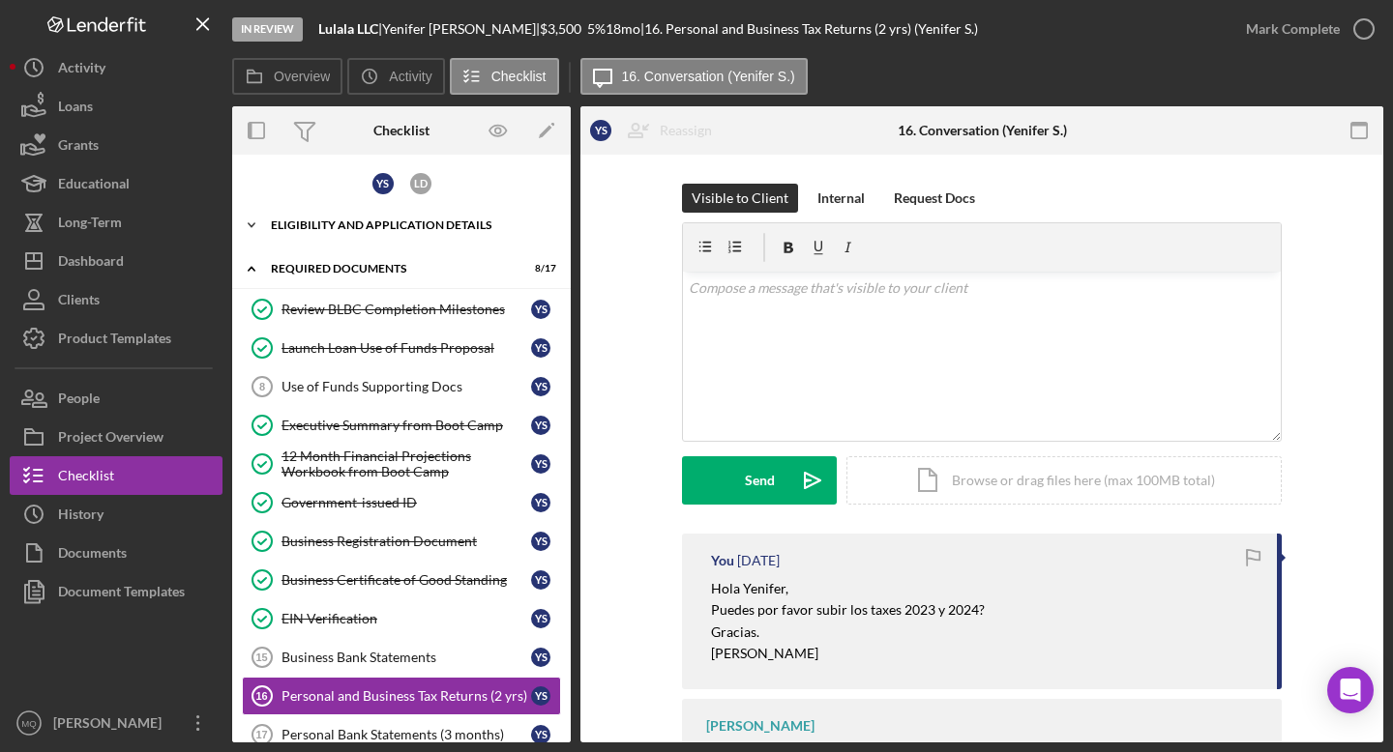
click at [426, 231] on div "Icon/Expander Eligibility and Application Details 7 / 7" at bounding box center [401, 225] width 339 height 39
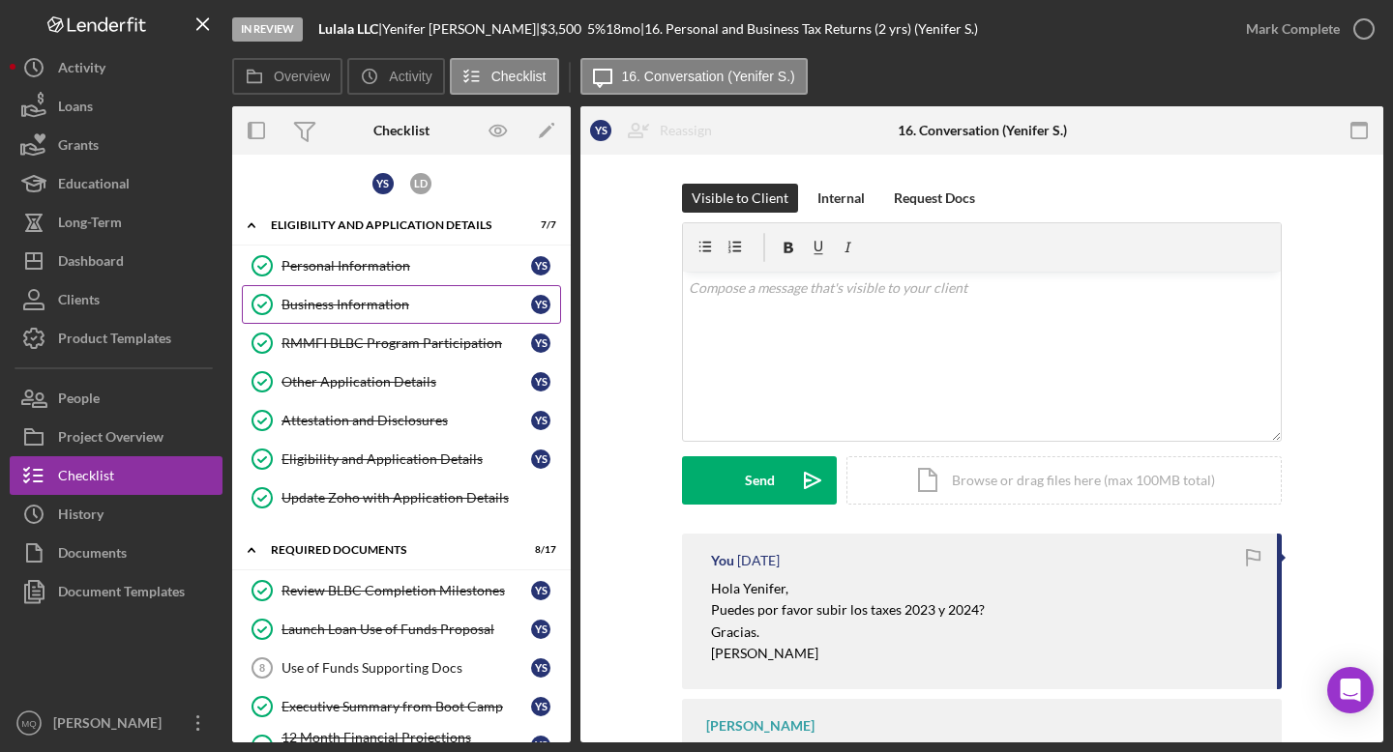
click at [385, 310] on div "Business Information" at bounding box center [406, 304] width 250 height 15
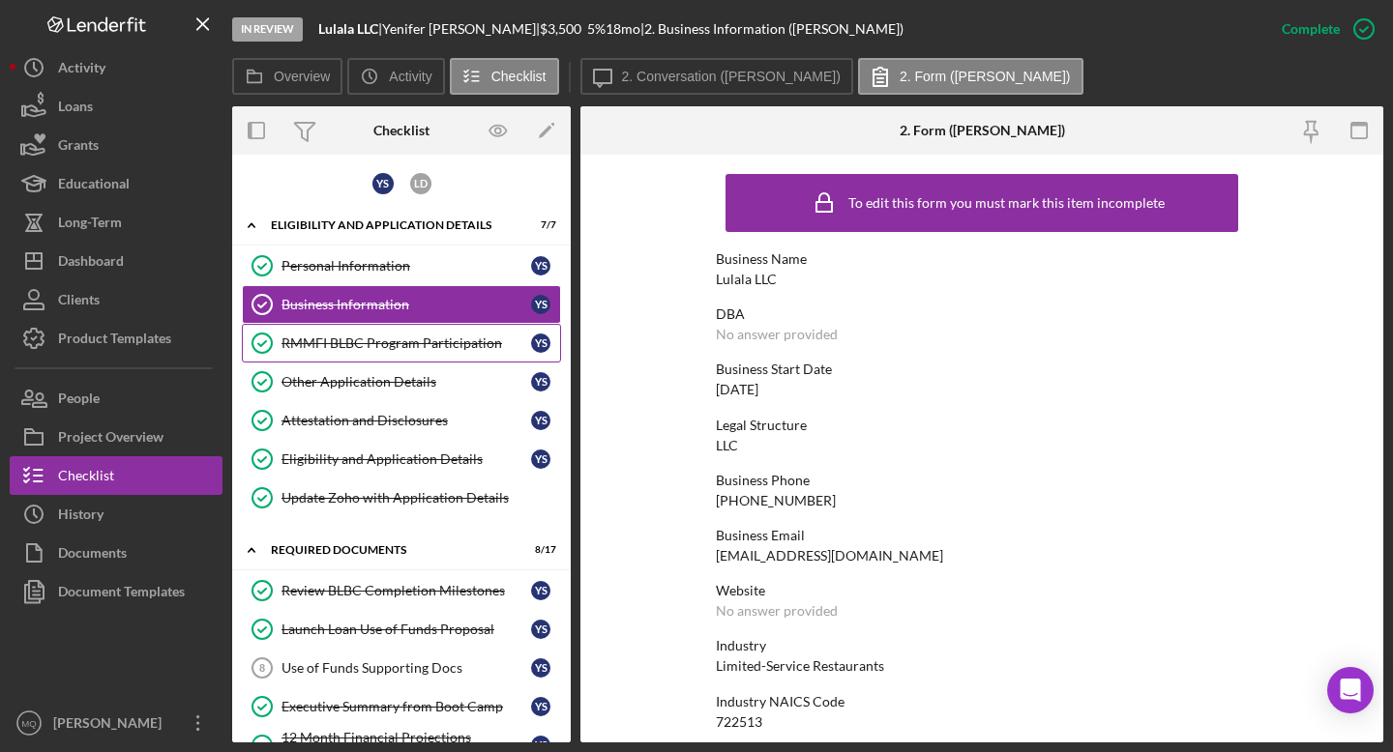
click at [402, 341] on div "RMMFI BLBC Program Participation" at bounding box center [406, 343] width 250 height 15
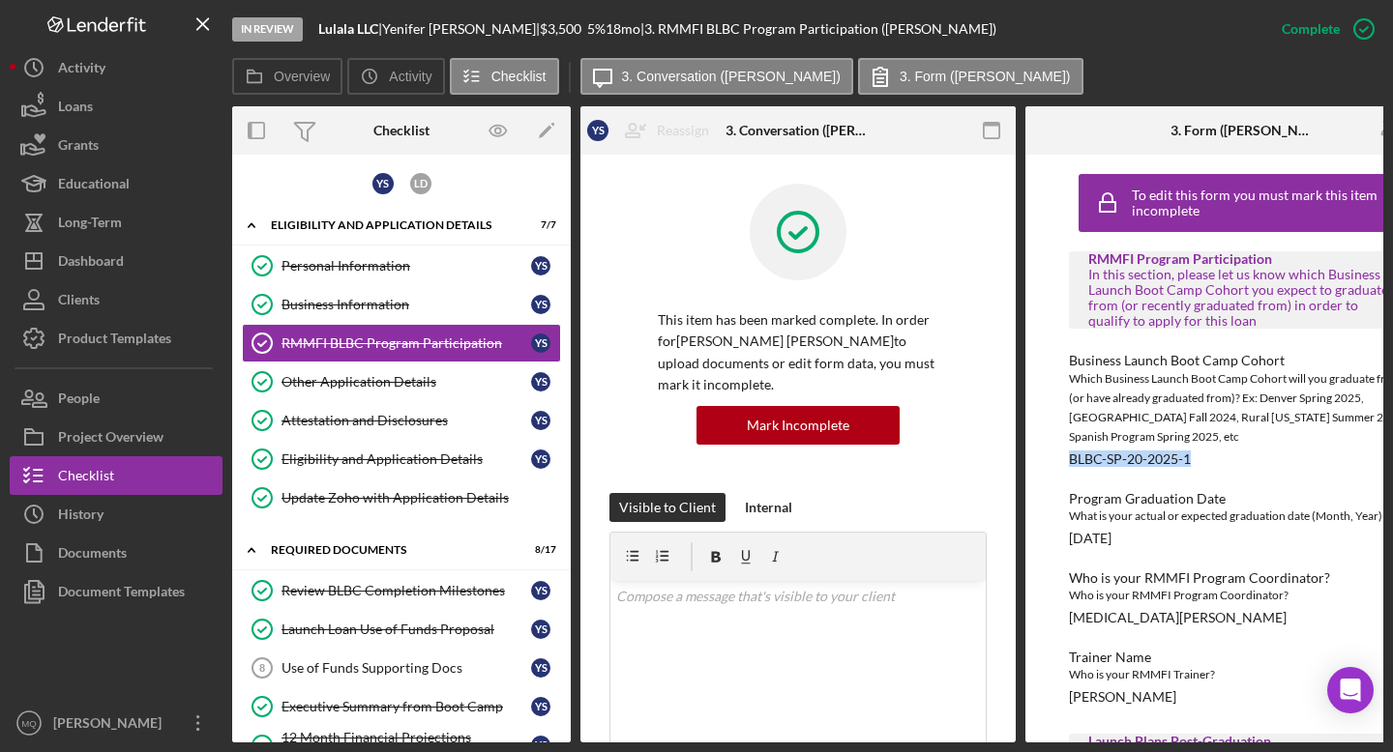
drag, startPoint x: 1194, startPoint y: 457, endPoint x: 1047, endPoint y: 455, distance: 147.0
click at [1047, 457] on div "To edit this form you must mark this item incomplete RMMFI Program Participatio…" at bounding box center [1242, 449] width 435 height 588
copy div "BLBC-SP-20-2025-1"
drag, startPoint x: 1166, startPoint y: 541, endPoint x: 1061, endPoint y: 541, distance: 105.4
click at [1061, 541] on div "To edit this form you must mark this item incomplete RMMFI Program Participatio…" at bounding box center [1242, 449] width 435 height 588
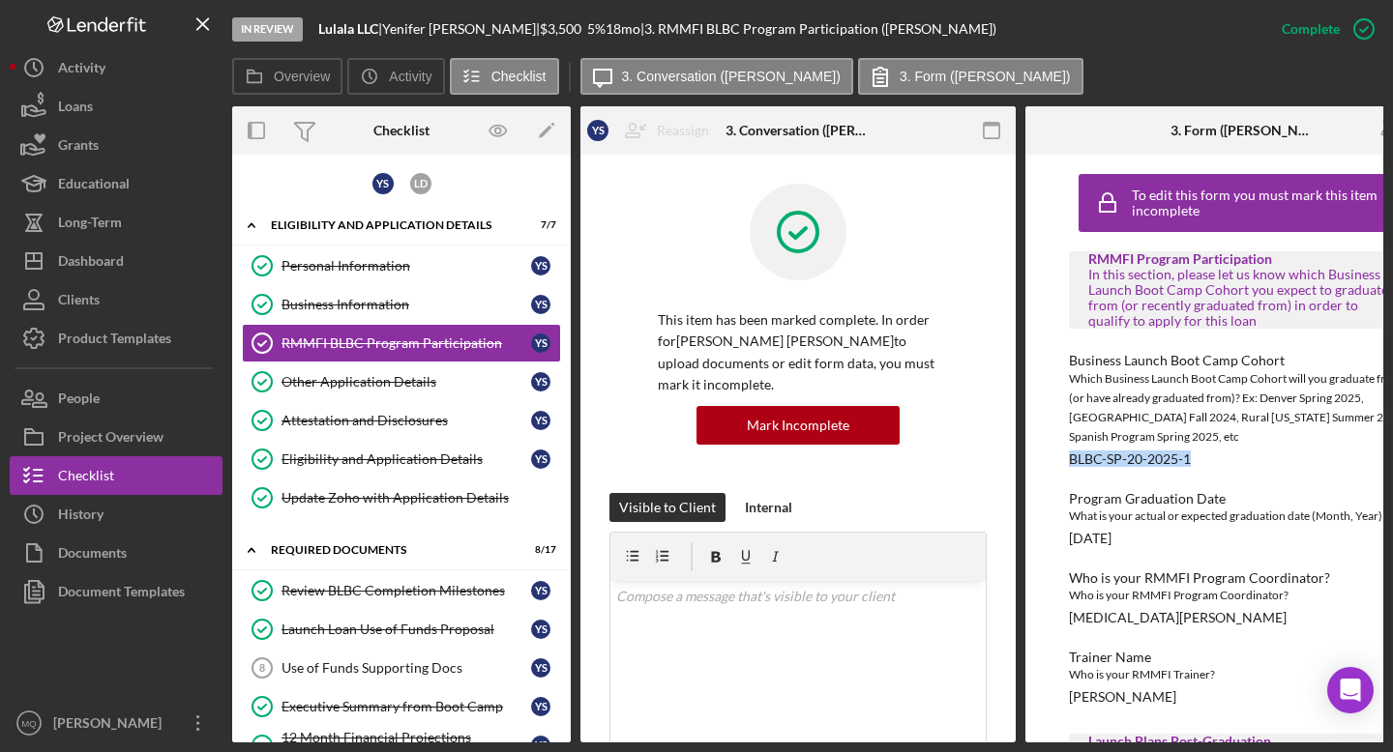
copy div "[DATE]"
